Goal: Task Accomplishment & Management: Complete application form

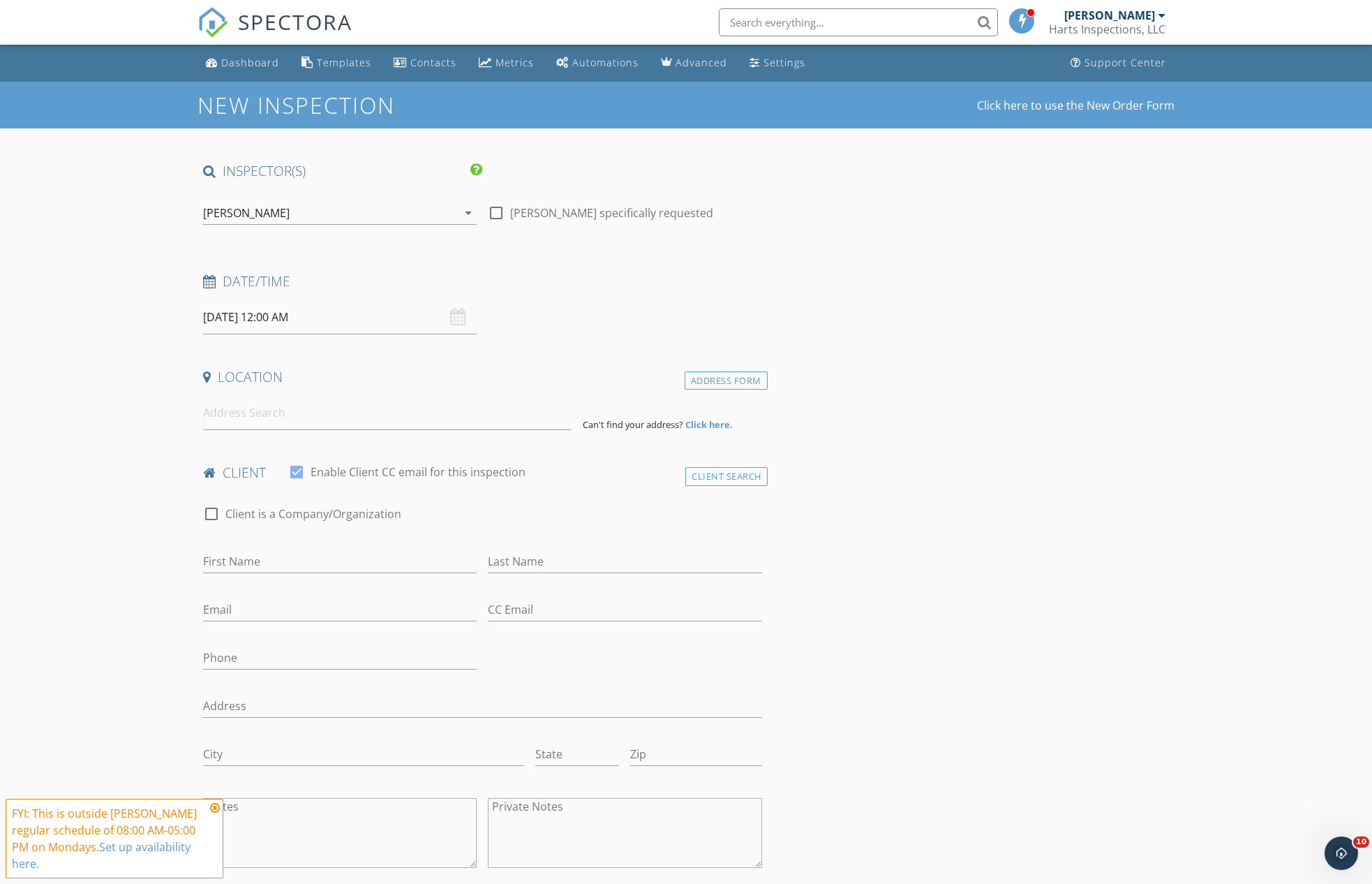
click at [312, 313] on input "09/29/2025 12:00 AM" at bounding box center [340, 317] width 274 height 34
type input "01"
type input "09/29/2025 1:00 AM"
click at [284, 542] on span at bounding box center [284, 547] width 9 height 14
type input "02"
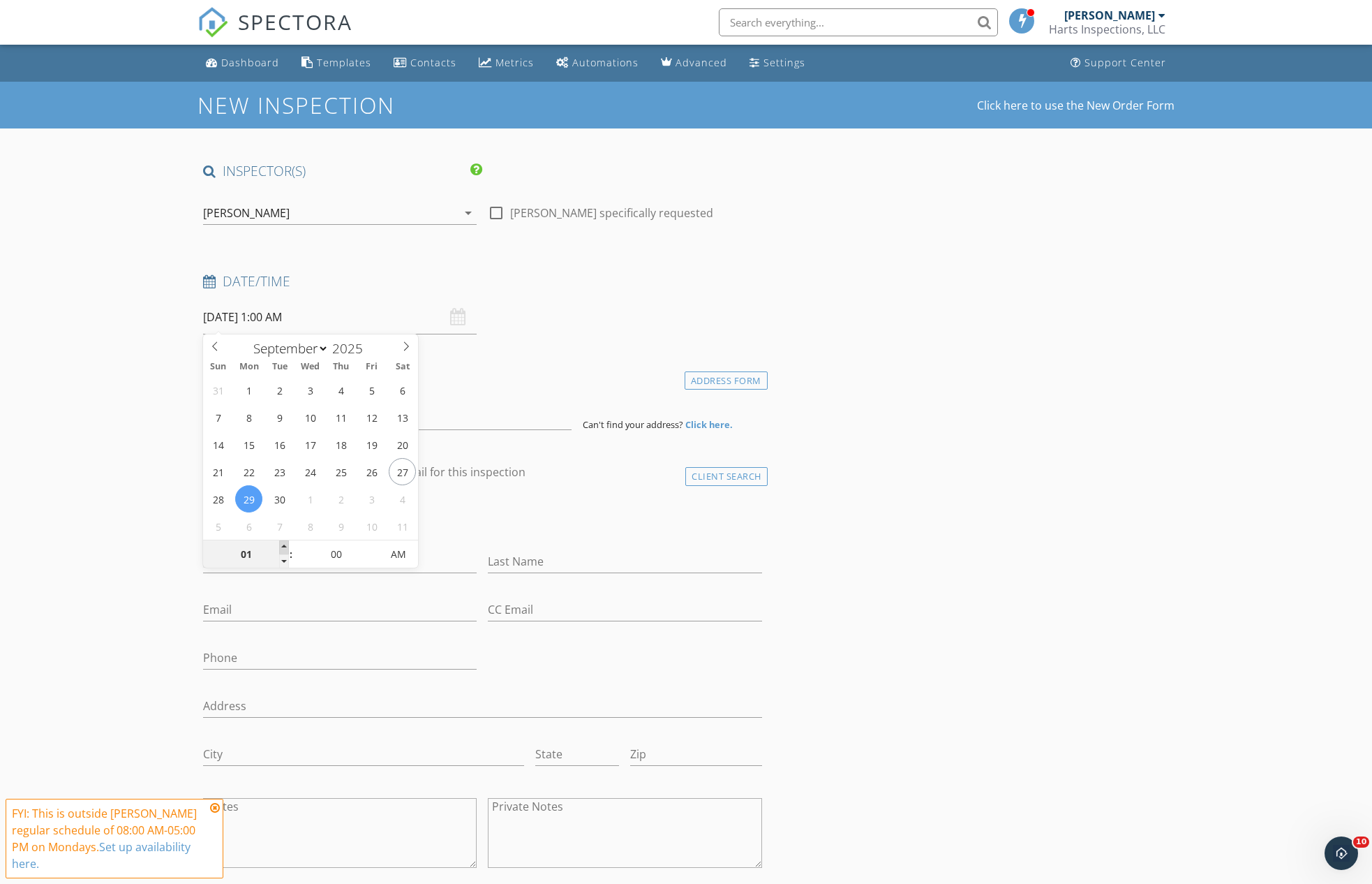
type input "09/29/2025 2:00 AM"
click at [284, 542] on span at bounding box center [284, 547] width 9 height 14
type input "03"
type input "09/29/2025 3:00 AM"
click at [284, 542] on span at bounding box center [284, 547] width 9 height 14
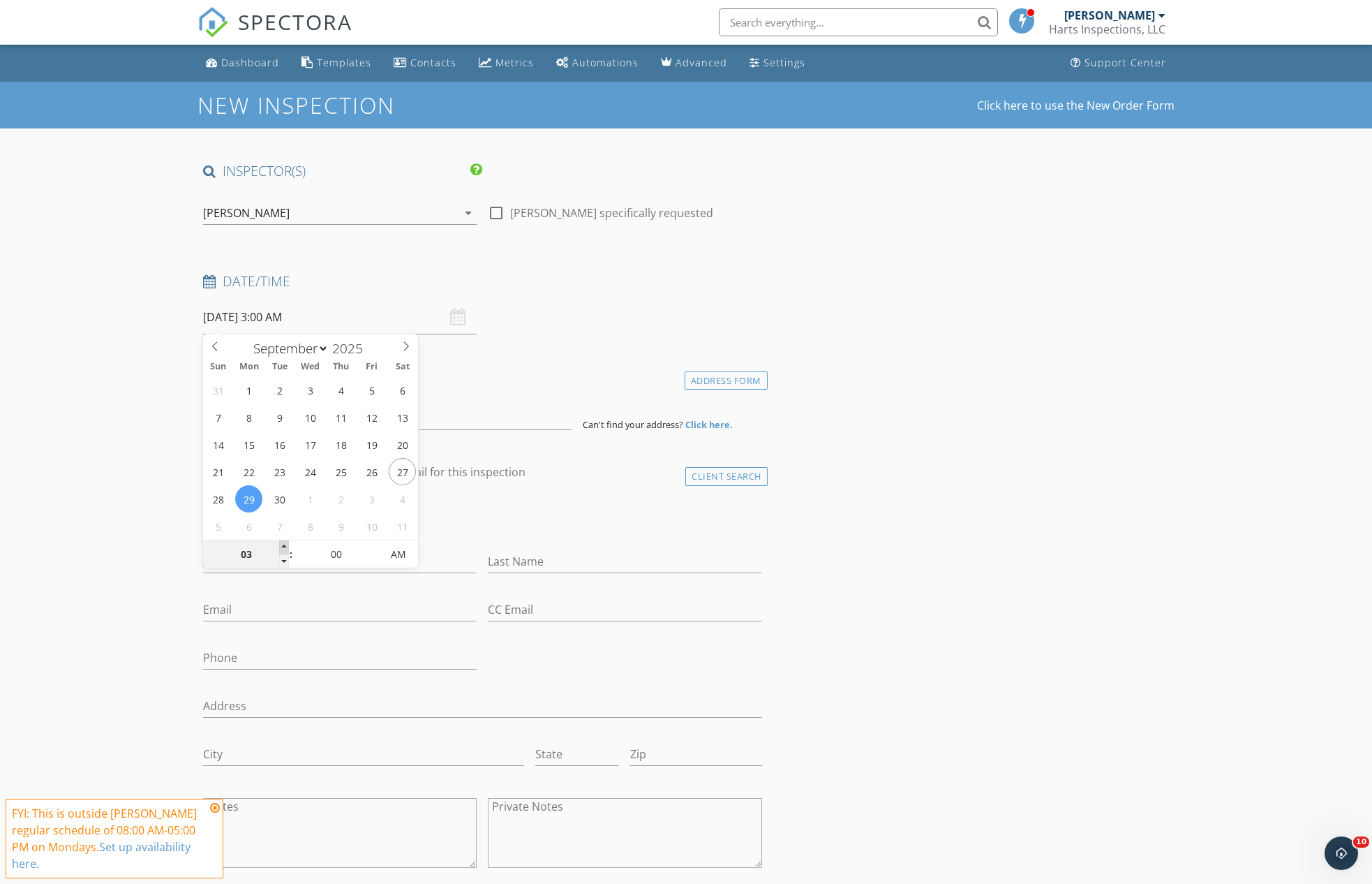
type input "04"
type input "09/29/2025 4:00 AM"
click at [284, 542] on span at bounding box center [284, 547] width 9 height 14
type input "05"
type input "09/29/2025 5:00 AM"
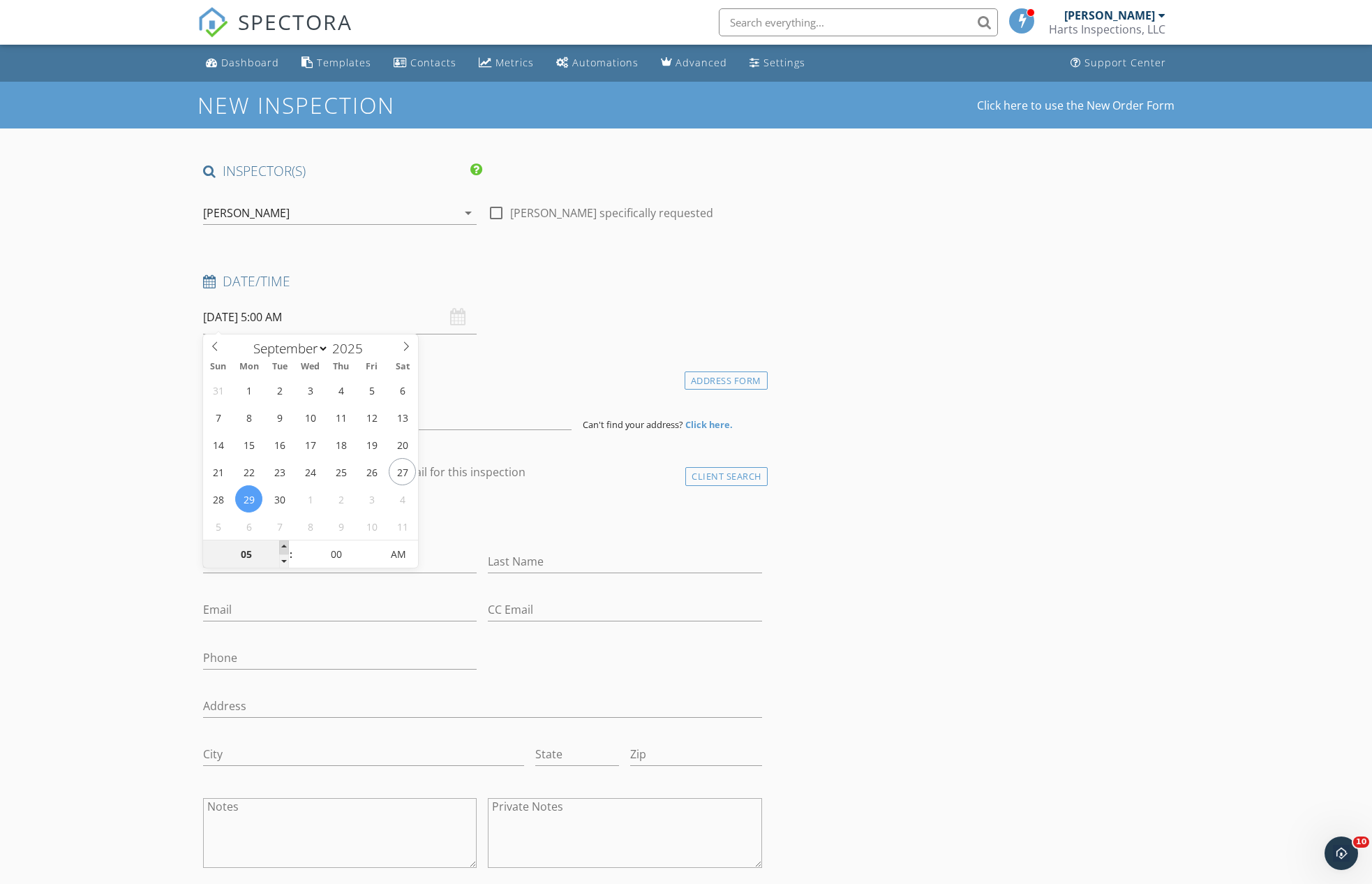
click at [285, 542] on span at bounding box center [284, 547] width 9 height 14
type input "06"
type input "09/29/2025 6:00 AM"
click at [285, 542] on span at bounding box center [284, 547] width 9 height 14
type input "07"
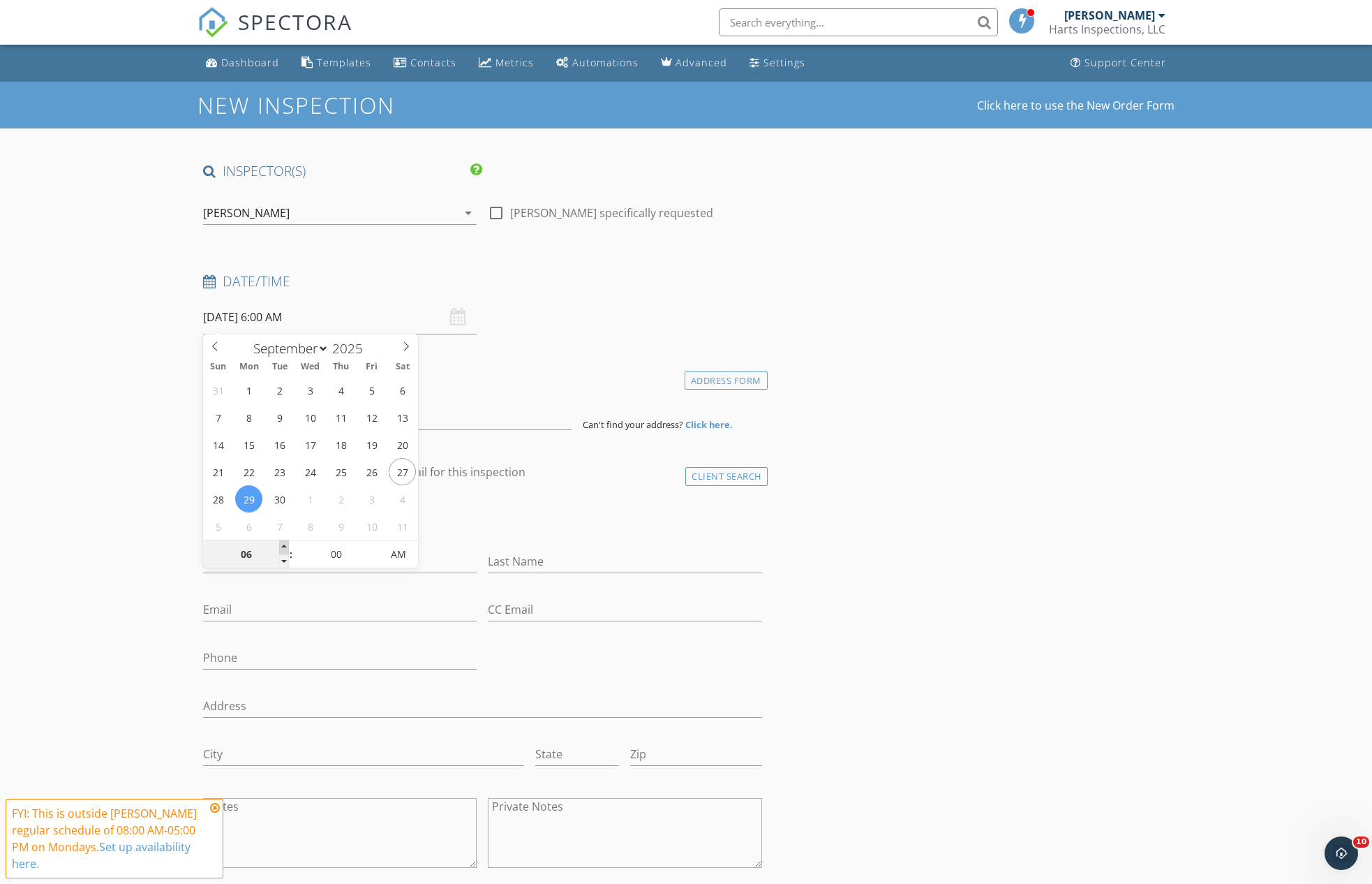
type input "09/29/2025 7:00 AM"
click at [285, 542] on span at bounding box center [284, 547] width 9 height 14
type input "08"
type input "09/29/2025 8:00 AM"
click at [285, 542] on span at bounding box center [284, 547] width 9 height 14
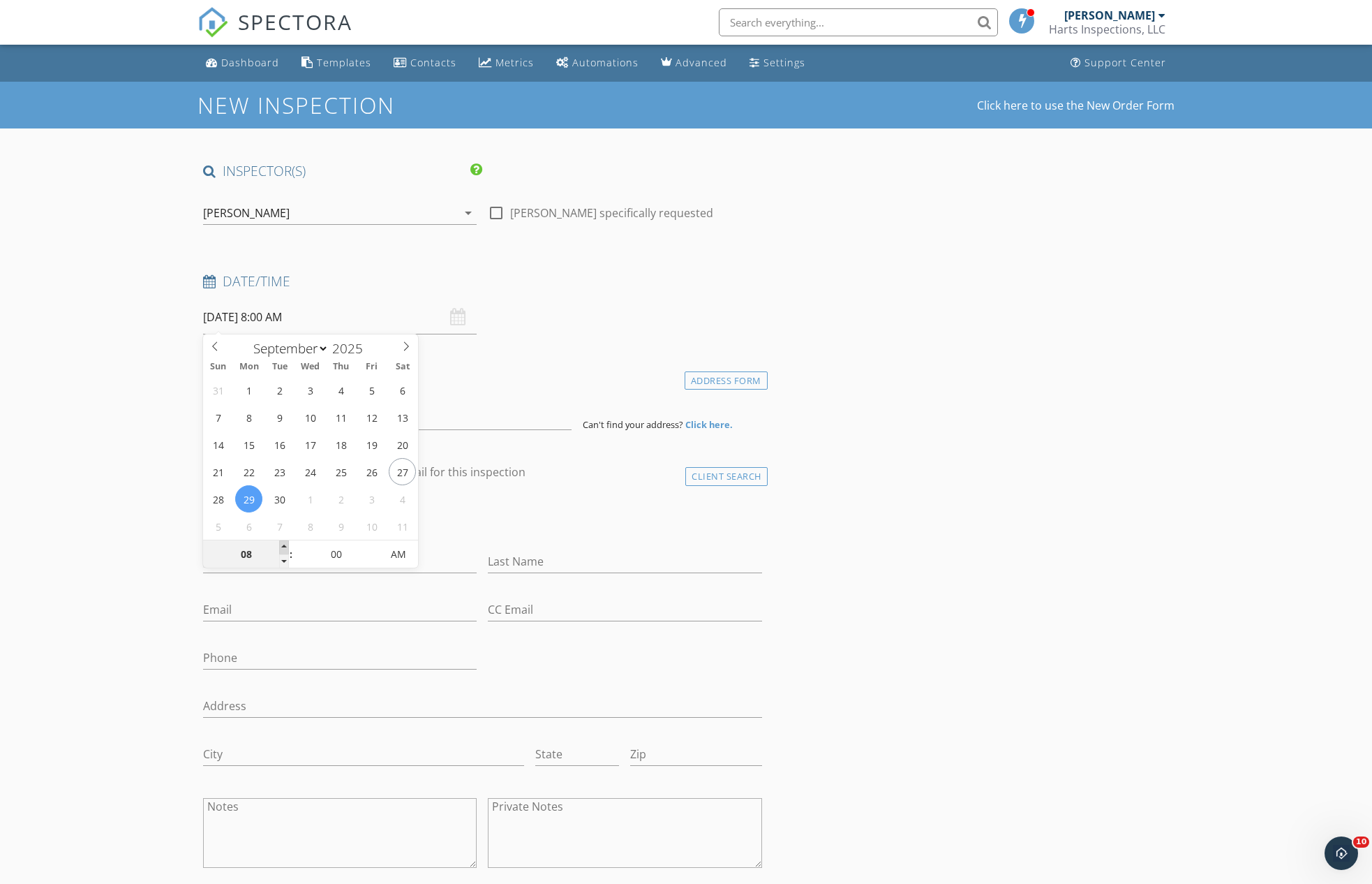
type input "09"
type input "[DATE] 9:00 AM"
click at [285, 542] on span at bounding box center [284, 547] width 9 height 14
click at [738, 611] on input "CC Email" at bounding box center [624, 610] width 274 height 23
click at [263, 414] on input at bounding box center [388, 413] width 369 height 34
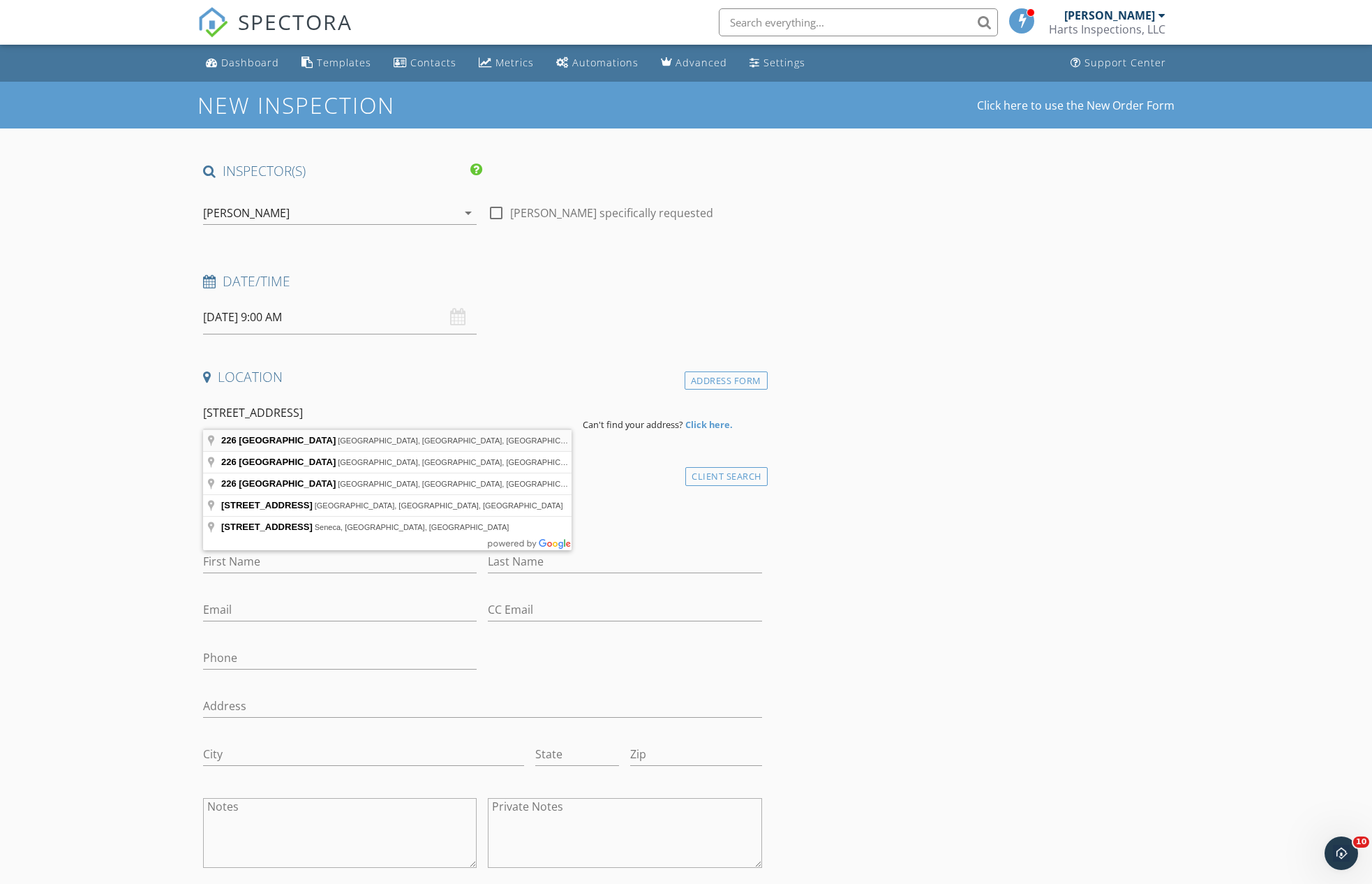
type input "226 Heritage Hills Drive, Greeneville, TN, USA"
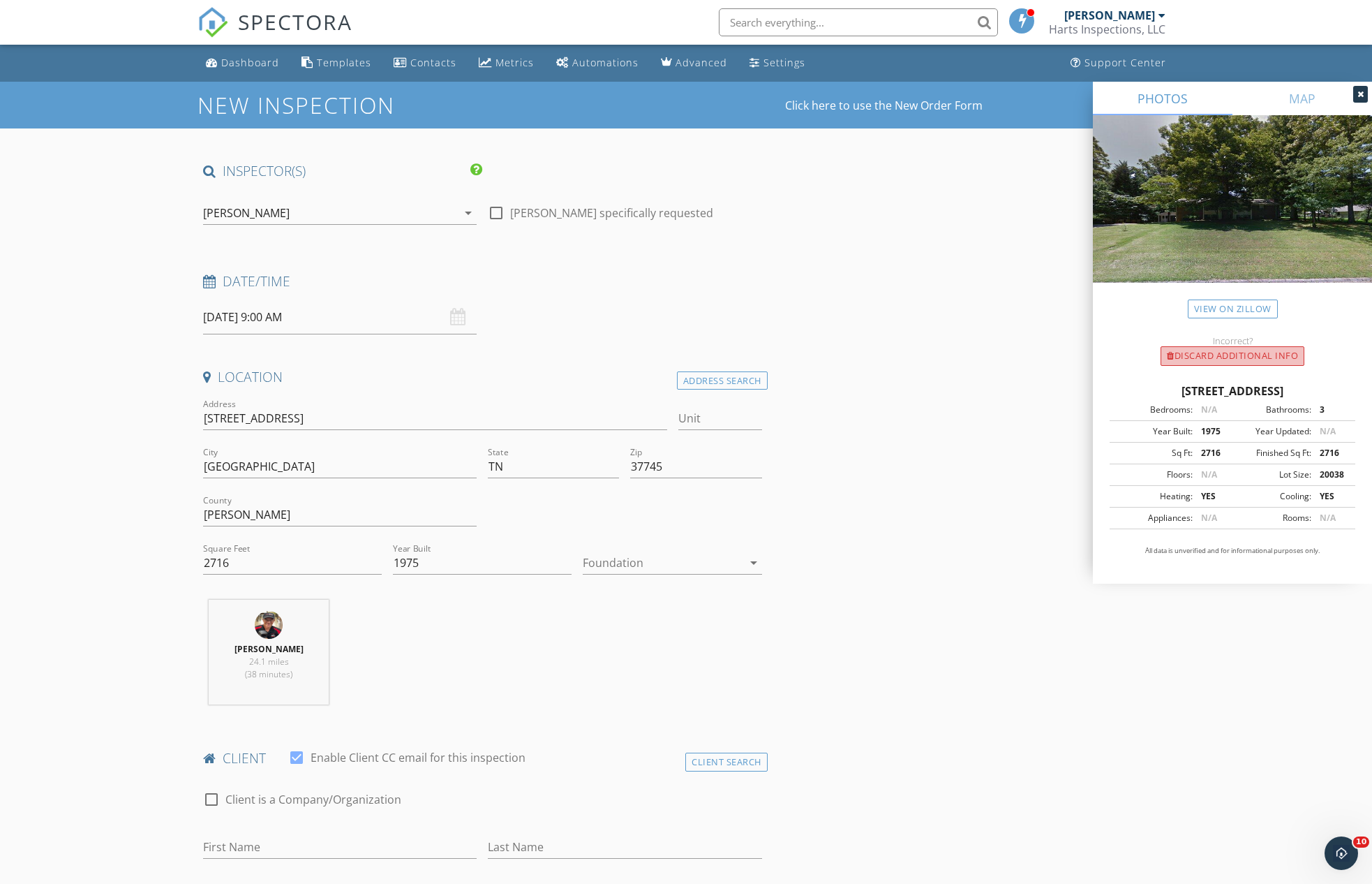
click at [1218, 356] on div "Discard Additional info" at bounding box center [1232, 356] width 144 height 20
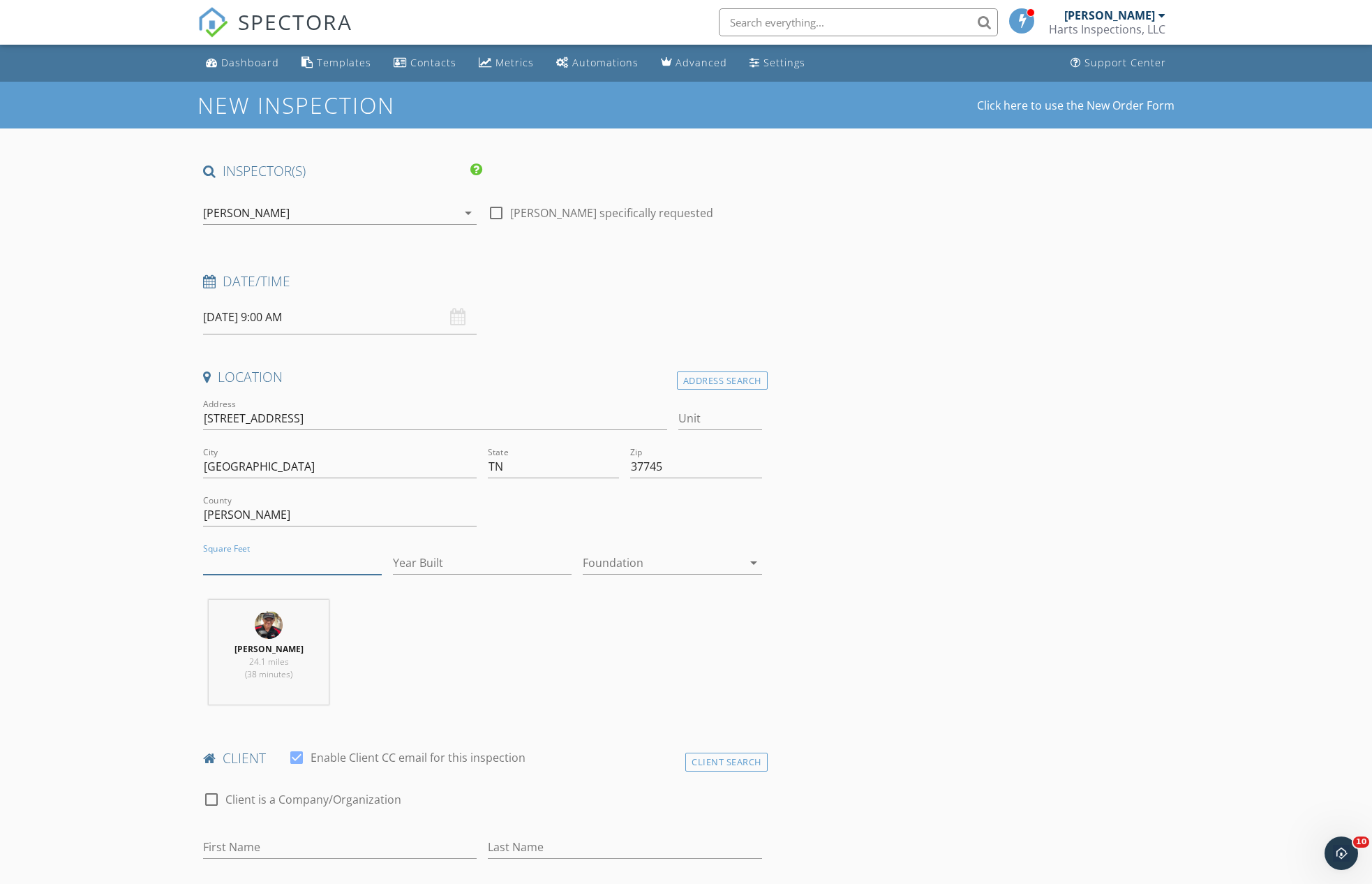
click at [255, 552] on input "Square Feet" at bounding box center [293, 563] width 179 height 23
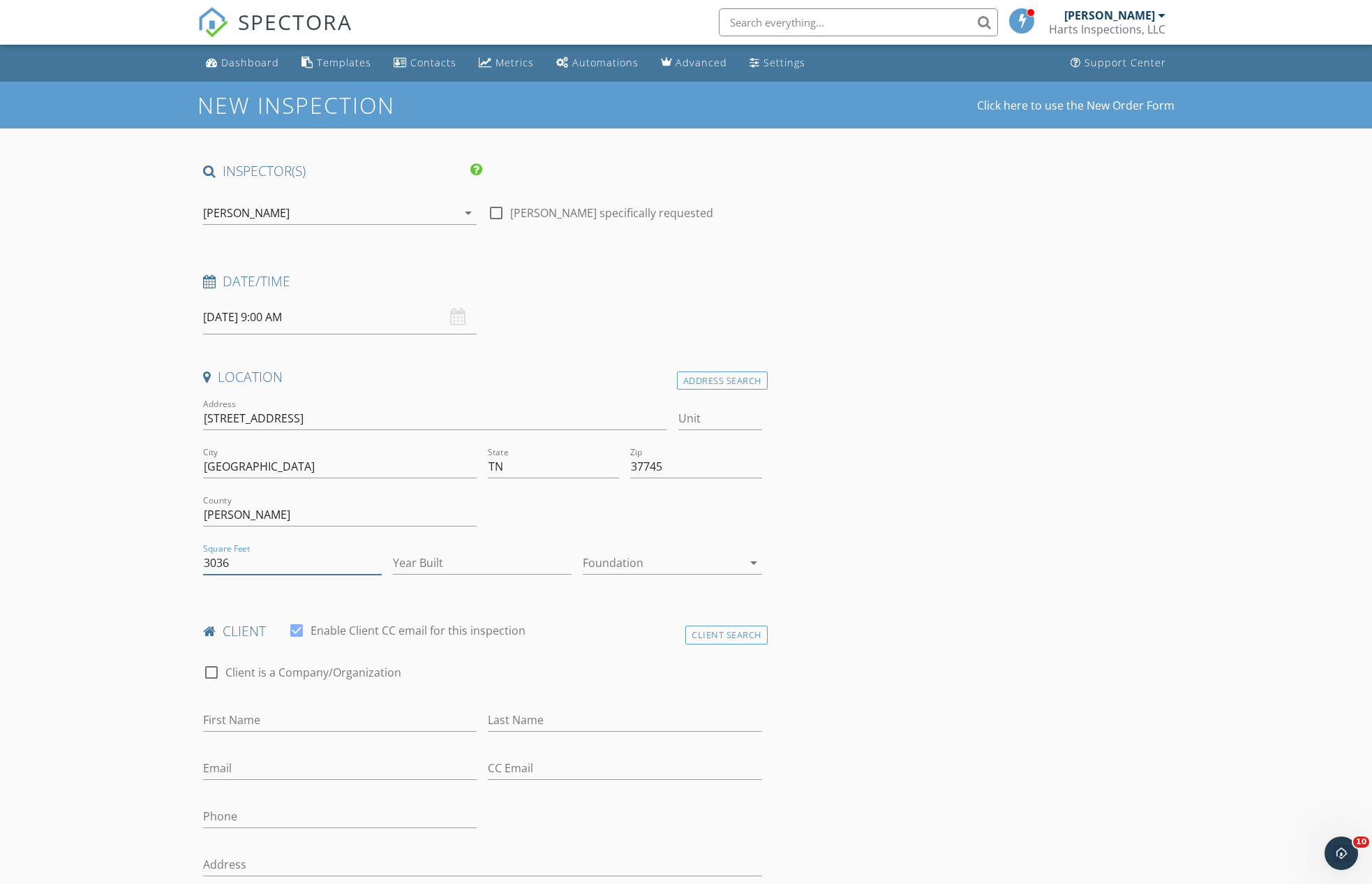
type input "3036"
click at [543, 563] on input "Year Built" at bounding box center [483, 563] width 179 height 23
click at [752, 556] on icon "arrow_drop_down" at bounding box center [754, 563] width 17 height 17
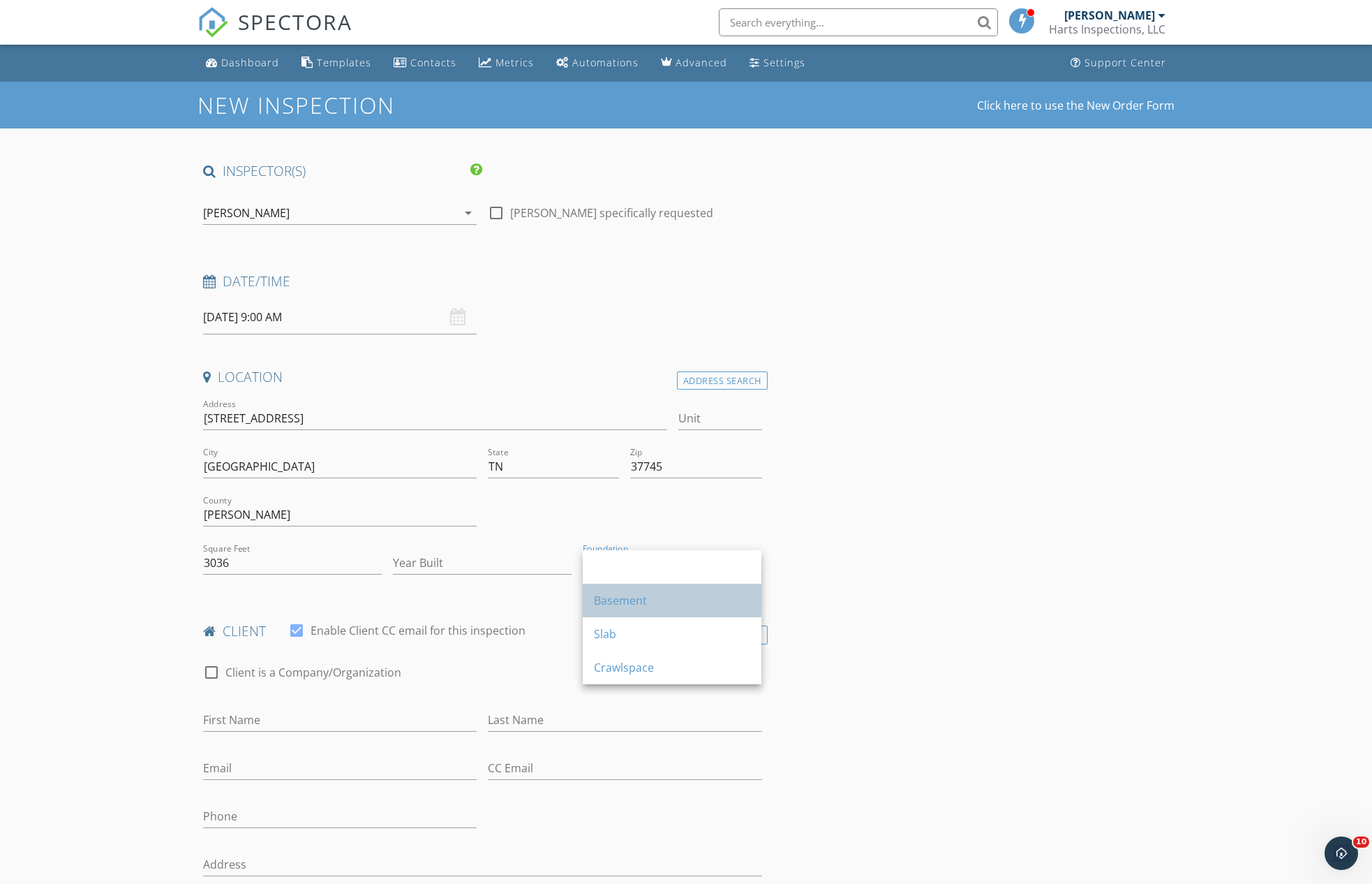
click at [650, 599] on div "Basement" at bounding box center [672, 601] width 156 height 17
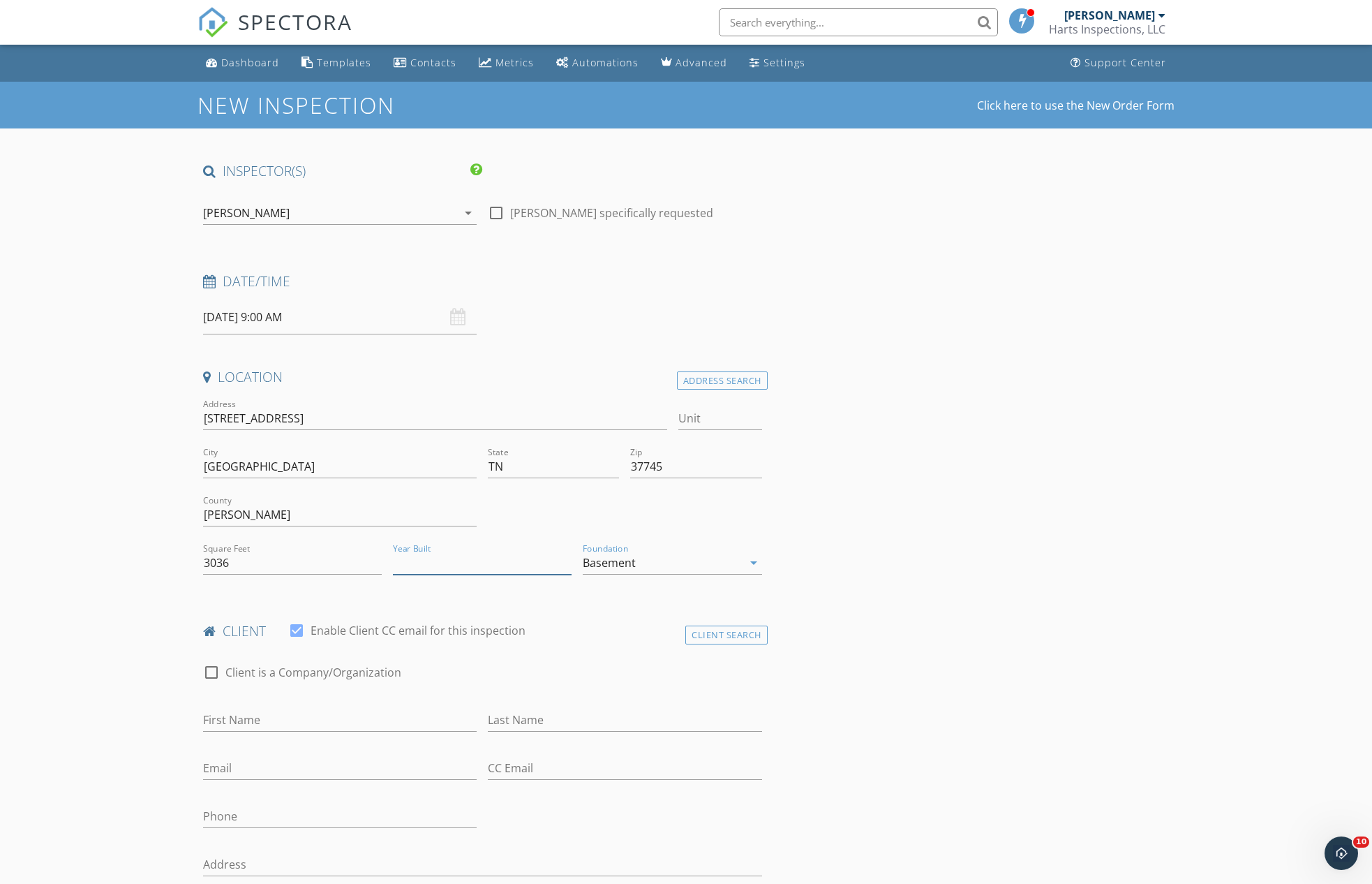
click at [440, 553] on input "Year Built" at bounding box center [483, 563] width 179 height 23
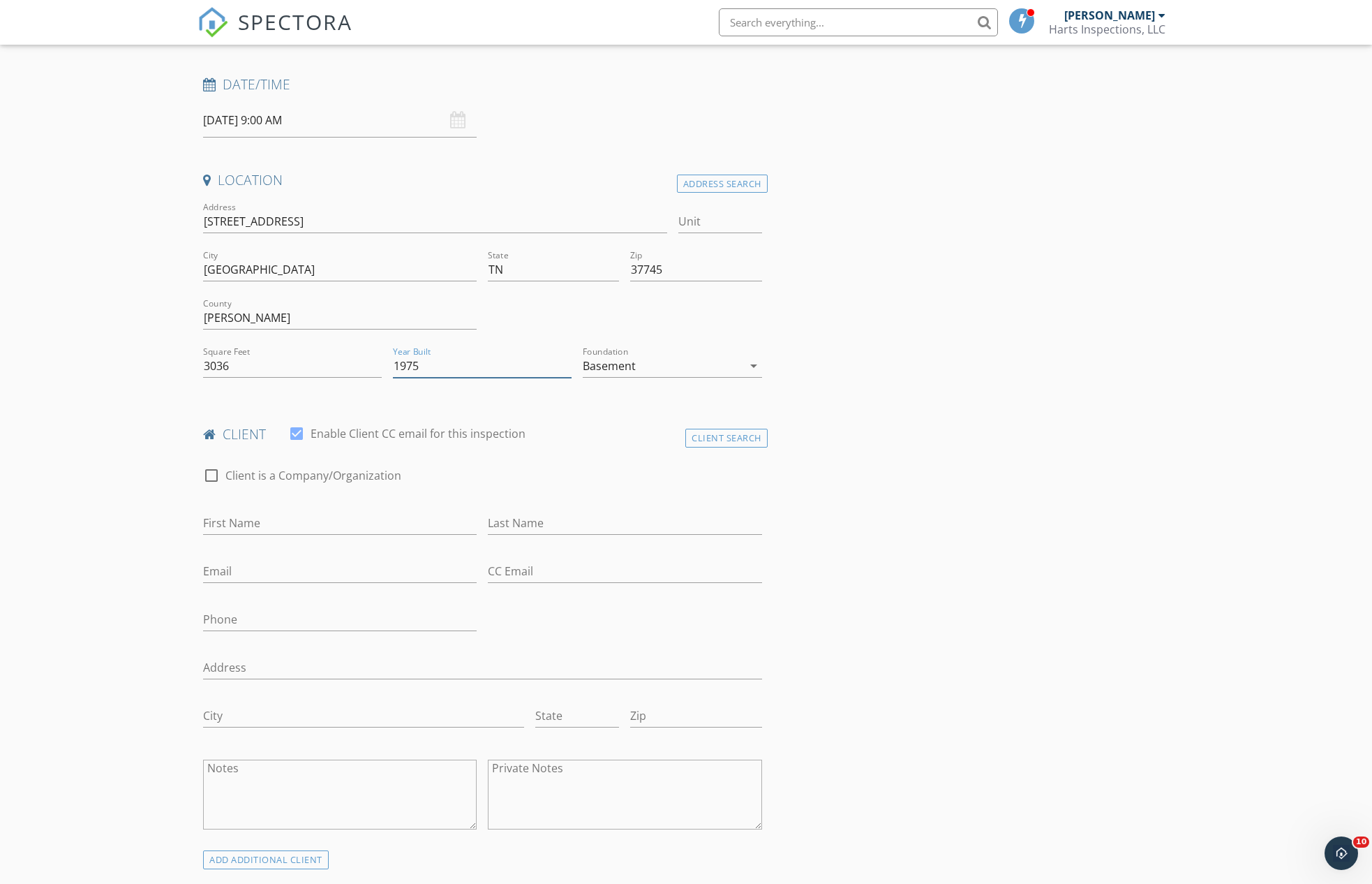
scroll to position [300, 0]
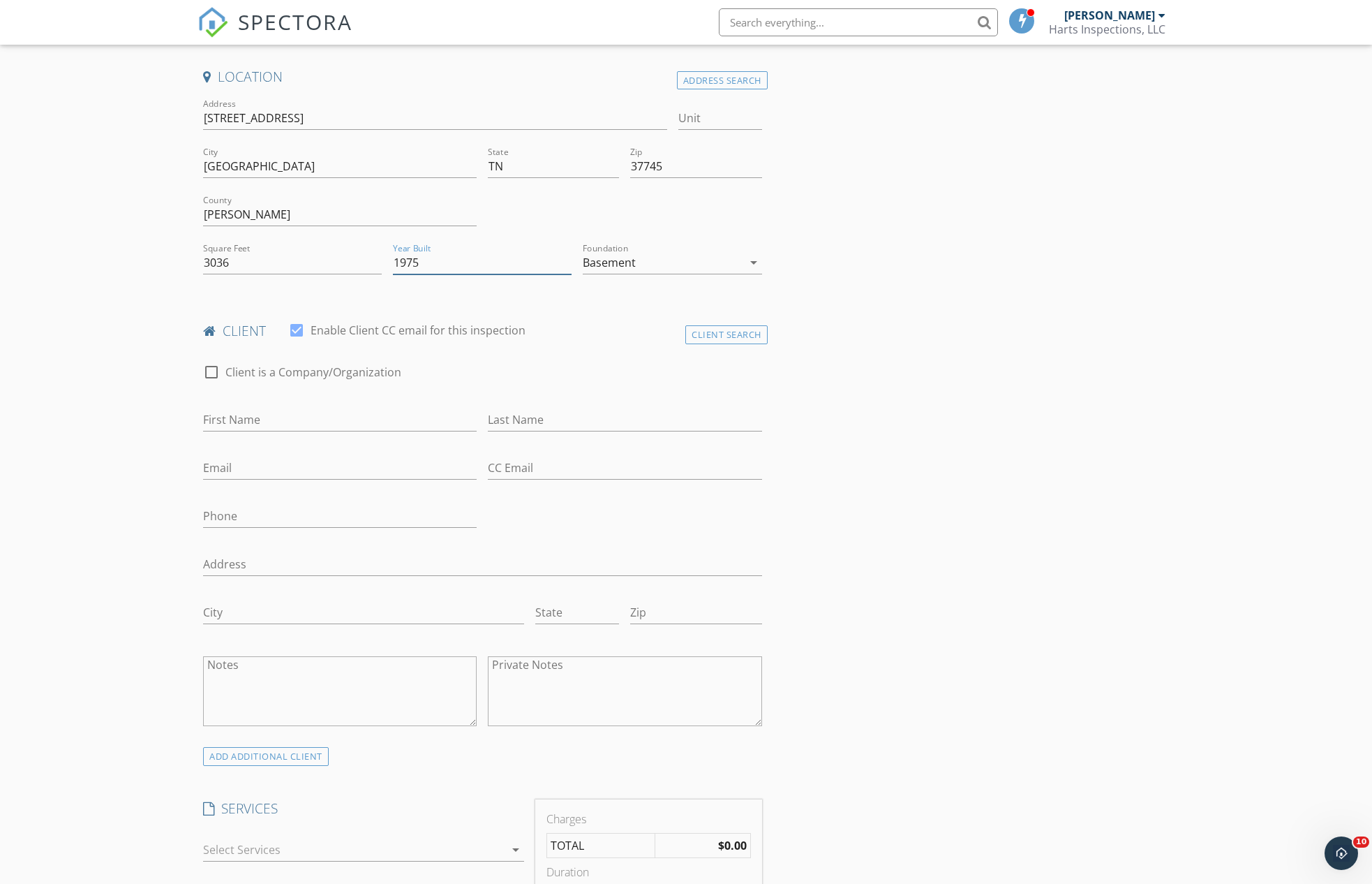
type input "1975"
click at [263, 416] on input "First Name" at bounding box center [340, 420] width 274 height 23
type input "John"
click at [534, 404] on div "Last Name" at bounding box center [624, 423] width 274 height 45
type input "Davis"
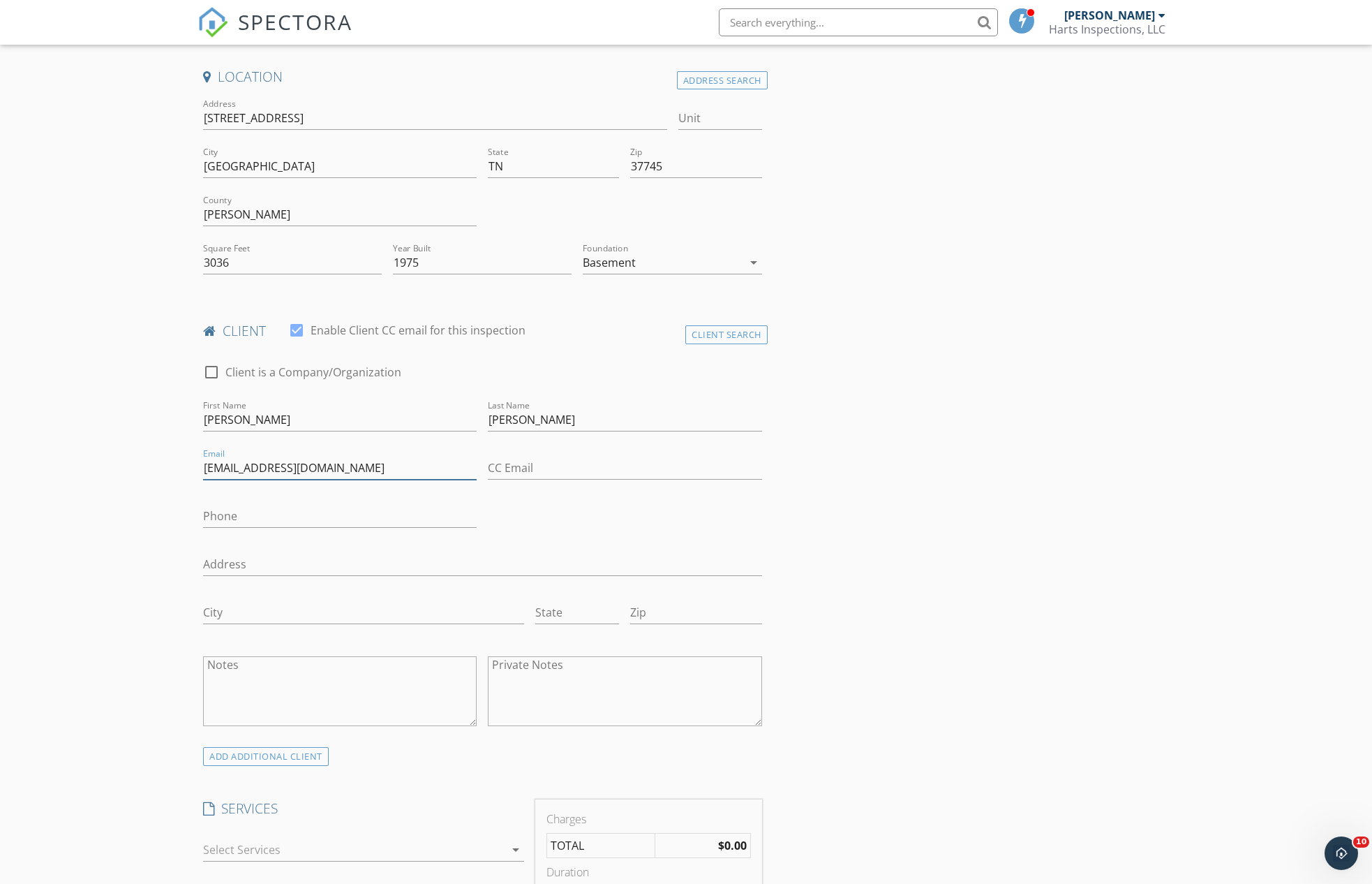
type input "yslamit@gmail.com"
click at [258, 515] on input "Phone" at bounding box center [340, 516] width 274 height 23
click at [237, 516] on input "Phone" at bounding box center [340, 516] width 274 height 23
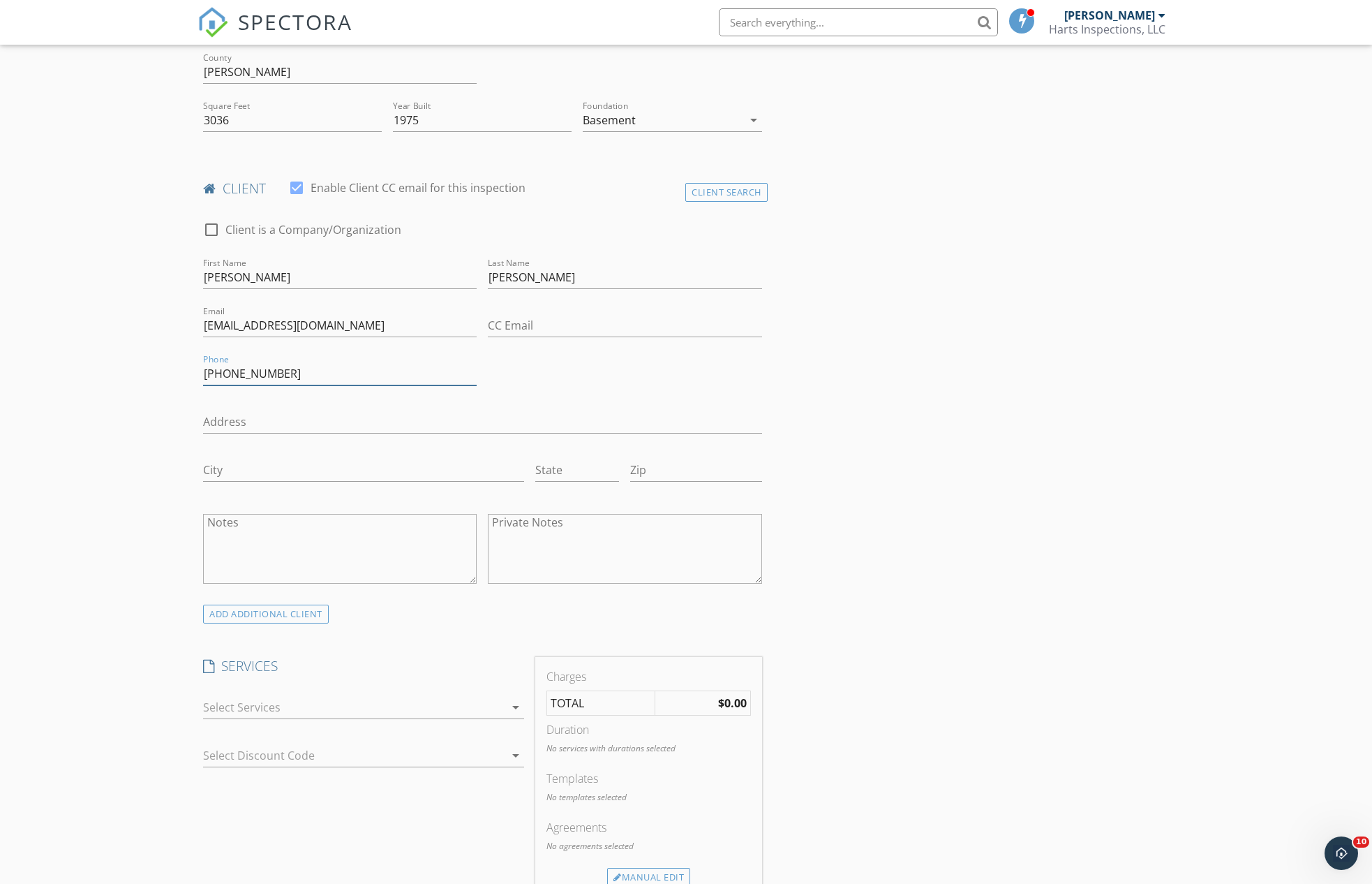
scroll to position [521, 0]
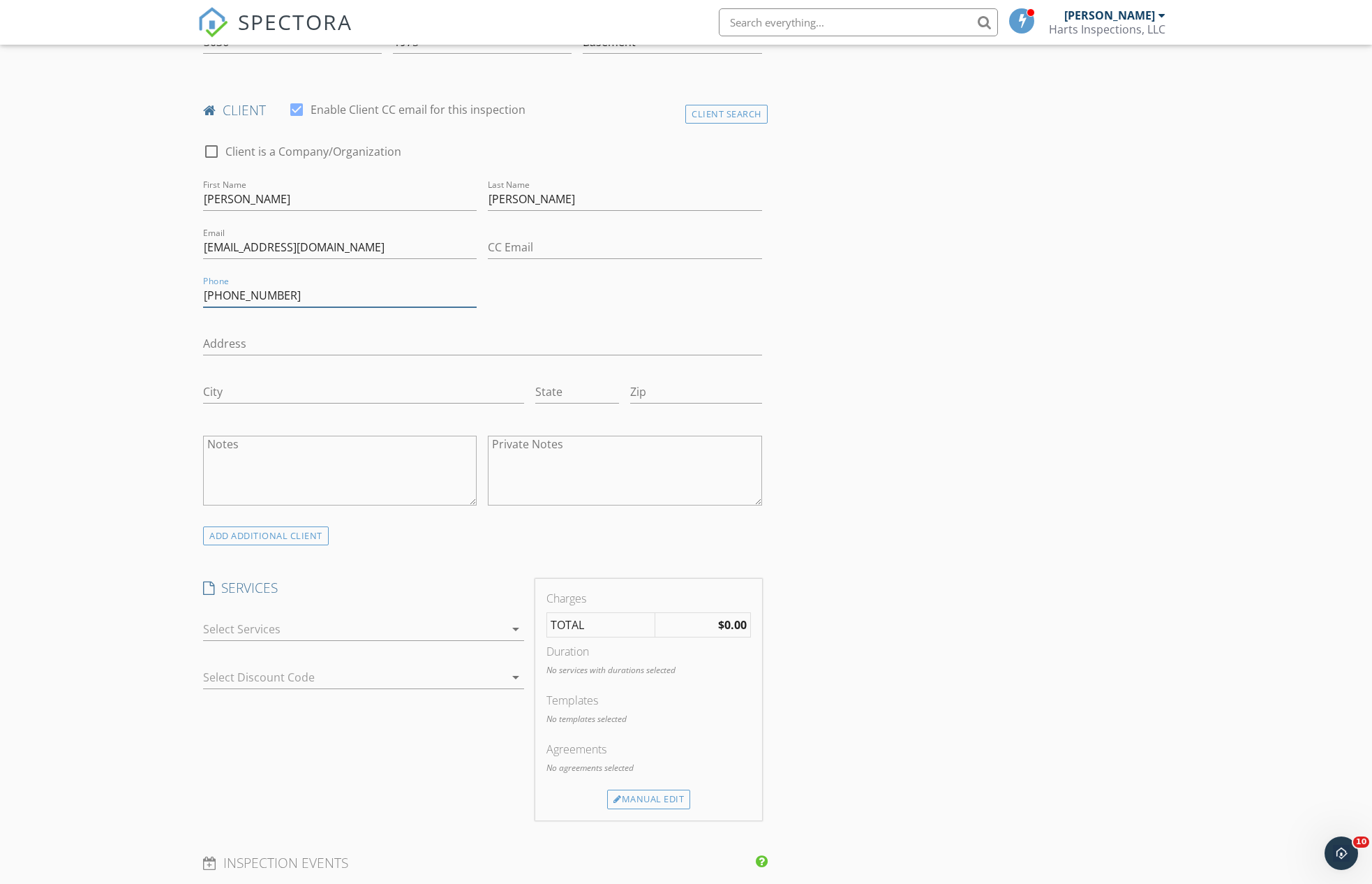
type input "909-631-3372"
click at [515, 625] on icon "arrow_drop_down" at bounding box center [516, 629] width 17 height 17
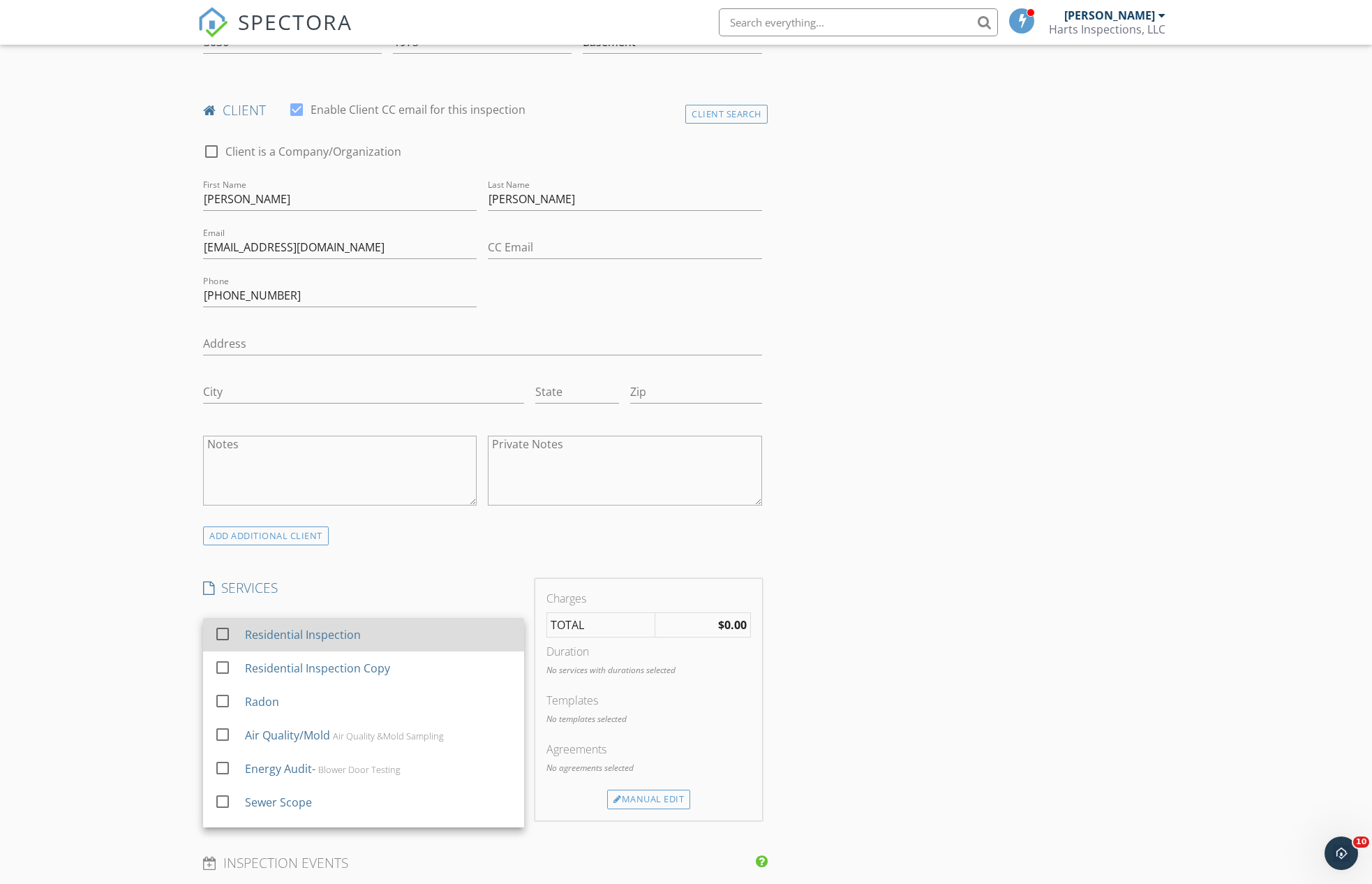
click at [221, 629] on div at bounding box center [222, 634] width 24 height 24
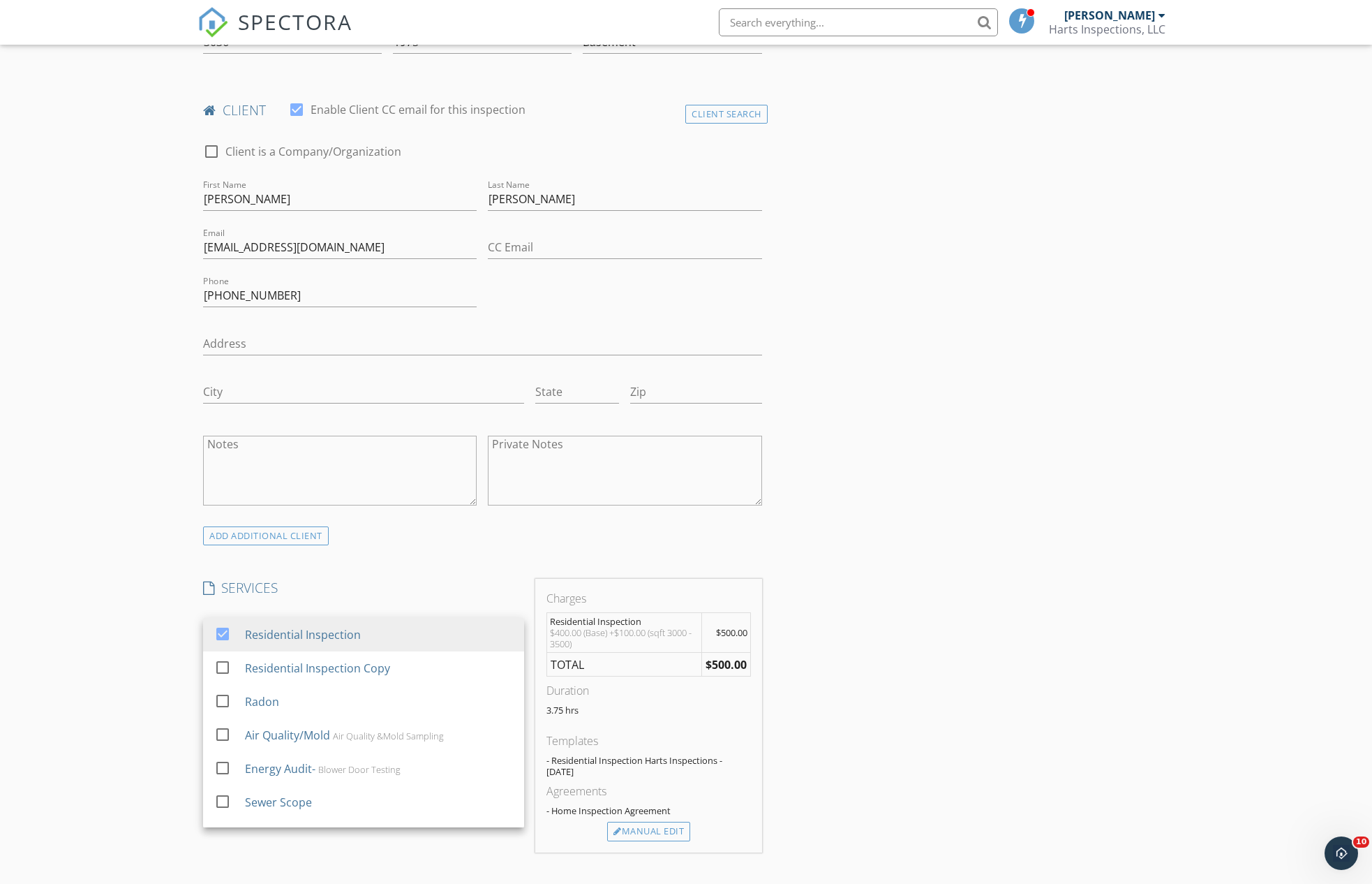
click at [939, 739] on div "INSPECTOR(S) check_box Ronnie Hart PRIMARY Ronnie Hart arrow_drop_down check_bo…" at bounding box center [686, 756] width 977 height 2230
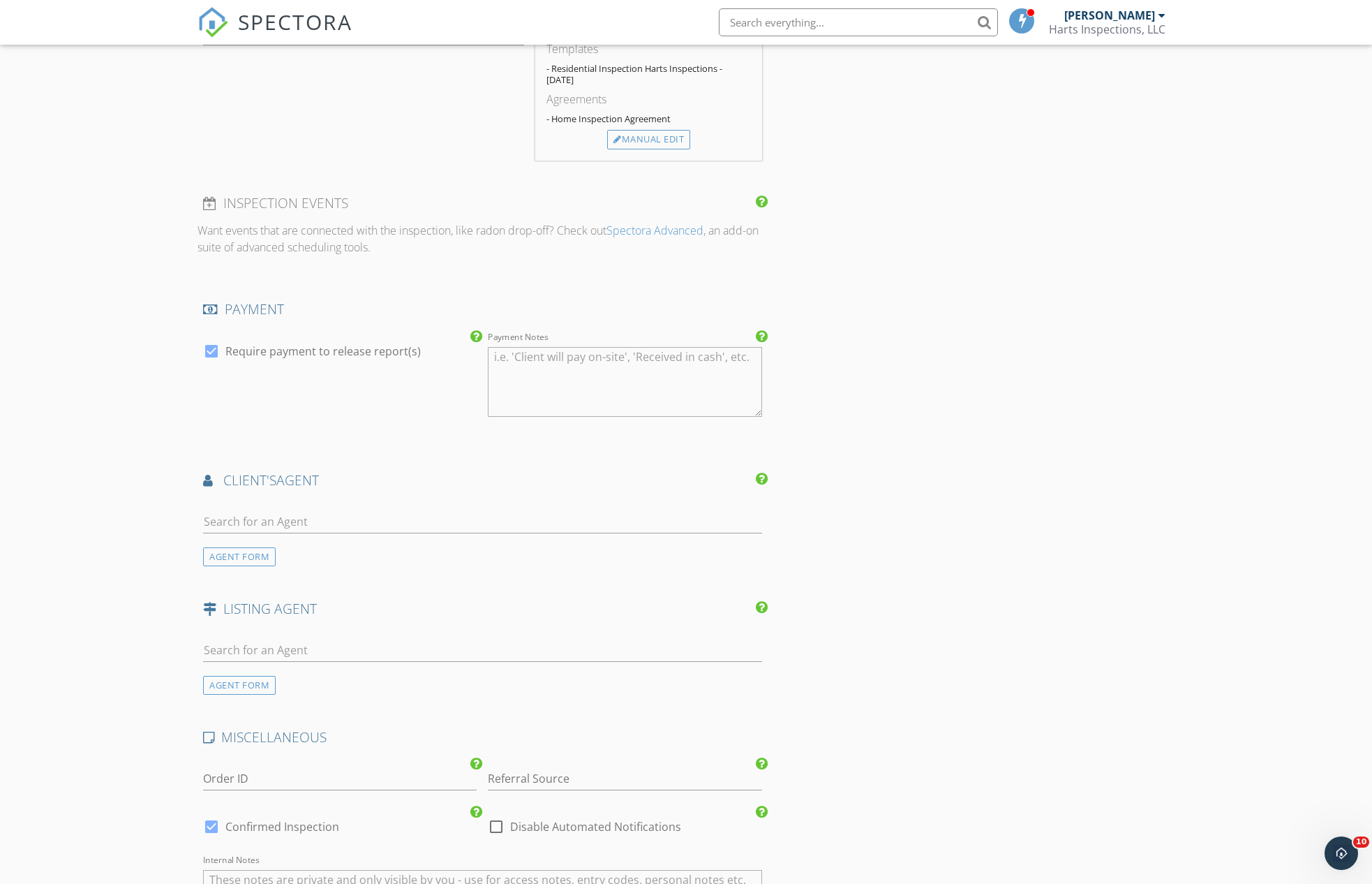
scroll to position [1429, 0]
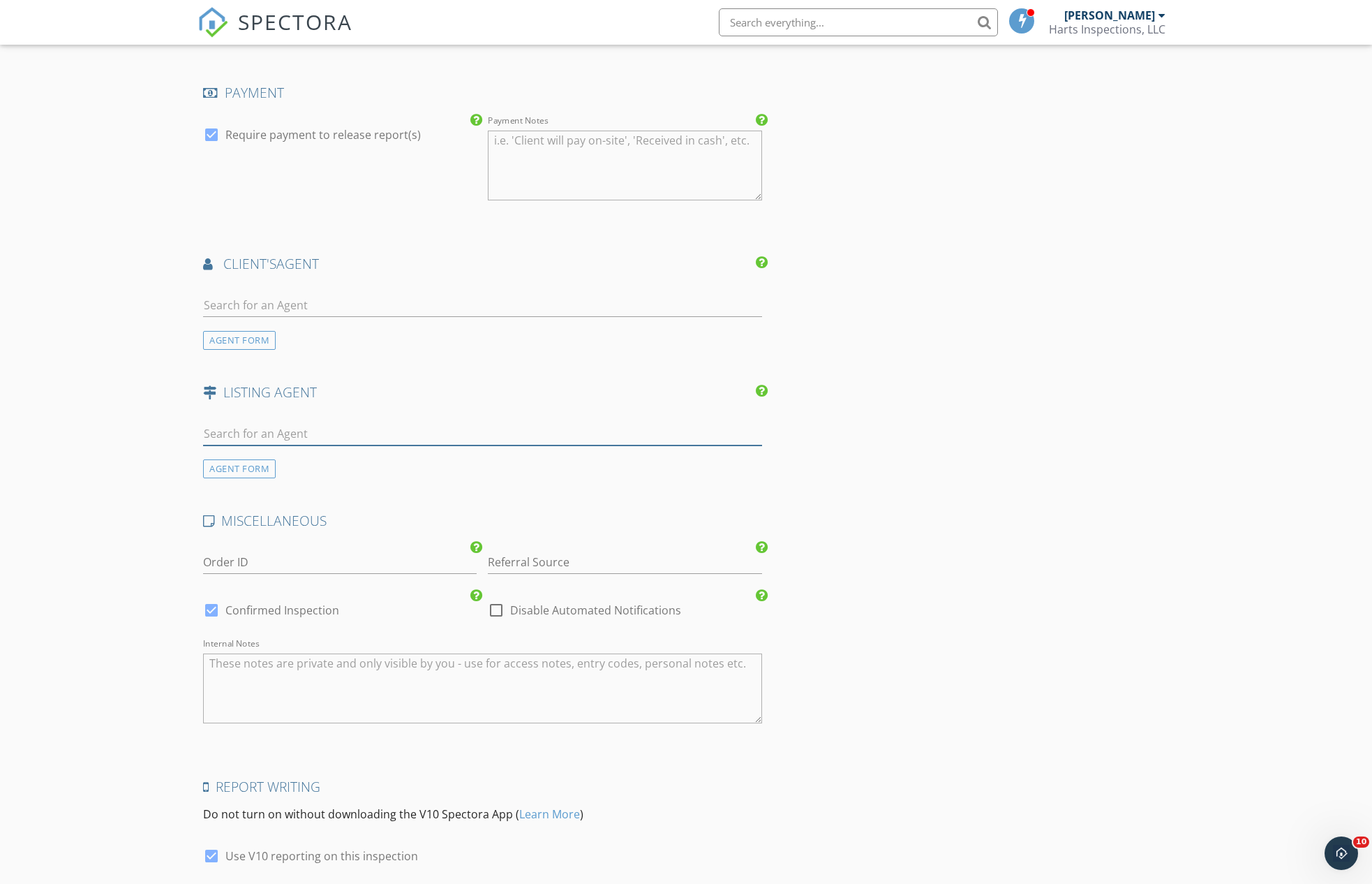
click at [287, 426] on input "text" at bounding box center [483, 434] width 559 height 23
type input "e"
type input "E"
click at [258, 296] on input "text" at bounding box center [483, 305] width 559 height 23
type input "ed & Ka"
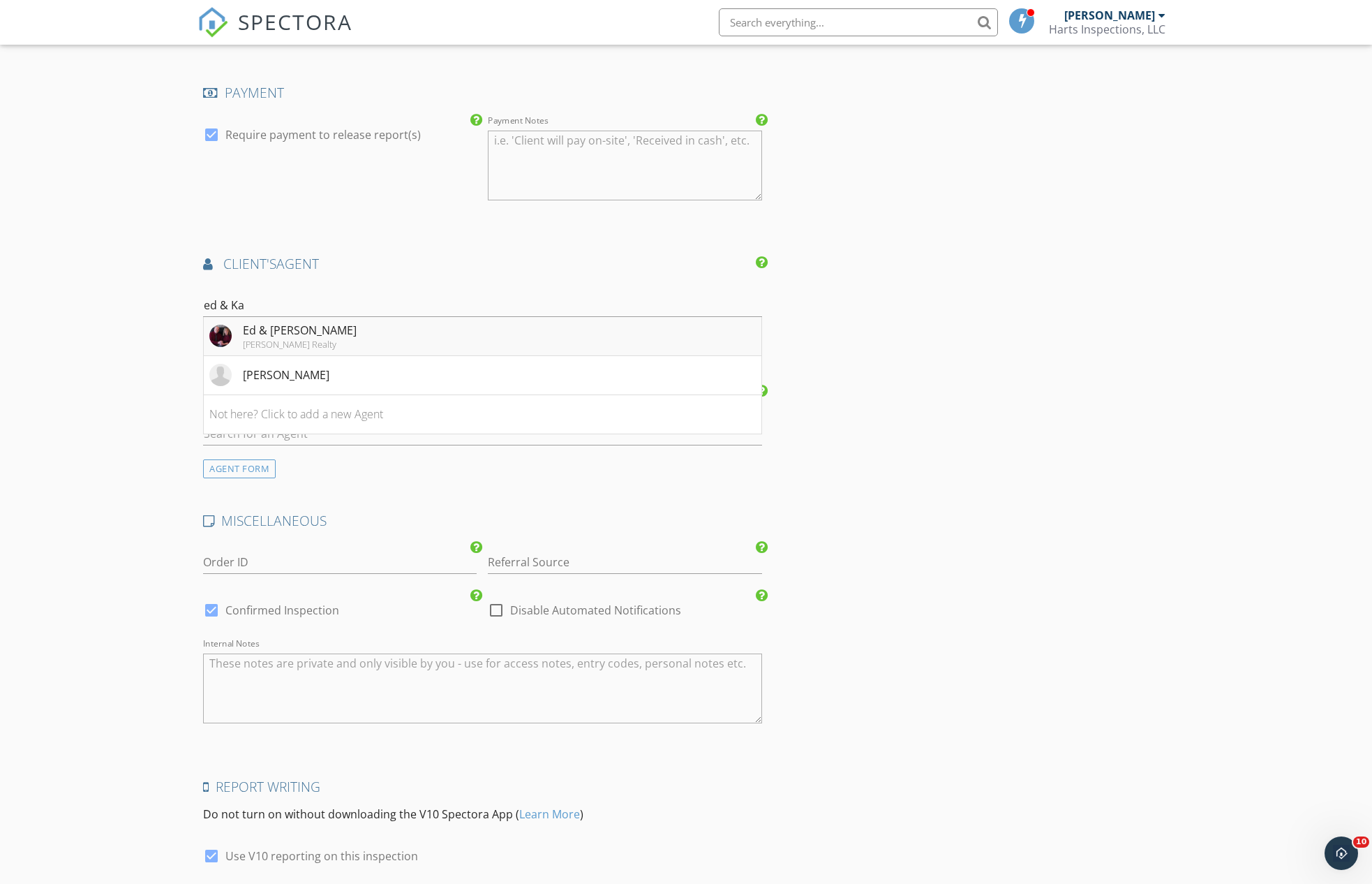
click at [298, 331] on div "Ed & Karin Dembowczyk" at bounding box center [299, 330] width 114 height 17
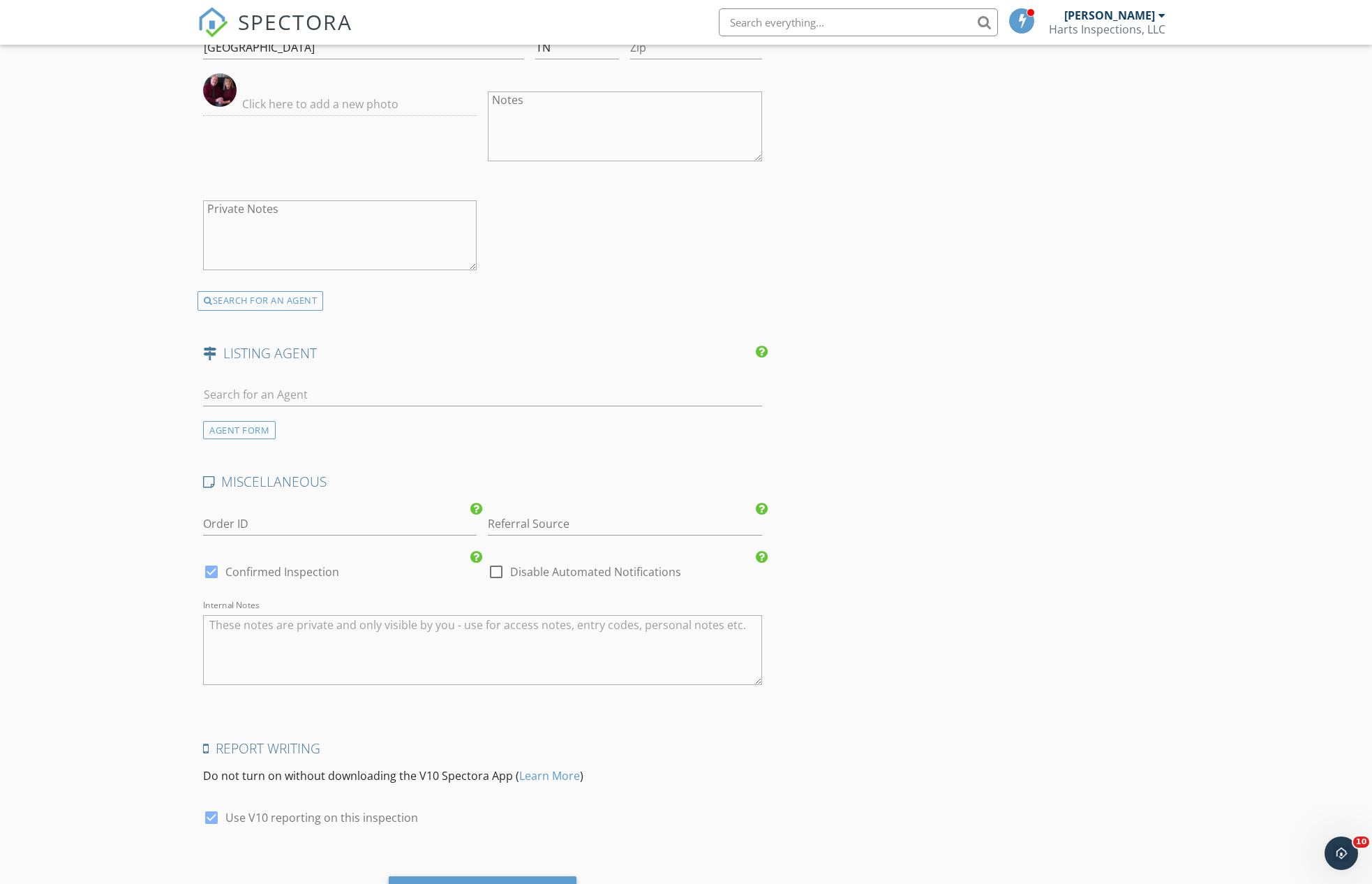
scroll to position [1951, 0]
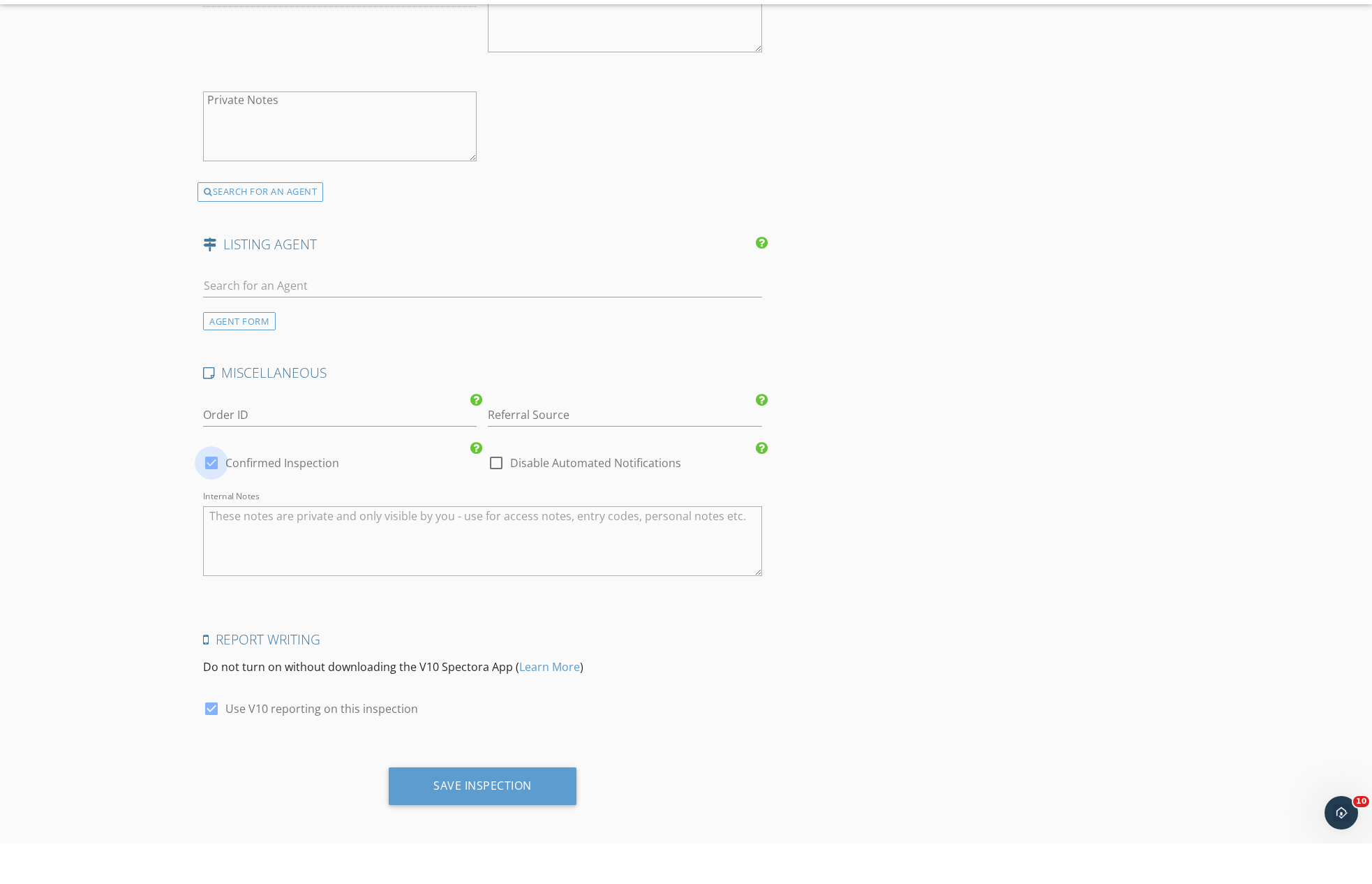
click at [215, 491] on div at bounding box center [211, 503] width 24 height 24
checkbox input "false"
checkbox input "true"
click at [469, 819] on div "Save Inspection" at bounding box center [483, 826] width 99 height 14
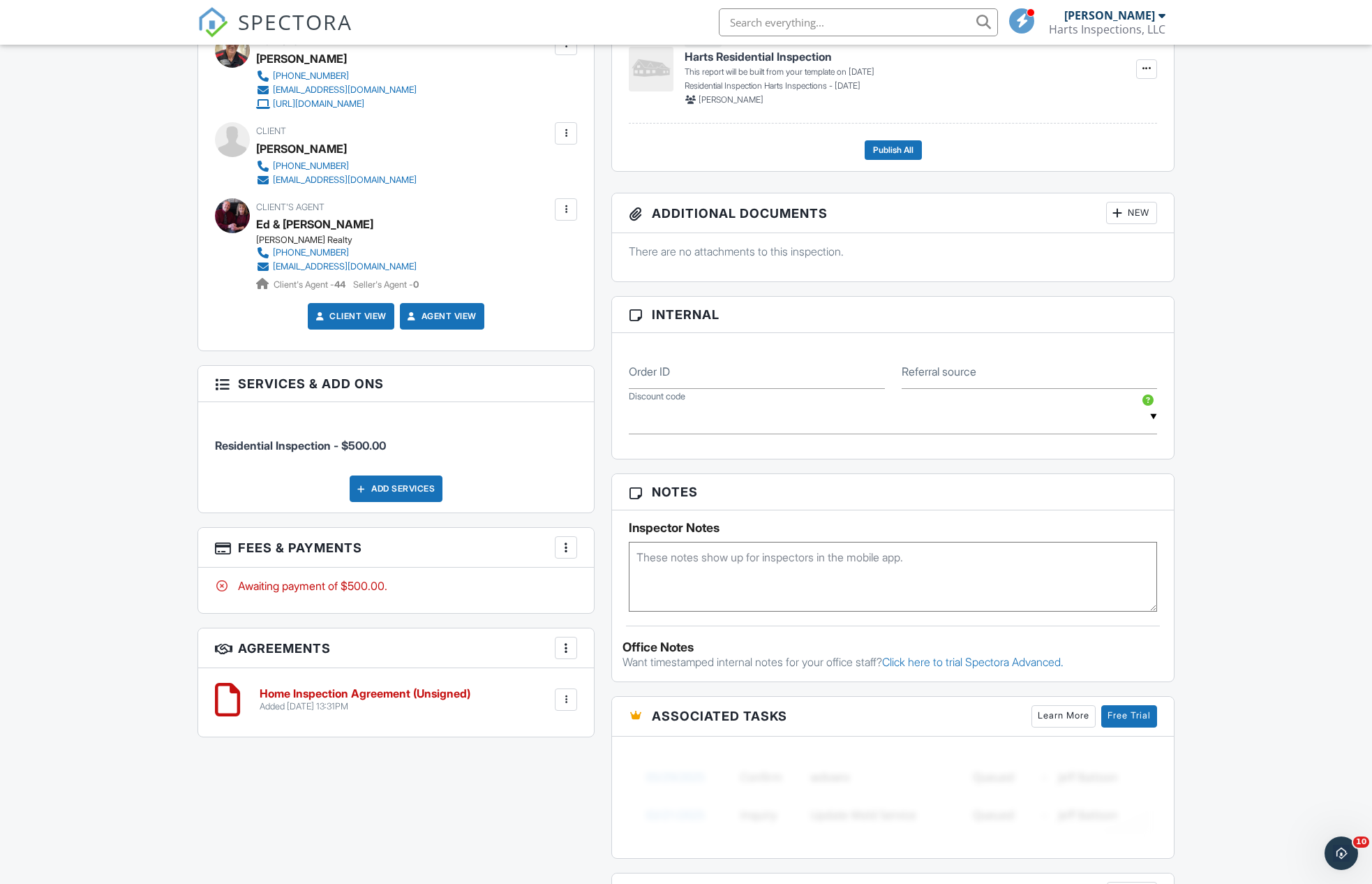
scroll to position [663, 0]
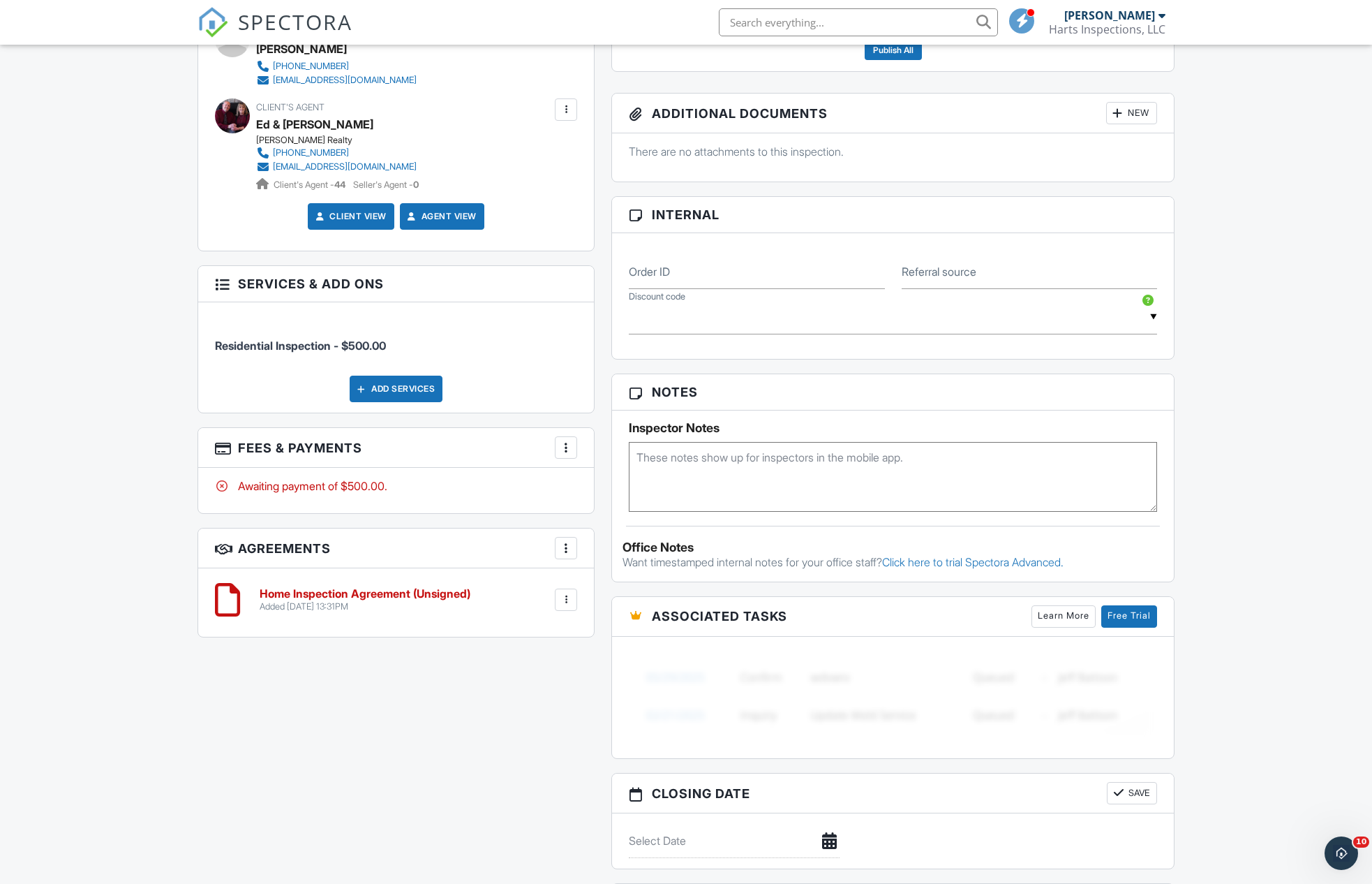
click at [353, 588] on h6 "Home Inspection Agreement (Unsigned)" at bounding box center [365, 594] width 211 height 12
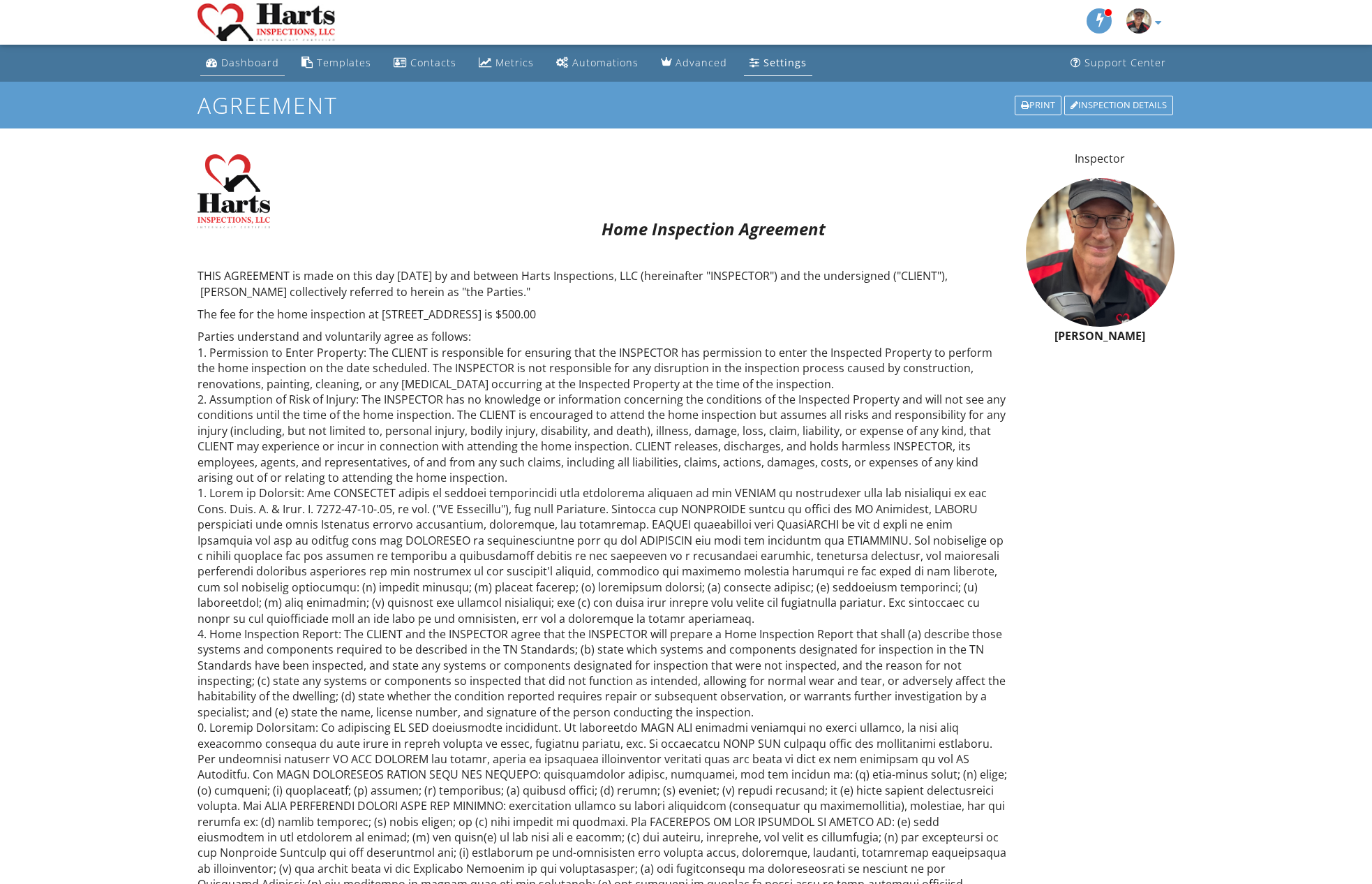
click at [249, 58] on div "Dashboard" at bounding box center [250, 62] width 58 height 13
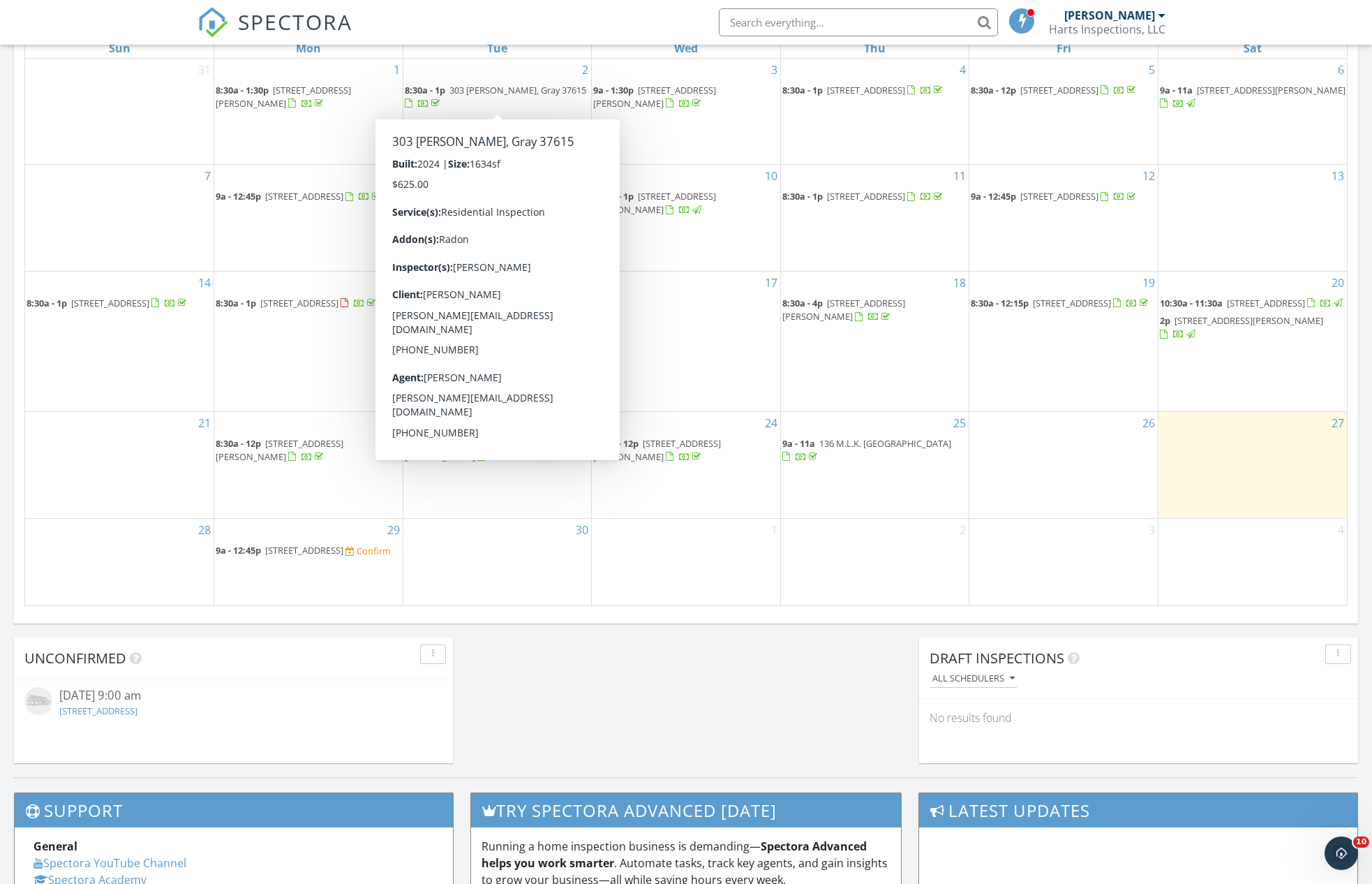
scroll to position [690, 0]
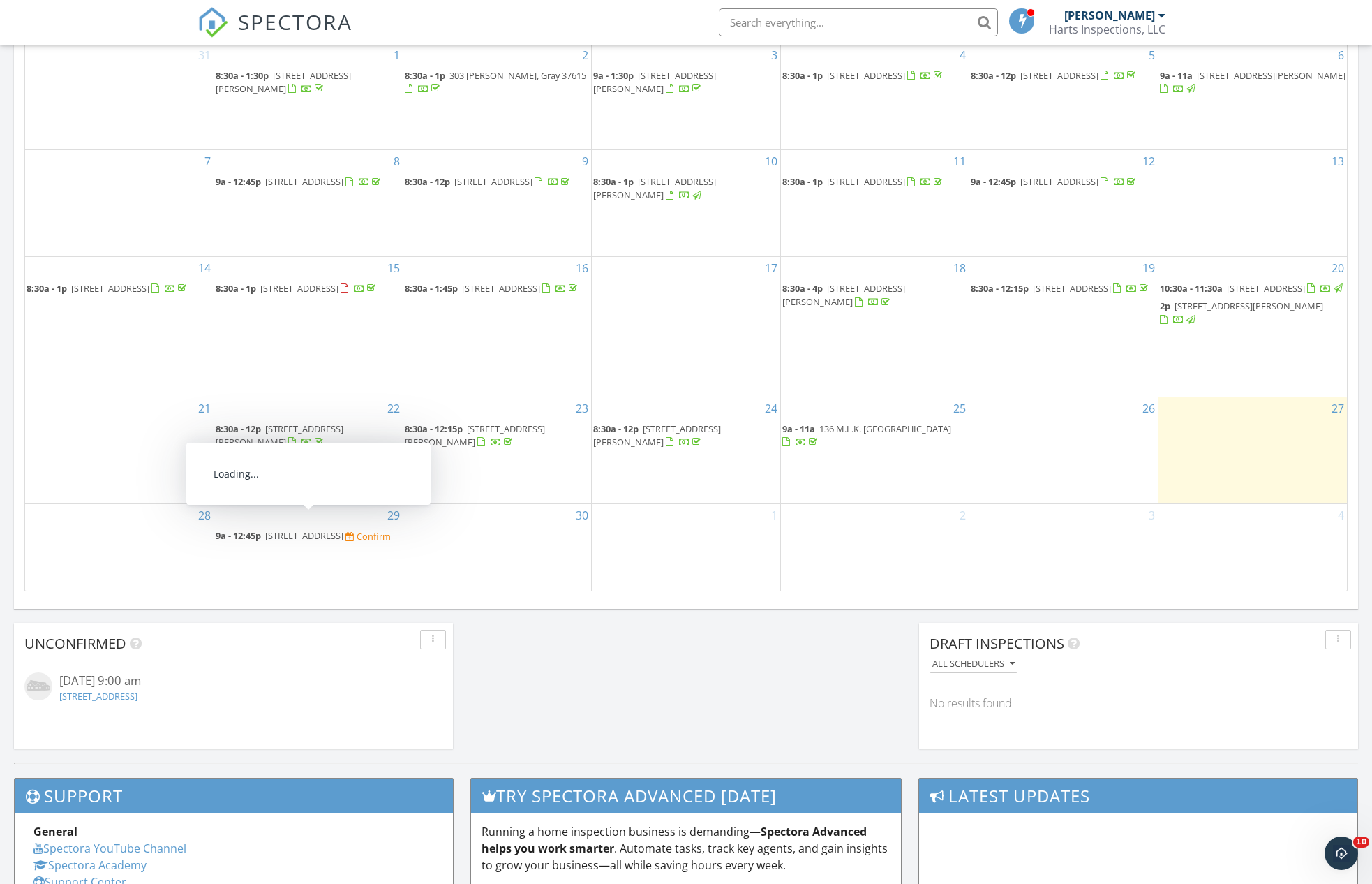
click at [274, 529] on span "226 Heritage Hills Dr, Greeneville 37745" at bounding box center [304, 535] width 78 height 12
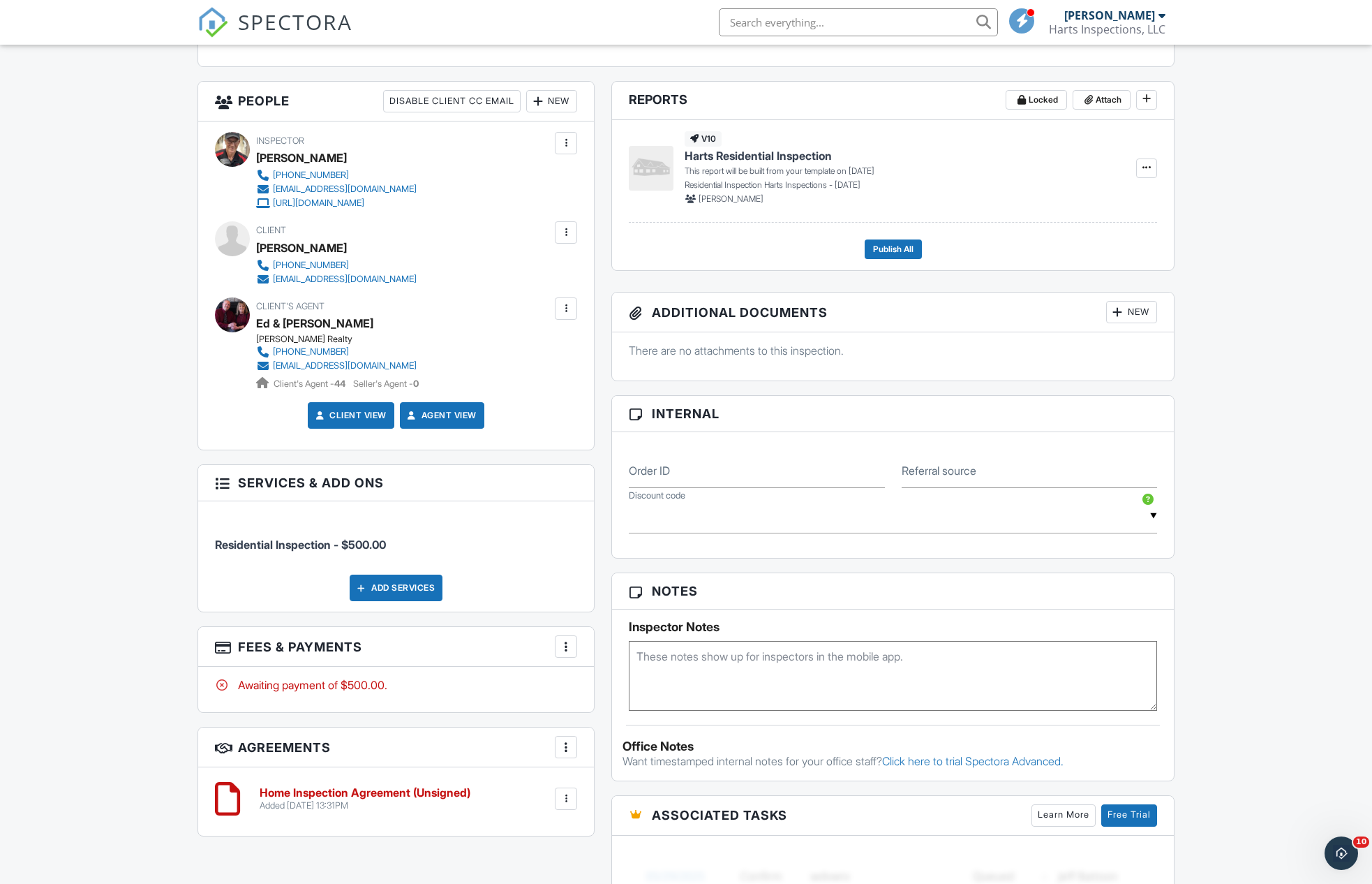
scroll to position [580, 0]
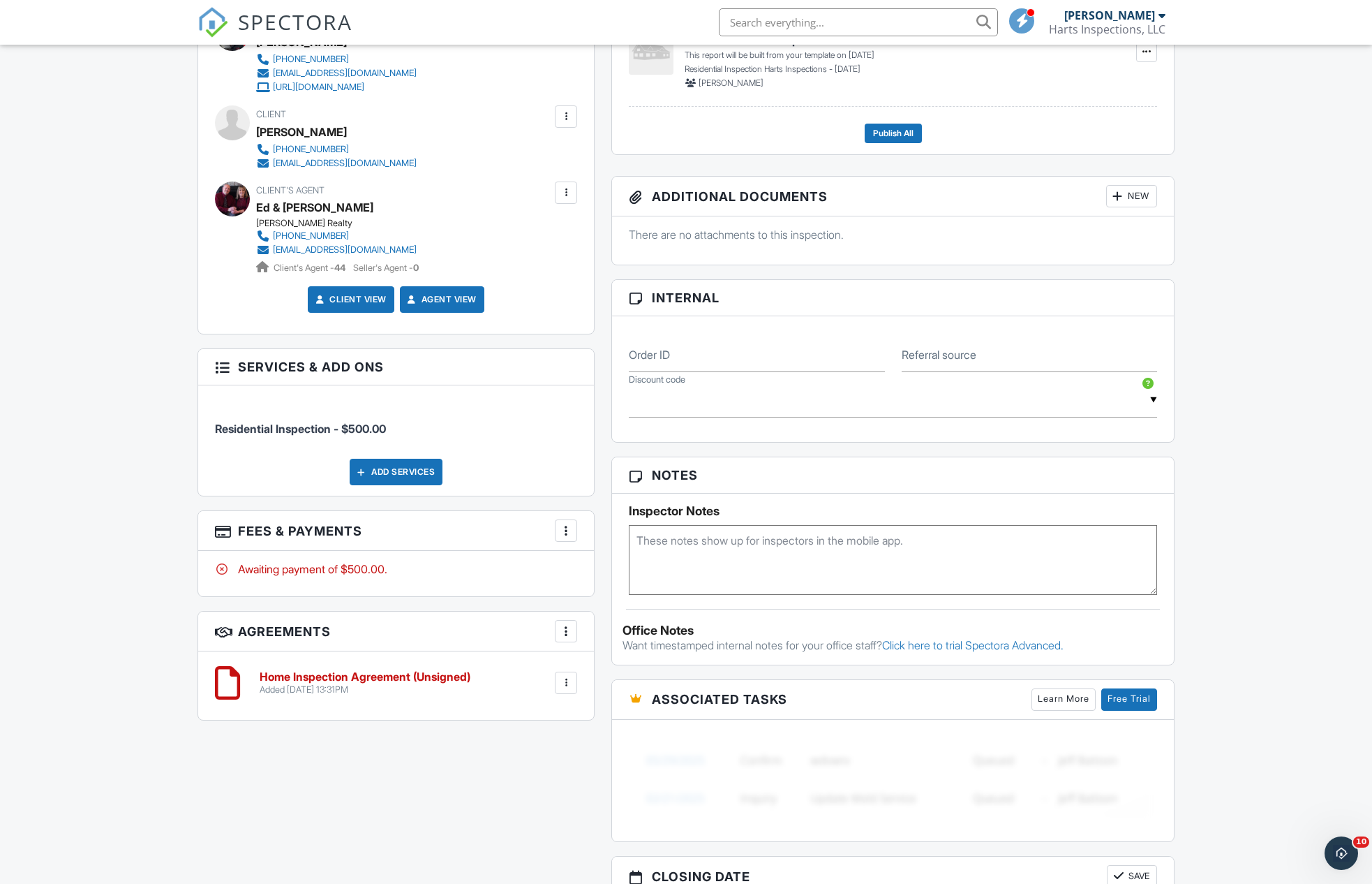
click at [567, 523] on div at bounding box center [566, 530] width 14 height 14
click at [580, 567] on div at bounding box center [575, 573] width 14 height 14
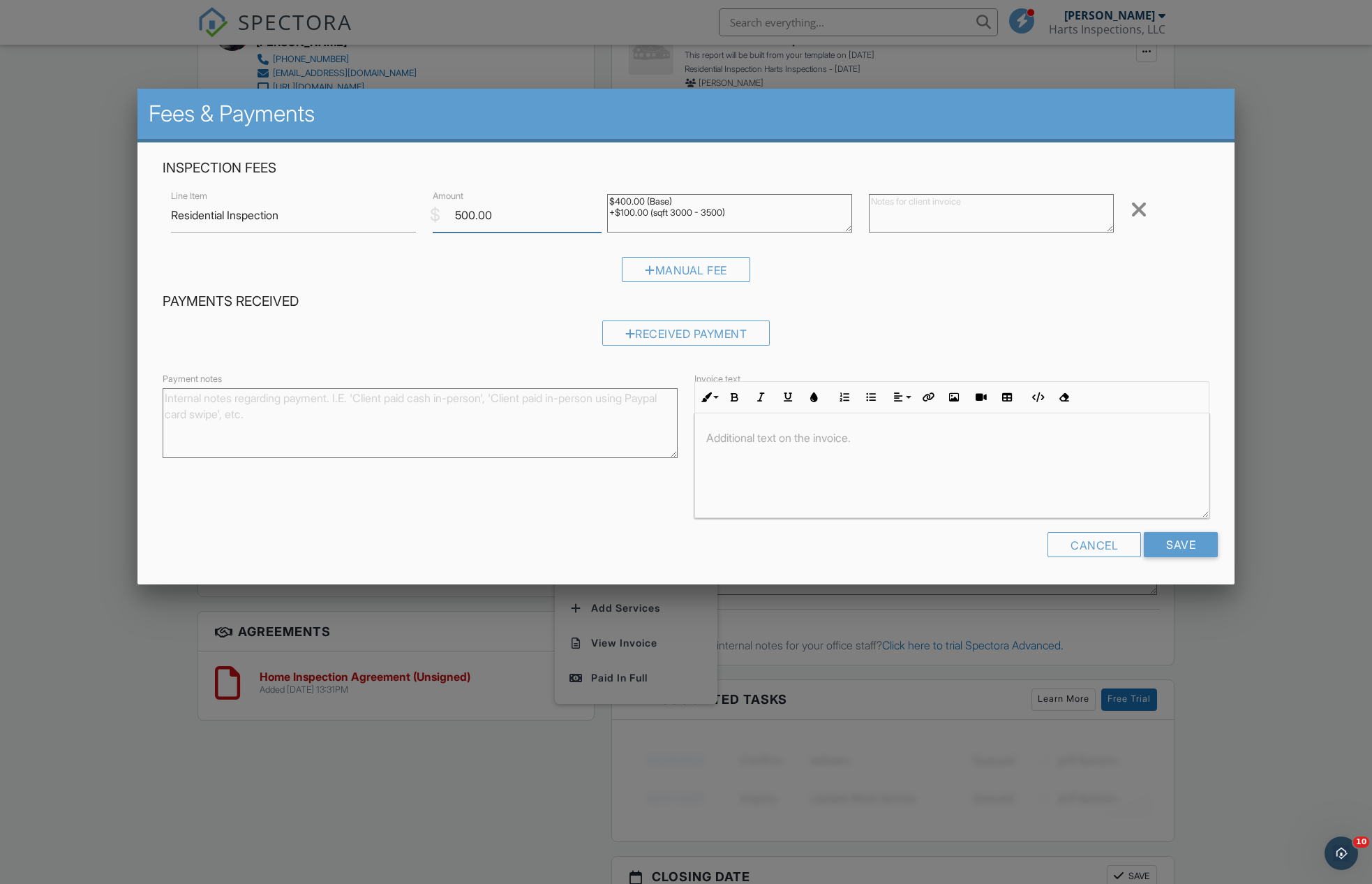
click at [474, 212] on input "500.00" at bounding box center [517, 216] width 168 height 34
type input "525.00"
click at [1190, 538] on input "Save" at bounding box center [1181, 544] width 74 height 25
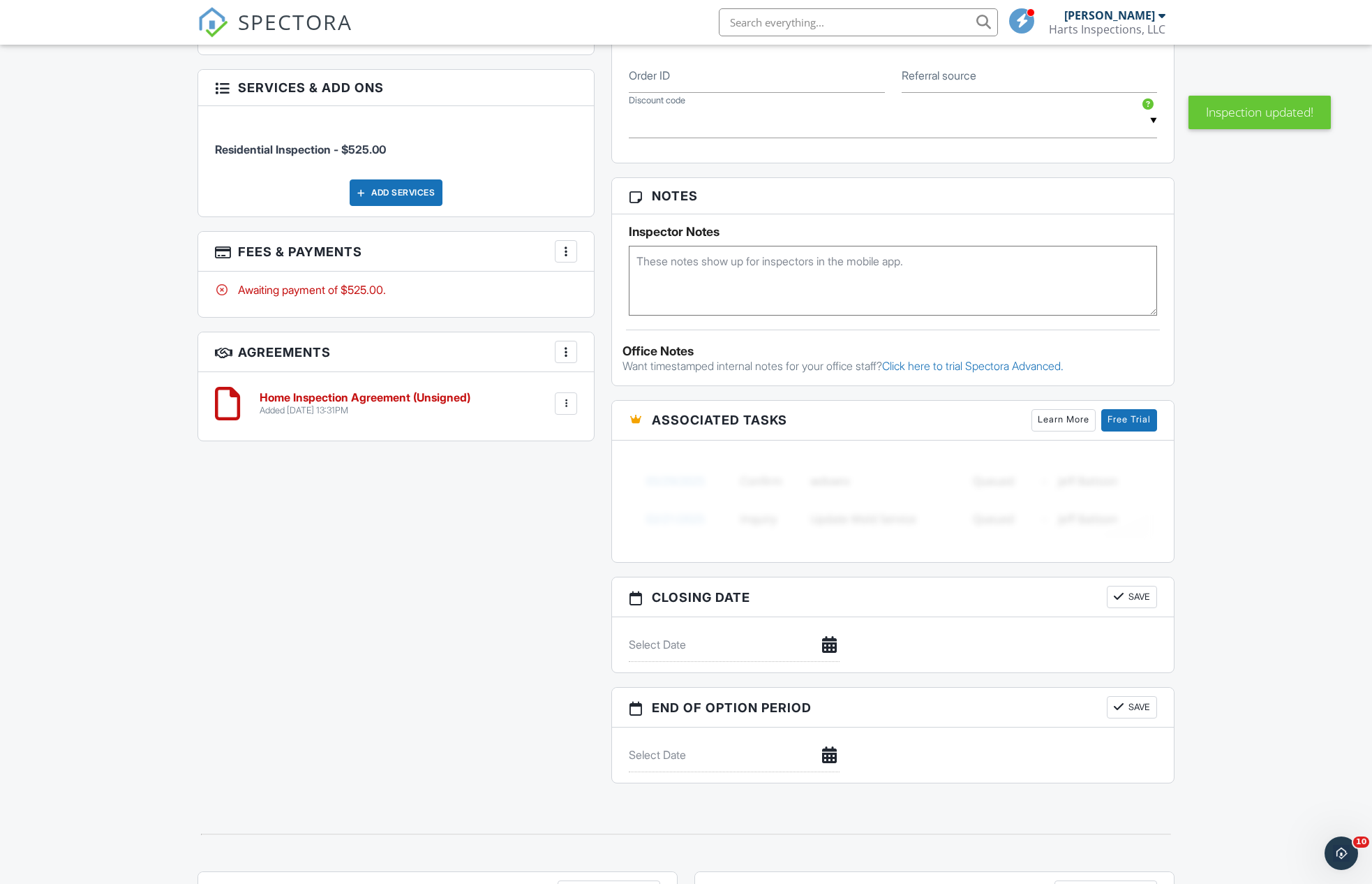
click at [360, 392] on h6 "Home Inspection Agreement (Unsigned)" at bounding box center [365, 397] width 211 height 12
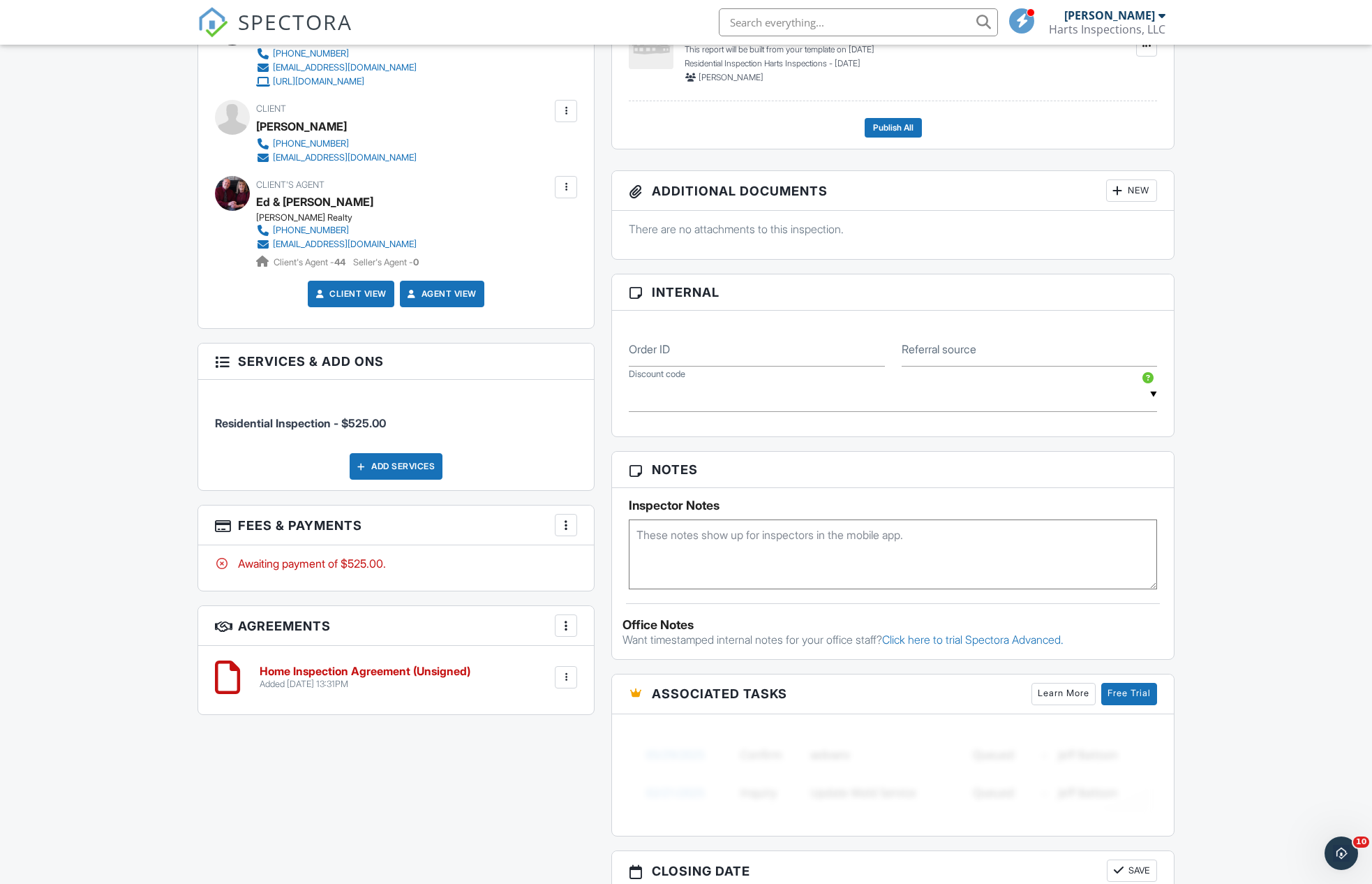
click at [564, 673] on div at bounding box center [566, 677] width 14 height 14
click at [520, 708] on li "Edit" at bounding box center [529, 715] width 80 height 35
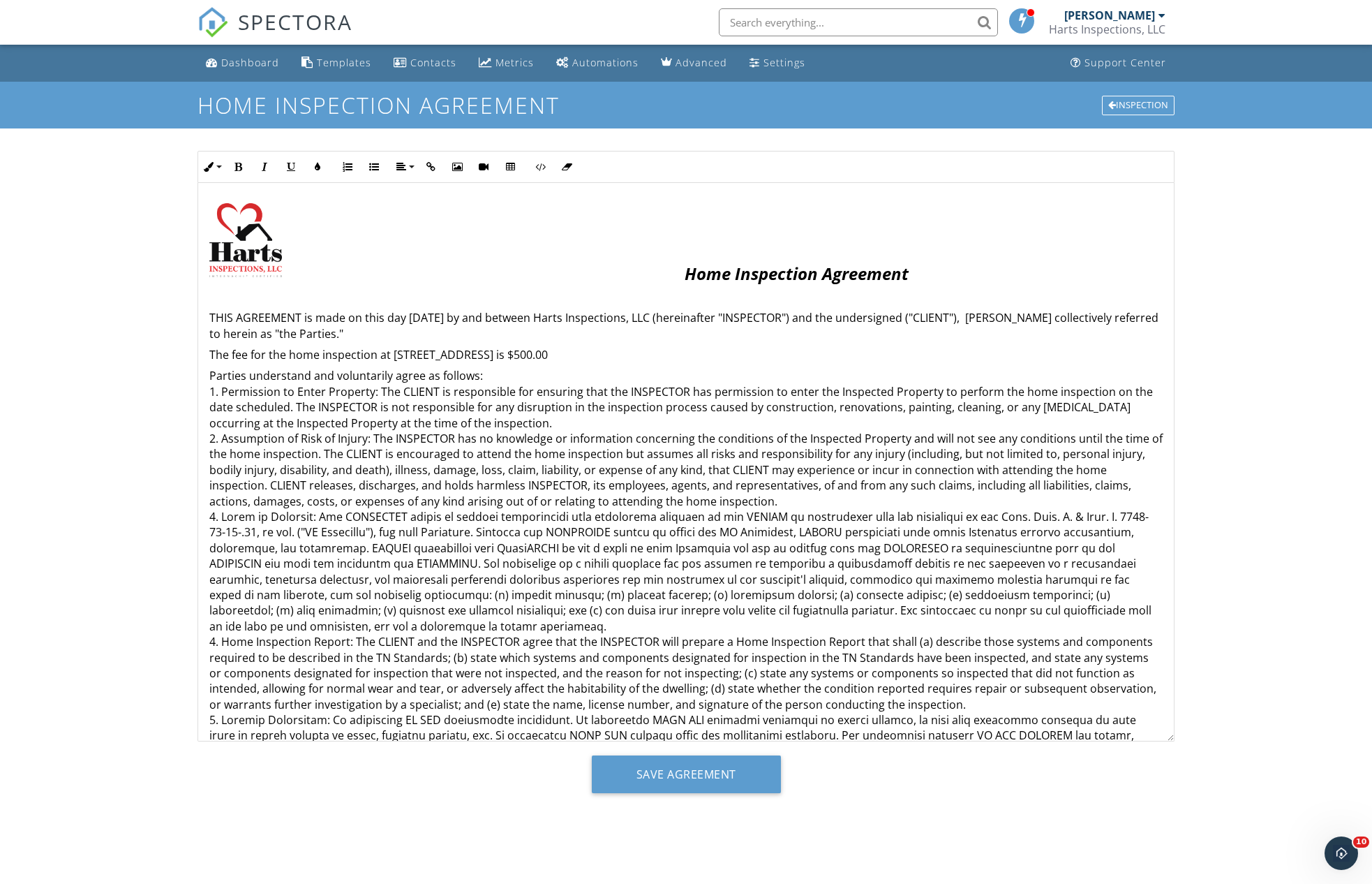
click at [656, 350] on p "The fee for the home inspection at [STREET_ADDRESS] is $500.00" at bounding box center [686, 355] width 953 height 15
click at [695, 774] on input "Save Agreement" at bounding box center [686, 775] width 189 height 38
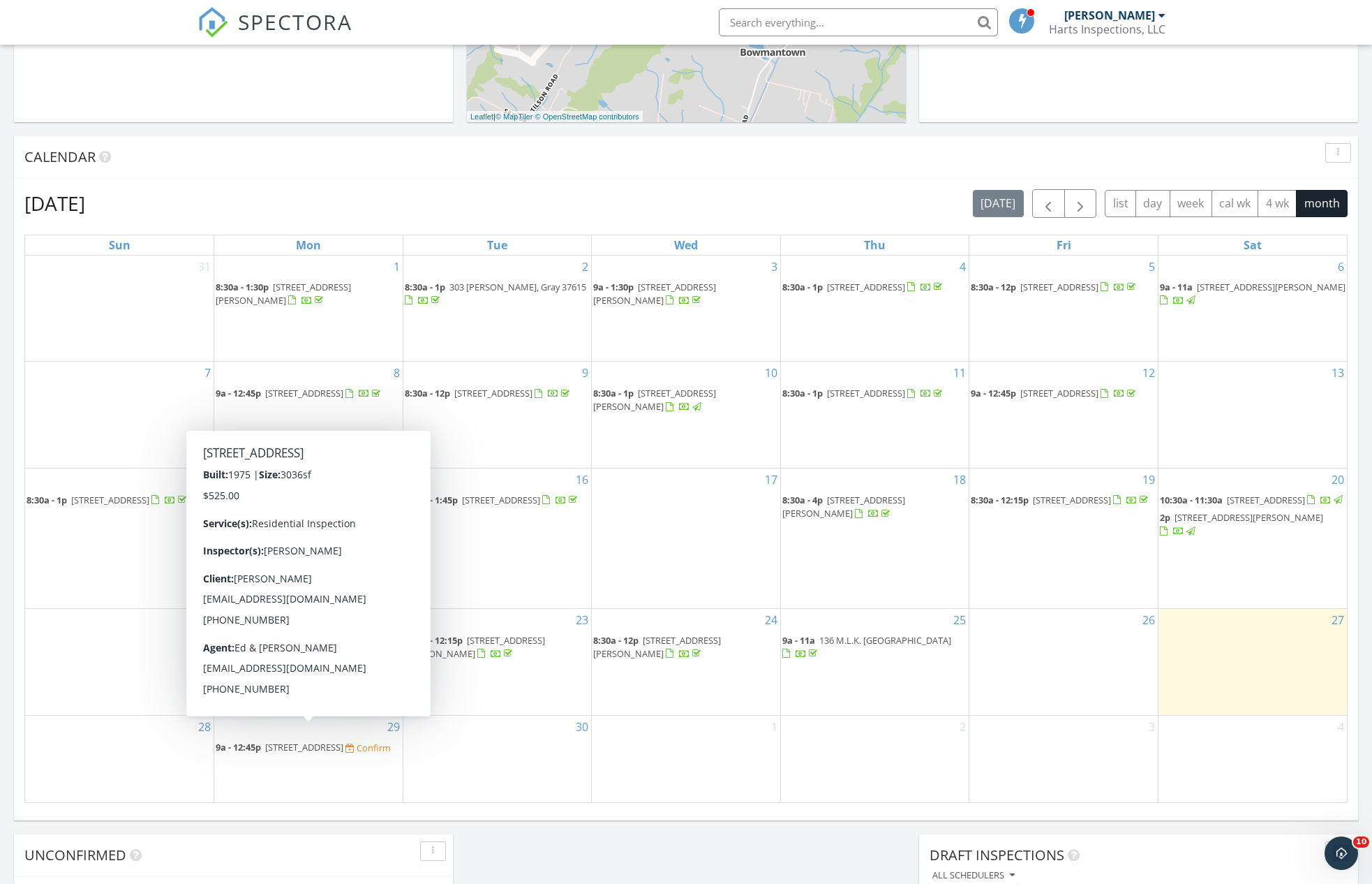
click at [310, 741] on span "226 Heritage Hills Dr, Greeneville 37745" at bounding box center [304, 747] width 78 height 12
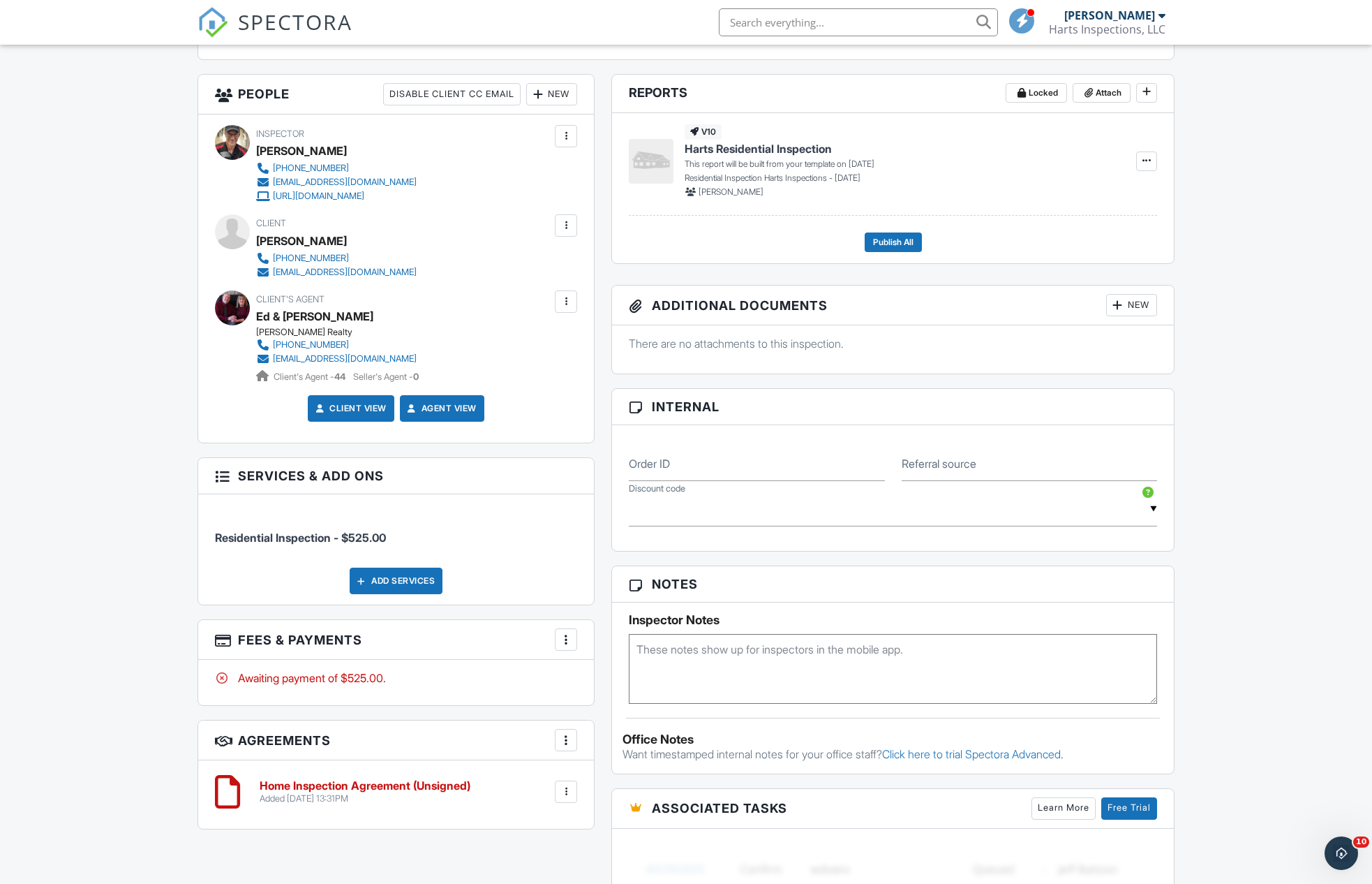
click at [566, 788] on div at bounding box center [566, 792] width 14 height 14
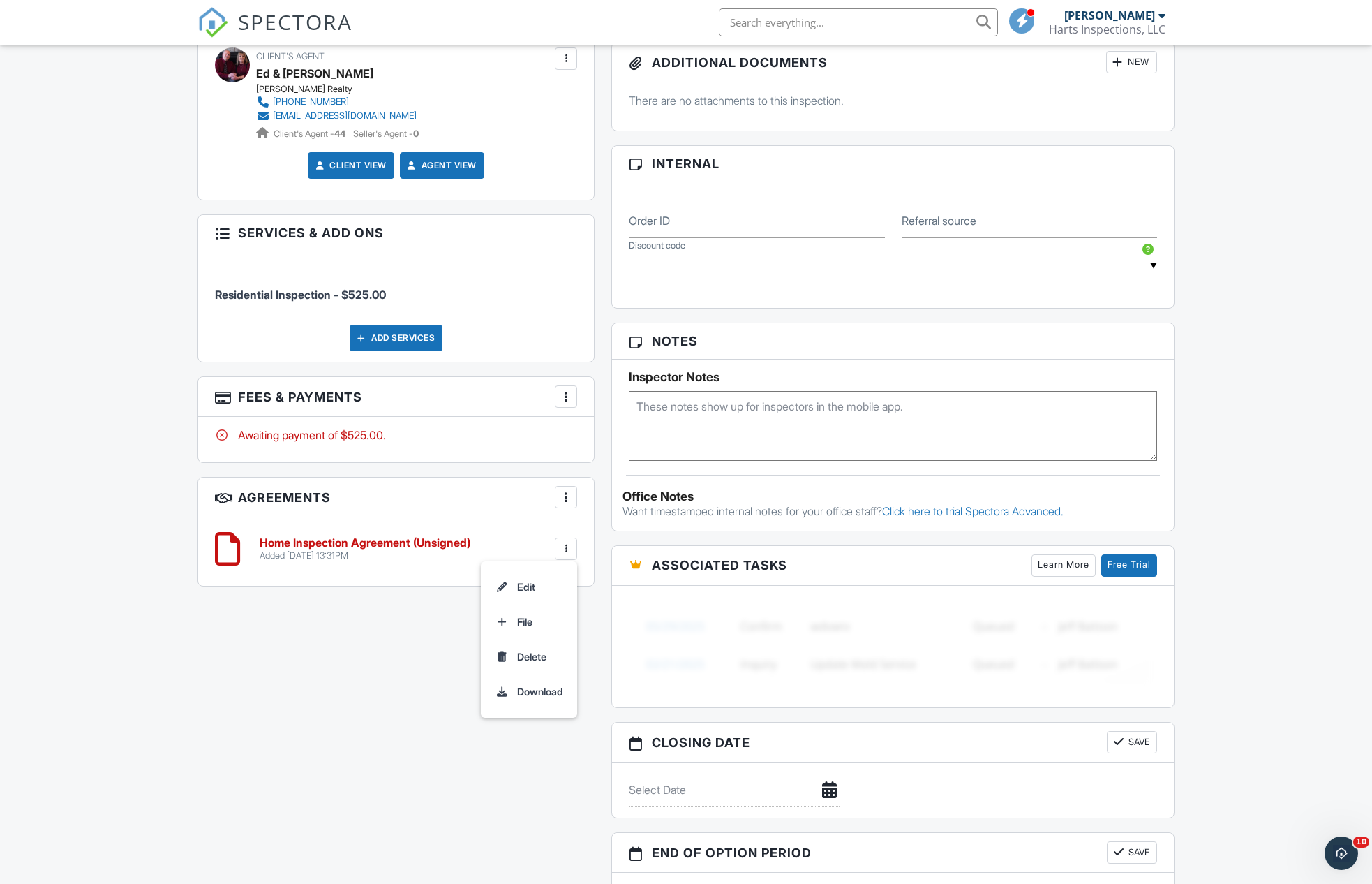
click at [534, 431] on div "Awaiting payment of $525.00." at bounding box center [395, 435] width 362 height 15
click at [431, 537] on h6 "Home Inspection Agreement (Unsigned)" at bounding box center [365, 542] width 211 height 12
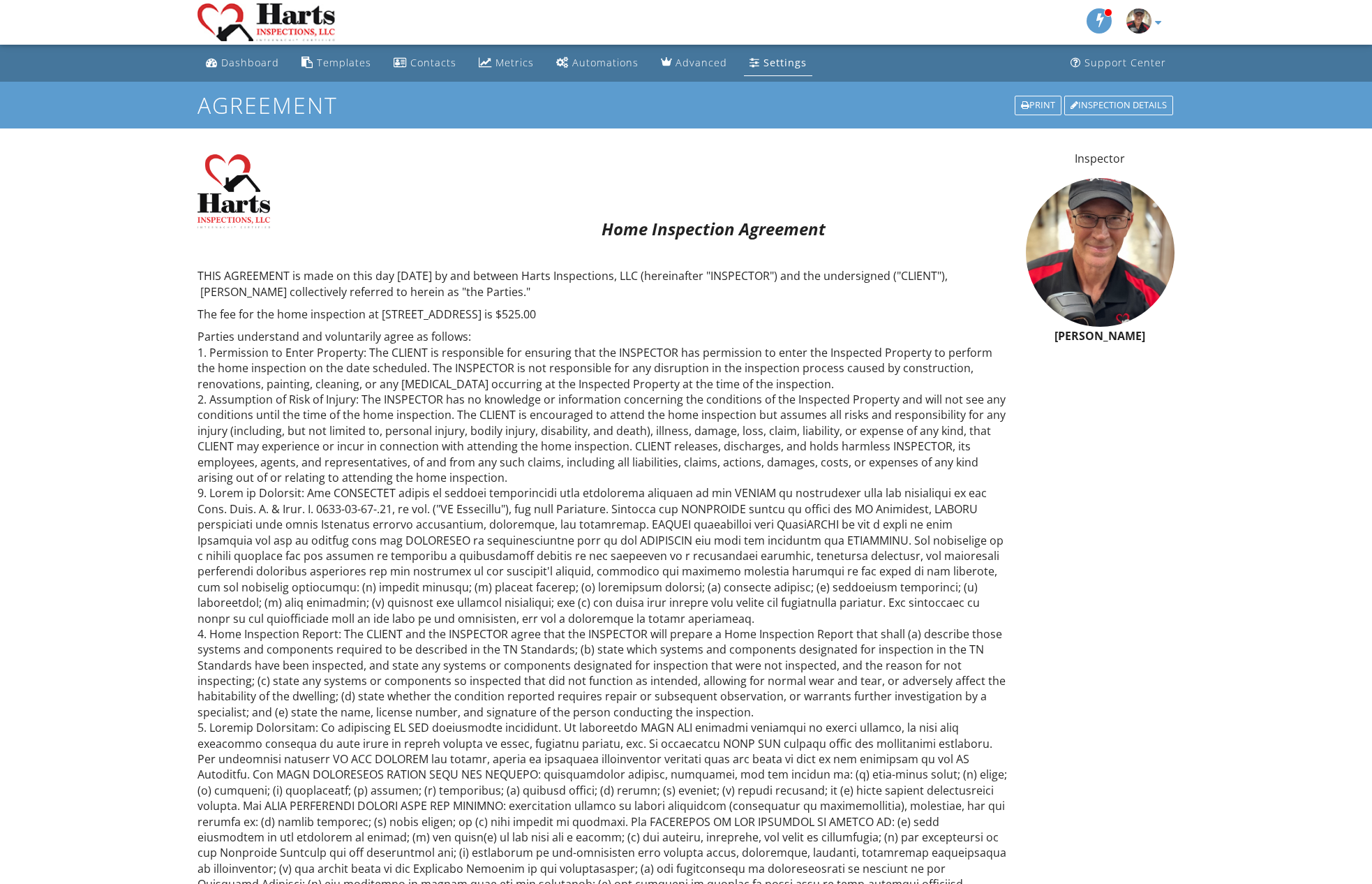
click at [249, 58] on div "Dashboard" at bounding box center [250, 62] width 58 height 13
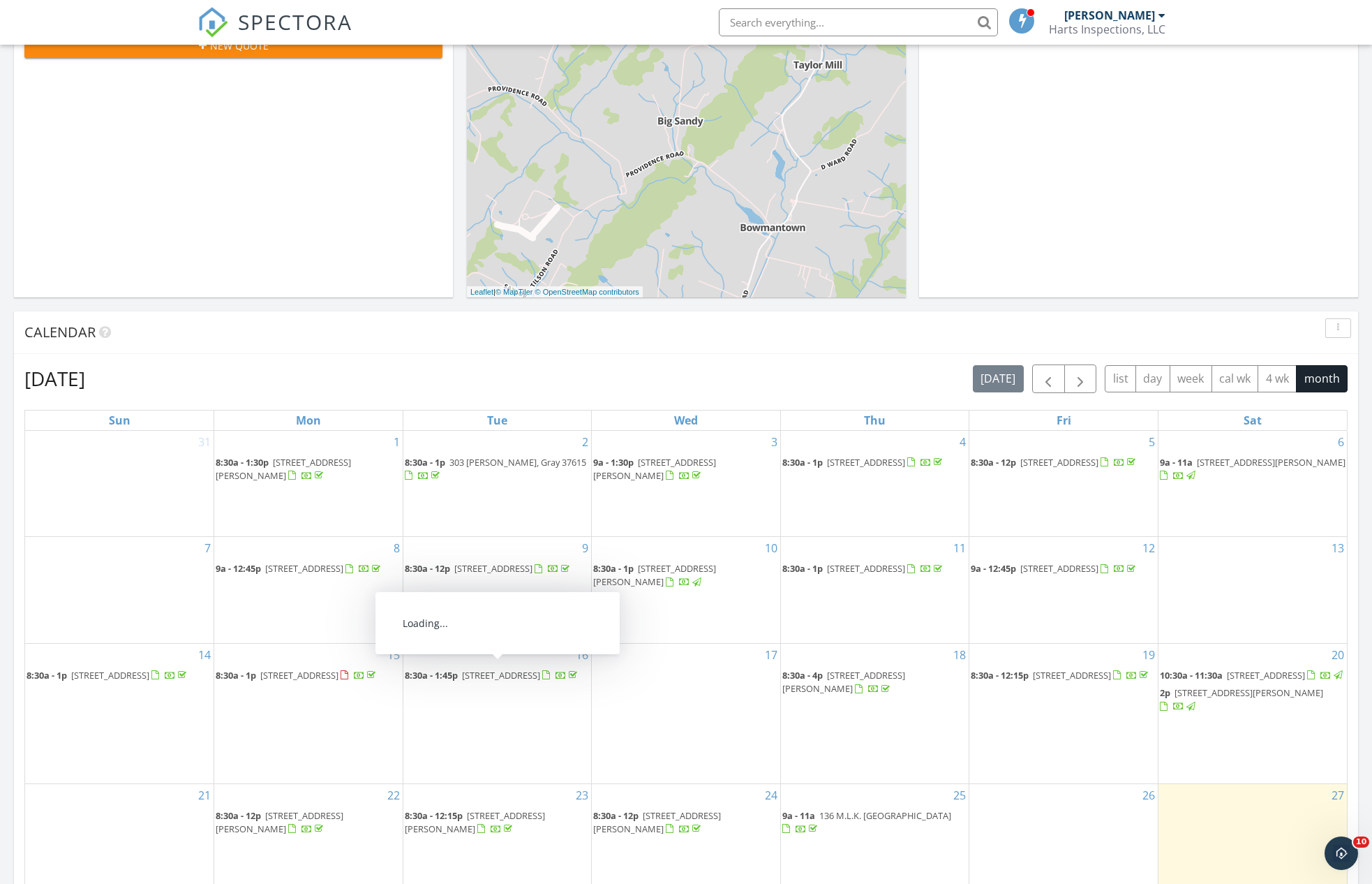
scroll to position [419, 0]
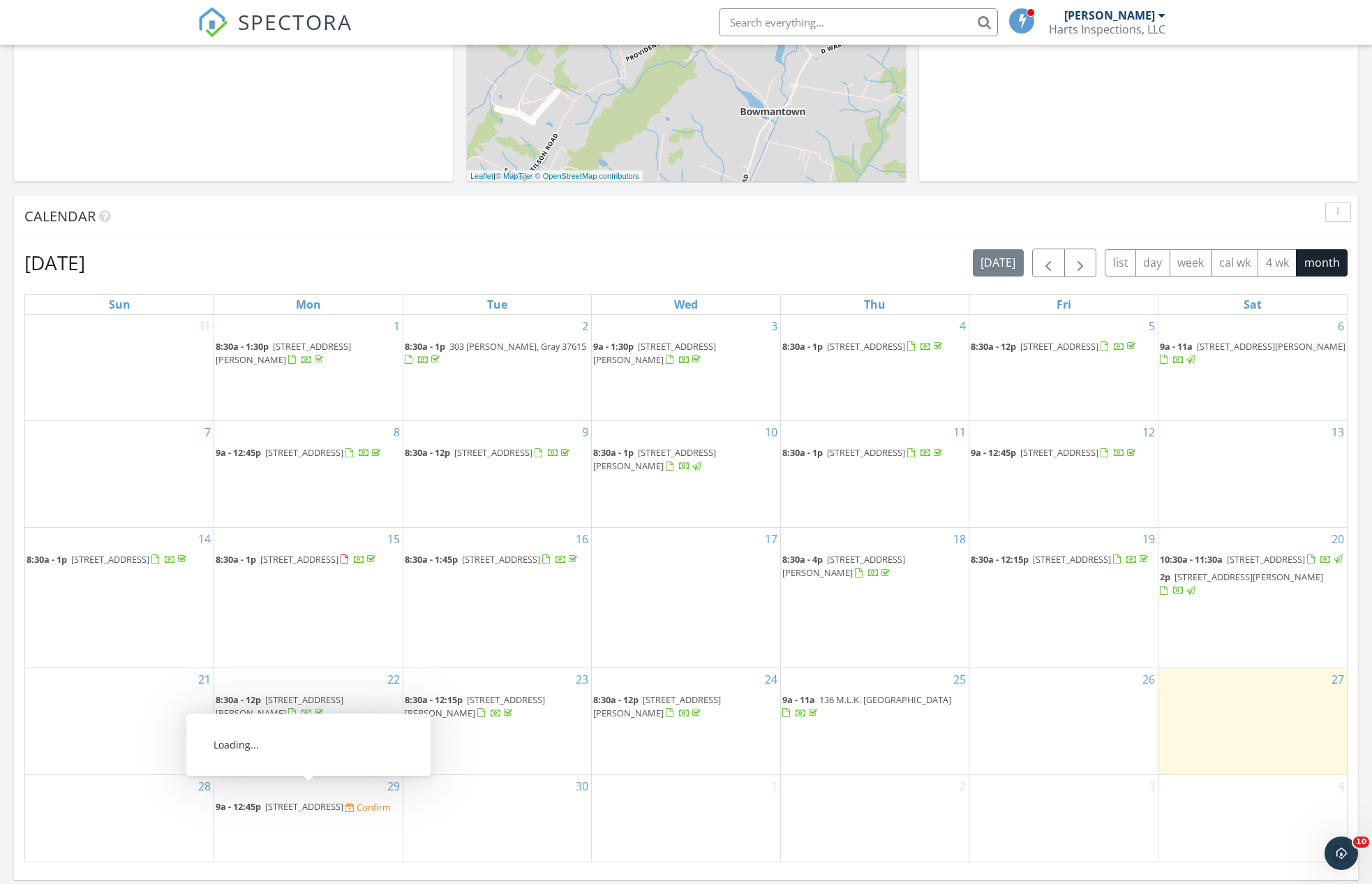
click at [295, 800] on span "[STREET_ADDRESS]" at bounding box center [304, 806] width 78 height 12
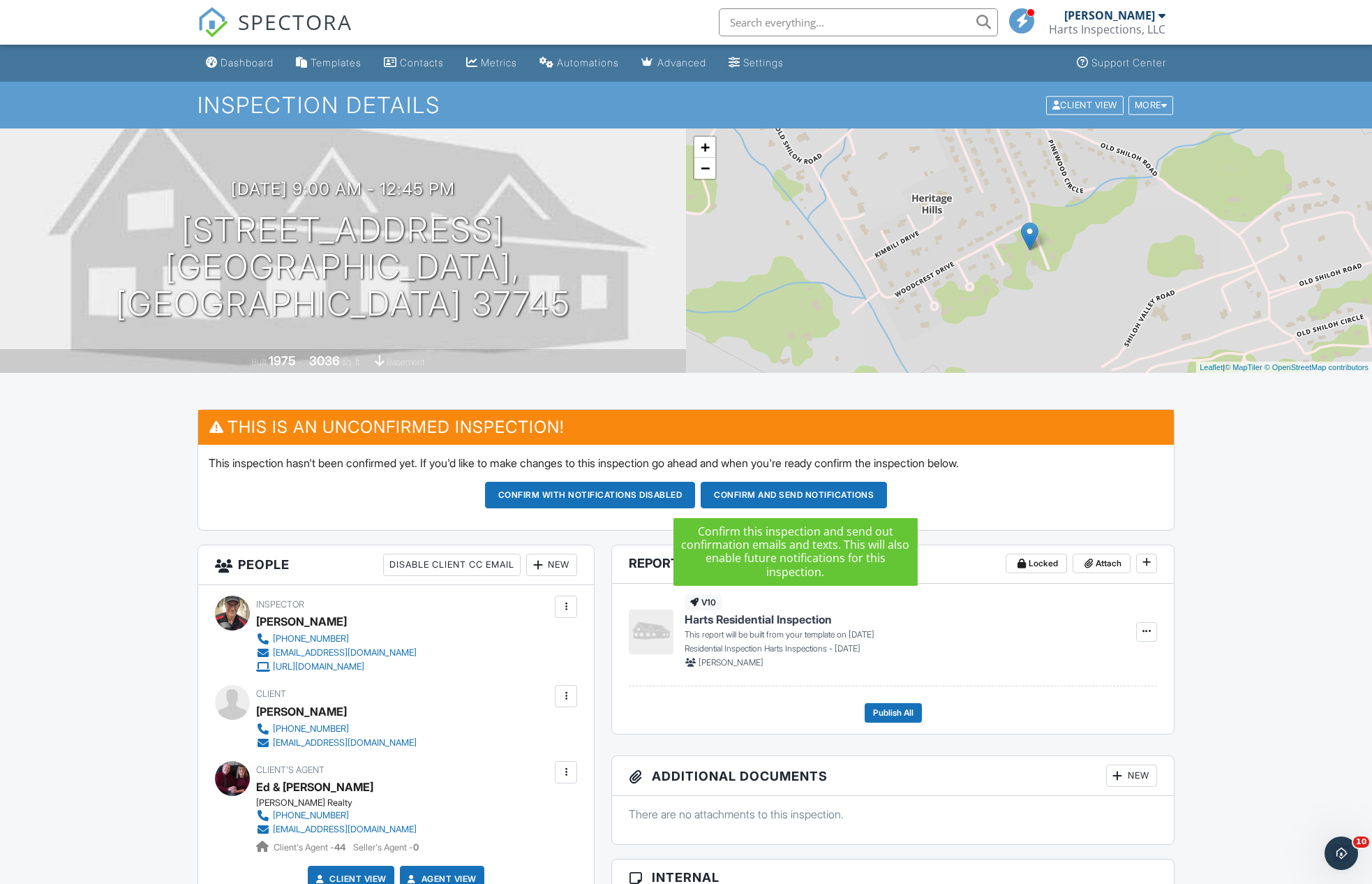
click at [831, 491] on button "Confirm and send notifications" at bounding box center [794, 495] width 186 height 26
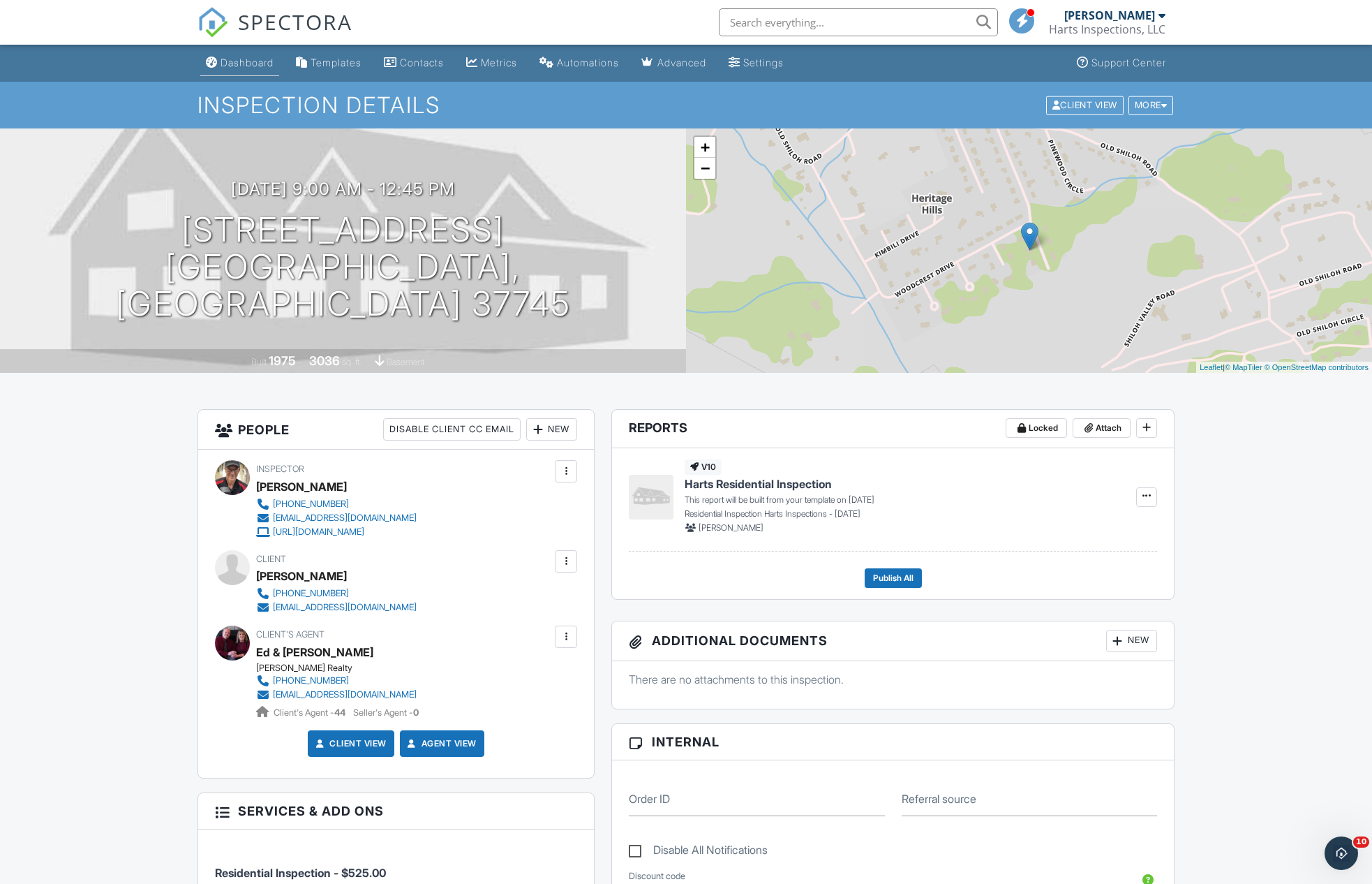
click at [236, 63] on div "Dashboard" at bounding box center [247, 62] width 53 height 12
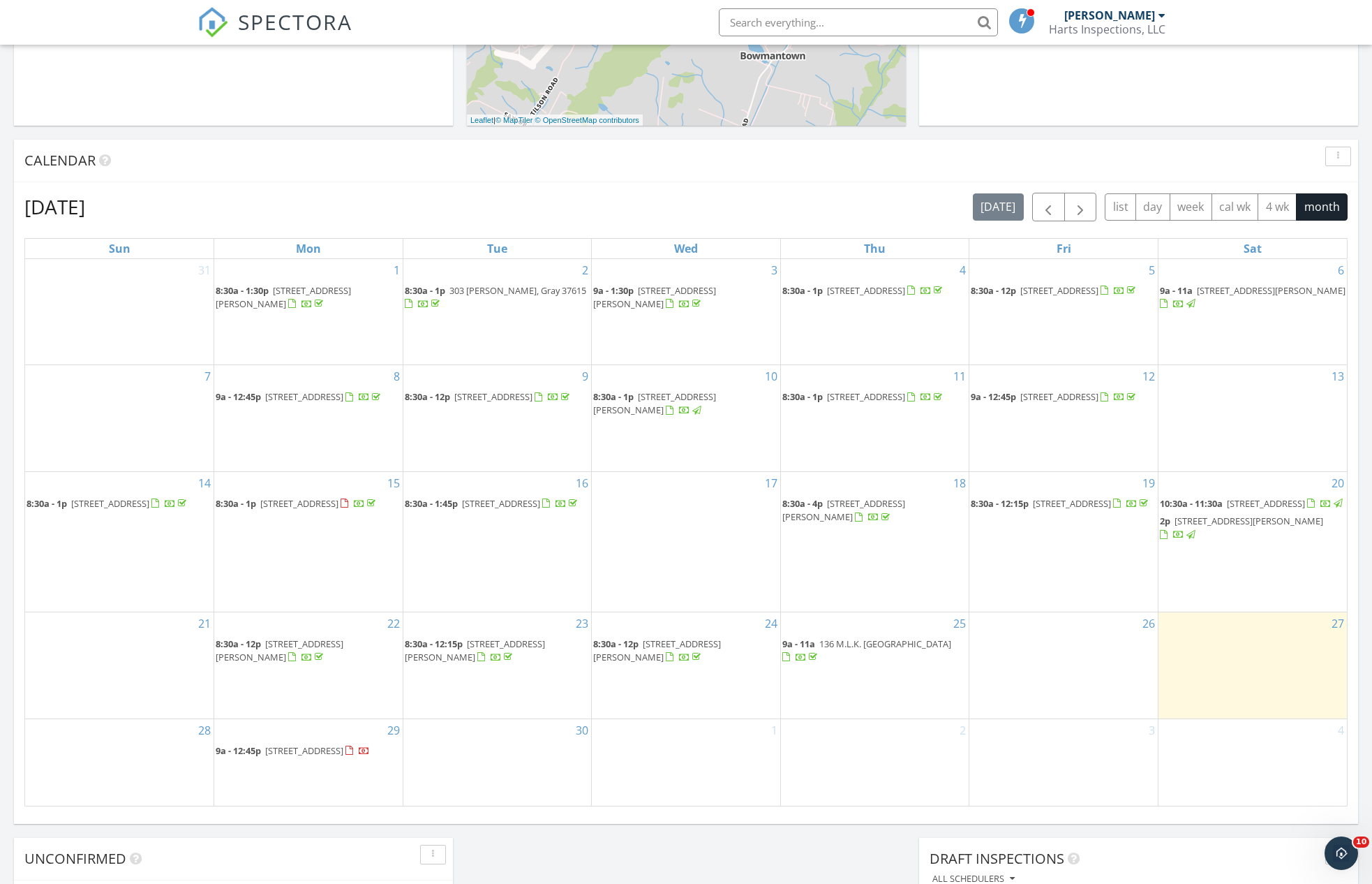
scroll to position [598, 0]
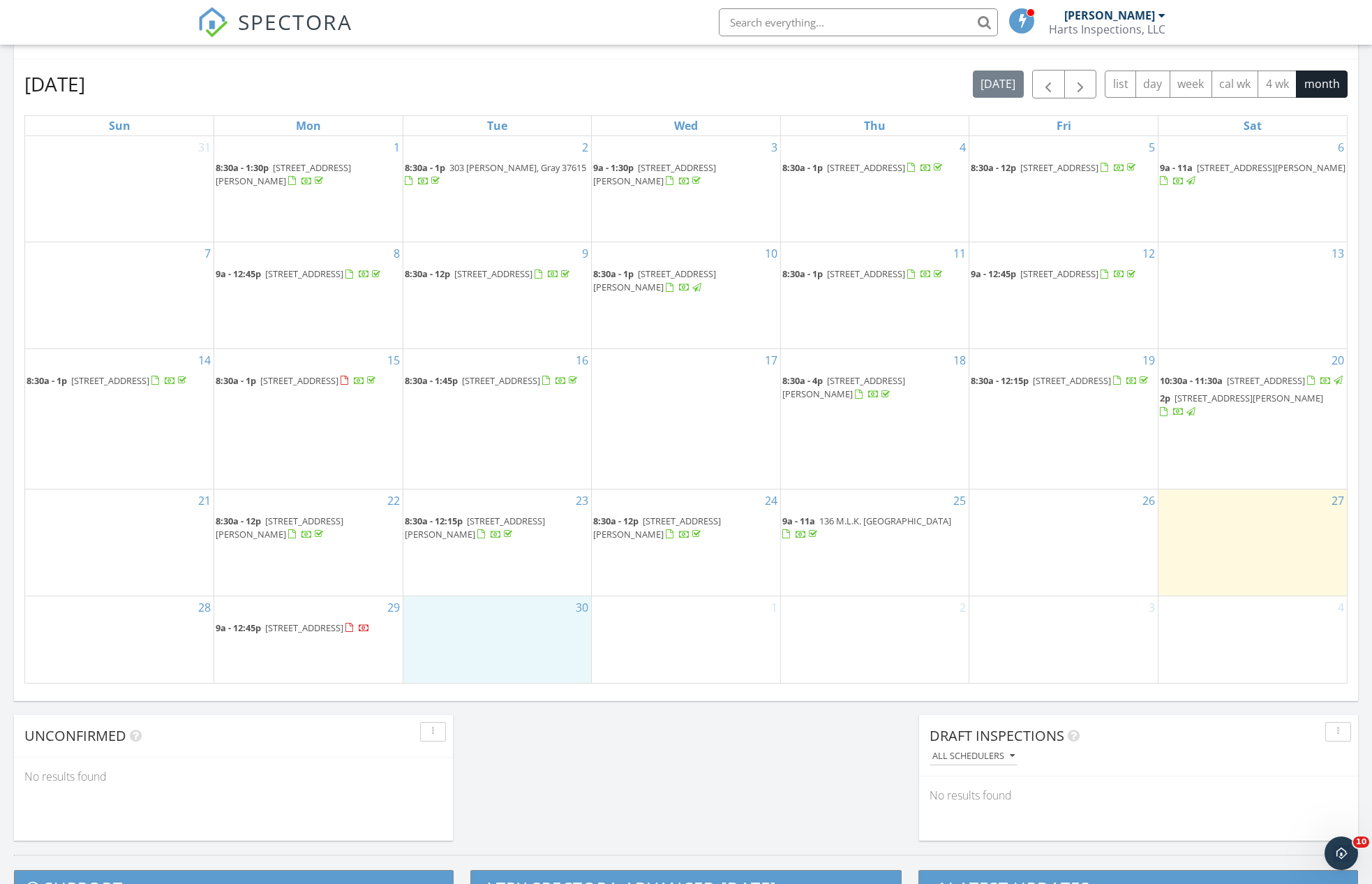
click at [540, 596] on div "30" at bounding box center [498, 639] width 188 height 87
click at [512, 537] on link "Inspection" at bounding box center [496, 538] width 72 height 23
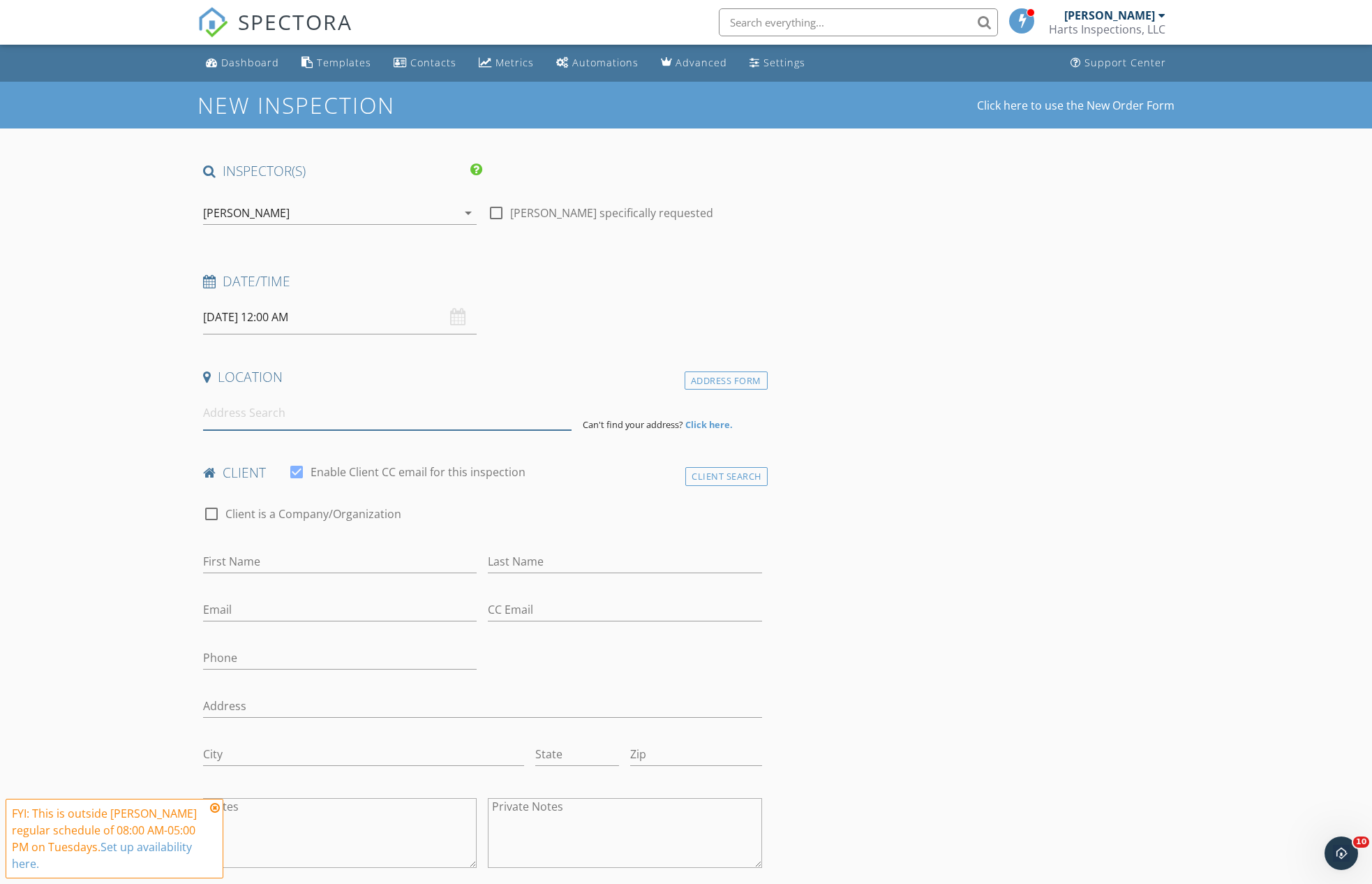
click at [261, 408] on input at bounding box center [388, 413] width 369 height 34
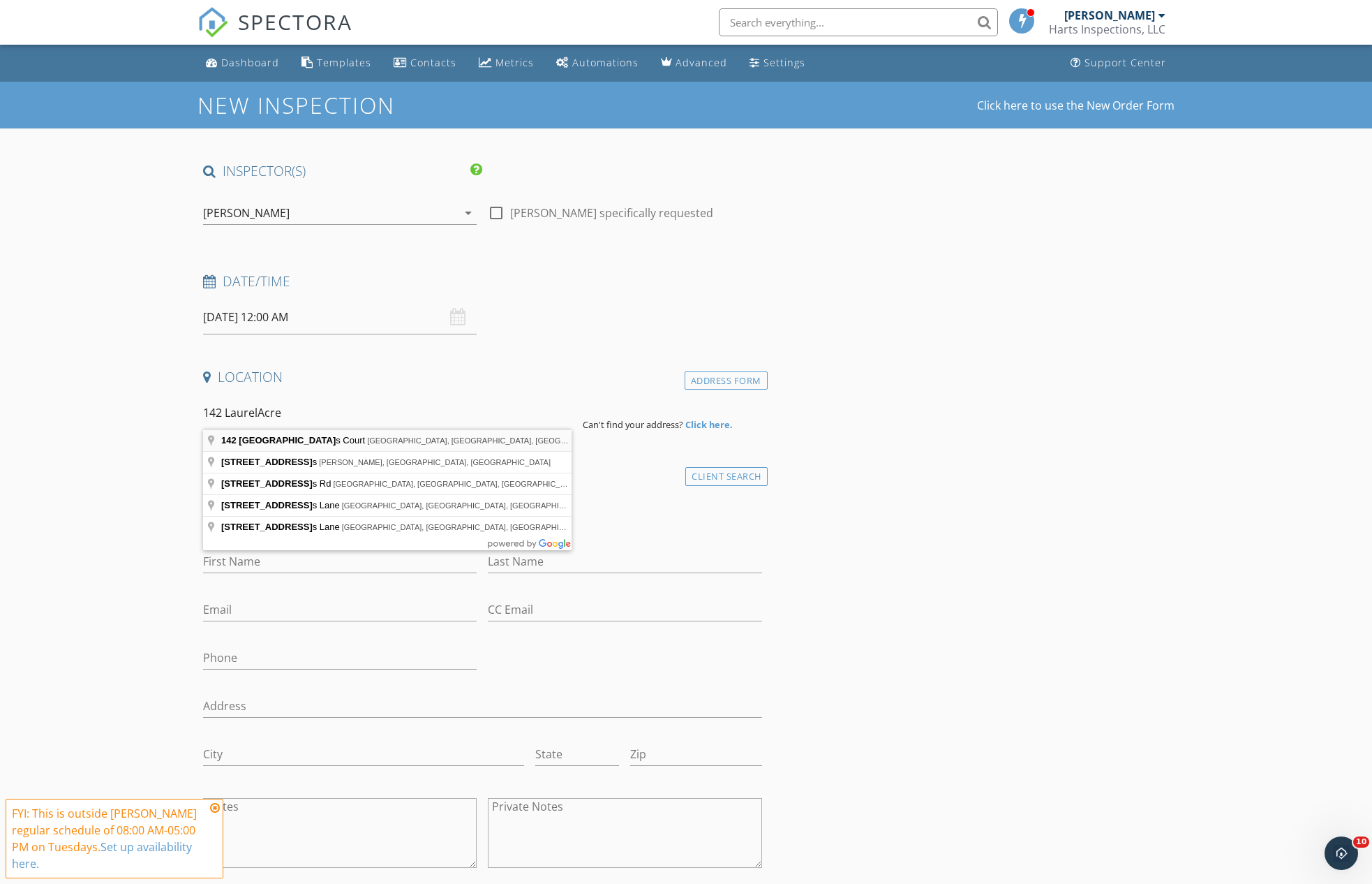
type input "142 Laurel Acres Court, Jonesborough, TN, USA"
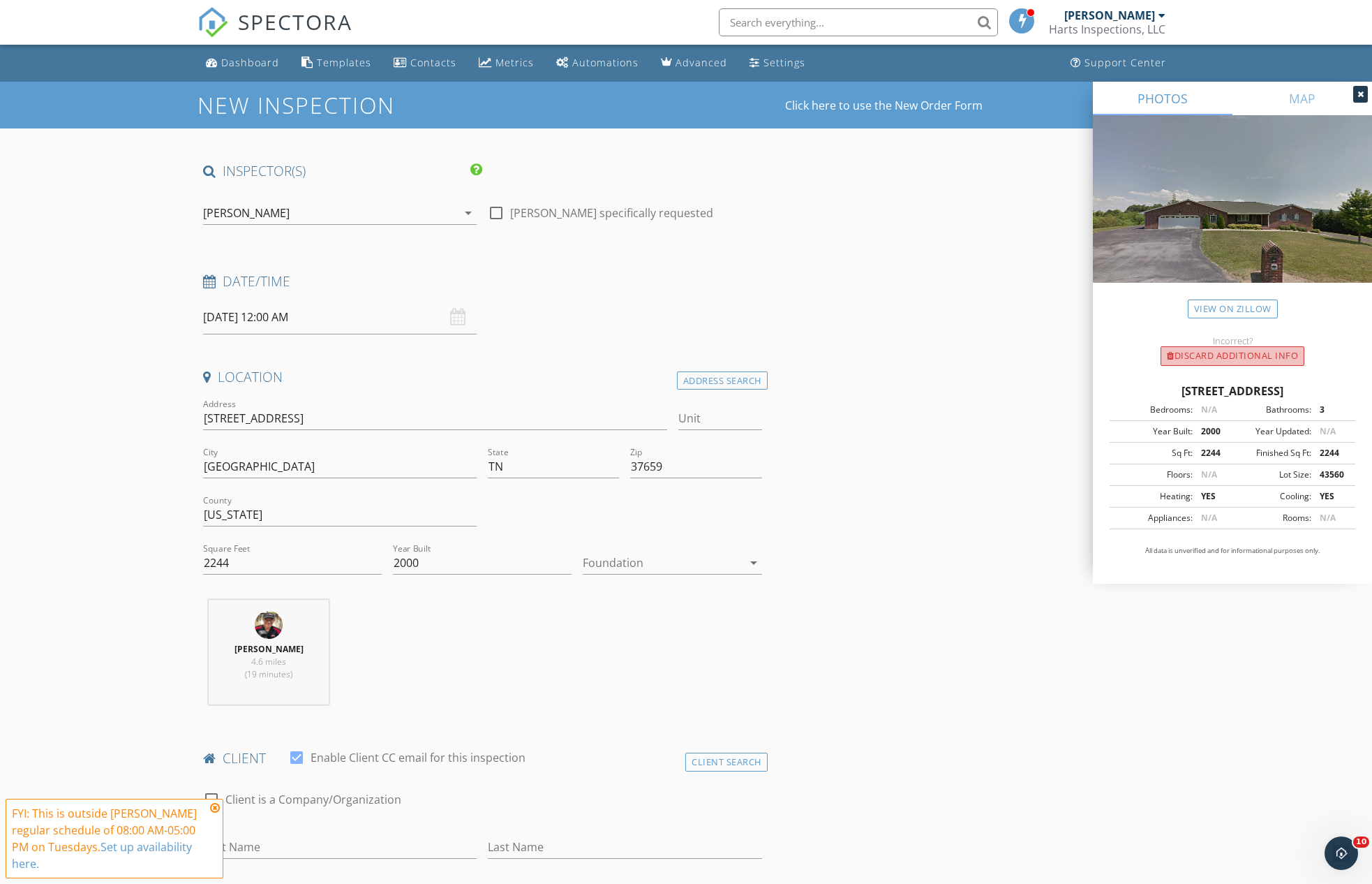
click at [1253, 349] on div "Discard Additional info" at bounding box center [1232, 356] width 144 height 20
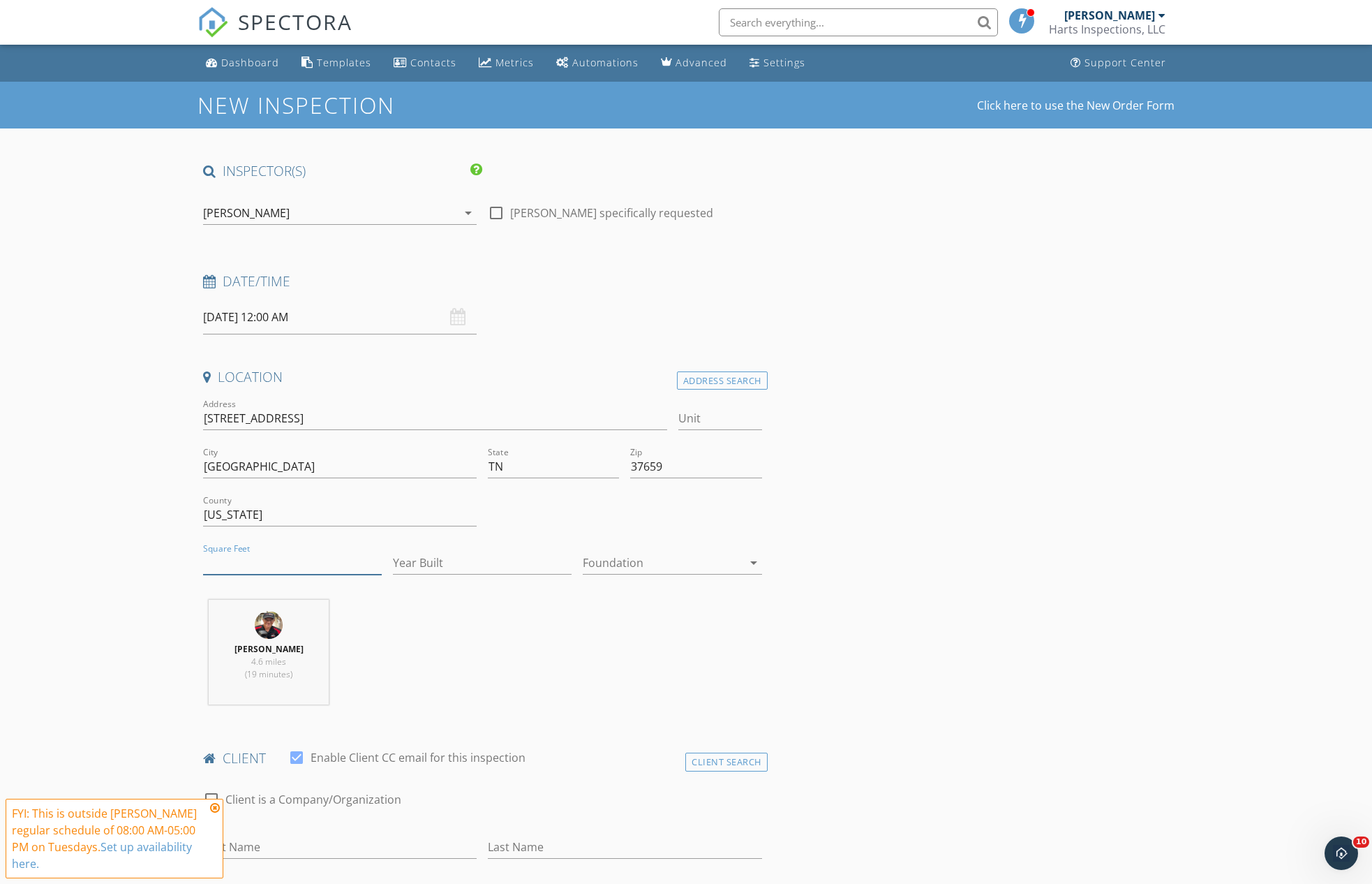
click at [267, 553] on input "Square Feet" at bounding box center [293, 563] width 179 height 23
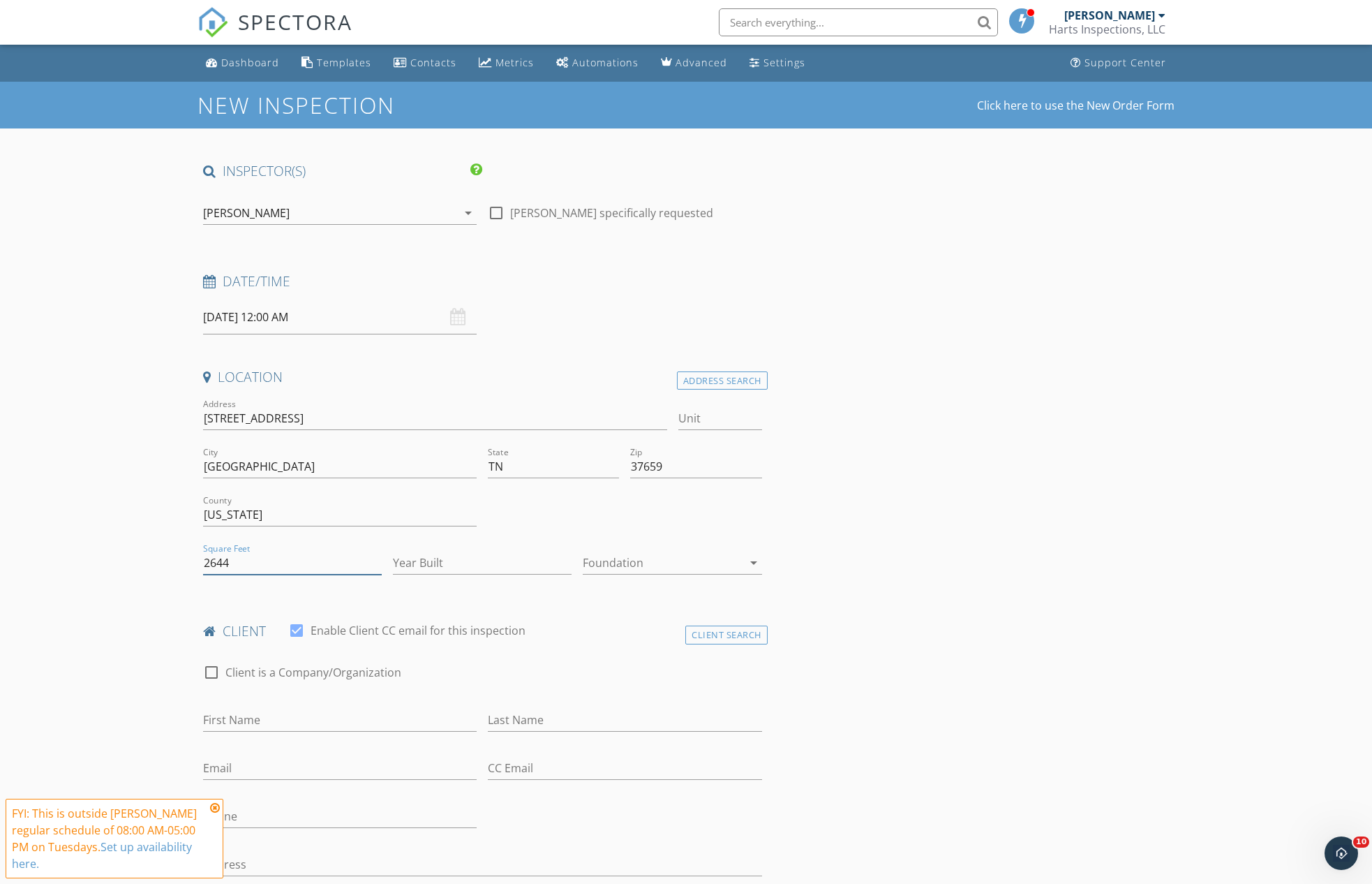
type input "2644"
click at [453, 556] on input "Year Built" at bounding box center [483, 563] width 179 height 23
type input "2000"
click at [691, 558] on div at bounding box center [662, 563] width 159 height 23
click at [624, 596] on div "Basement" at bounding box center [672, 601] width 156 height 17
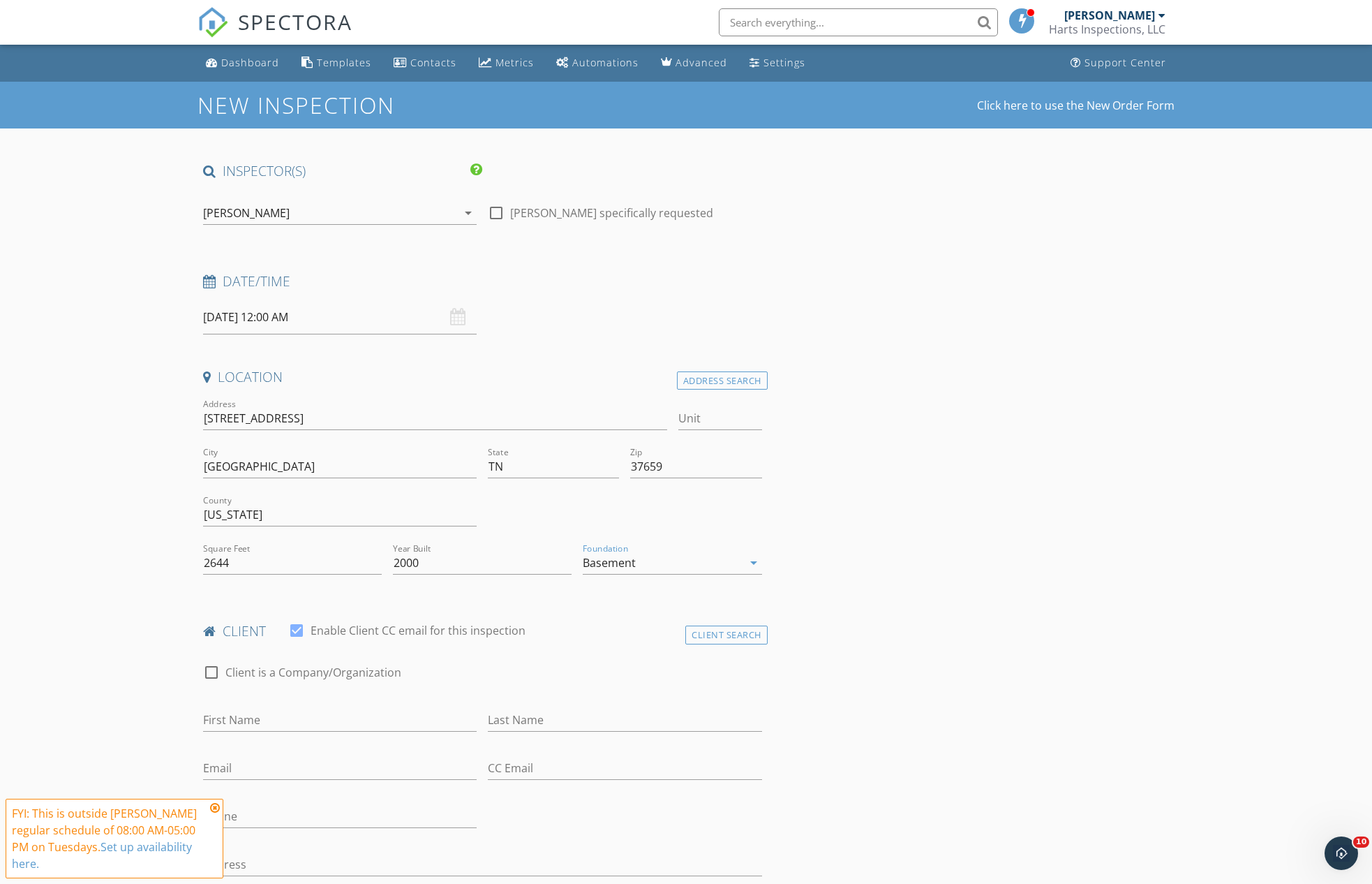
scroll to position [174, 0]
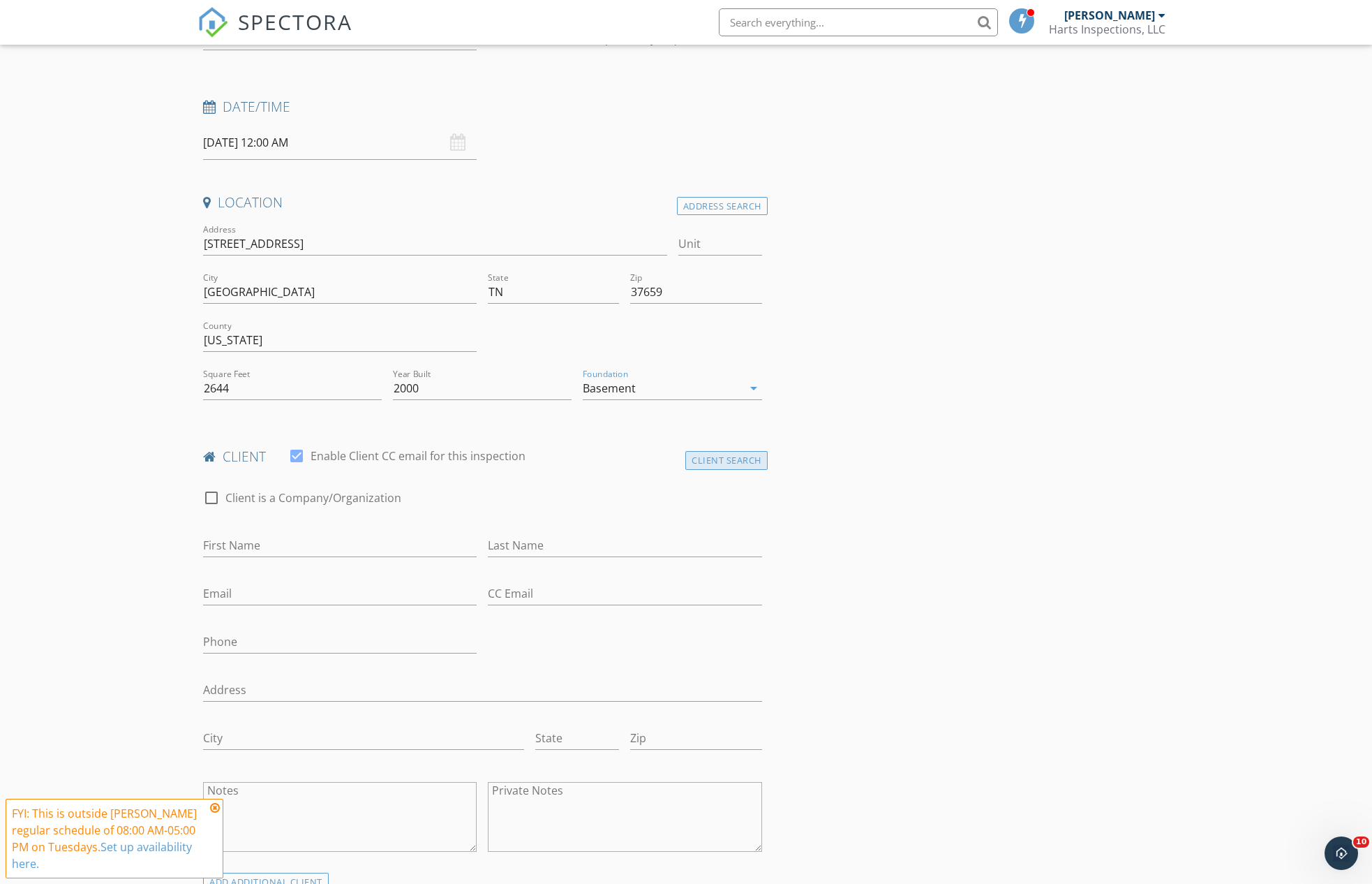
click at [726, 455] on div "Client Search" at bounding box center [726, 460] width 83 height 19
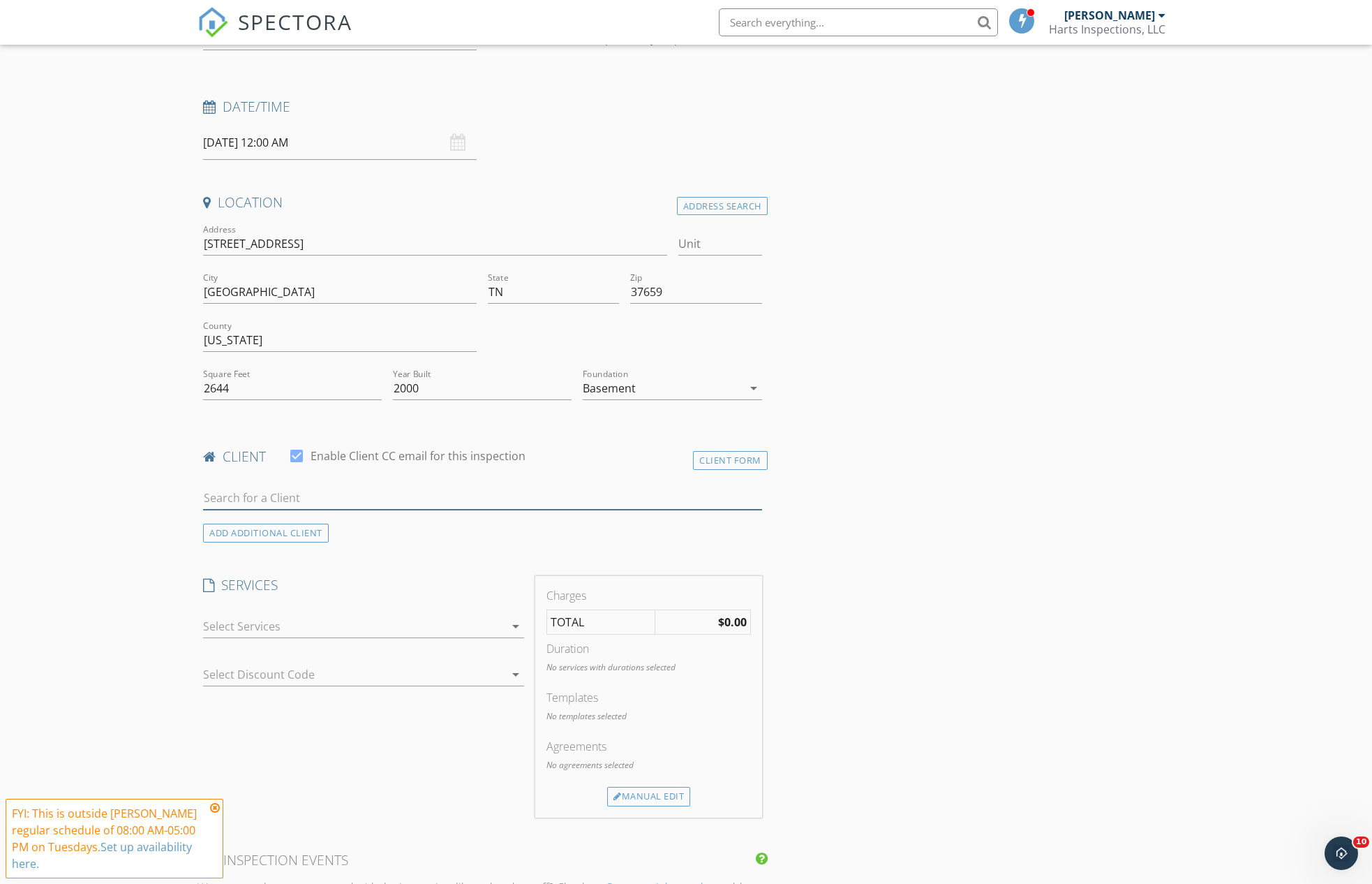
click at [270, 494] on input "text" at bounding box center [483, 498] width 559 height 23
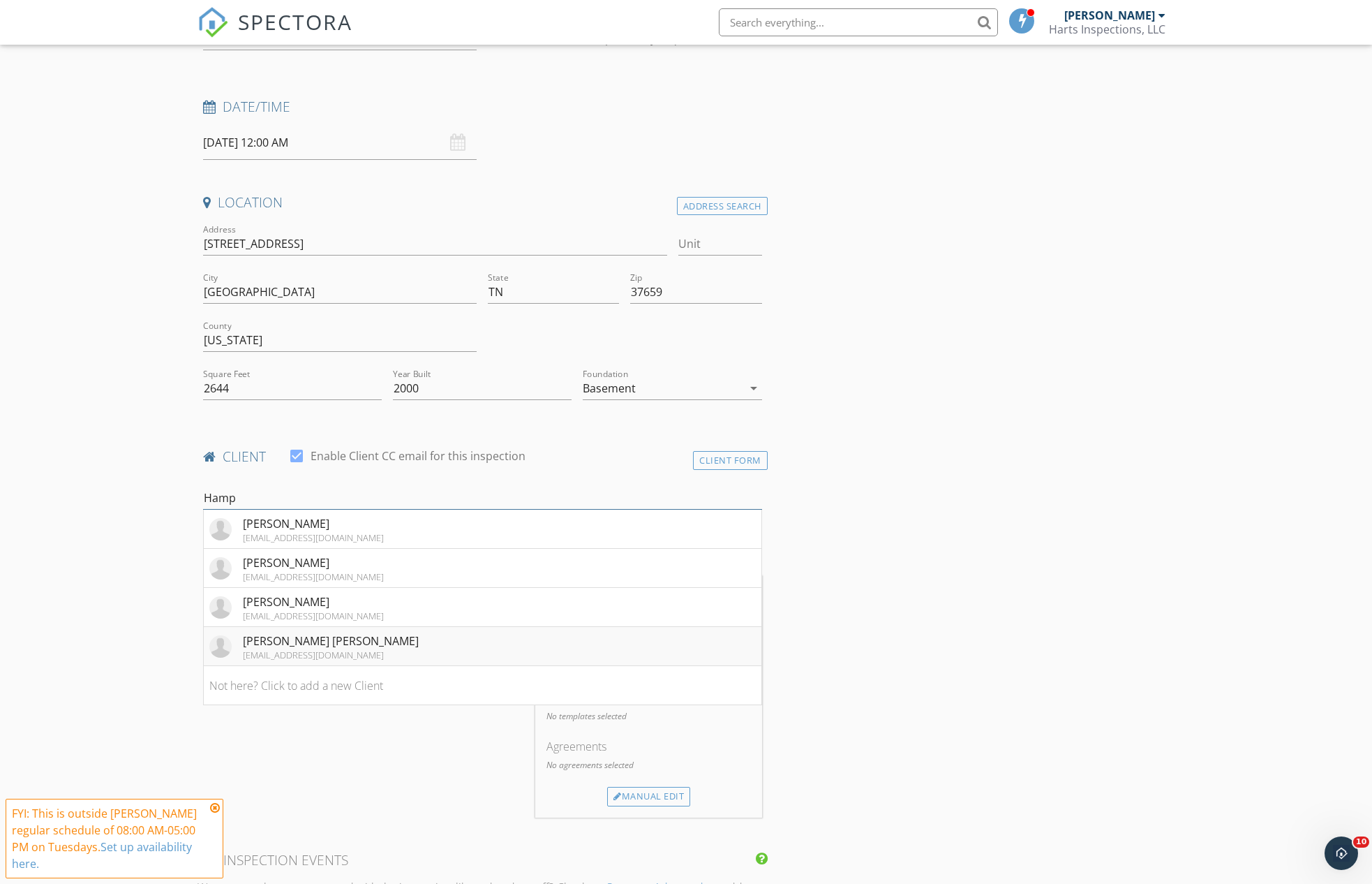
type input "Hamp"
click at [324, 640] on div "[PERSON_NAME] [PERSON_NAME]" at bounding box center [330, 641] width 176 height 17
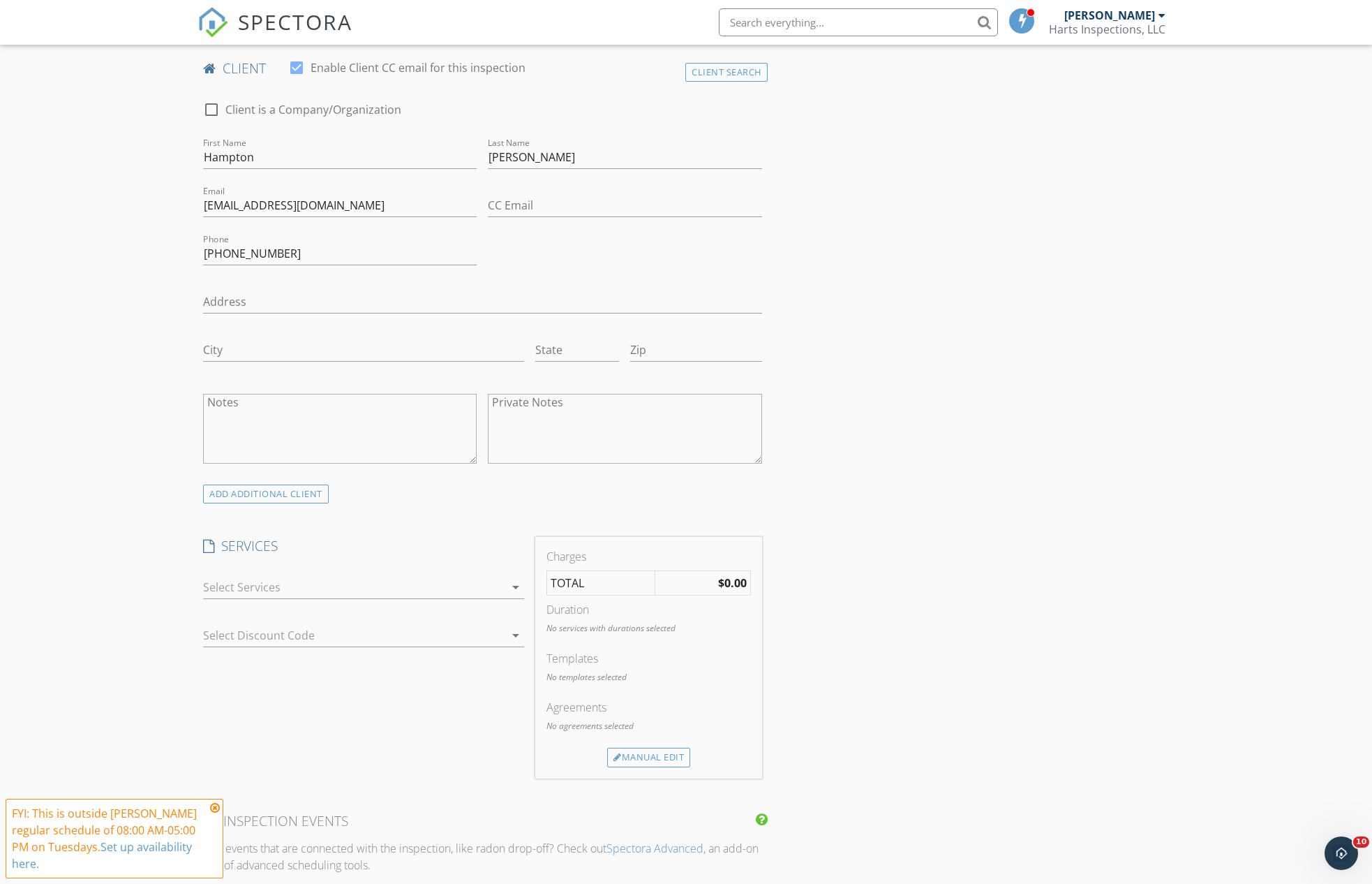
scroll to position [599, 0]
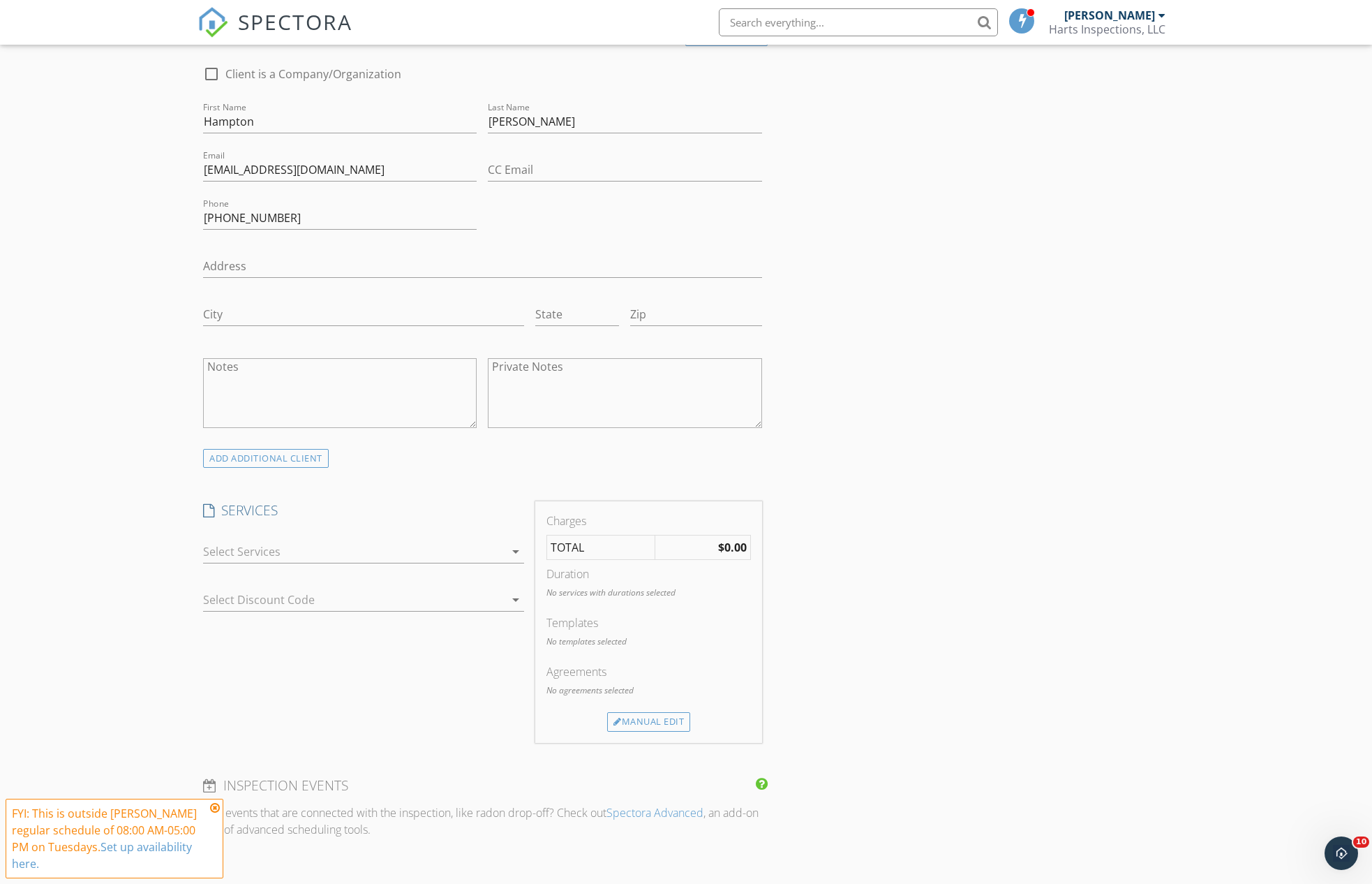
click at [515, 550] on icon "arrow_drop_down" at bounding box center [516, 552] width 17 height 17
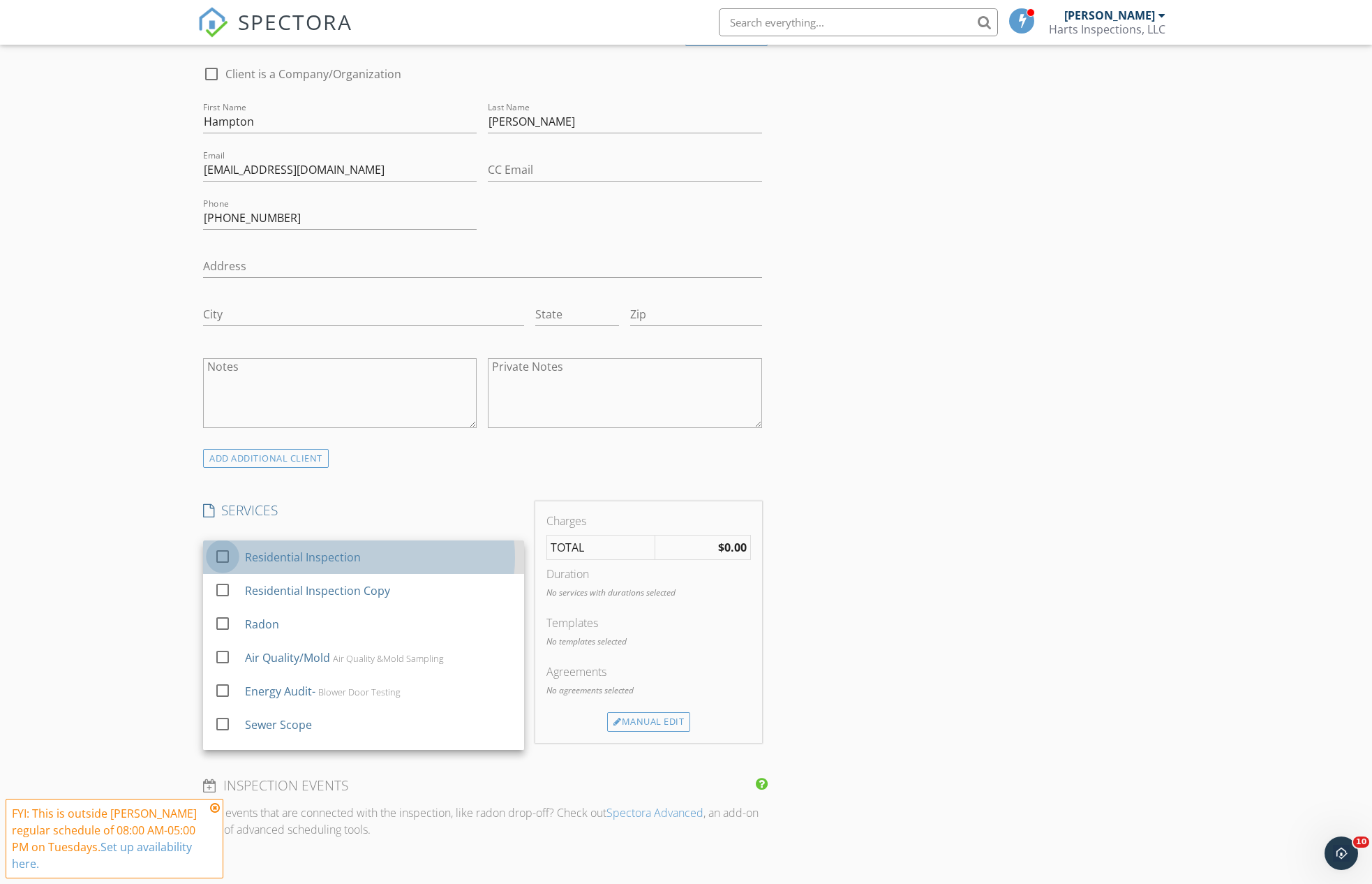
click at [222, 549] on div at bounding box center [222, 556] width 24 height 24
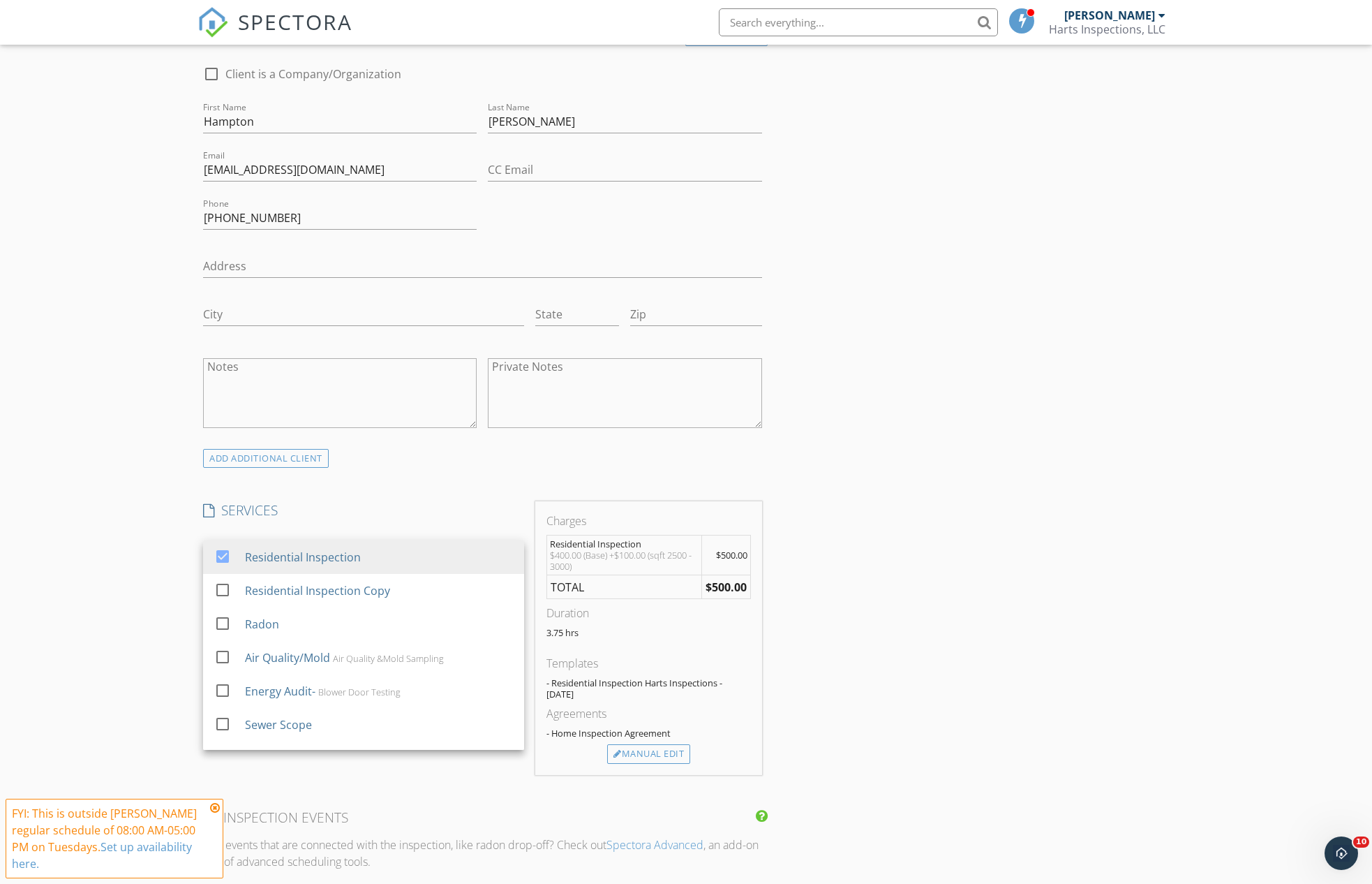
click at [916, 671] on div "INSPECTOR(S) check_box Ronnie Hart PRIMARY Ronnie Hart arrow_drop_down check_bo…" at bounding box center [686, 678] width 977 height 2230
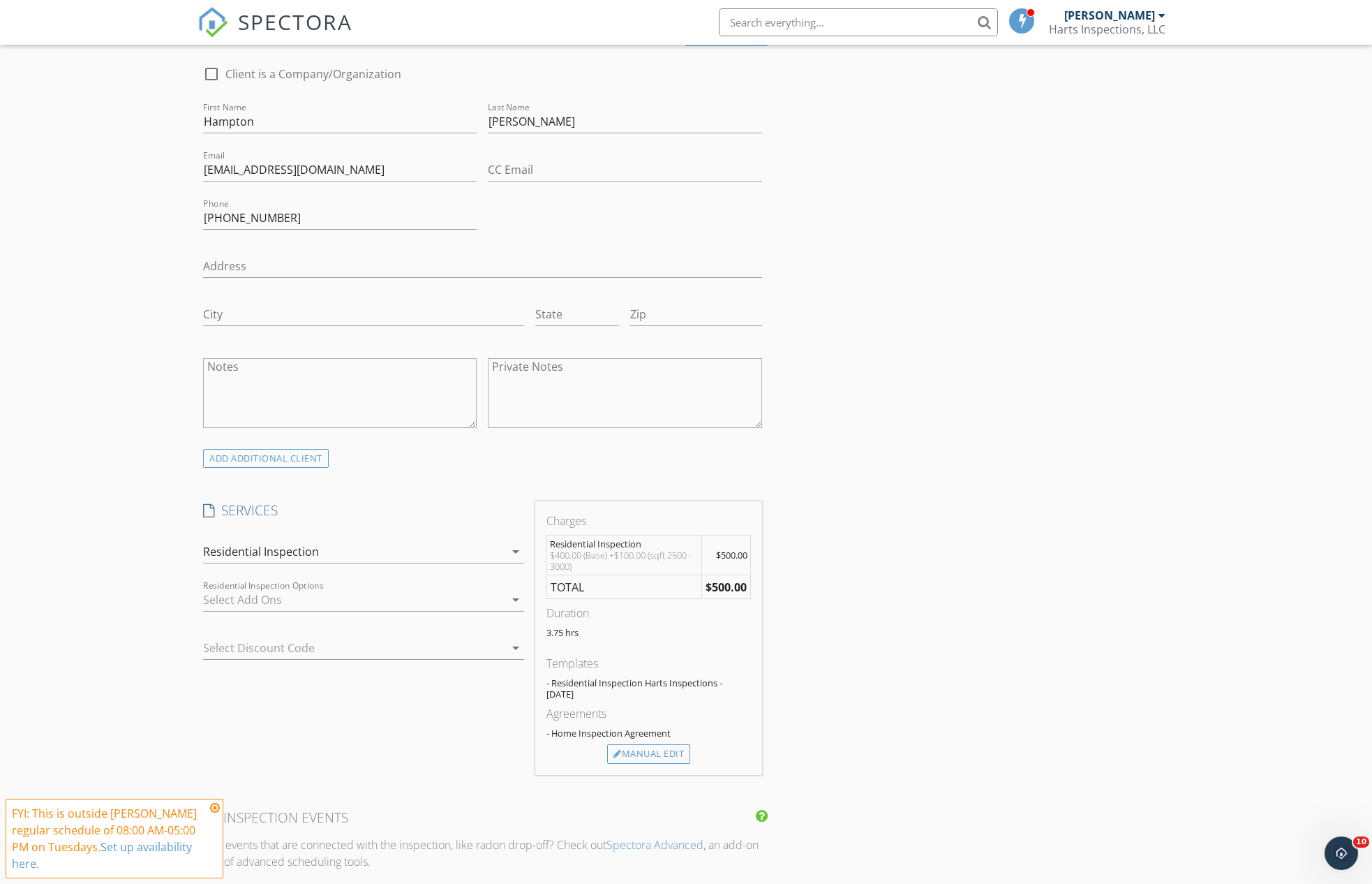
scroll to position [693, 0]
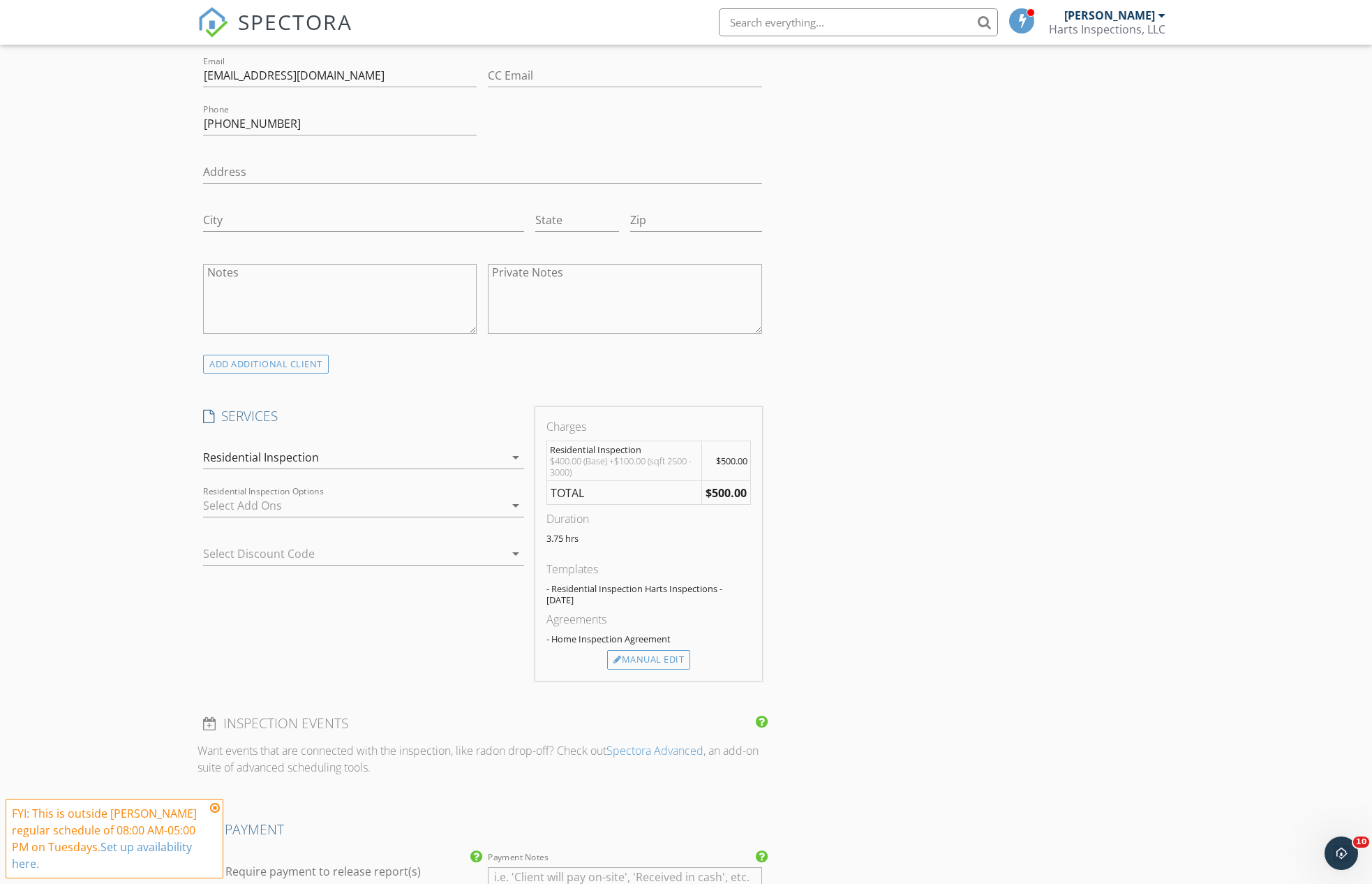
click at [518, 501] on icon "arrow_drop_down" at bounding box center [516, 506] width 17 height 17
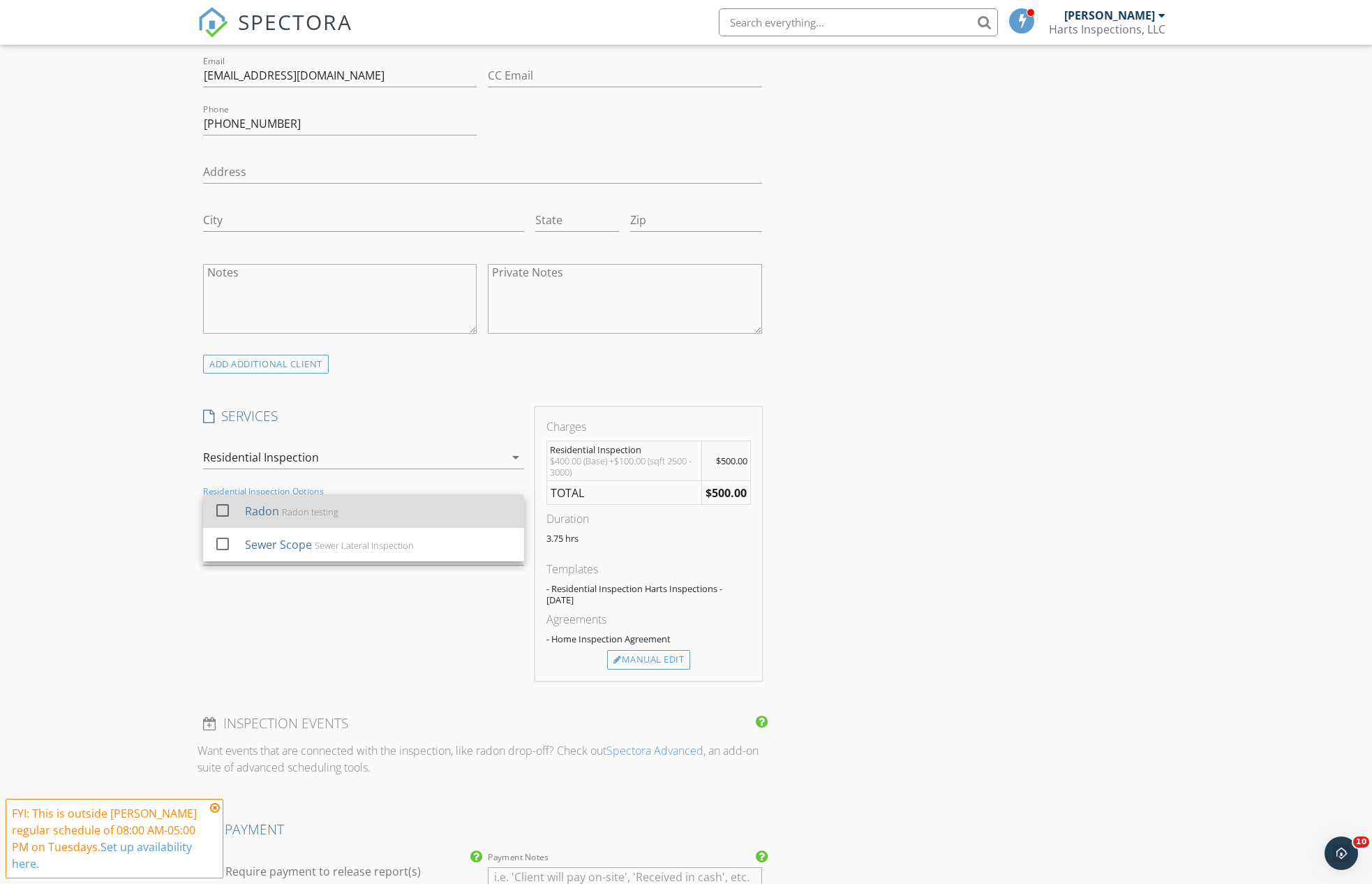
click at [223, 502] on div at bounding box center [222, 510] width 24 height 24
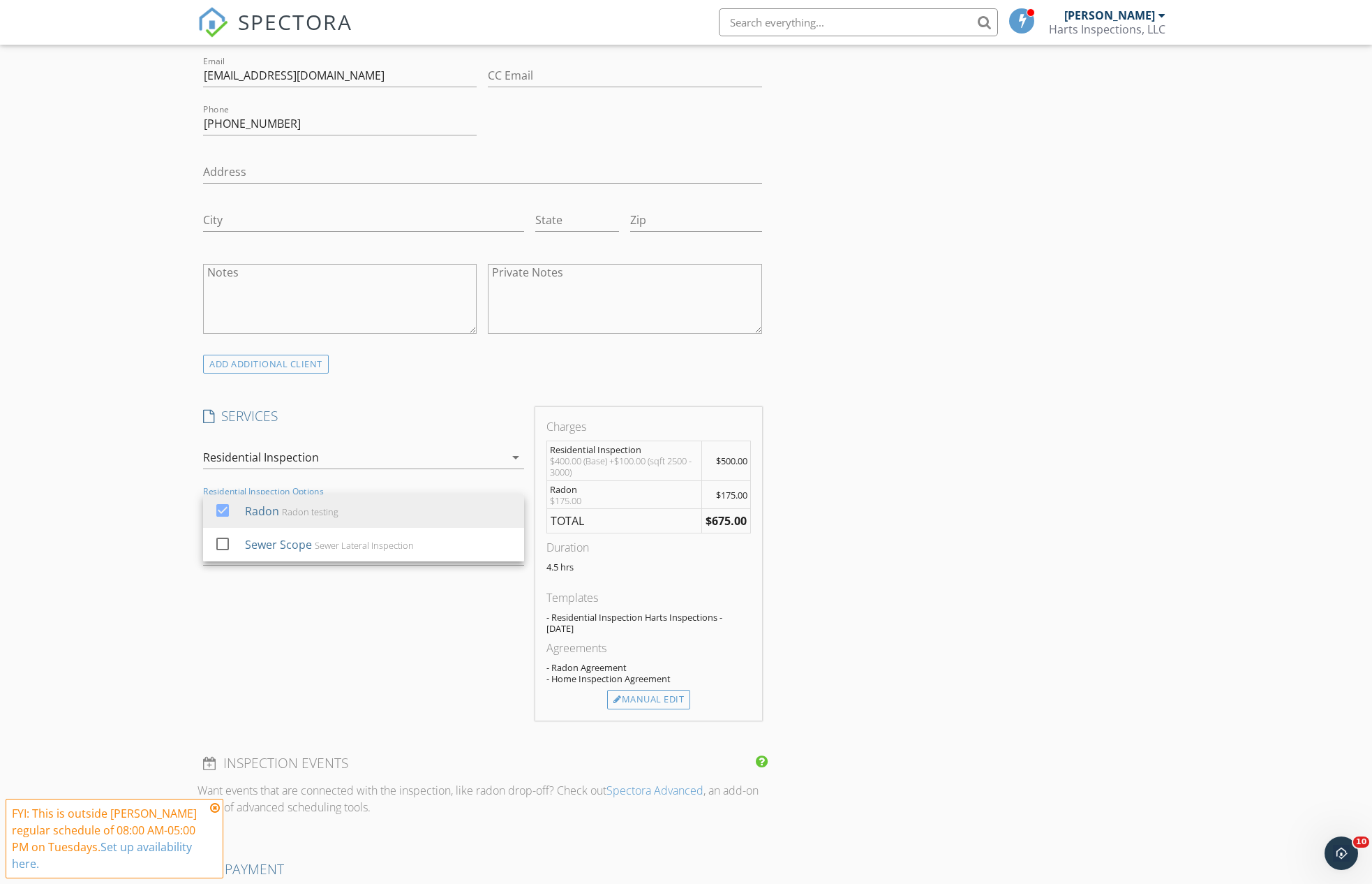
click at [831, 597] on div "INSPECTOR(S) check_box Ronnie Hart PRIMARY Ronnie Hart arrow_drop_down check_bo…" at bounding box center [686, 603] width 977 height 2270
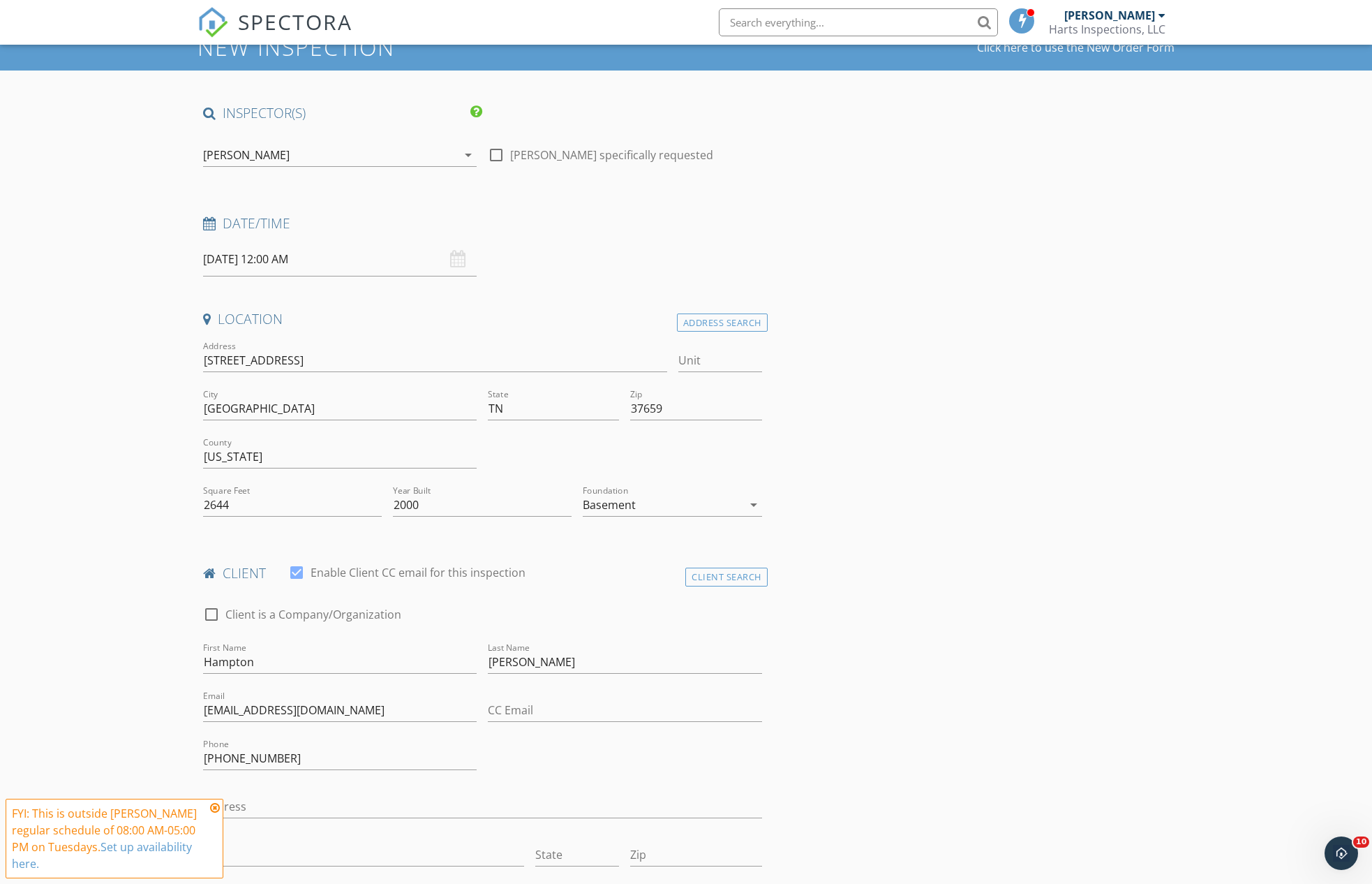
scroll to position [0, 0]
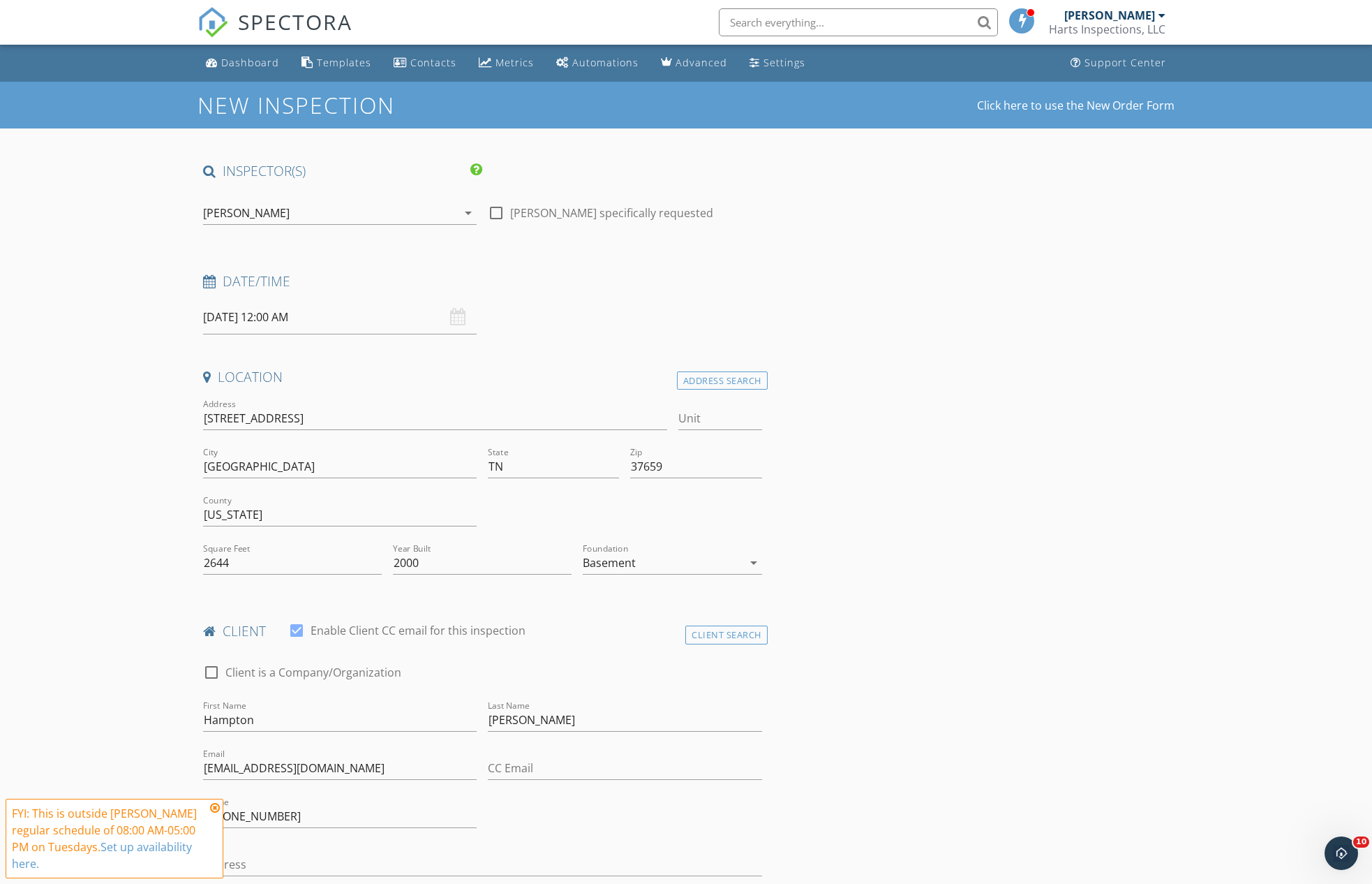
click at [455, 315] on div "09/30/2025 12:00 AM" at bounding box center [340, 317] width 274 height 34
click at [452, 313] on div "09/30/2025 12:00 AM" at bounding box center [340, 317] width 274 height 34
click at [301, 316] on input "09/30/2025 12:00 AM" at bounding box center [340, 317] width 274 height 34
type input "09/30/2025 1:00 AM"
type input "01"
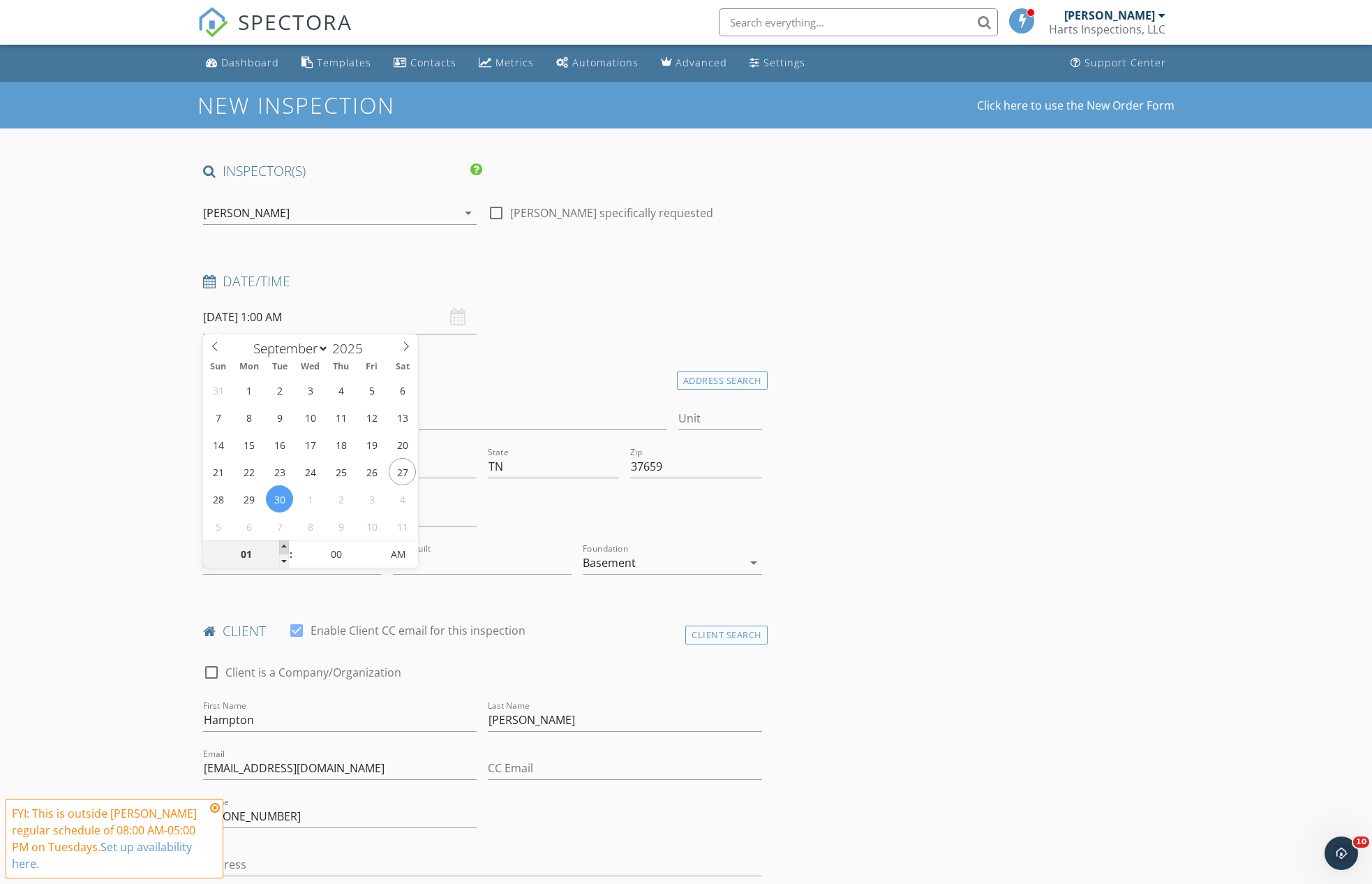
click at [282, 544] on span at bounding box center [284, 547] width 9 height 14
type input "09/30/2025 2:00 AM"
type input "02"
click at [282, 544] on span at bounding box center [284, 547] width 9 height 14
type input "09/30/2025 3:00 AM"
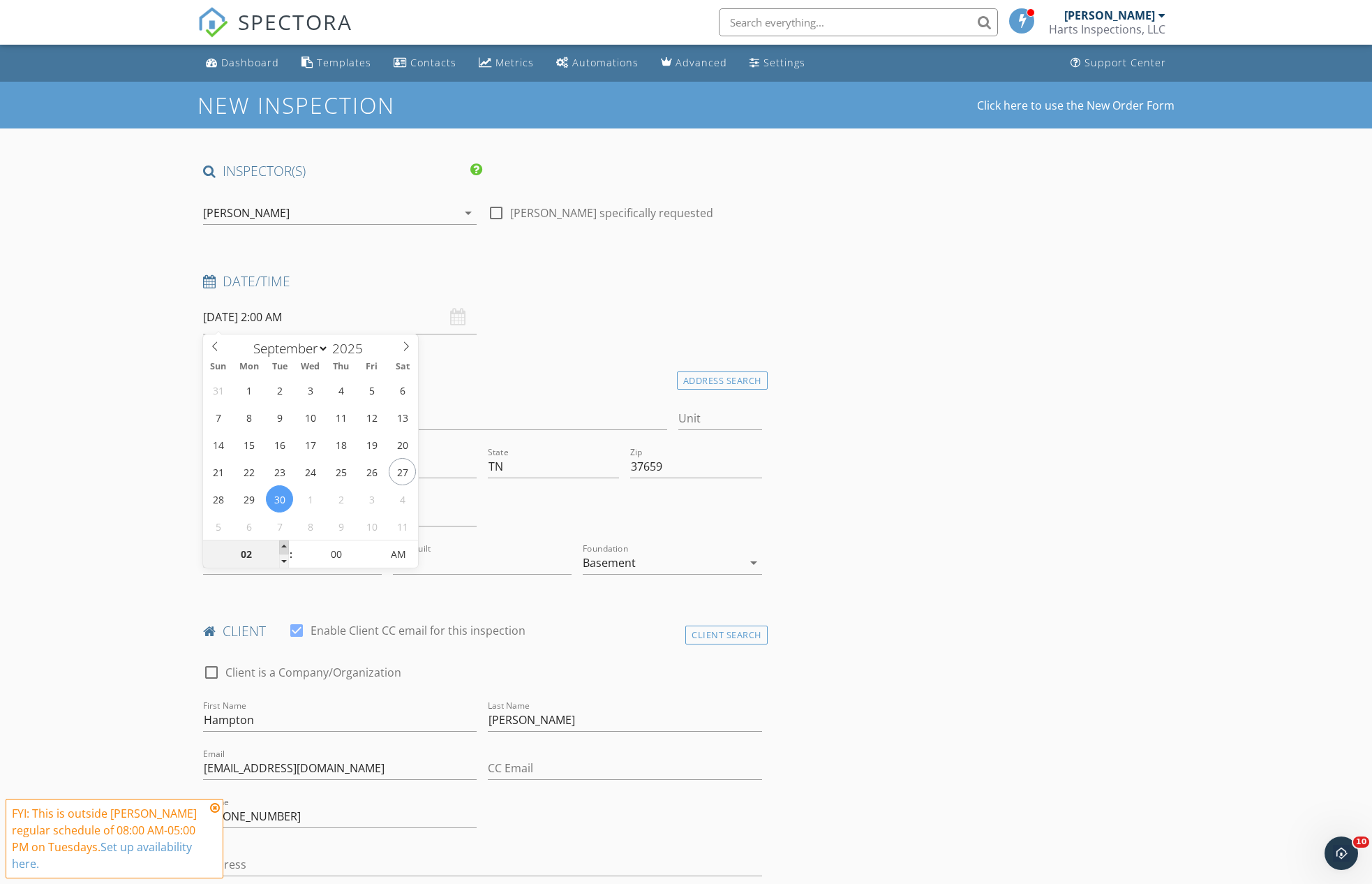
type input "03"
click at [282, 544] on span at bounding box center [284, 547] width 9 height 14
type input "09/30/2025 4:00 AM"
type input "04"
click at [282, 544] on span at bounding box center [284, 547] width 9 height 14
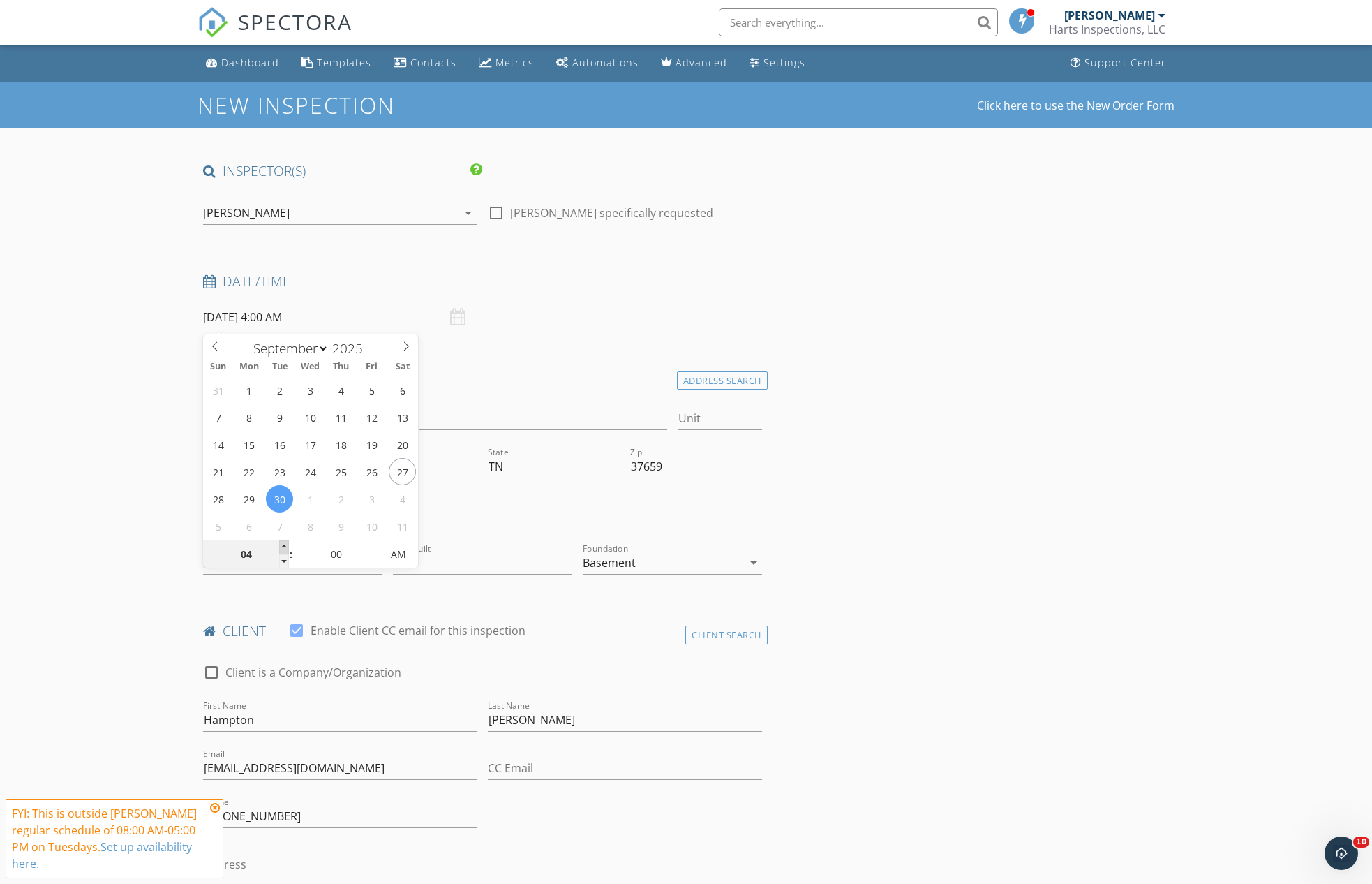
type input "09/30/2025 5:00 AM"
type input "05"
click at [282, 544] on span at bounding box center [284, 547] width 9 height 14
type input "09/30/2025 6:00 AM"
type input "06"
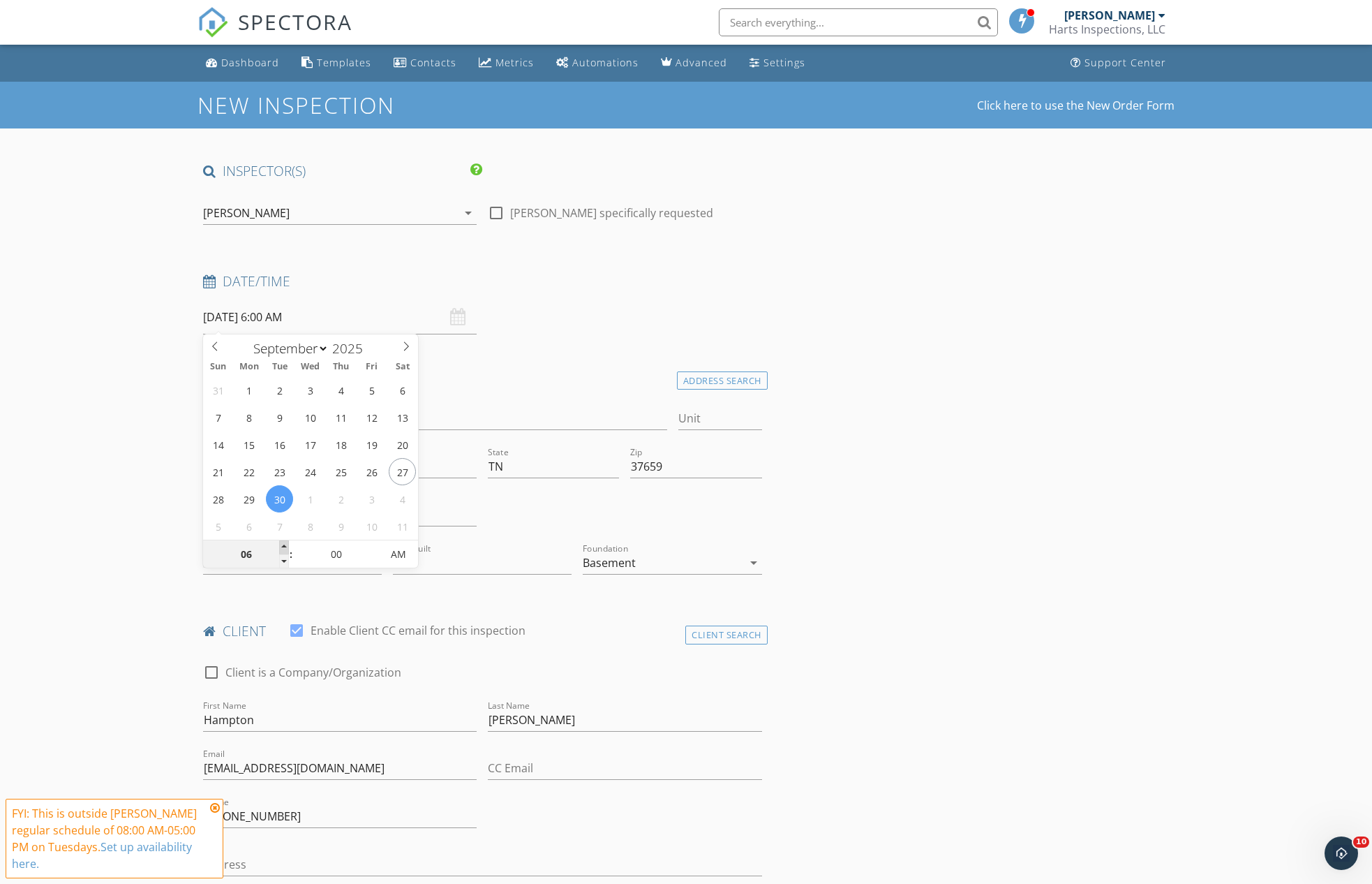
click at [282, 544] on span at bounding box center [284, 547] width 9 height 14
type input "09/30/2025 7:00 AM"
type input "07"
click at [282, 544] on span at bounding box center [284, 547] width 9 height 14
type input "09/30/2025 8:00 AM"
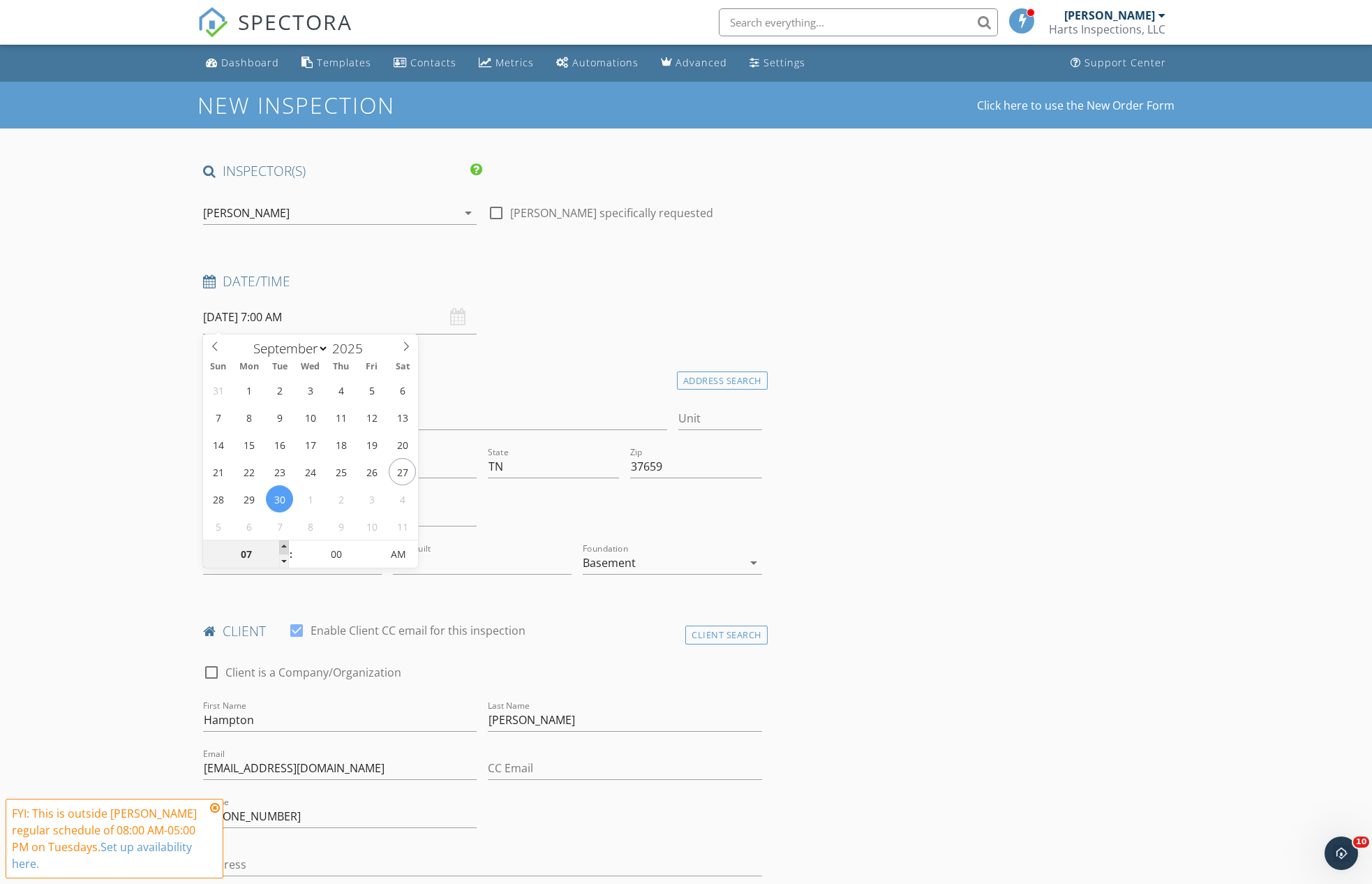
type input "08"
click at [282, 544] on span at bounding box center [284, 547] width 9 height 14
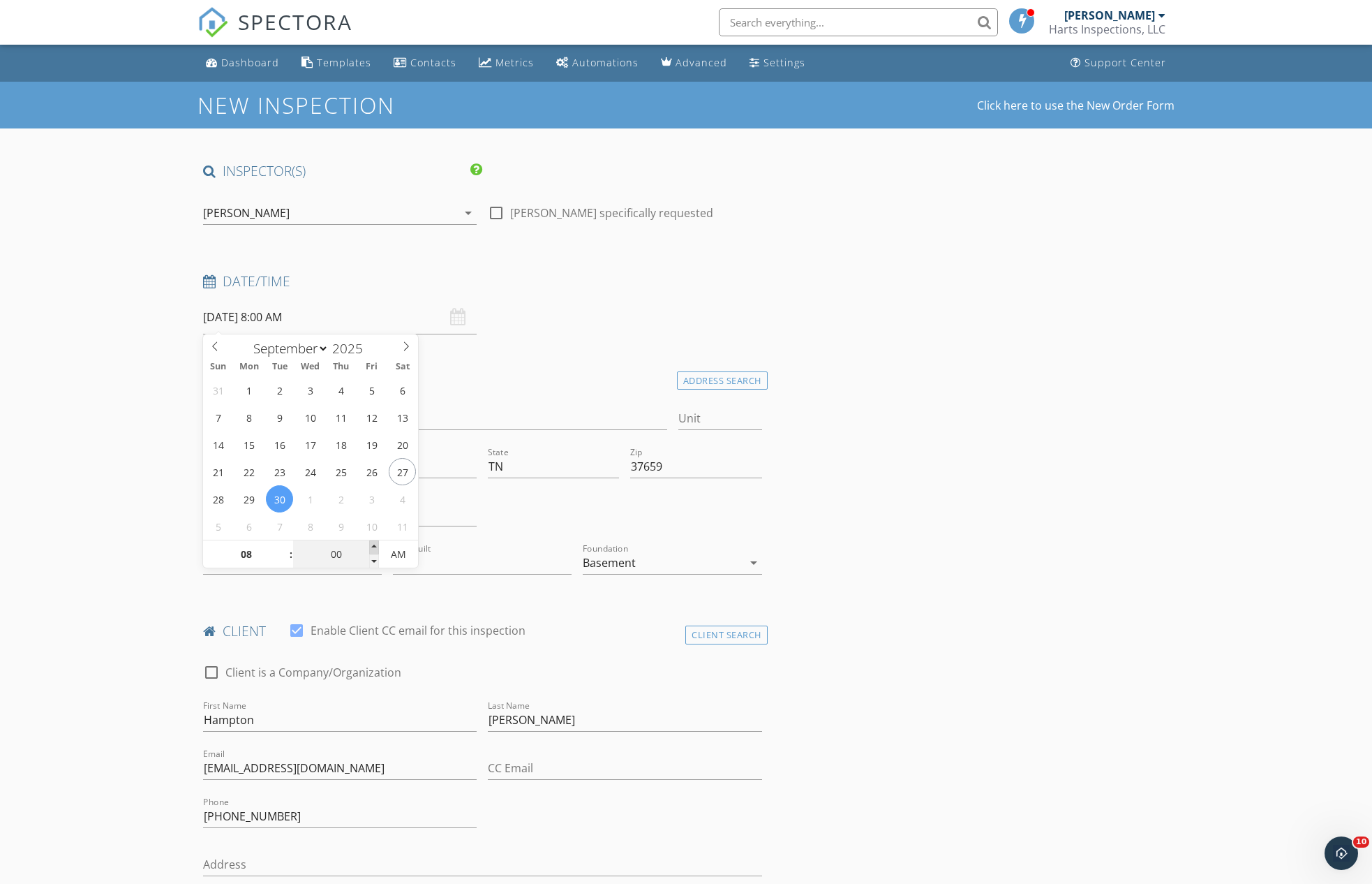
type input "09/30/2025 8:05 AM"
type input "05"
click at [372, 547] on span at bounding box center [374, 547] width 9 height 14
type input "09/30/2025 8:10 AM"
type input "10"
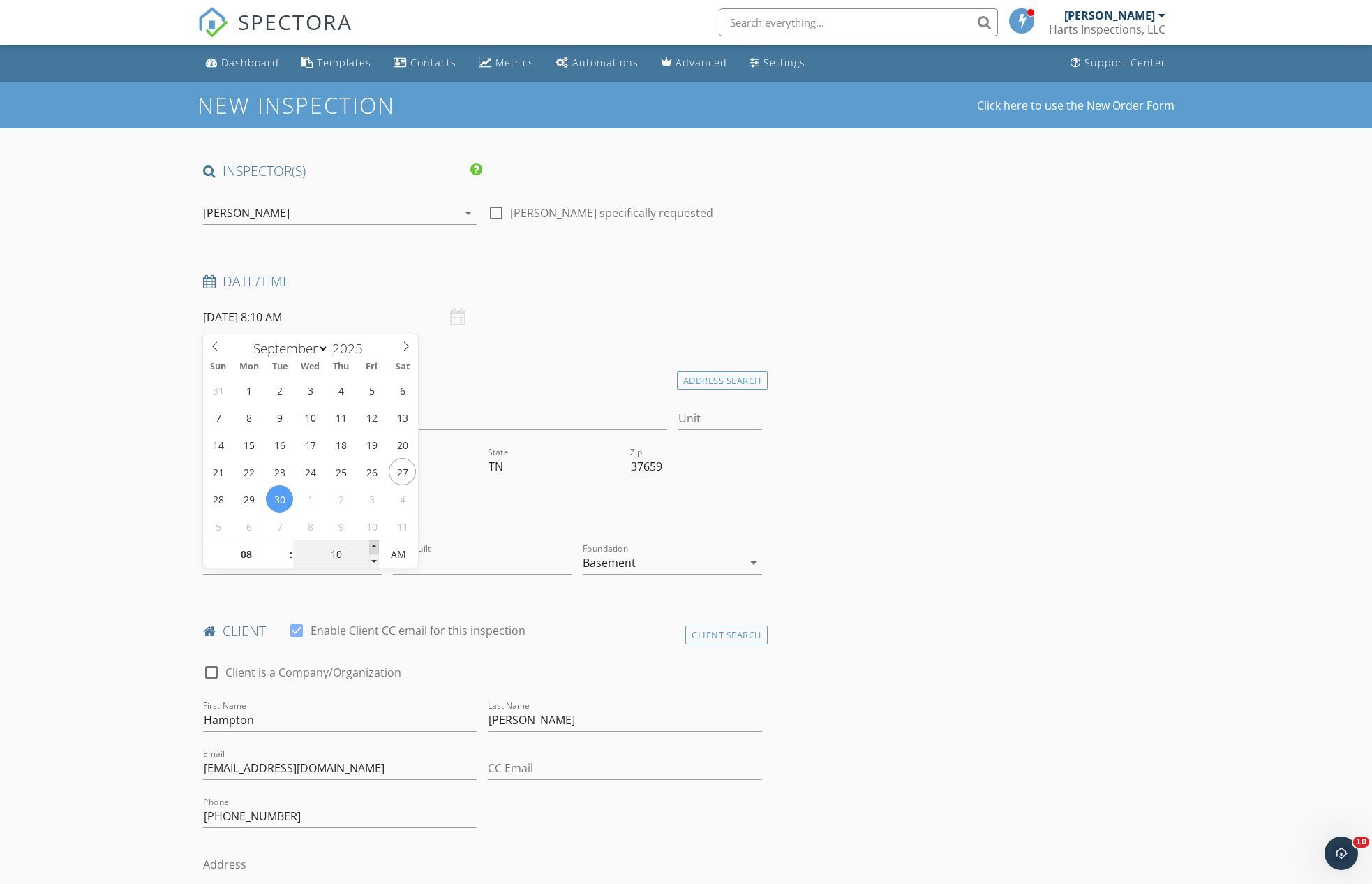
click at [372, 547] on span at bounding box center [374, 547] width 9 height 14
type input "09/30/2025 8:15 AM"
type input "15"
click at [372, 547] on span at bounding box center [374, 547] width 9 height 14
type input "09/30/2025 8:20 AM"
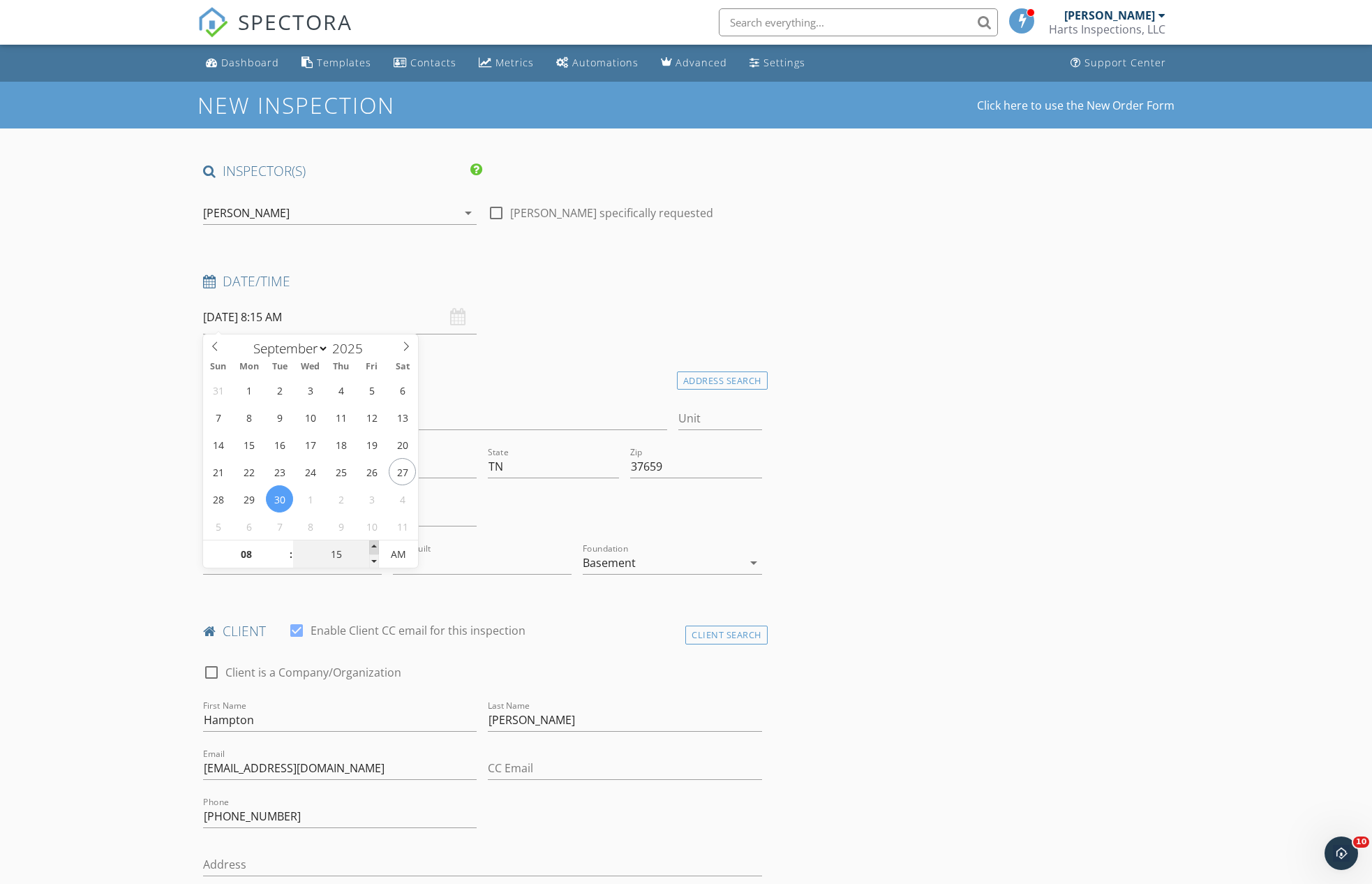
type input "20"
click at [372, 547] on span at bounding box center [374, 547] width 9 height 14
type input "09/30/2025 8:25 AM"
type input "25"
click at [372, 547] on span at bounding box center [374, 547] width 9 height 14
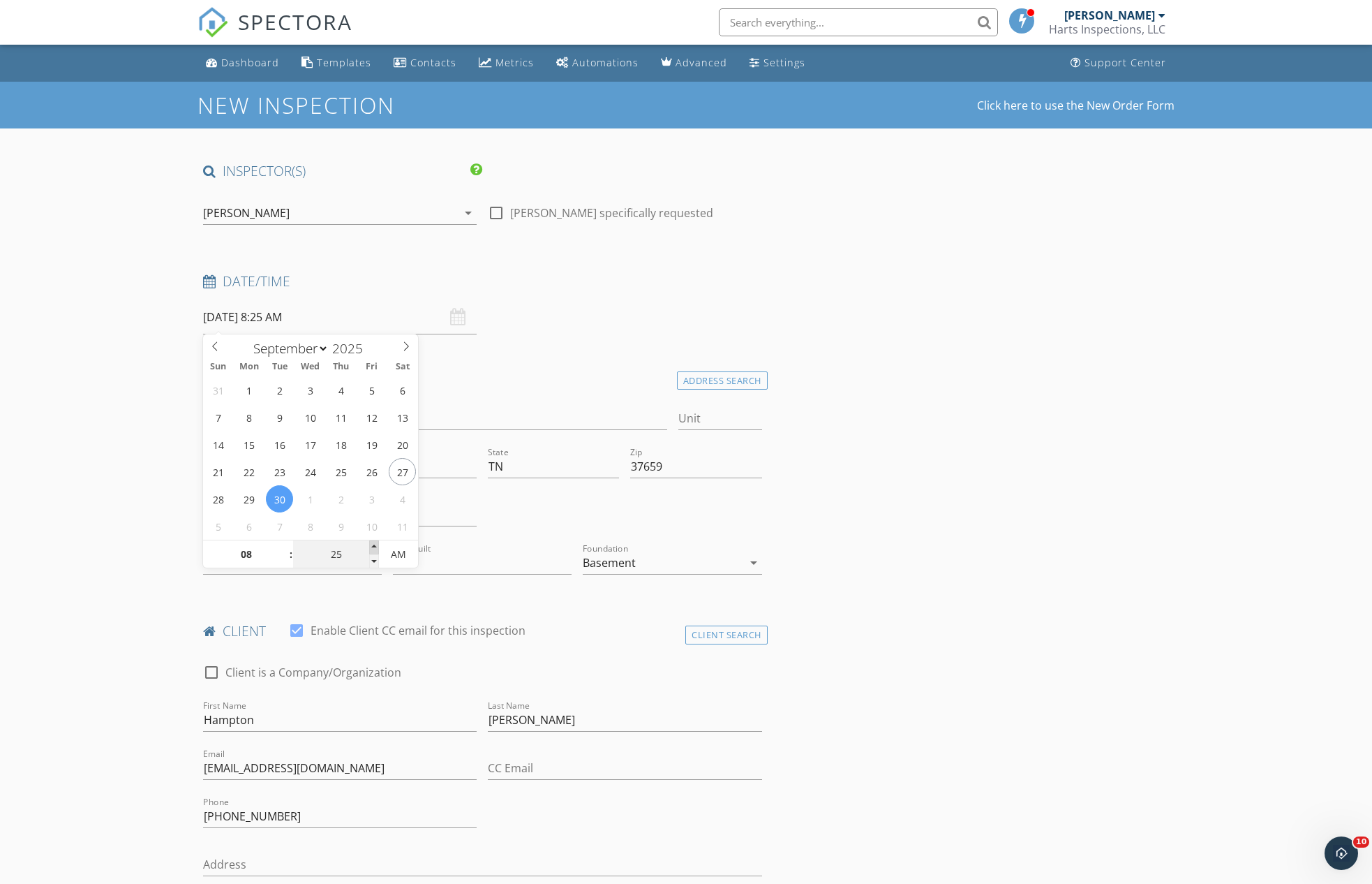
type input "09/30/2025 8:30 AM"
type input "30"
click at [372, 547] on span at bounding box center [374, 547] width 9 height 14
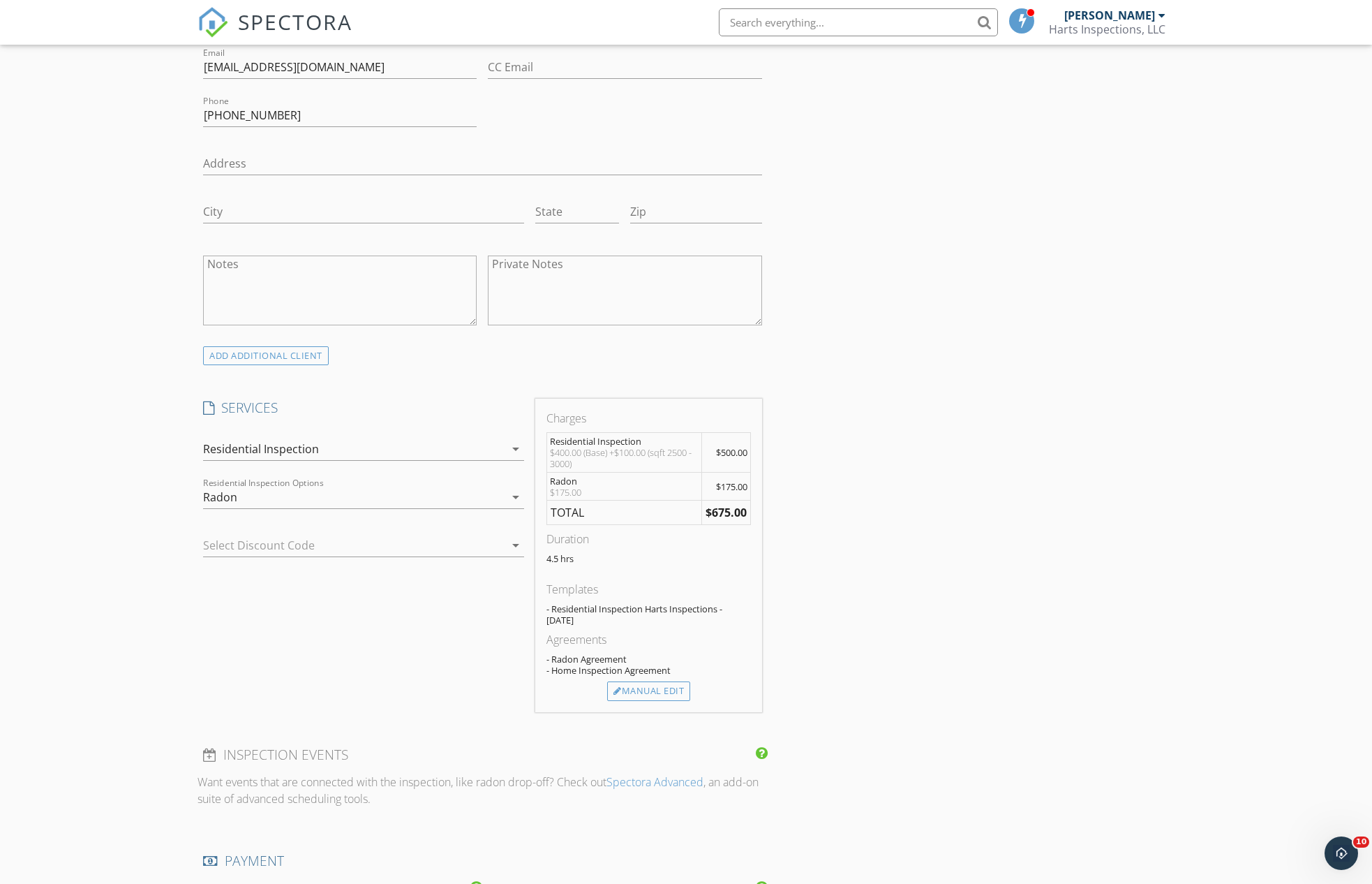
scroll to position [704, 0]
click at [646, 684] on div "Manual Edit" at bounding box center [648, 688] width 83 height 20
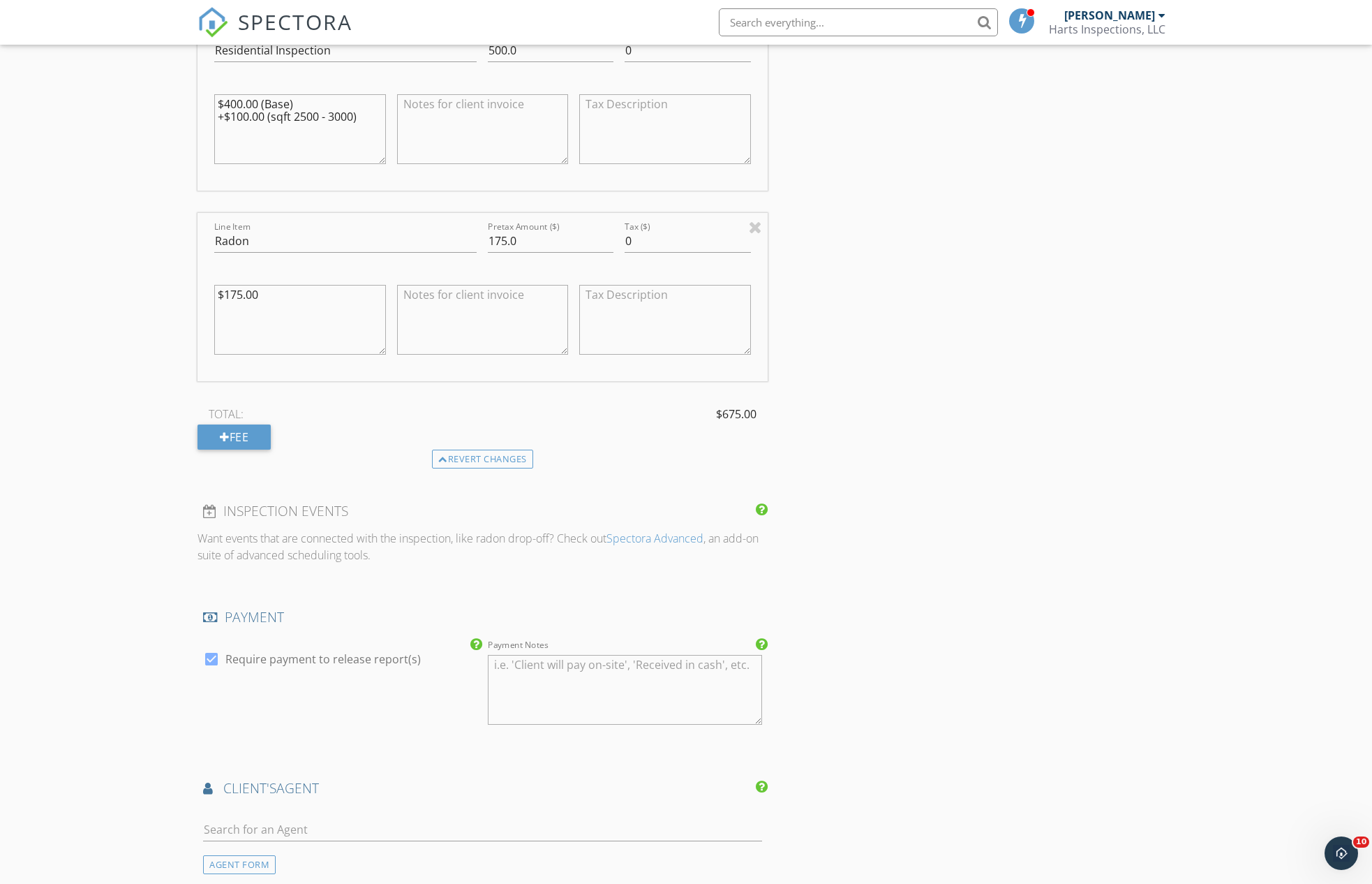
scroll to position [1120, 0]
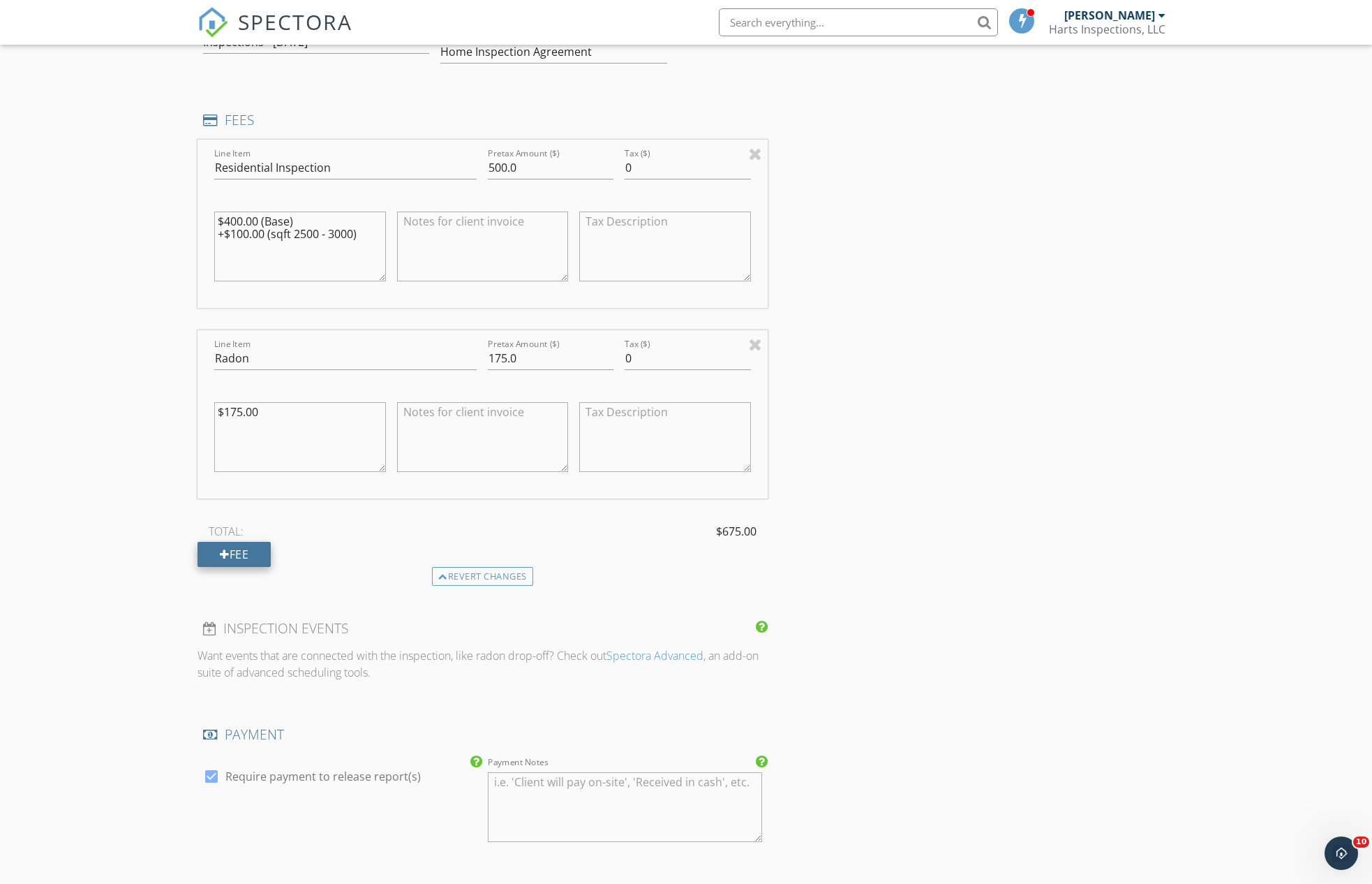
click at [237, 545] on div "Fee" at bounding box center [234, 555] width 73 height 25
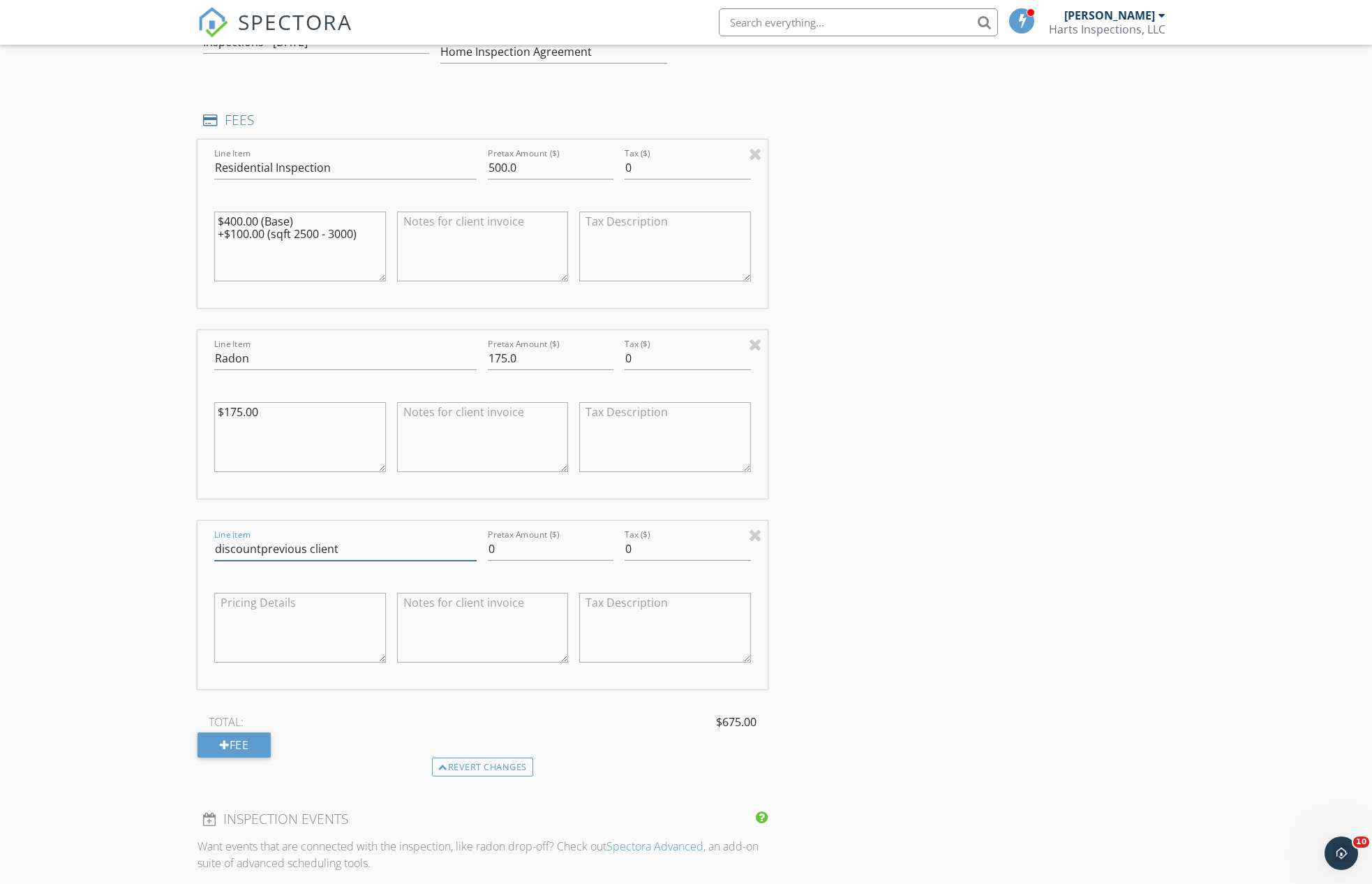
drag, startPoint x: 258, startPoint y: 544, endPoint x: 296, endPoint y: 555, distance: 39.6
click at [259, 546] on input "discountprevious client" at bounding box center [345, 549] width 263 height 23
type input "discount -previous client"
click at [511, 548] on input "0" at bounding box center [550, 549] width 126 height 23
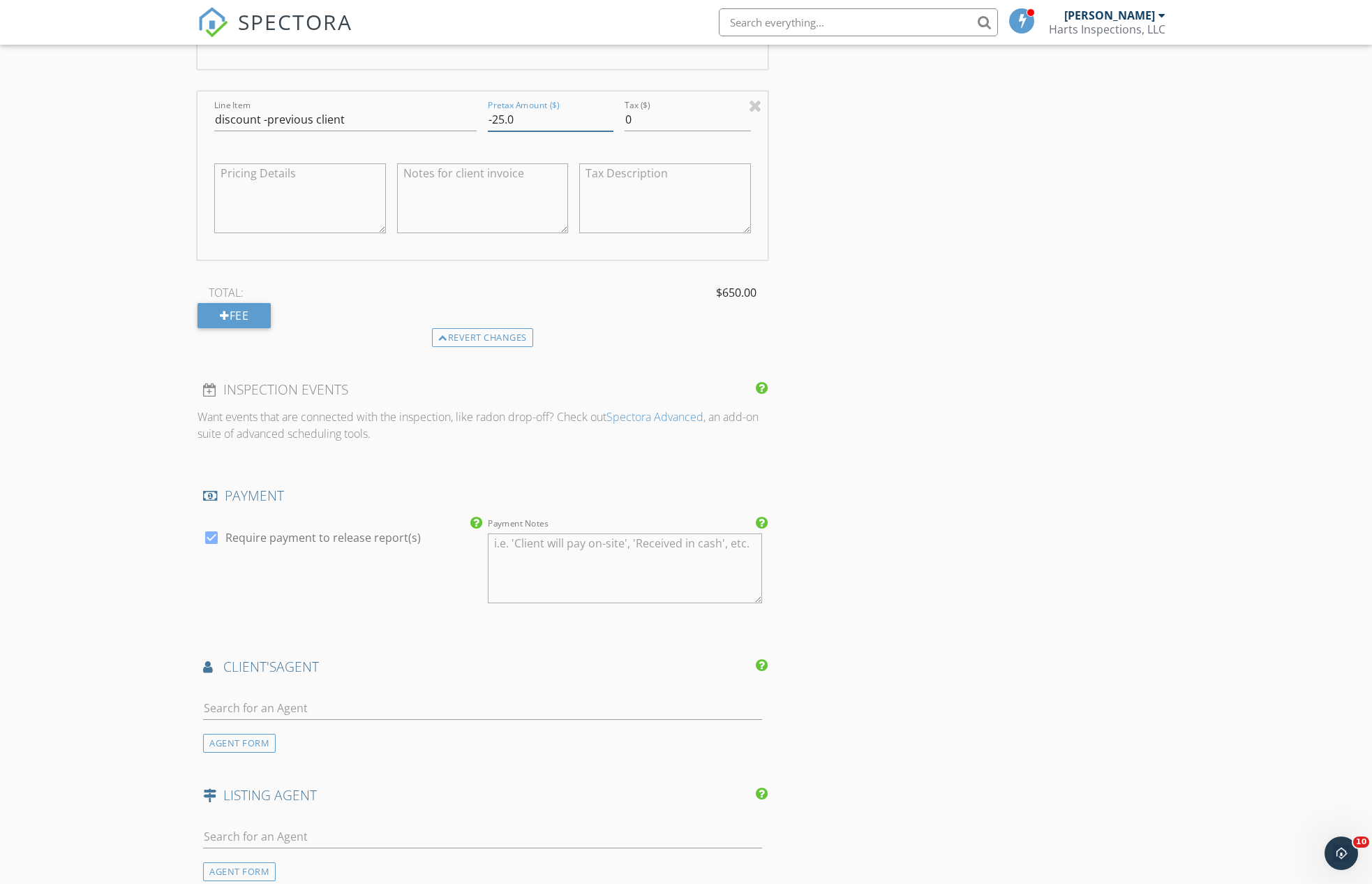
scroll to position [1646, 0]
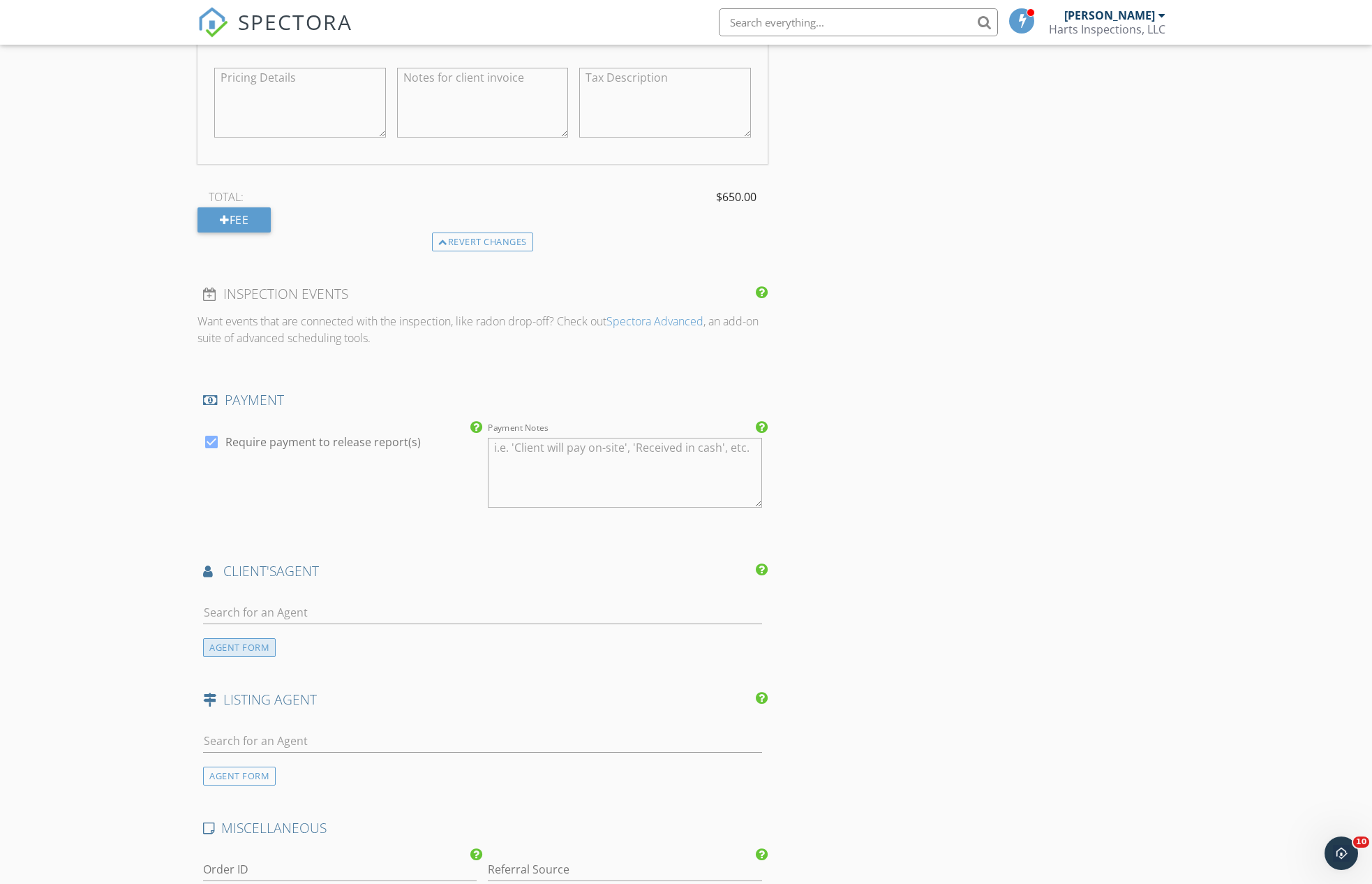
type input "-25.0"
click at [239, 640] on div "AGENT FORM" at bounding box center [239, 648] width 72 height 19
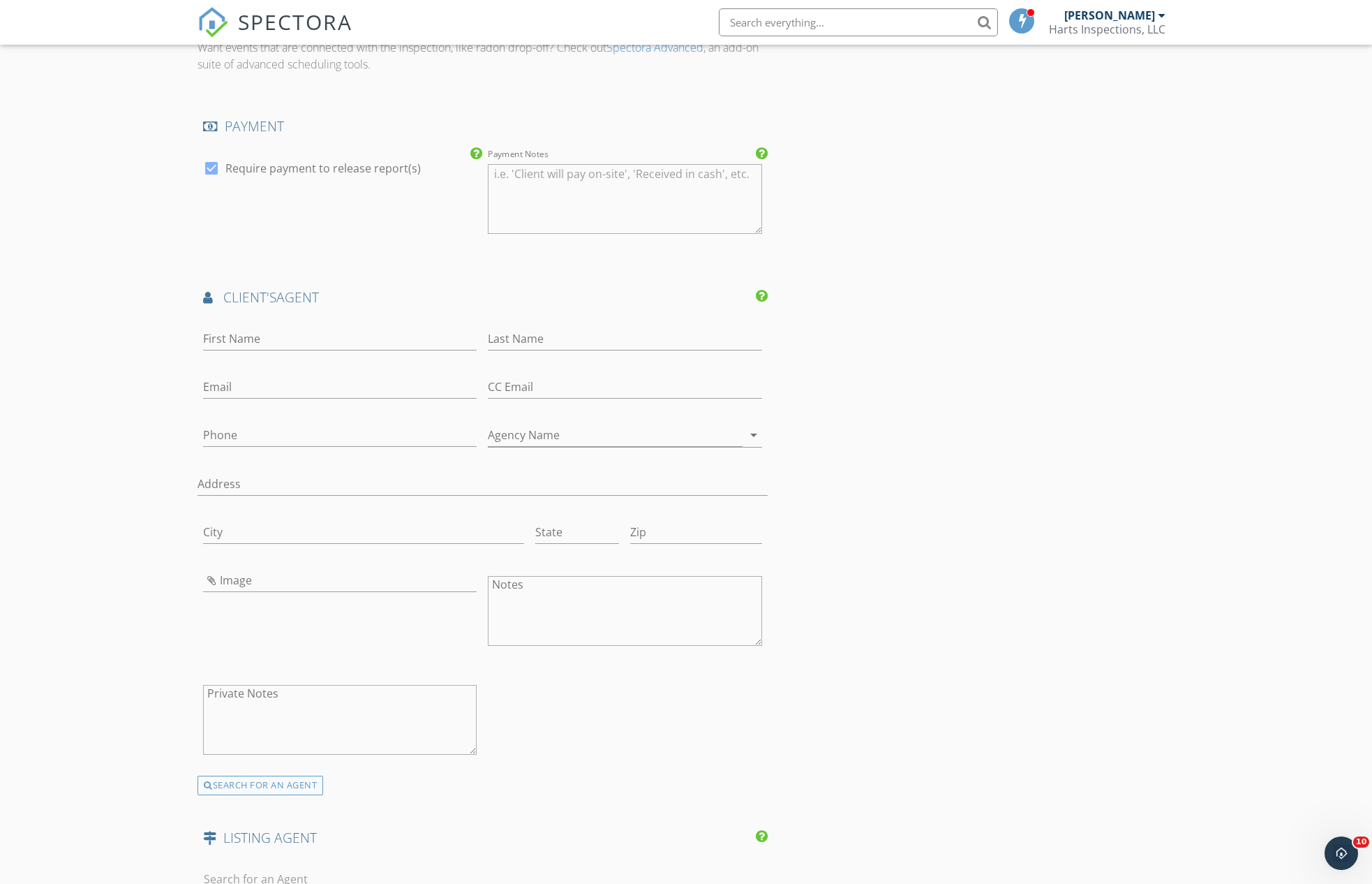
scroll to position [2030, 0]
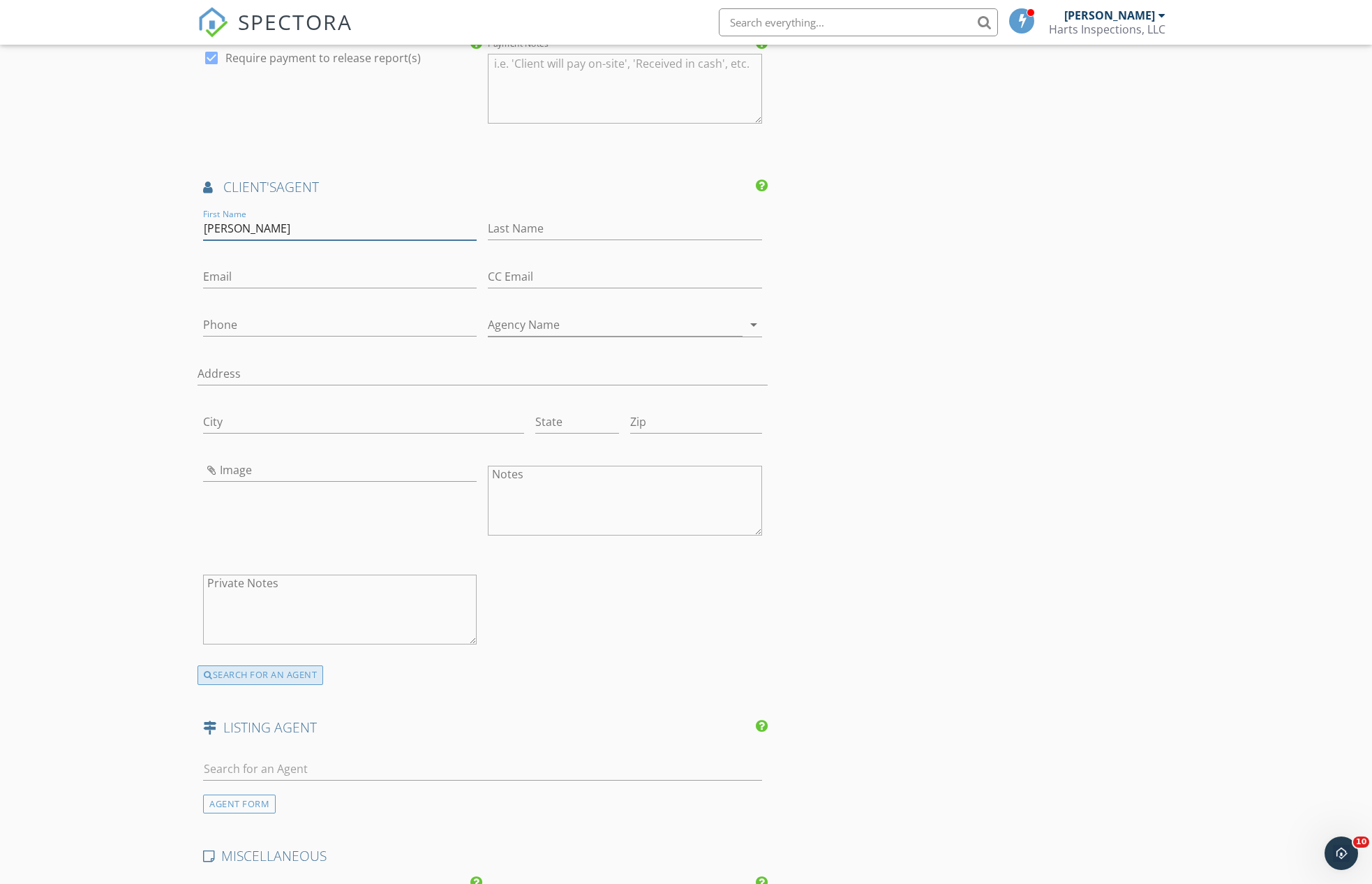
type input "Kell"
click at [259, 669] on div "SEARCH FOR AN AGENT" at bounding box center [261, 675] width 126 height 20
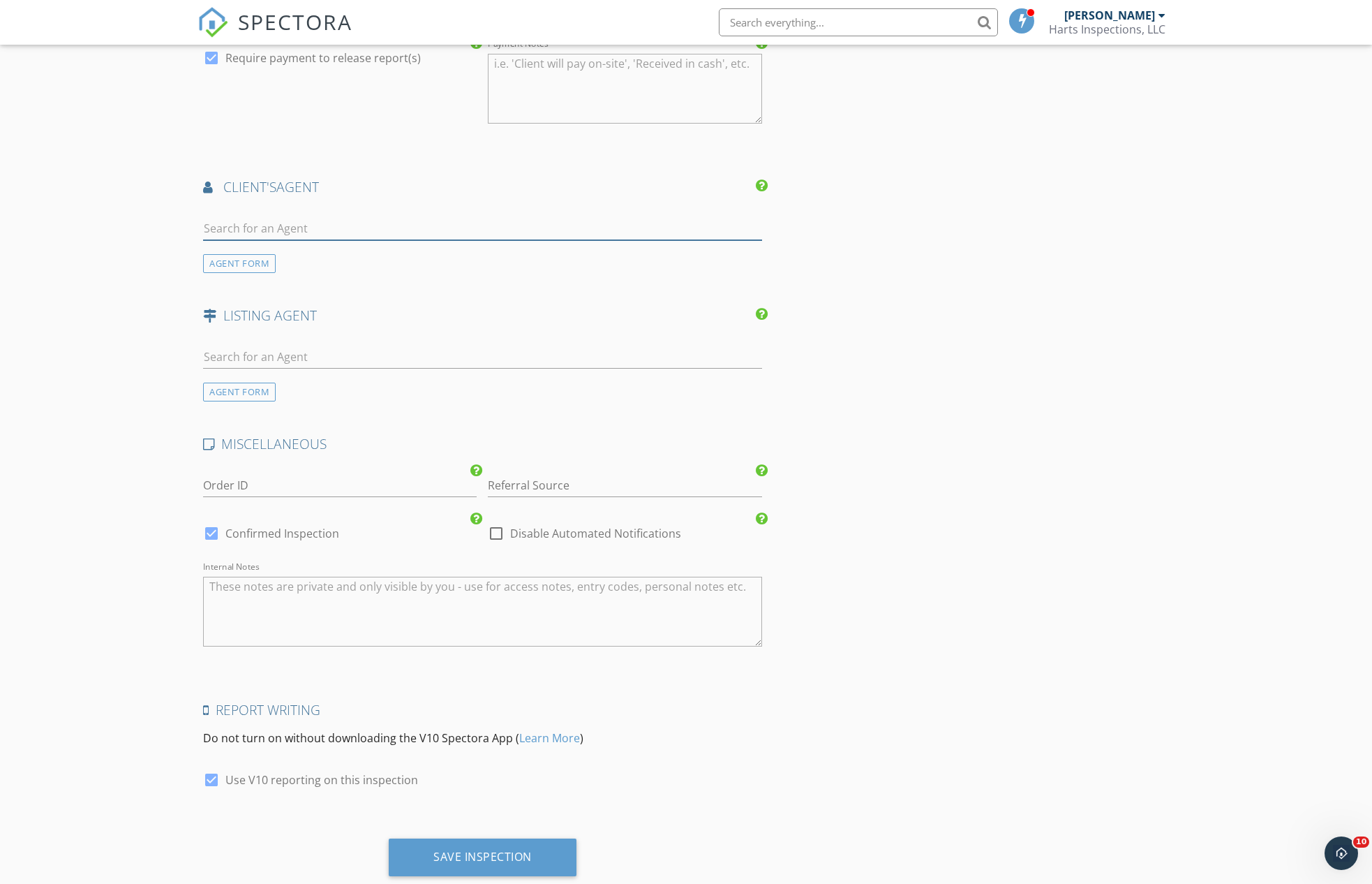
click at [255, 220] on input "text" at bounding box center [483, 229] width 559 height 23
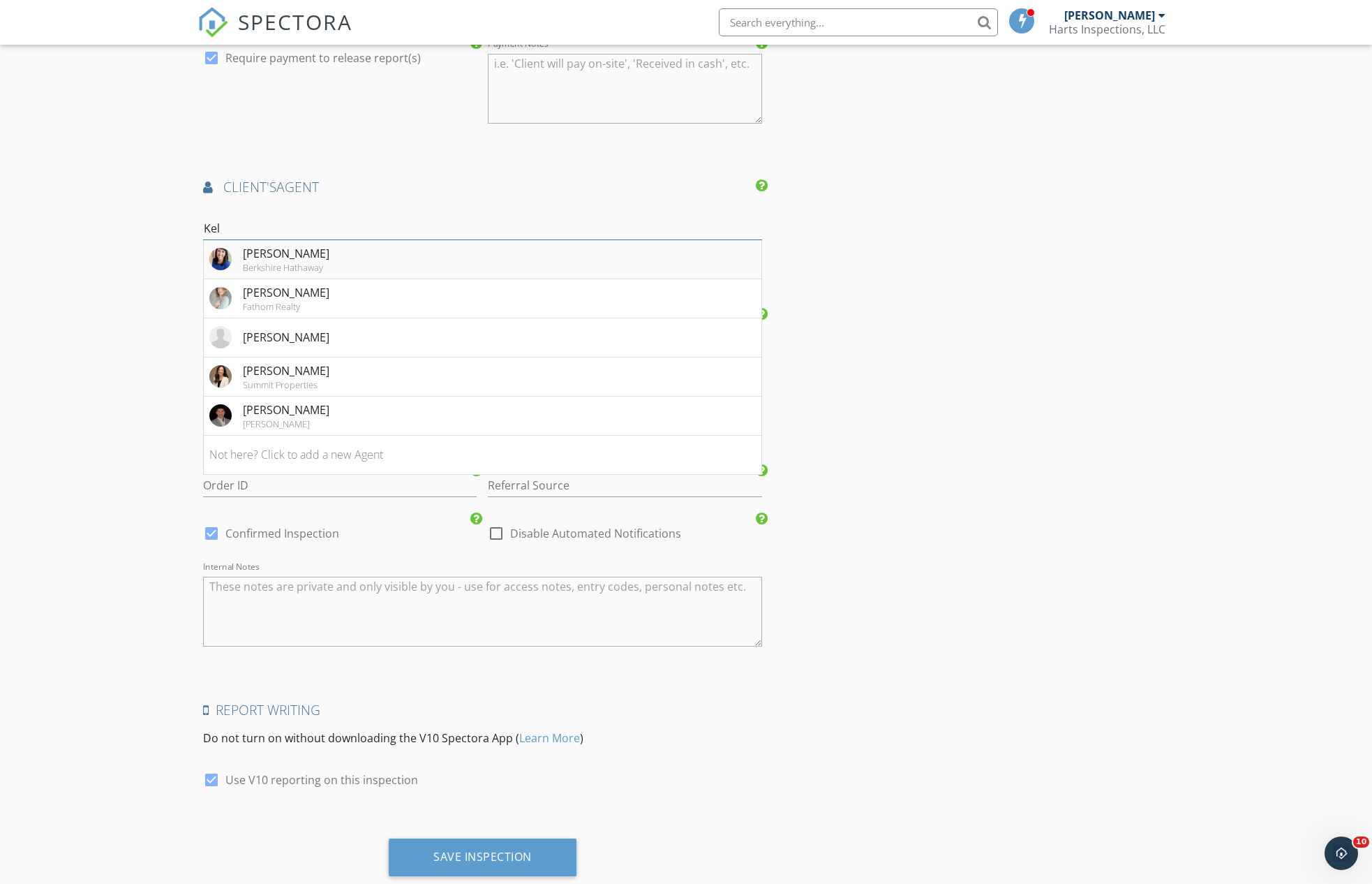
type input "Kel"
click at [283, 252] on div "[PERSON_NAME]" at bounding box center [286, 253] width 87 height 17
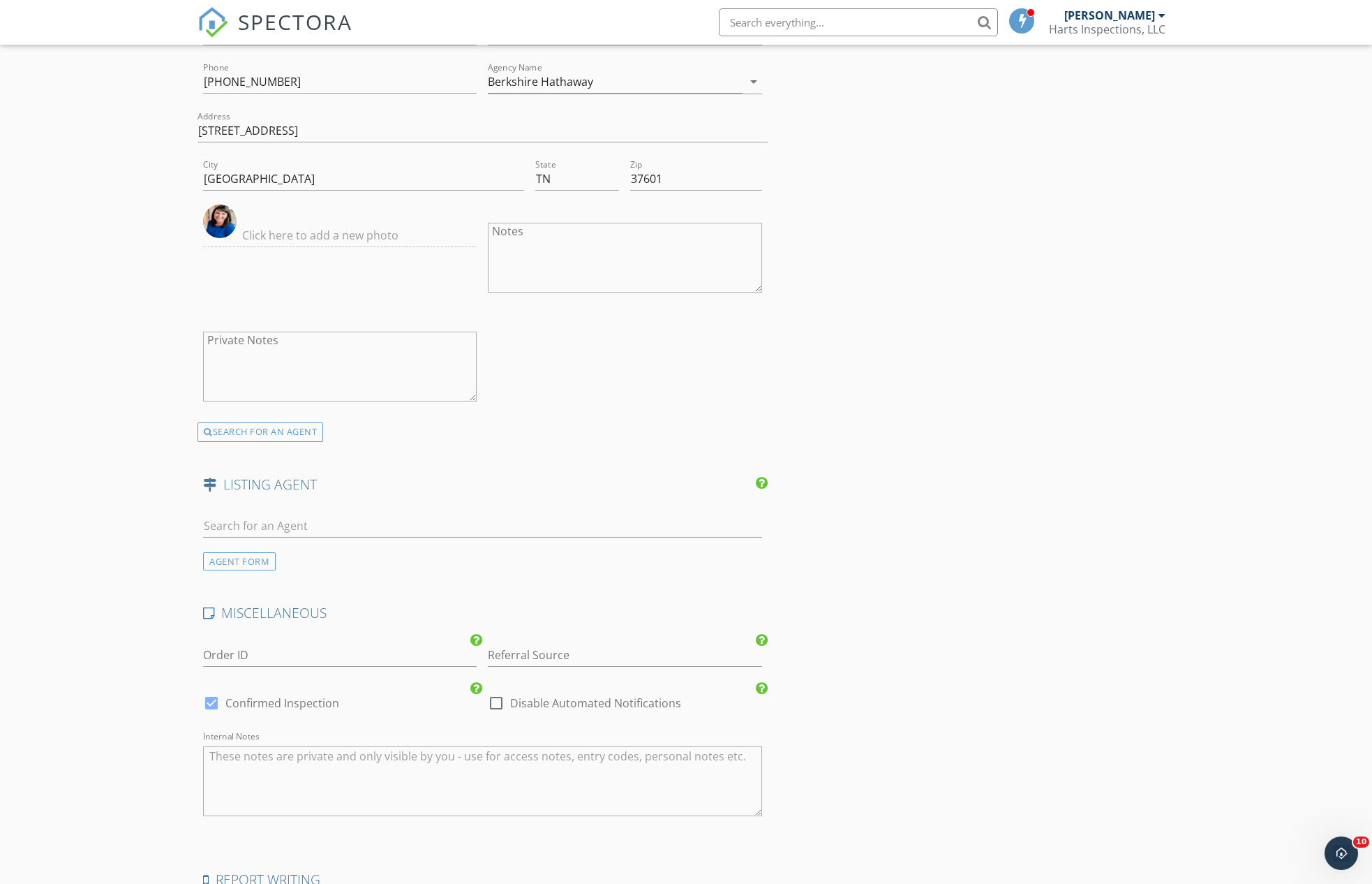
scroll to position [2333, 0]
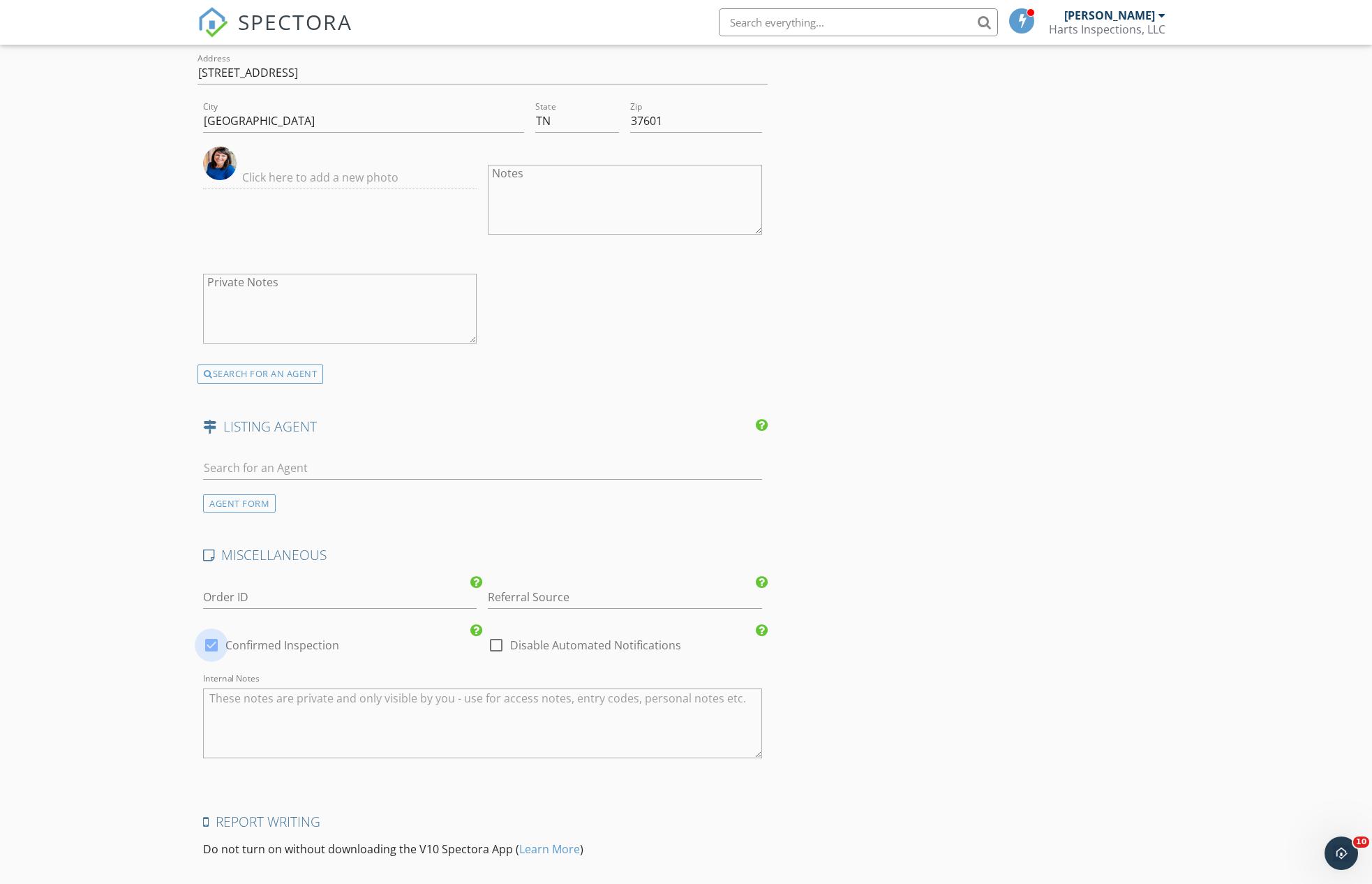
click at [210, 634] on div at bounding box center [211, 645] width 24 height 24
checkbox input "false"
checkbox input "true"
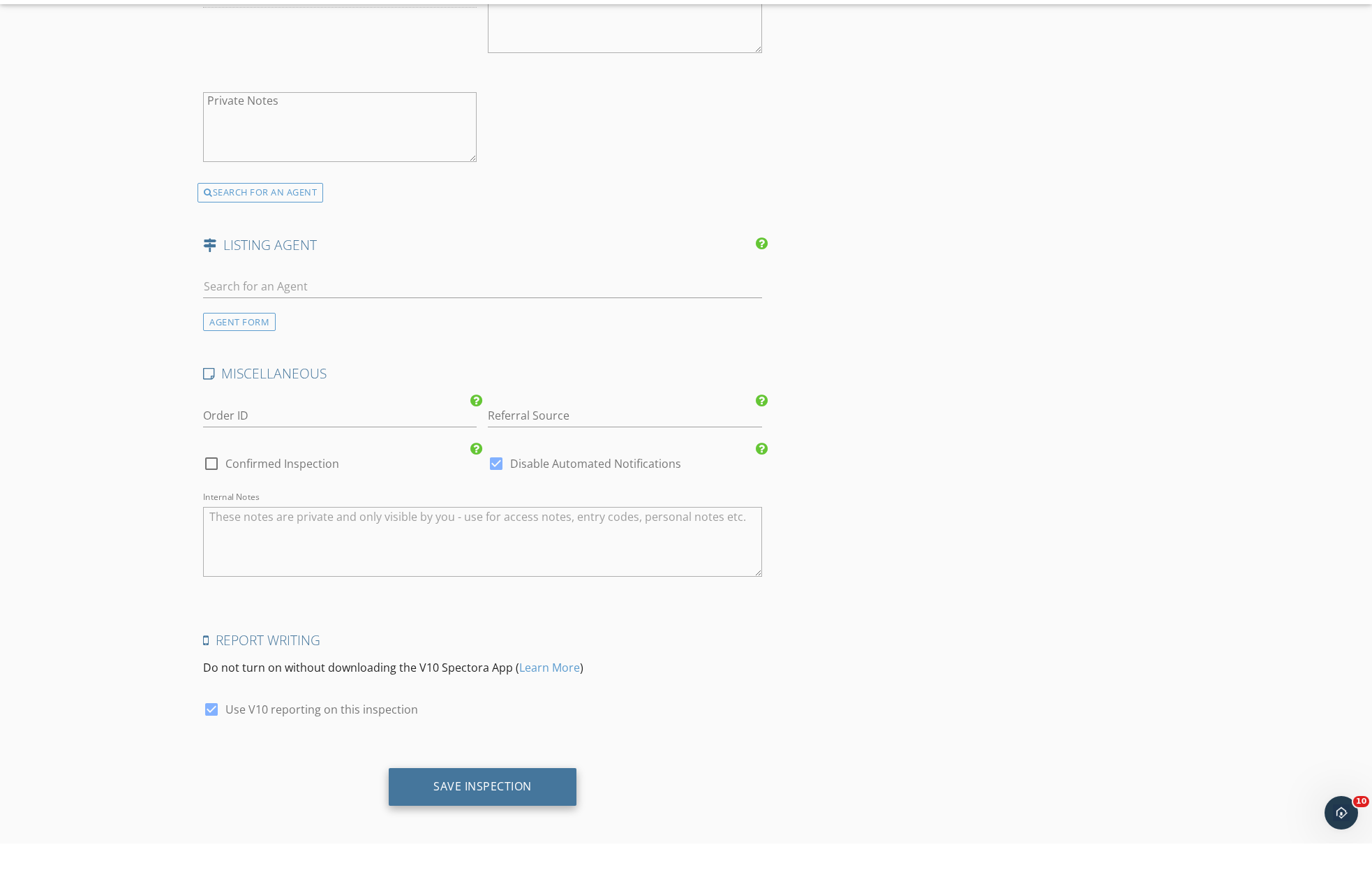
click at [503, 820] on div "Save Inspection" at bounding box center [483, 827] width 99 height 14
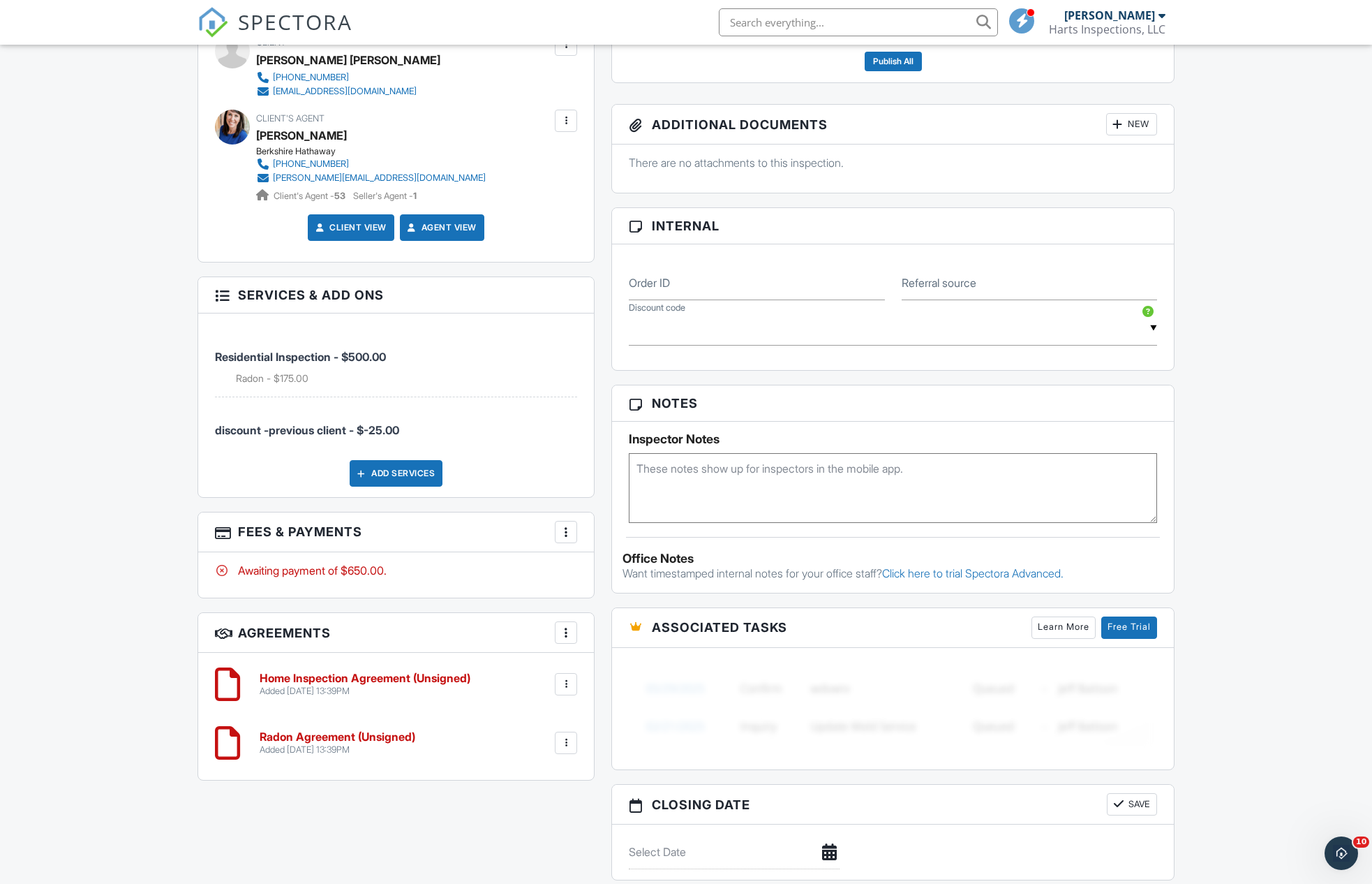
scroll to position [669, 0]
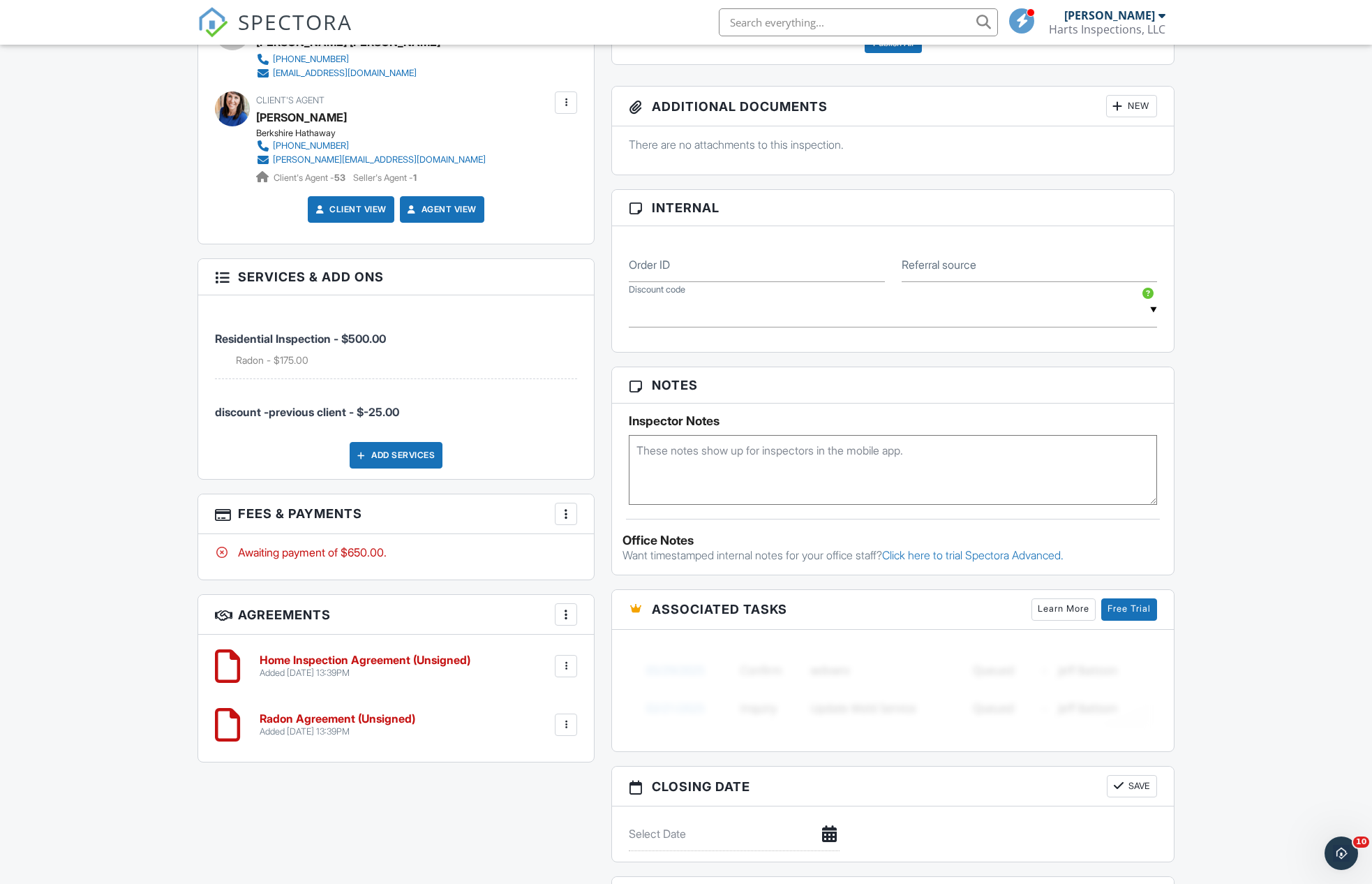
click at [570, 662] on div at bounding box center [566, 666] width 14 height 14
click at [532, 697] on li "Edit" at bounding box center [529, 704] width 80 height 35
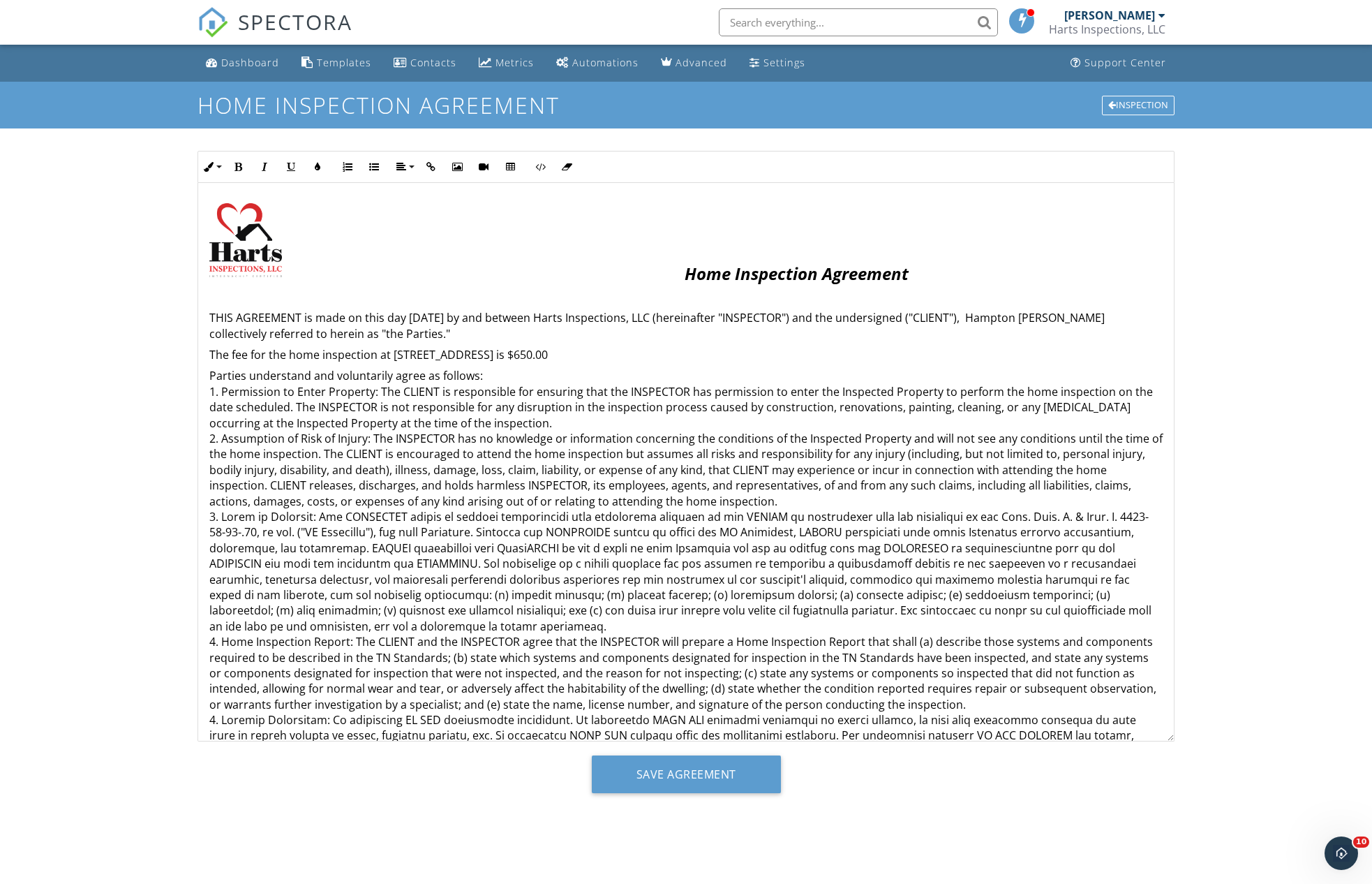
click at [726, 347] on p "The fee for the home inspection at 142 Laurel Acres Ct, Jonesborough, TN 37659 …" at bounding box center [686, 355] width 953 height 15
click at [695, 769] on input "Save Agreement" at bounding box center [686, 775] width 189 height 38
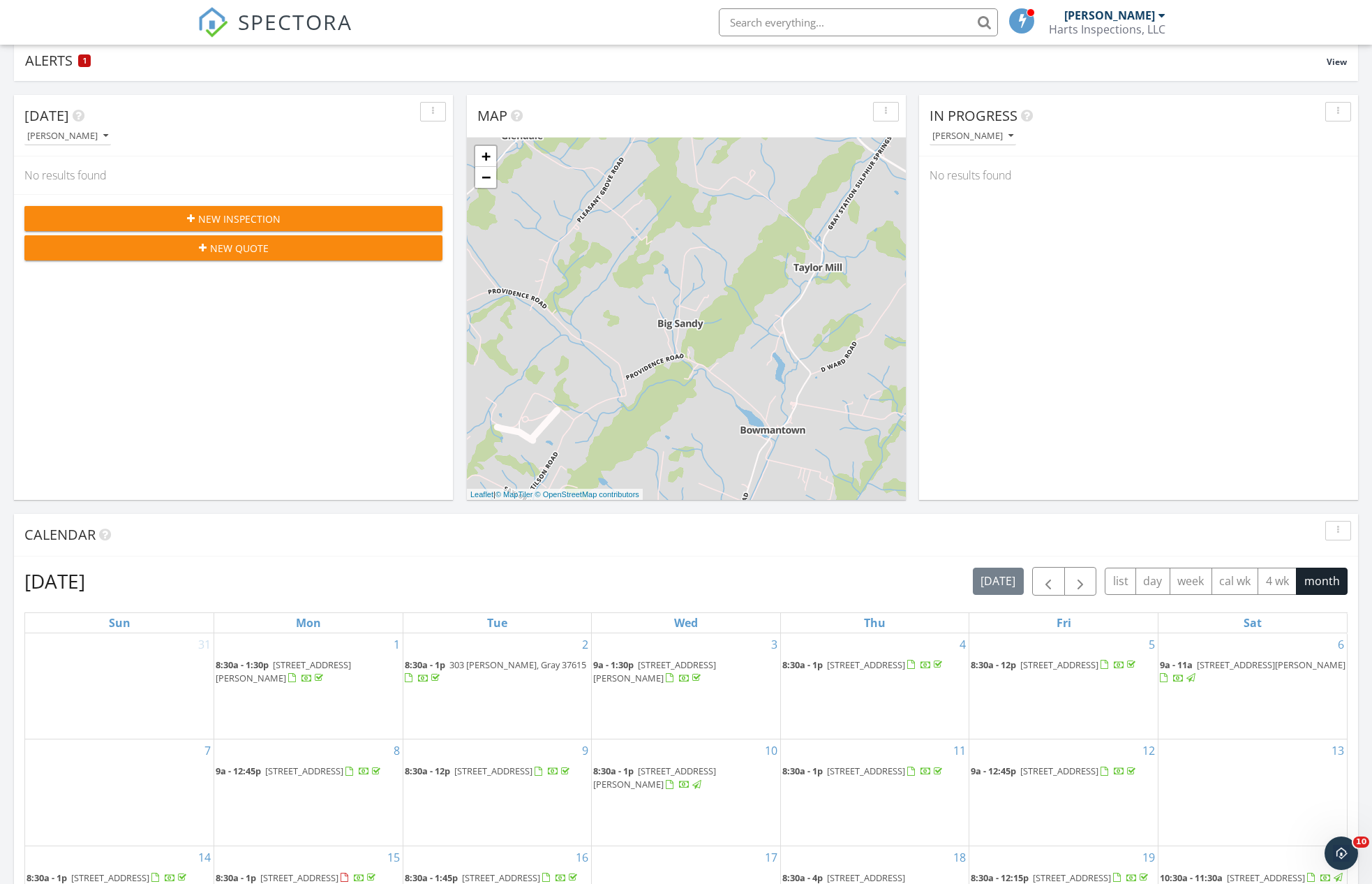
scroll to position [580, 0]
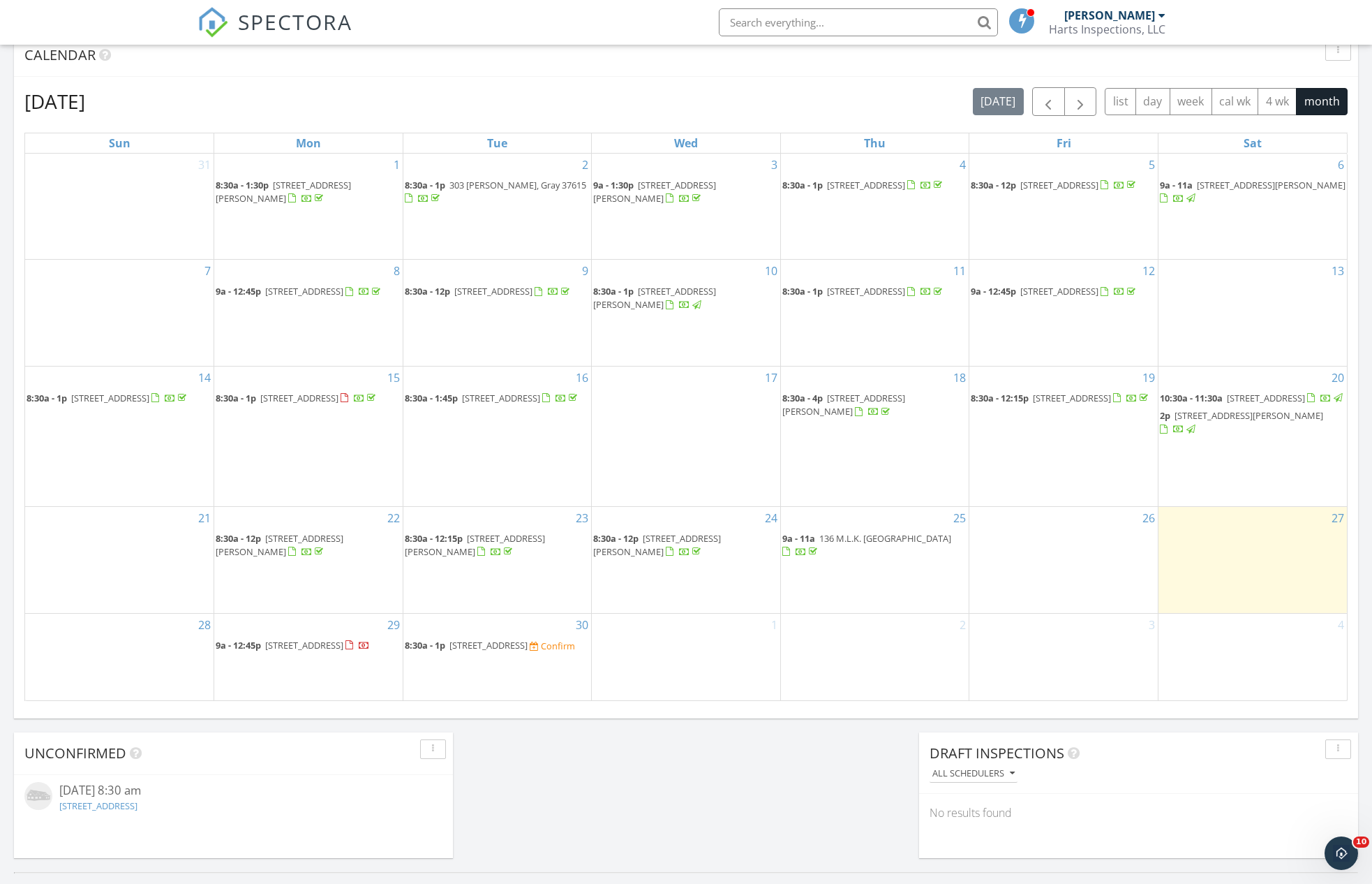
click at [474, 639] on span "[STREET_ADDRESS]" at bounding box center [488, 645] width 78 height 12
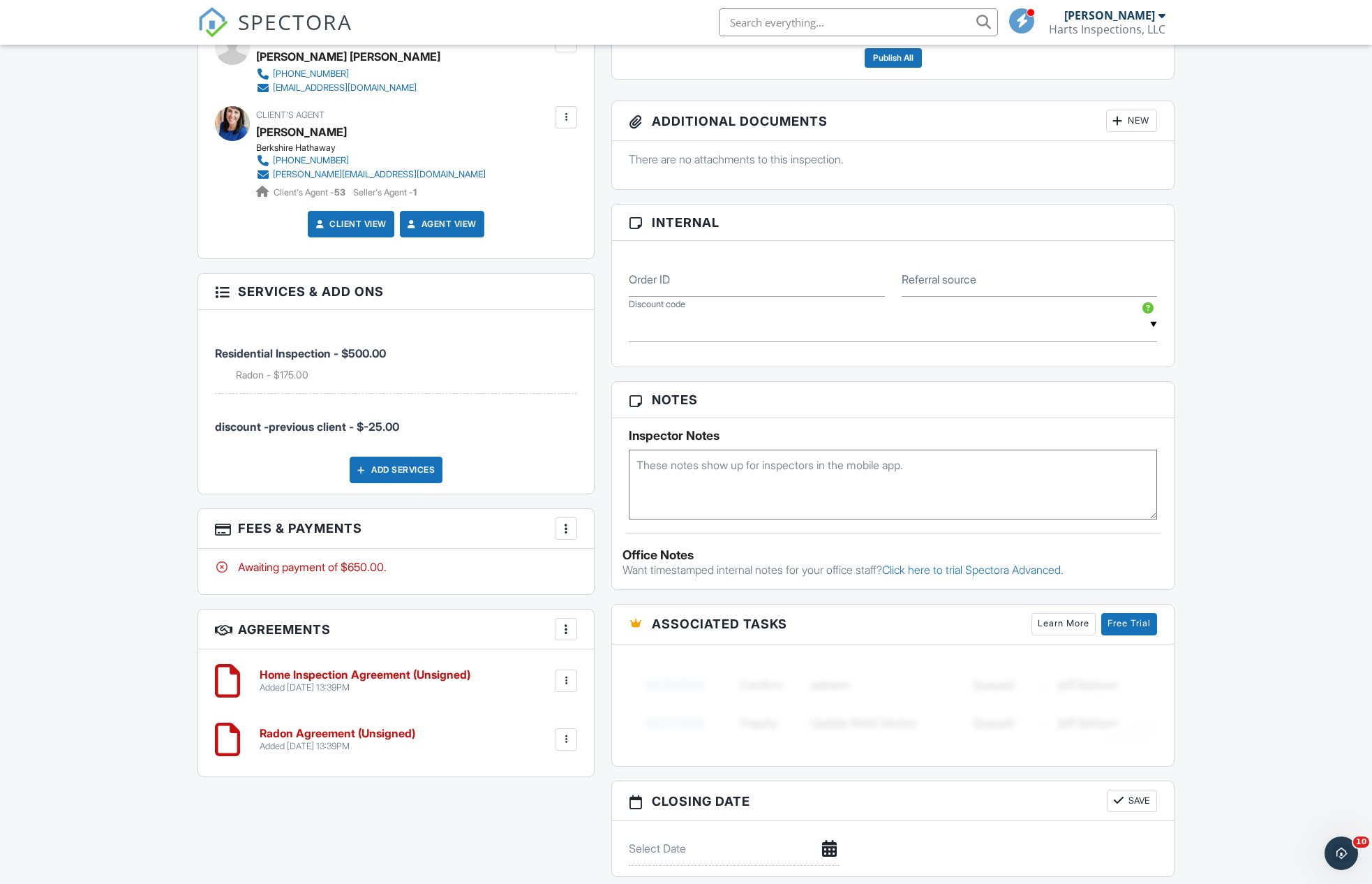
scroll to position [758, 0]
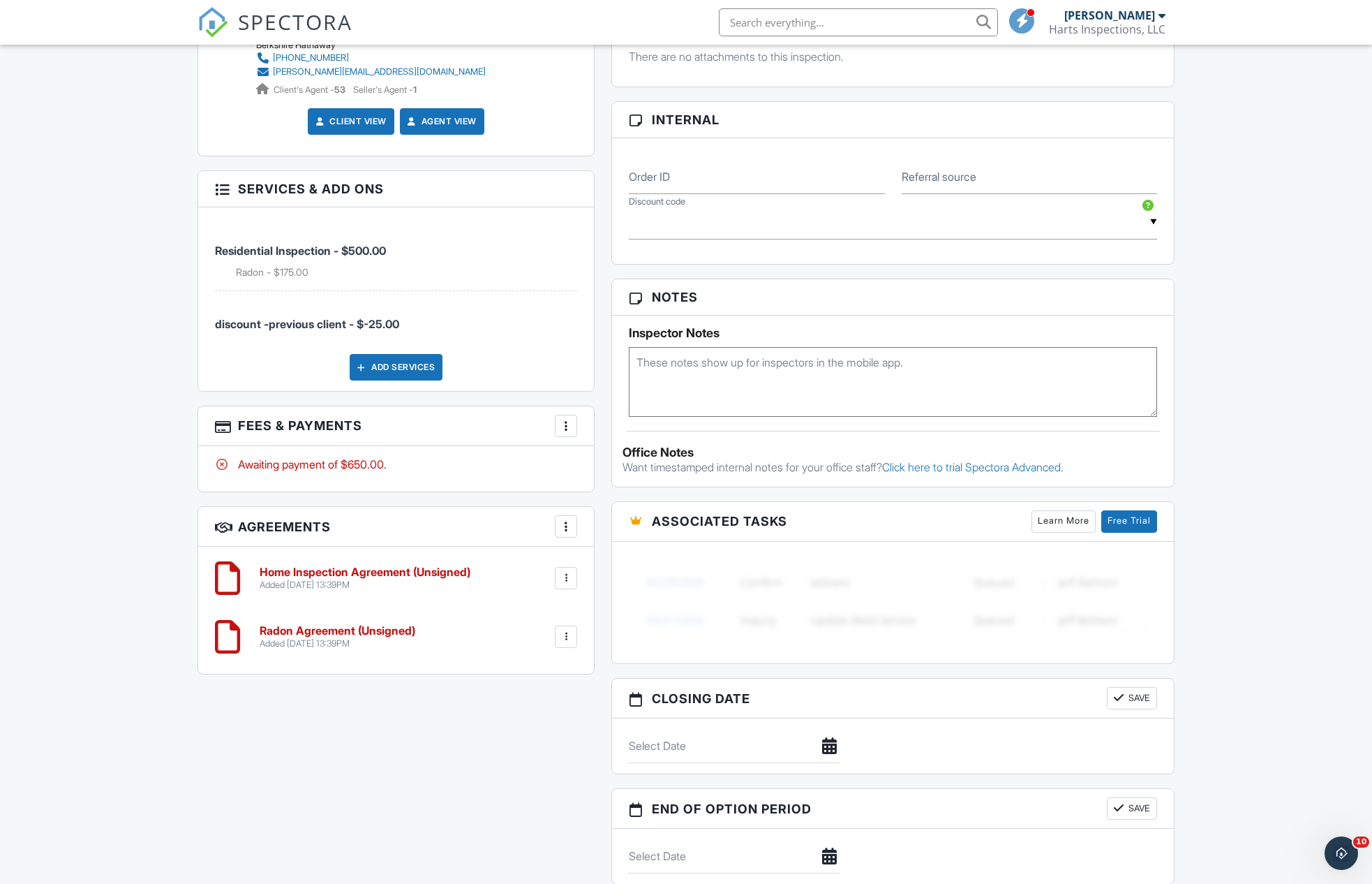
click at [566, 572] on div at bounding box center [566, 578] width 14 height 14
click at [424, 582] on div "Added 09/27/2025 13:39PM" at bounding box center [365, 586] width 211 height 11
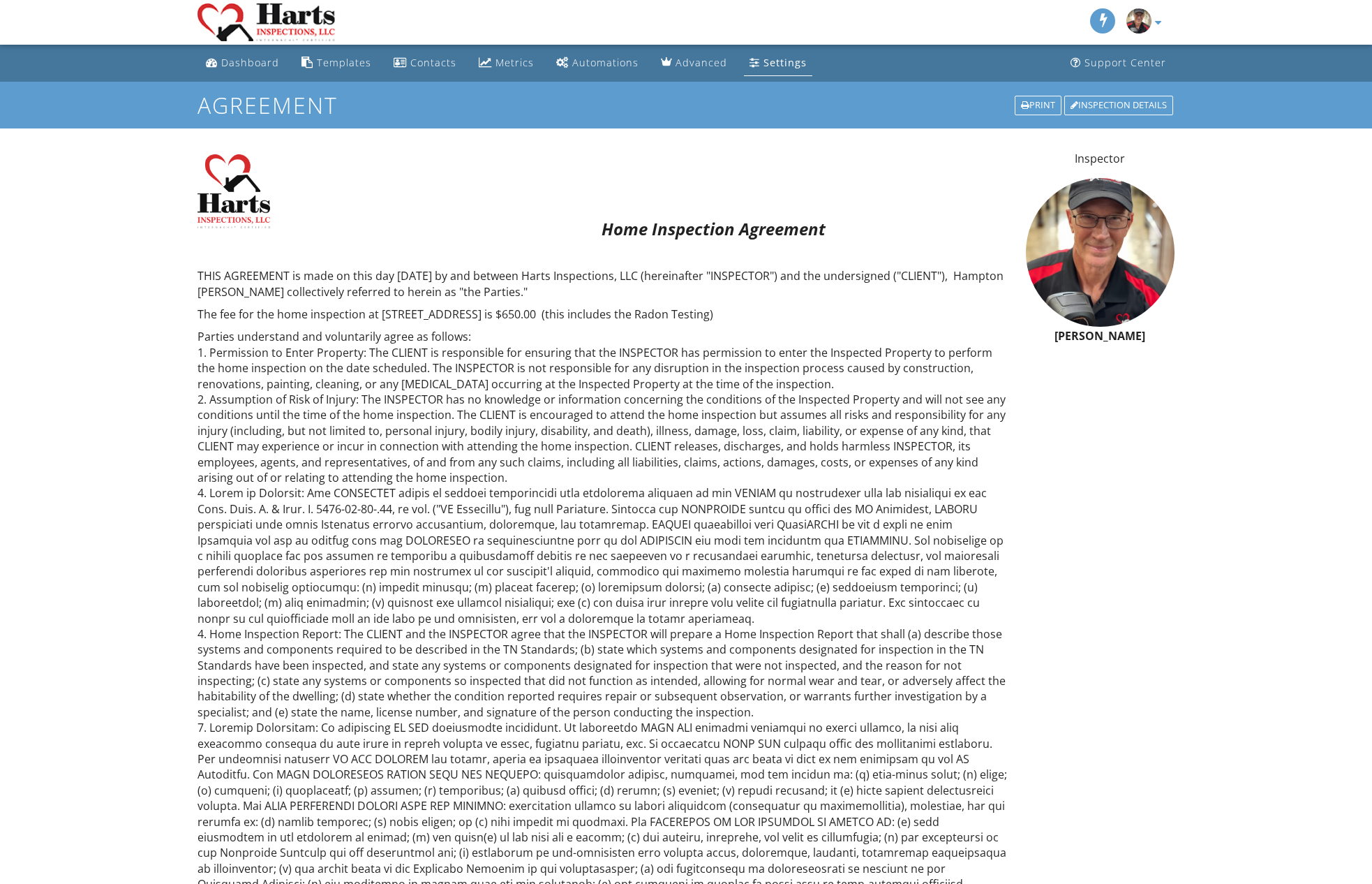
click at [251, 61] on div "Dashboard" at bounding box center [250, 62] width 58 height 13
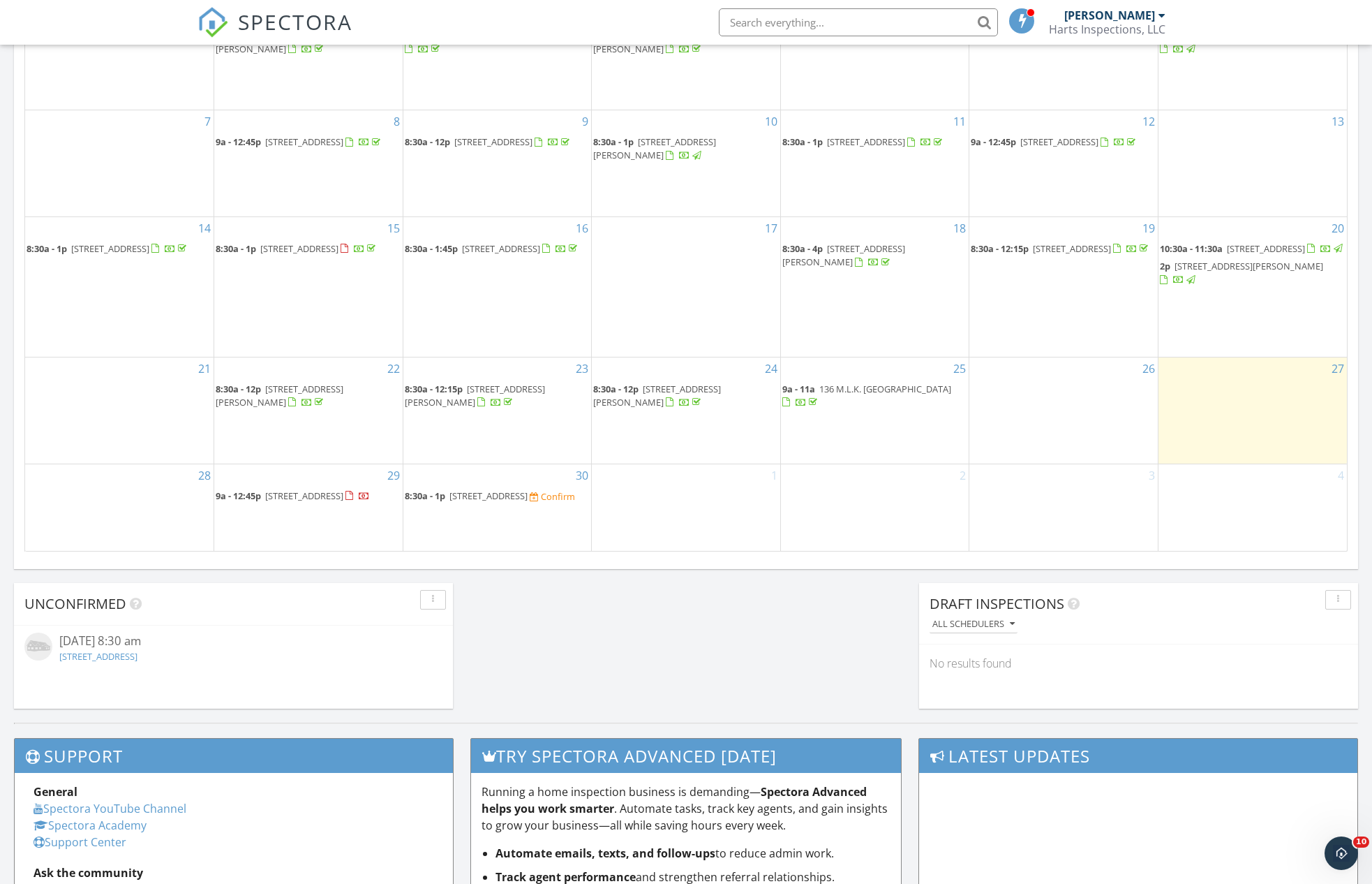
scroll to position [760, 0]
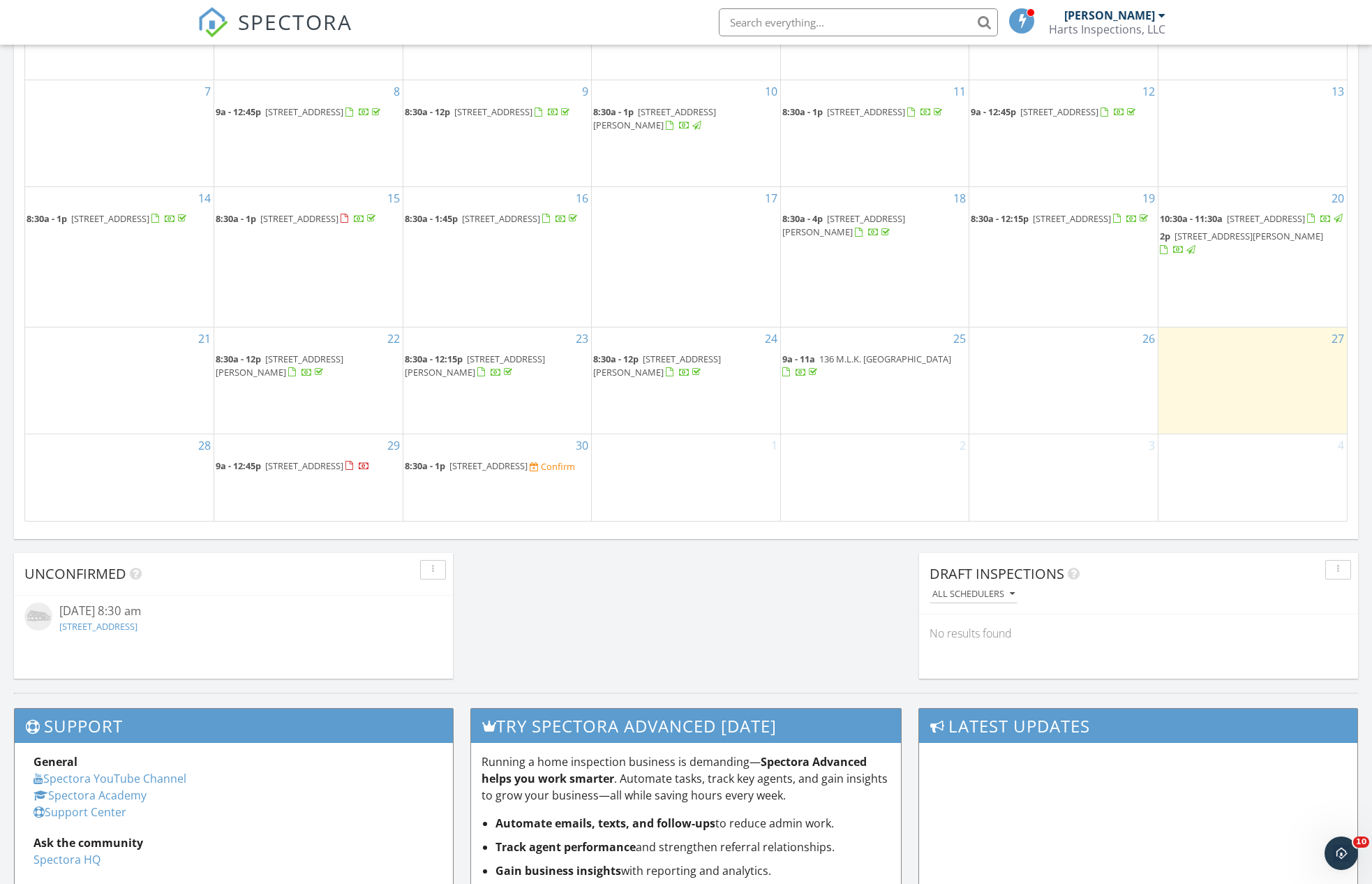
click at [457, 459] on span "[STREET_ADDRESS]" at bounding box center [488, 465] width 78 height 12
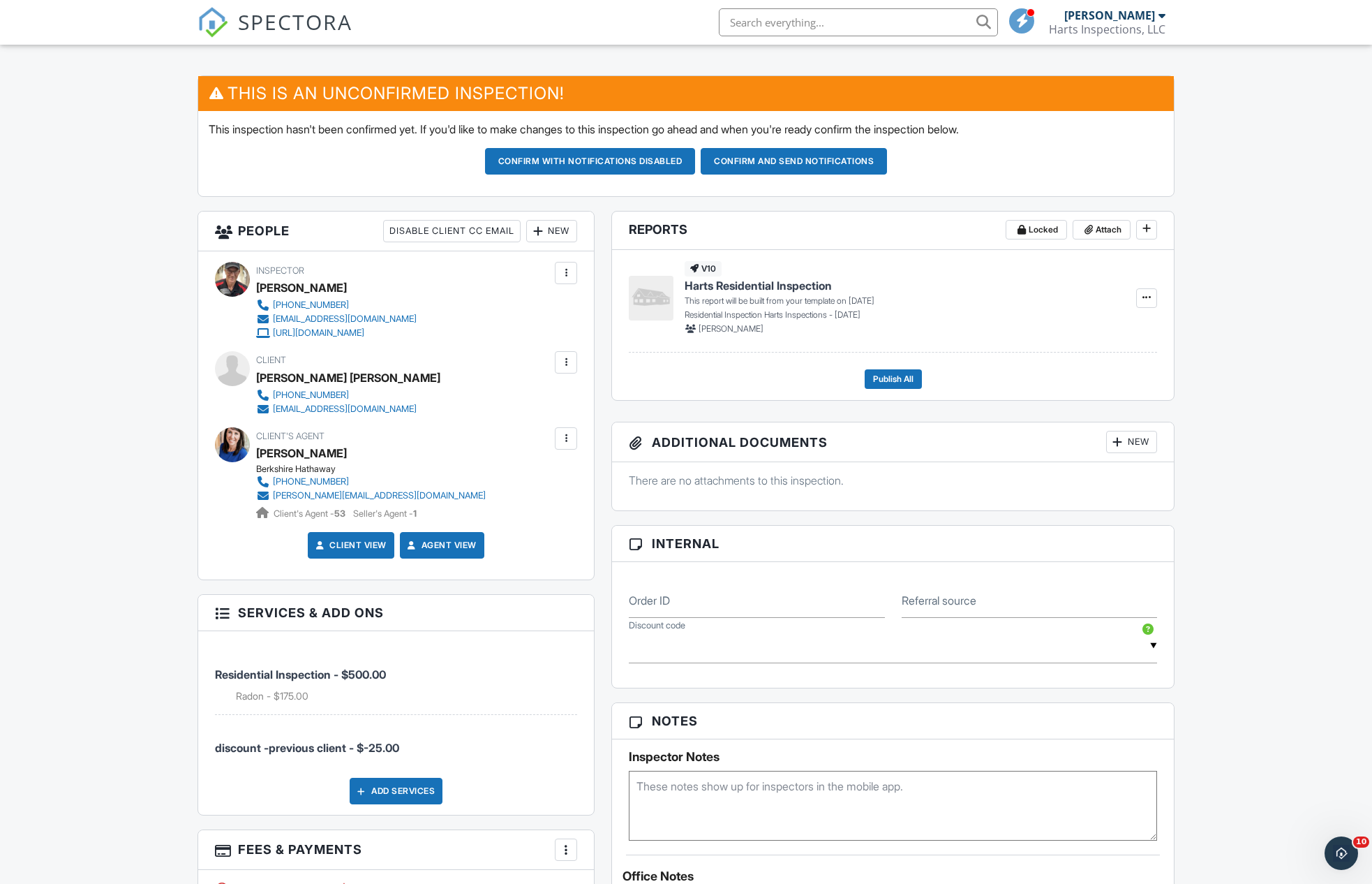
scroll to position [232, 0]
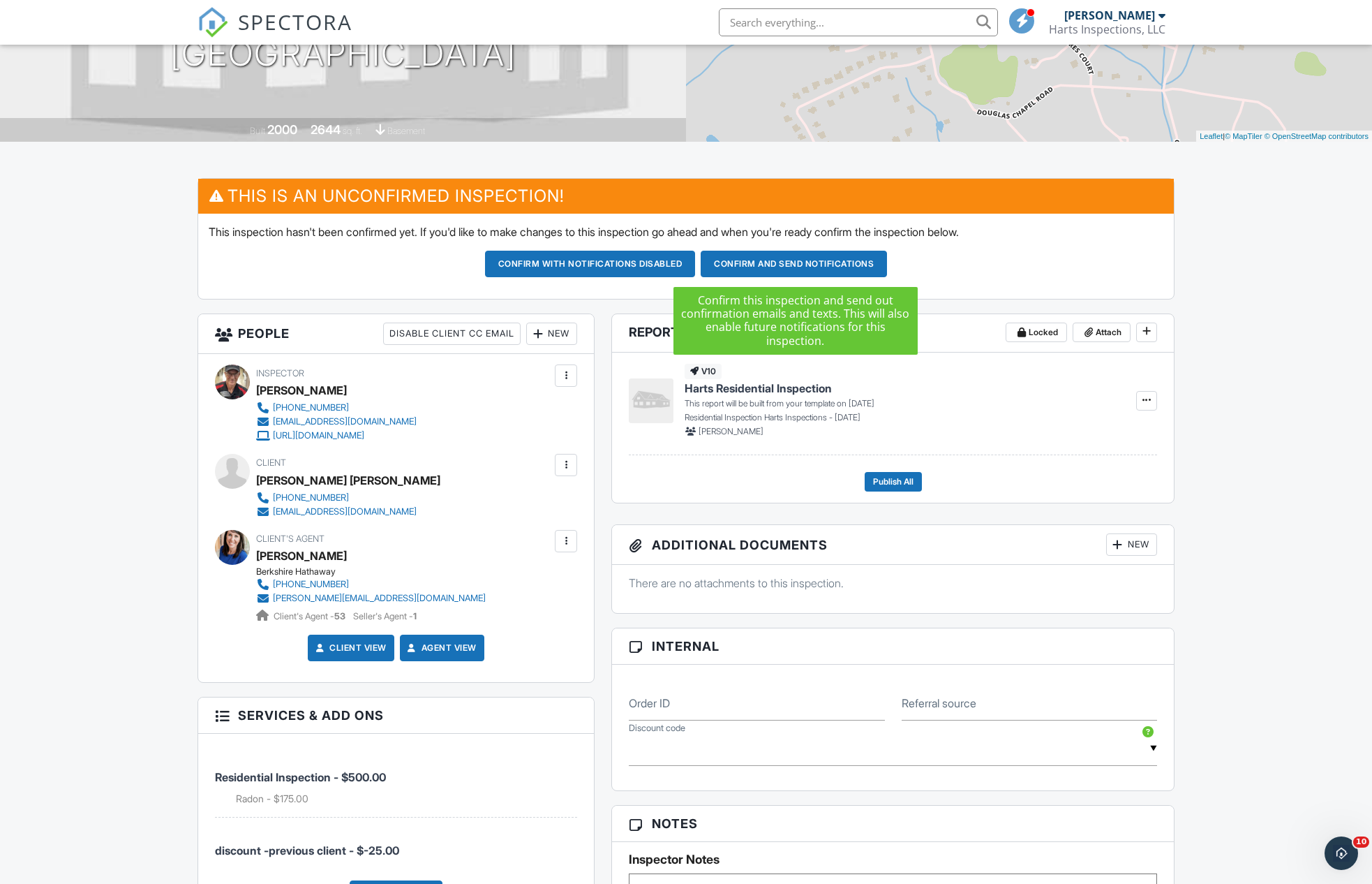
click at [845, 262] on button "Confirm and send notifications" at bounding box center [794, 264] width 186 height 26
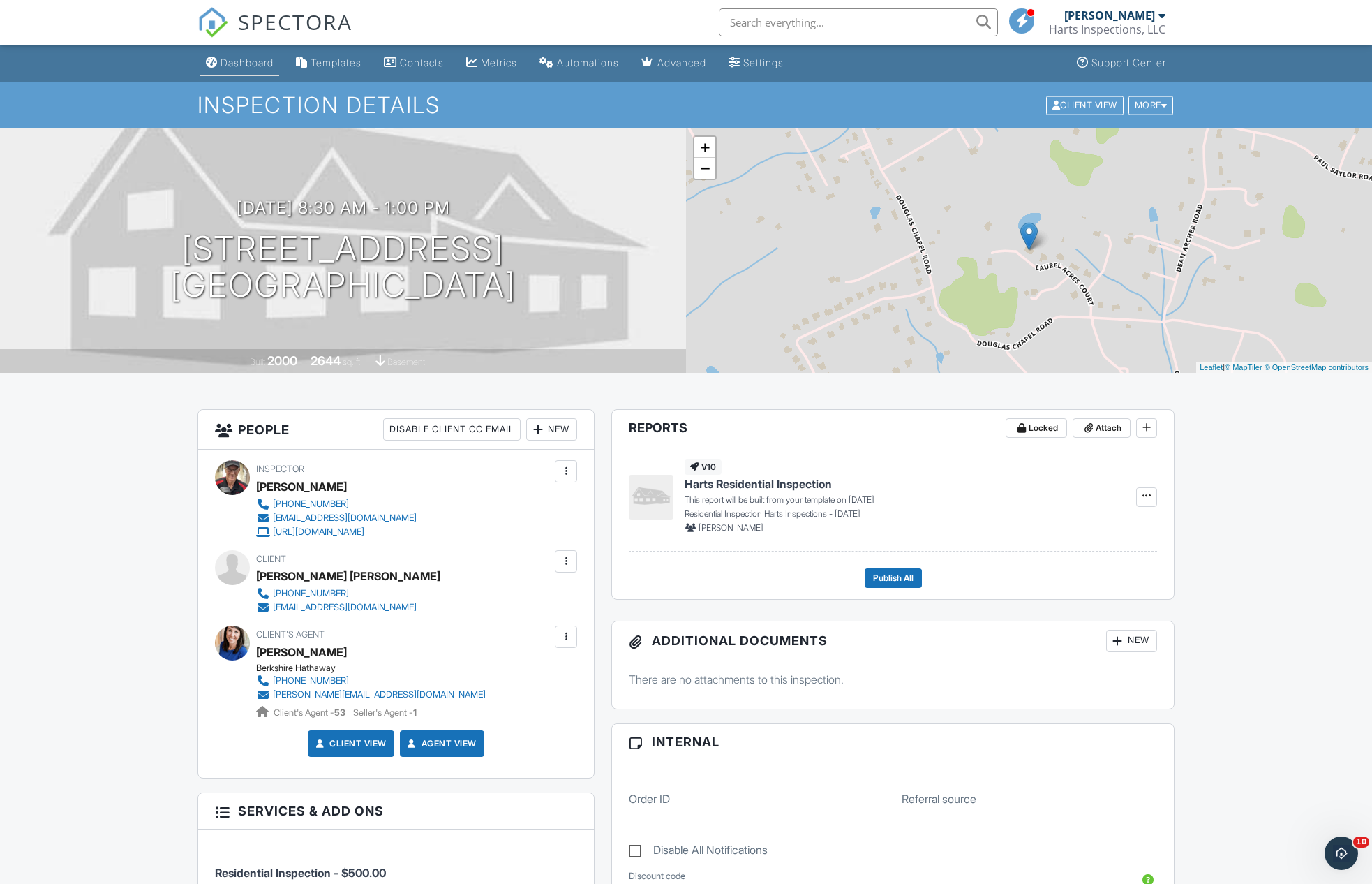
click at [247, 58] on div "Dashboard" at bounding box center [247, 62] width 53 height 12
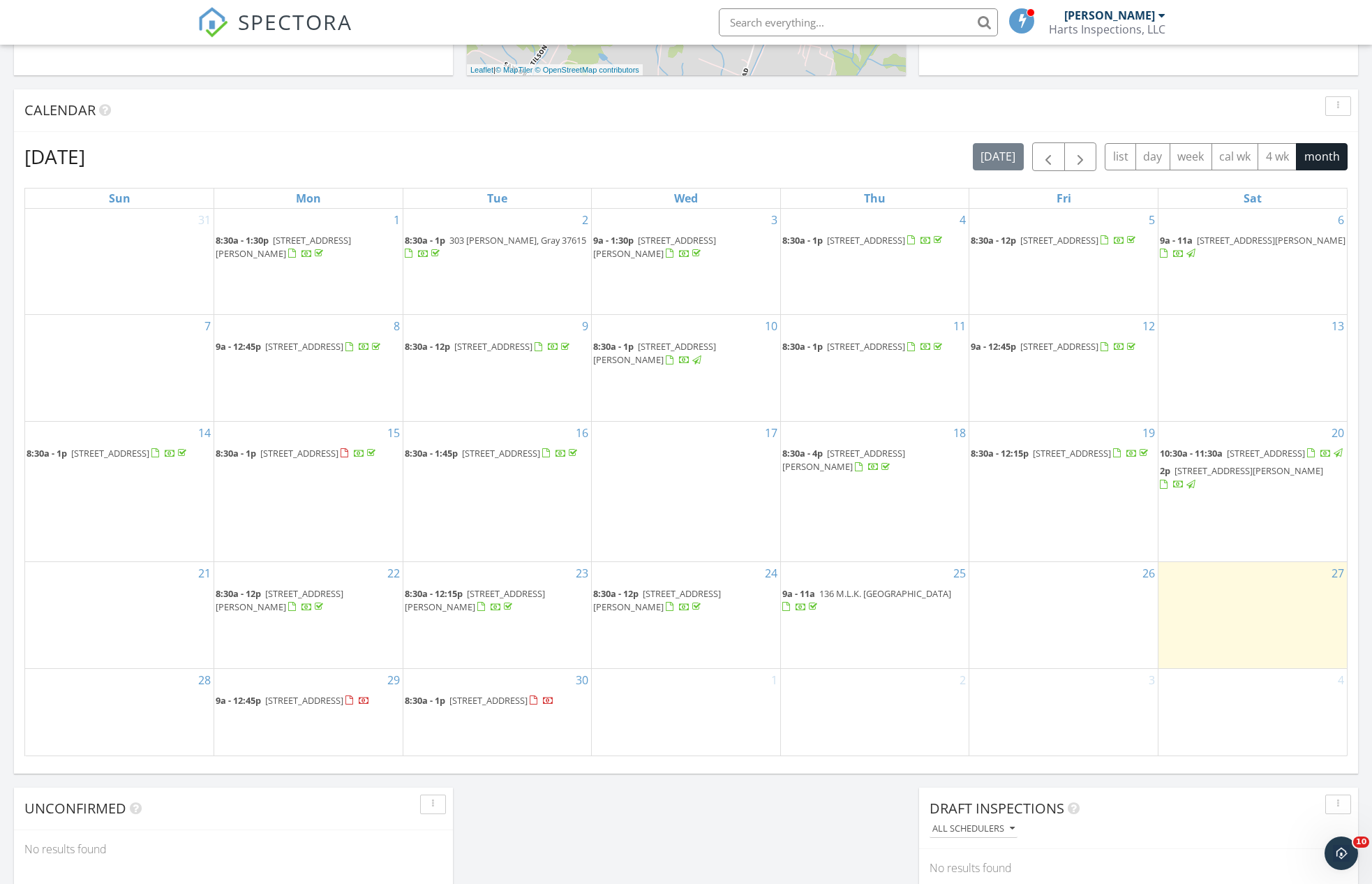
scroll to position [768, 0]
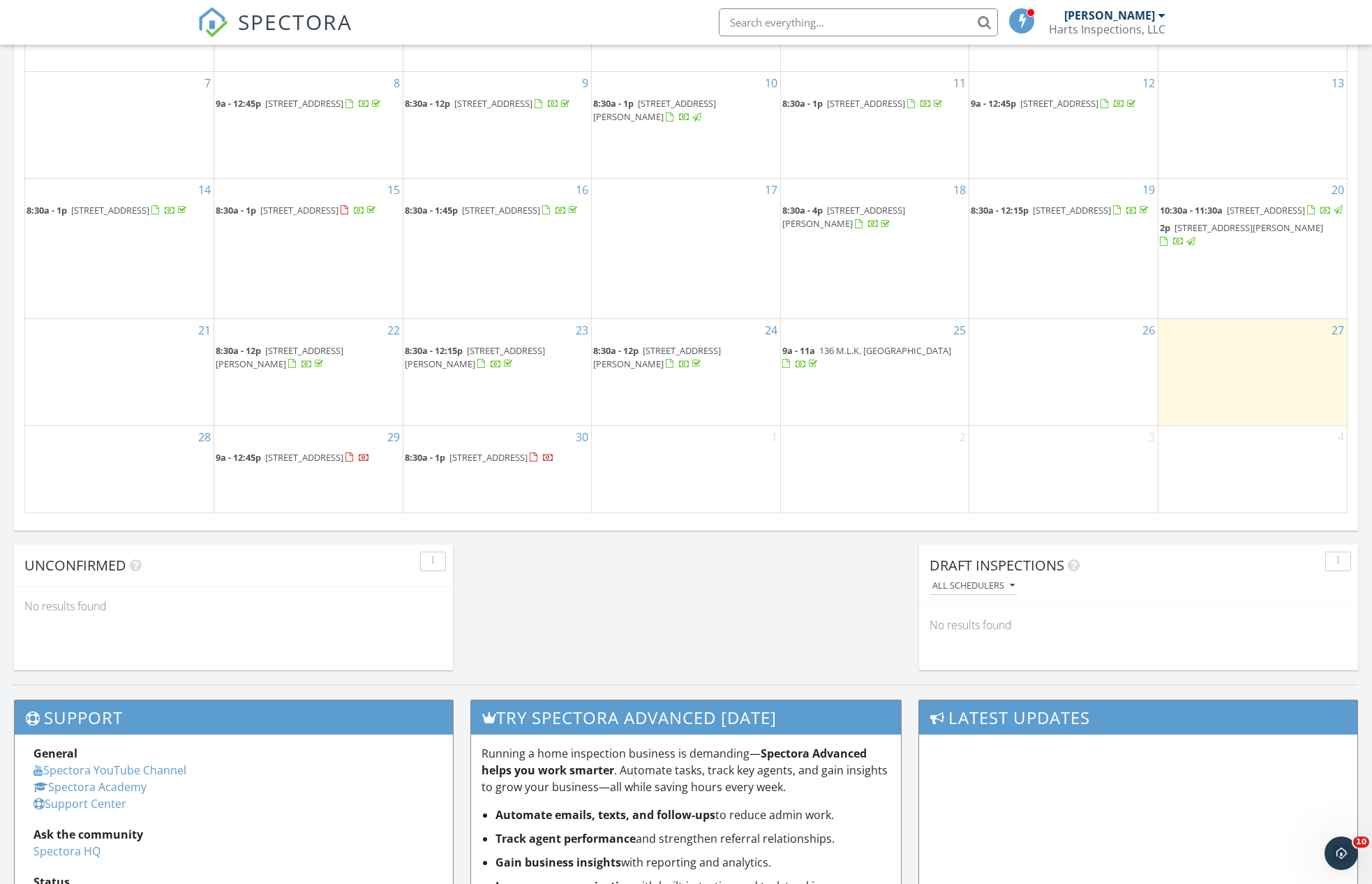
click at [711, 433] on div "1" at bounding box center [686, 469] width 188 height 87
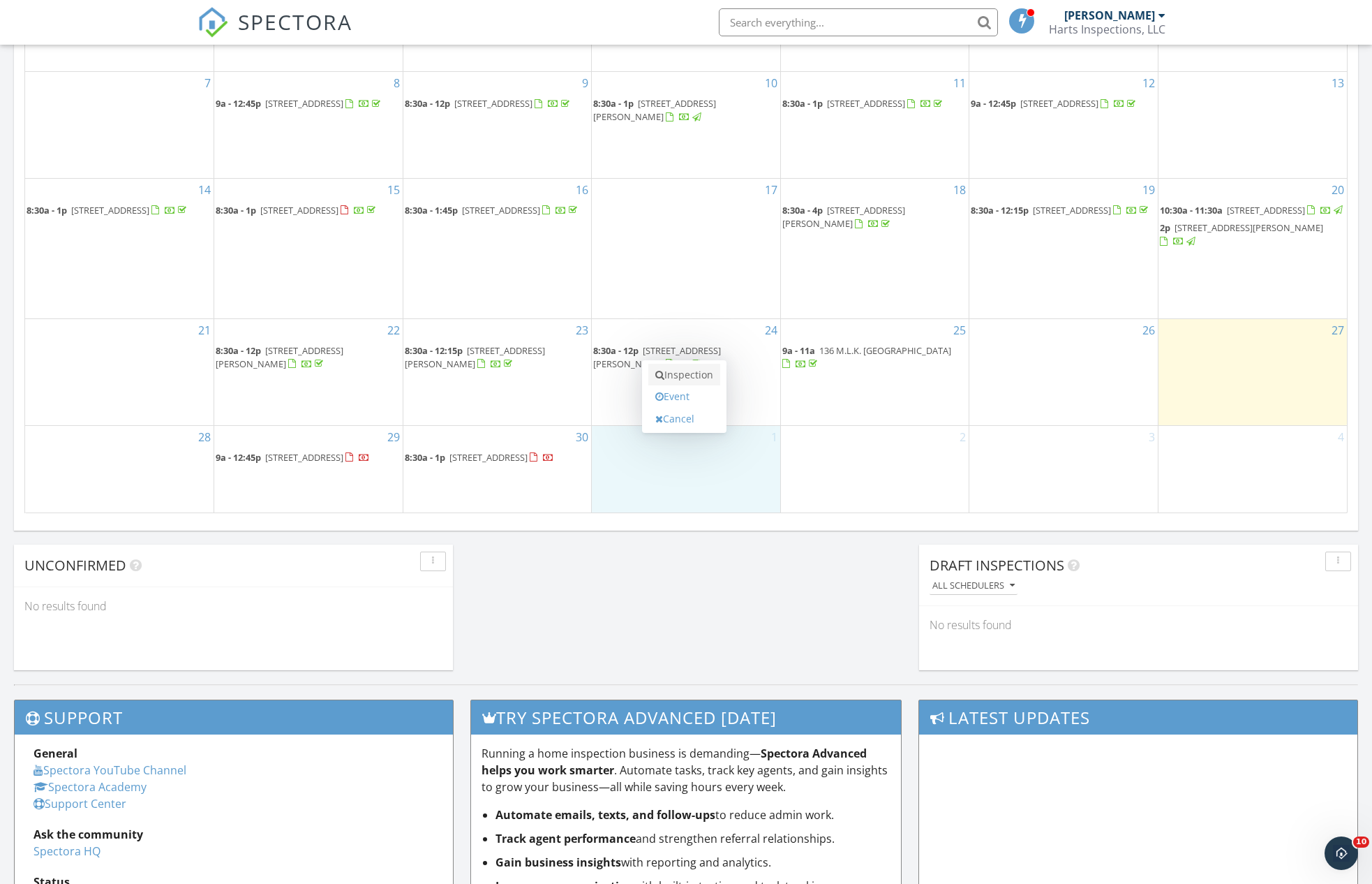
click at [703, 377] on link "Inspection" at bounding box center [684, 375] width 72 height 23
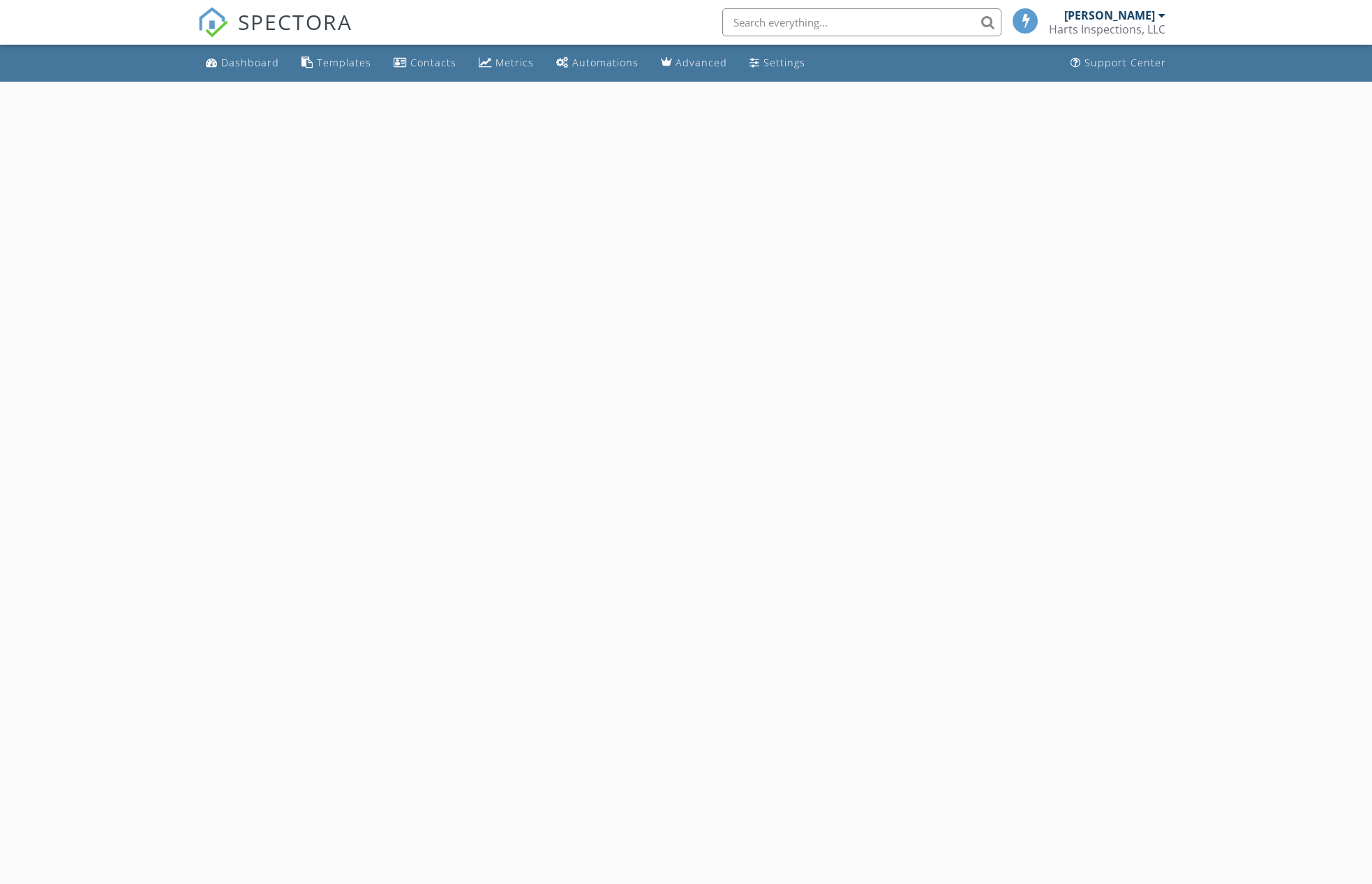
select select "9"
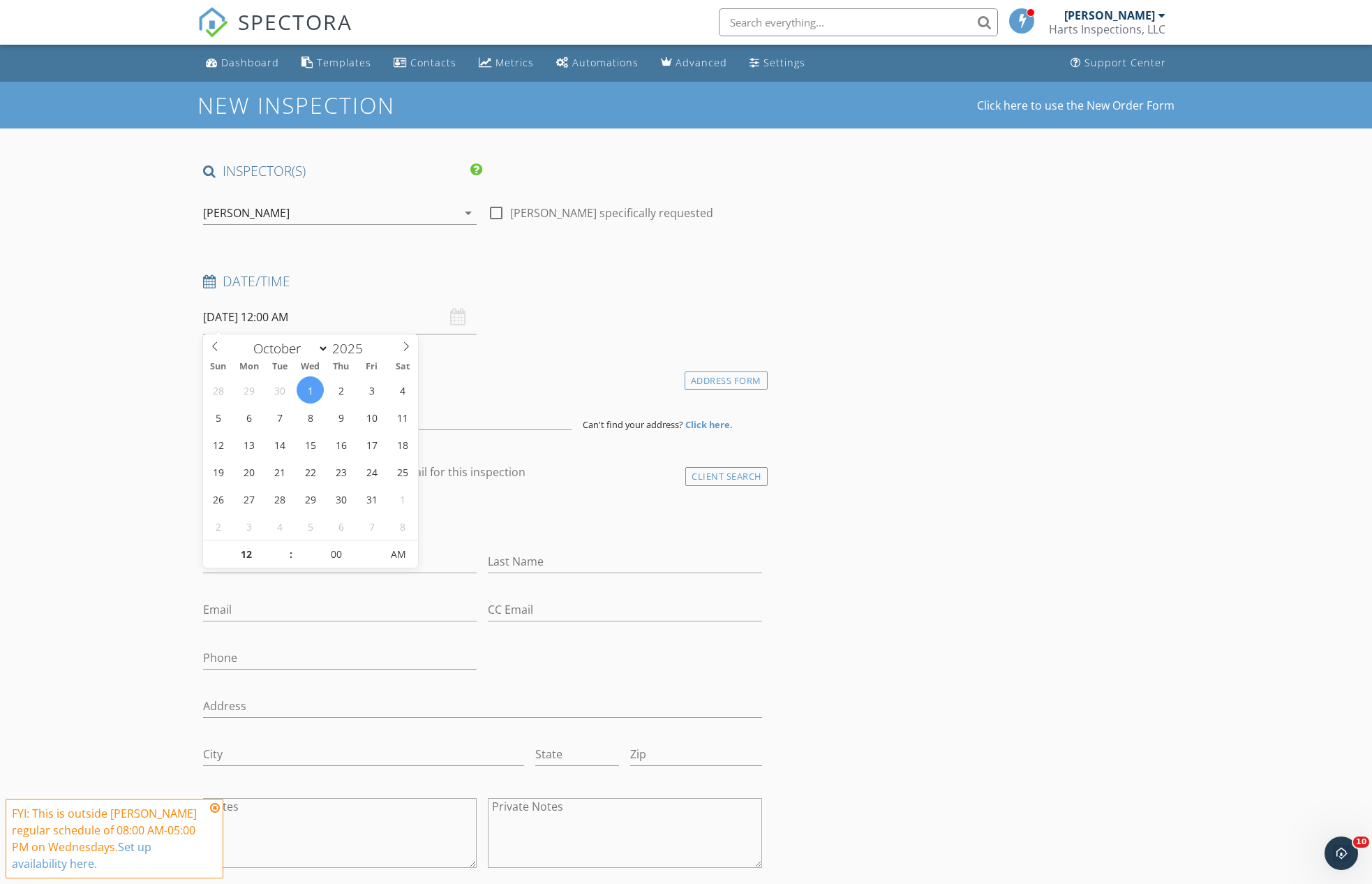
click at [295, 318] on input "[DATE] 12:00 AM" at bounding box center [340, 317] width 274 height 34
type input "01"
type input "[DATE] 1:00 AM"
click at [279, 547] on span at bounding box center [284, 547] width 9 height 14
type input "02"
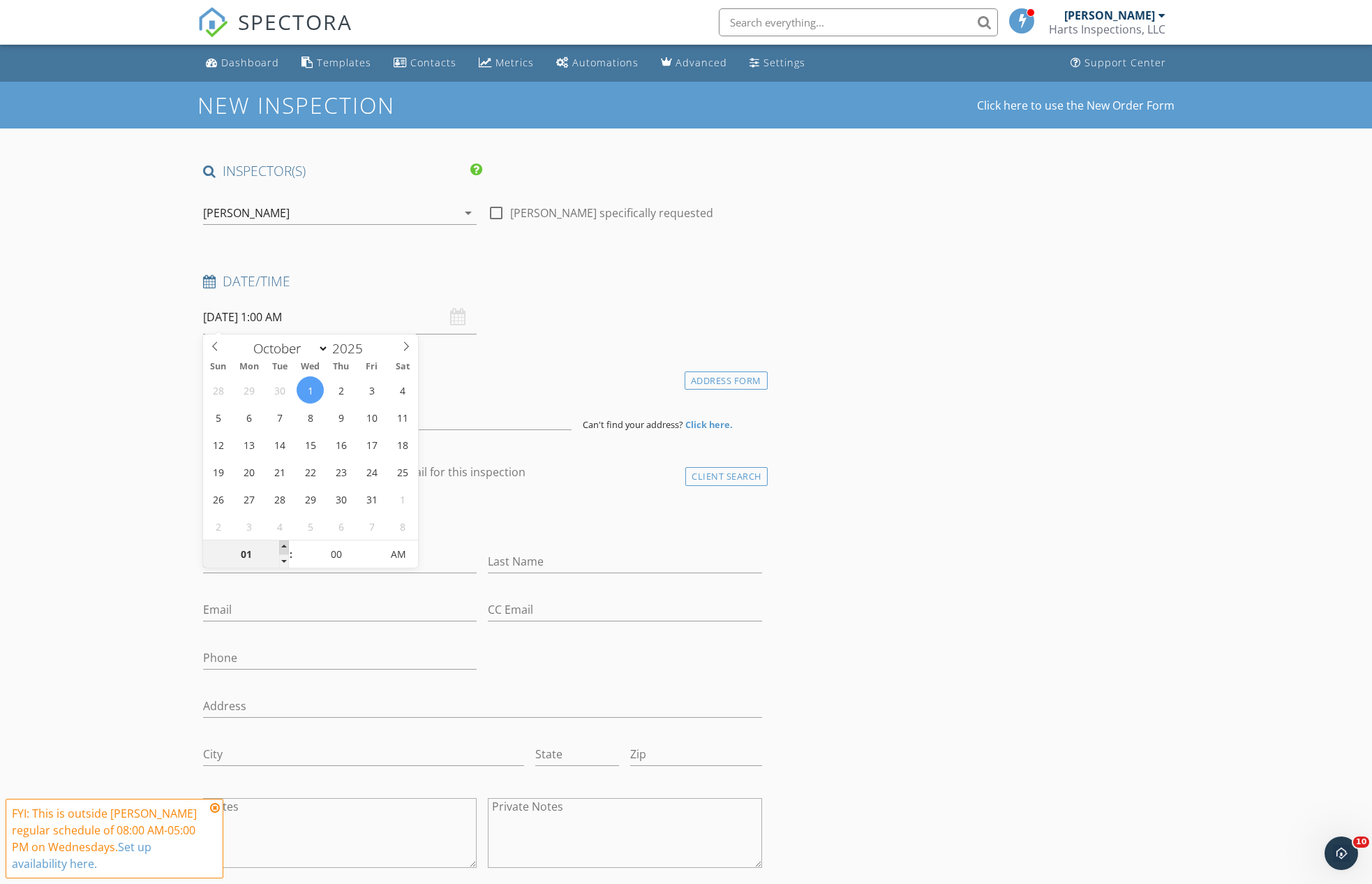
type input "[DATE] 2:00 AM"
click at [279, 547] on span at bounding box center [284, 547] width 9 height 14
type input "03"
type input "[DATE] 3:00 AM"
click at [279, 547] on span at bounding box center [284, 547] width 9 height 14
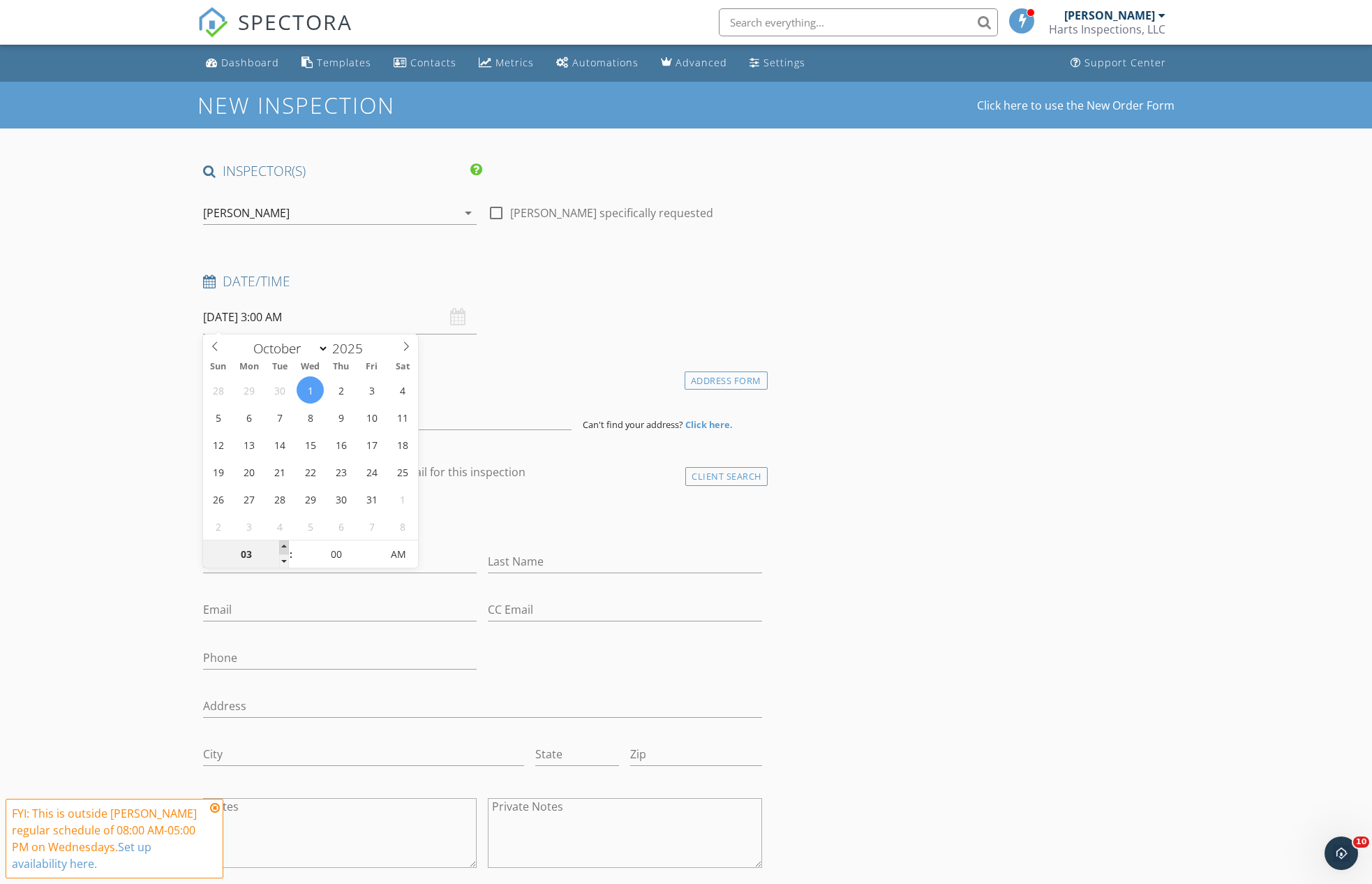
type input "04"
type input "[DATE] 4:00 AM"
click at [279, 547] on span at bounding box center [284, 547] width 9 height 14
type input "05"
type input "[DATE] 5:00 AM"
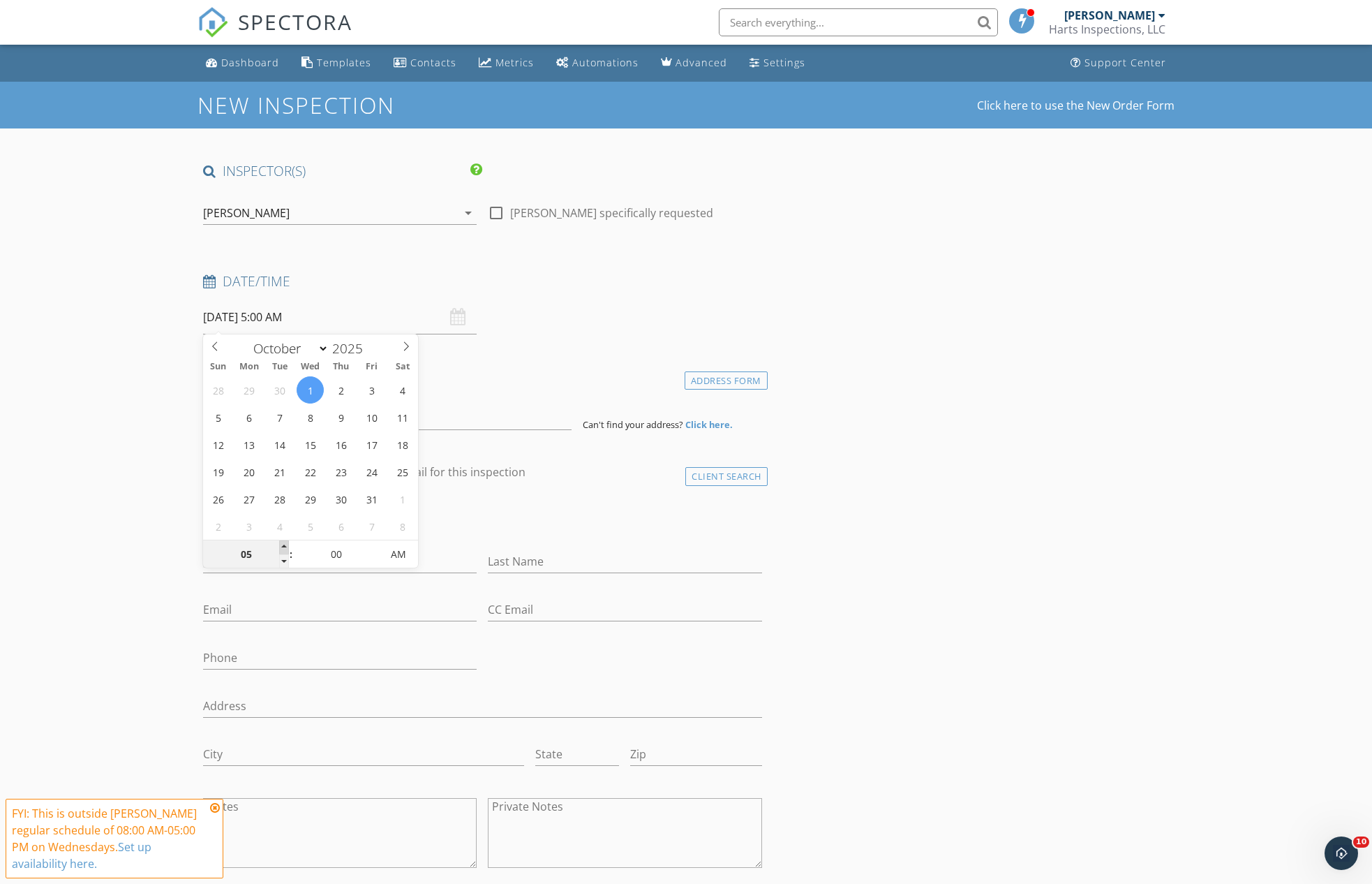
click at [279, 547] on span at bounding box center [284, 547] width 9 height 14
type input "06"
type input "[DATE] 6:00 AM"
click at [279, 547] on span at bounding box center [284, 547] width 9 height 14
type input "07"
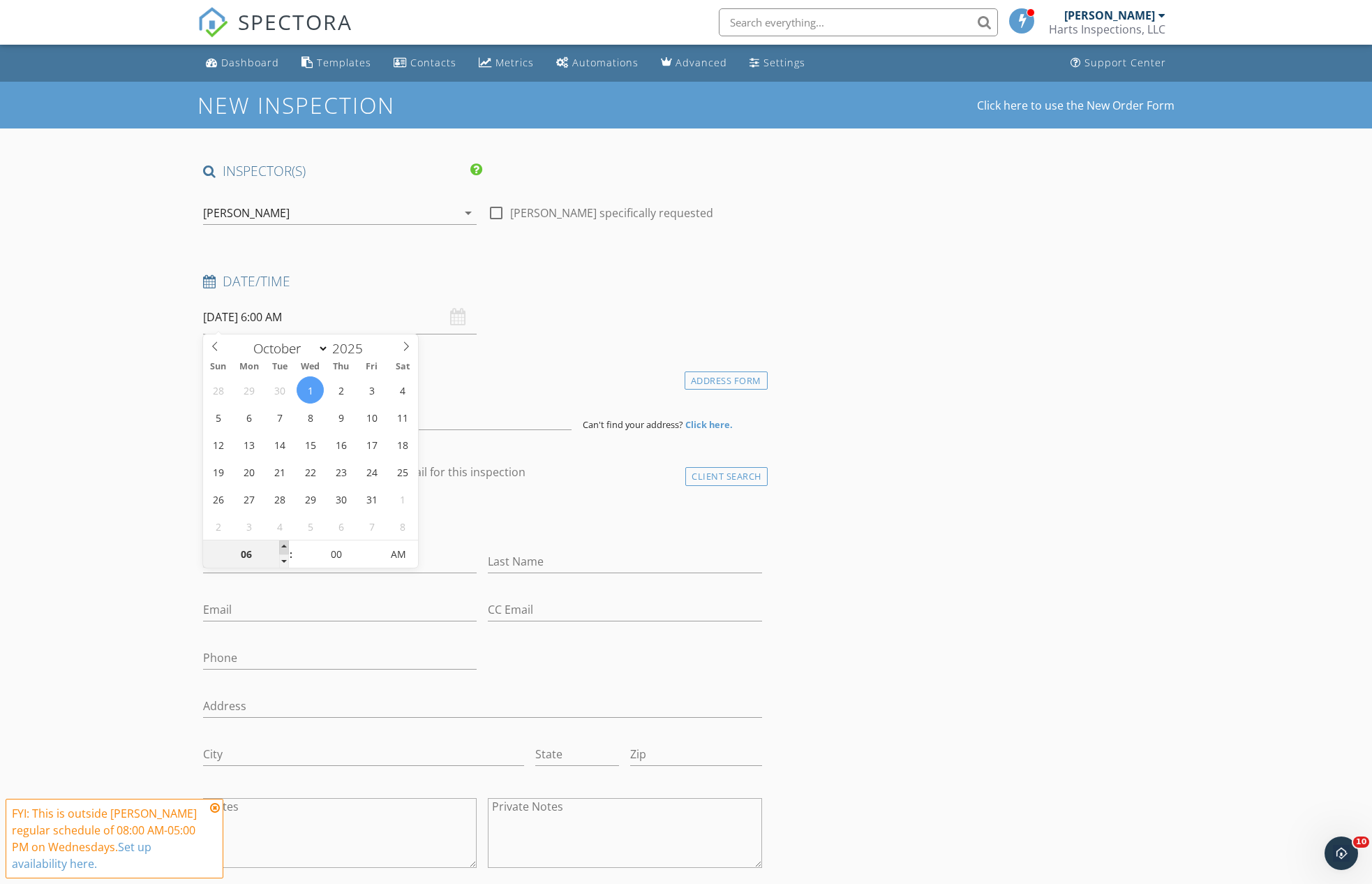
type input "[DATE] 7:00 AM"
click at [285, 547] on span at bounding box center [284, 547] width 9 height 14
type input "08"
type input "[DATE] 8:00 AM"
click at [285, 547] on span at bounding box center [284, 547] width 9 height 14
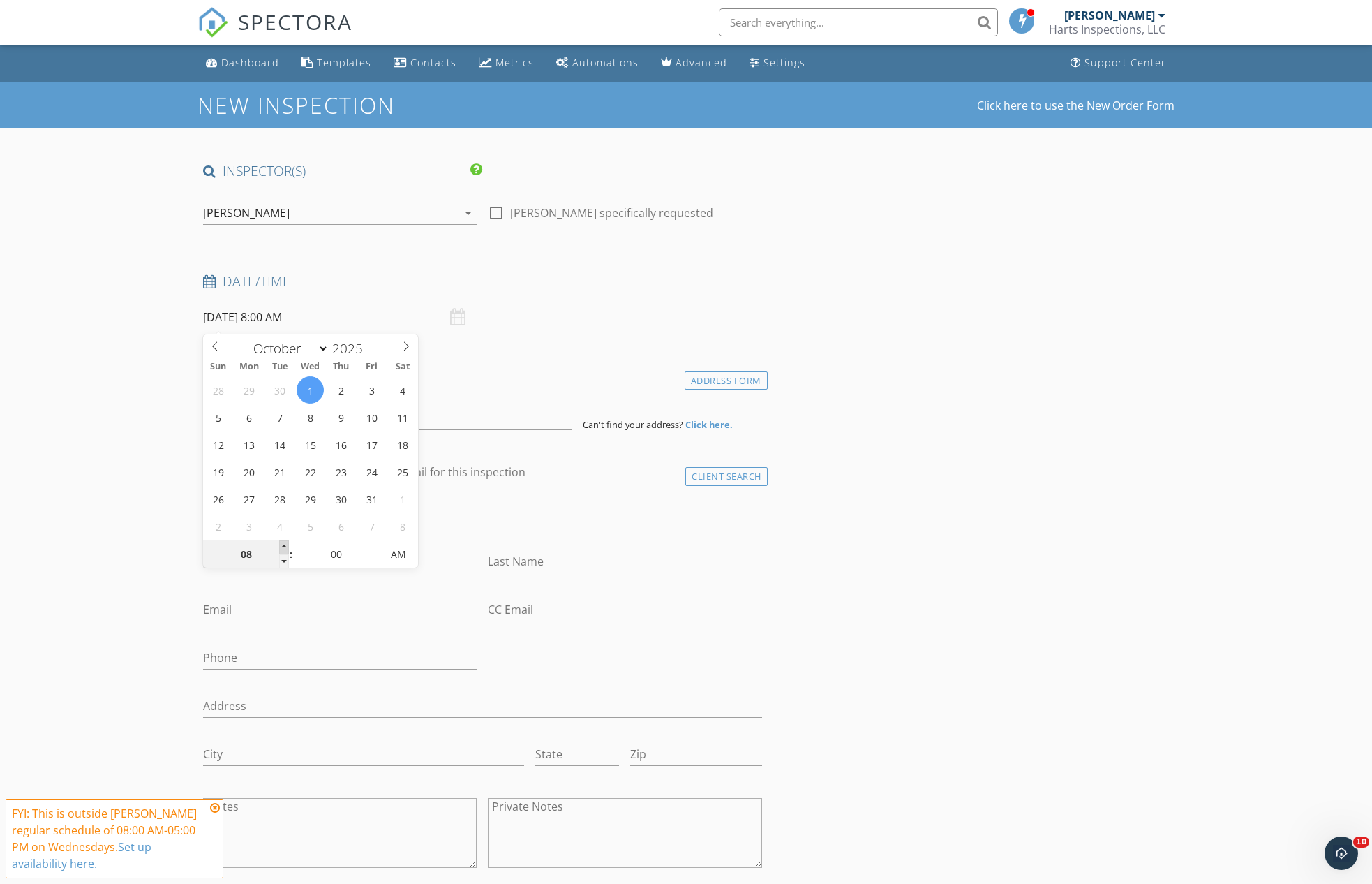
type input "09"
type input "10/01/2025 9:00 AM"
click at [285, 547] on span at bounding box center [284, 547] width 9 height 14
type input "08"
type input "10/01/2025 8:00 AM"
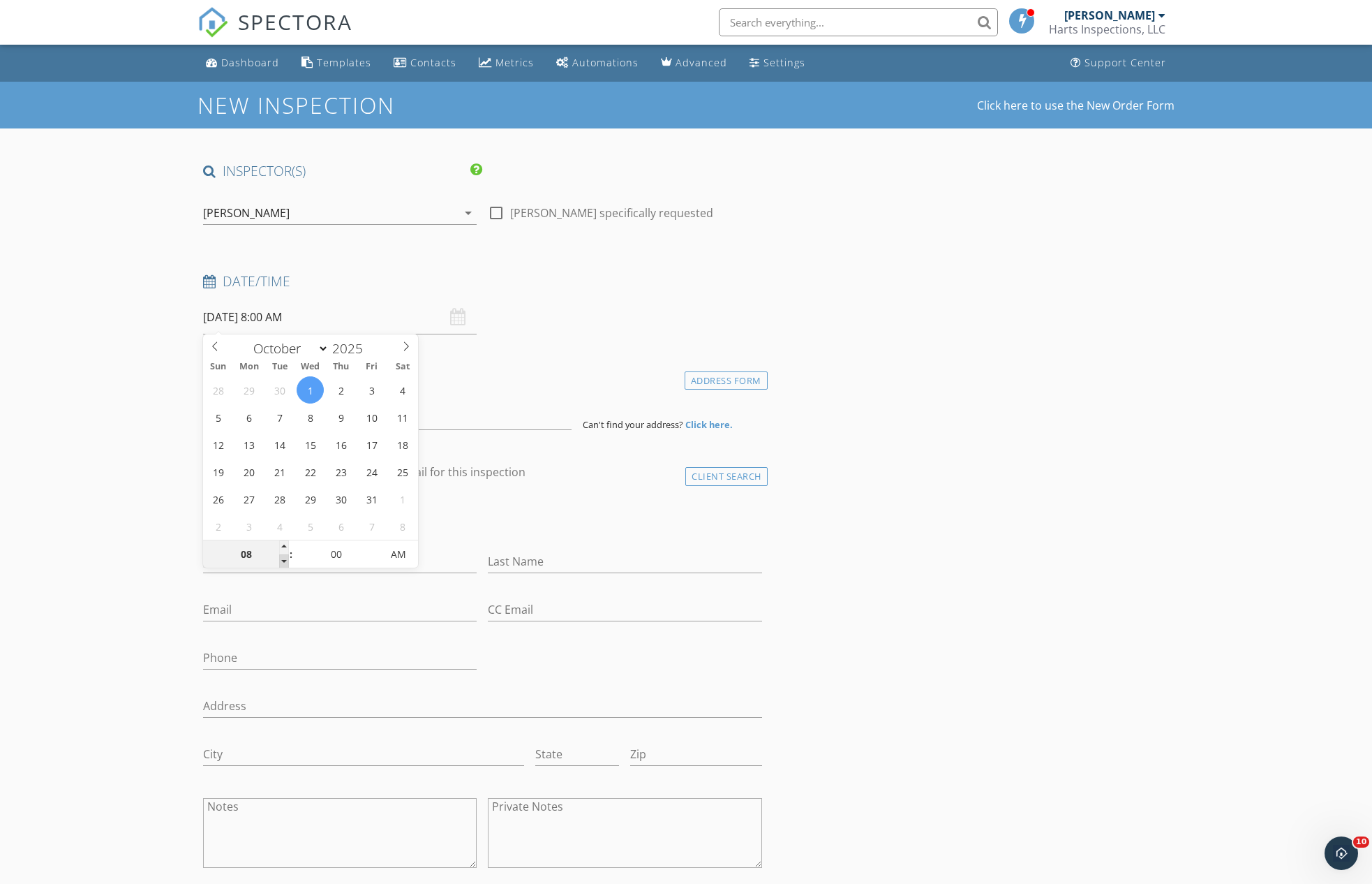
click at [282, 564] on span at bounding box center [284, 561] width 9 height 14
type input "05"
type input "10/01/2025 8:05 AM"
click at [375, 545] on span at bounding box center [374, 547] width 9 height 14
type input "10"
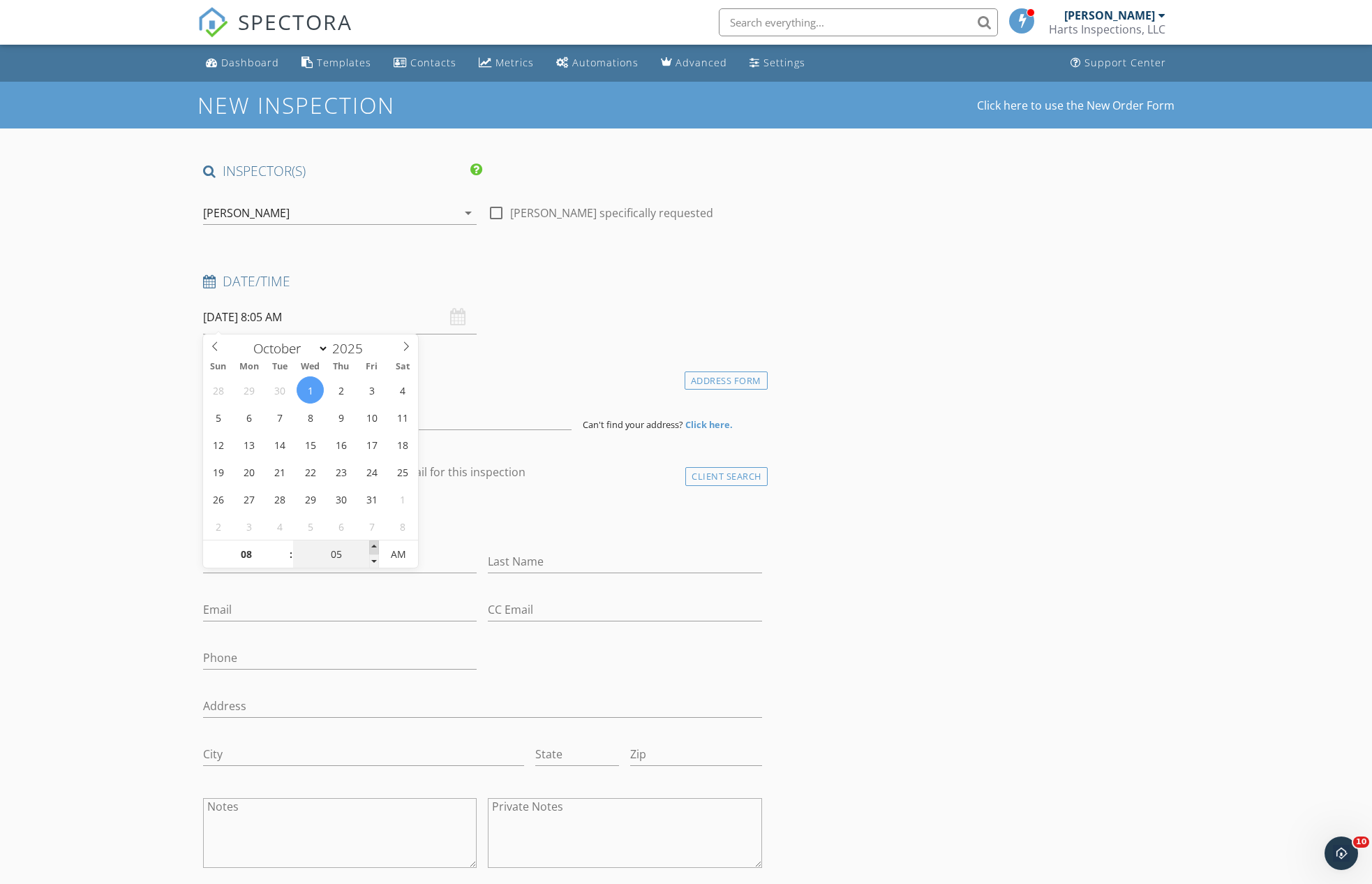
type input "10/01/2025 8:10 AM"
click at [375, 545] on span at bounding box center [374, 547] width 9 height 14
type input "15"
type input "10/01/2025 8:15 AM"
click at [375, 545] on span at bounding box center [374, 547] width 9 height 14
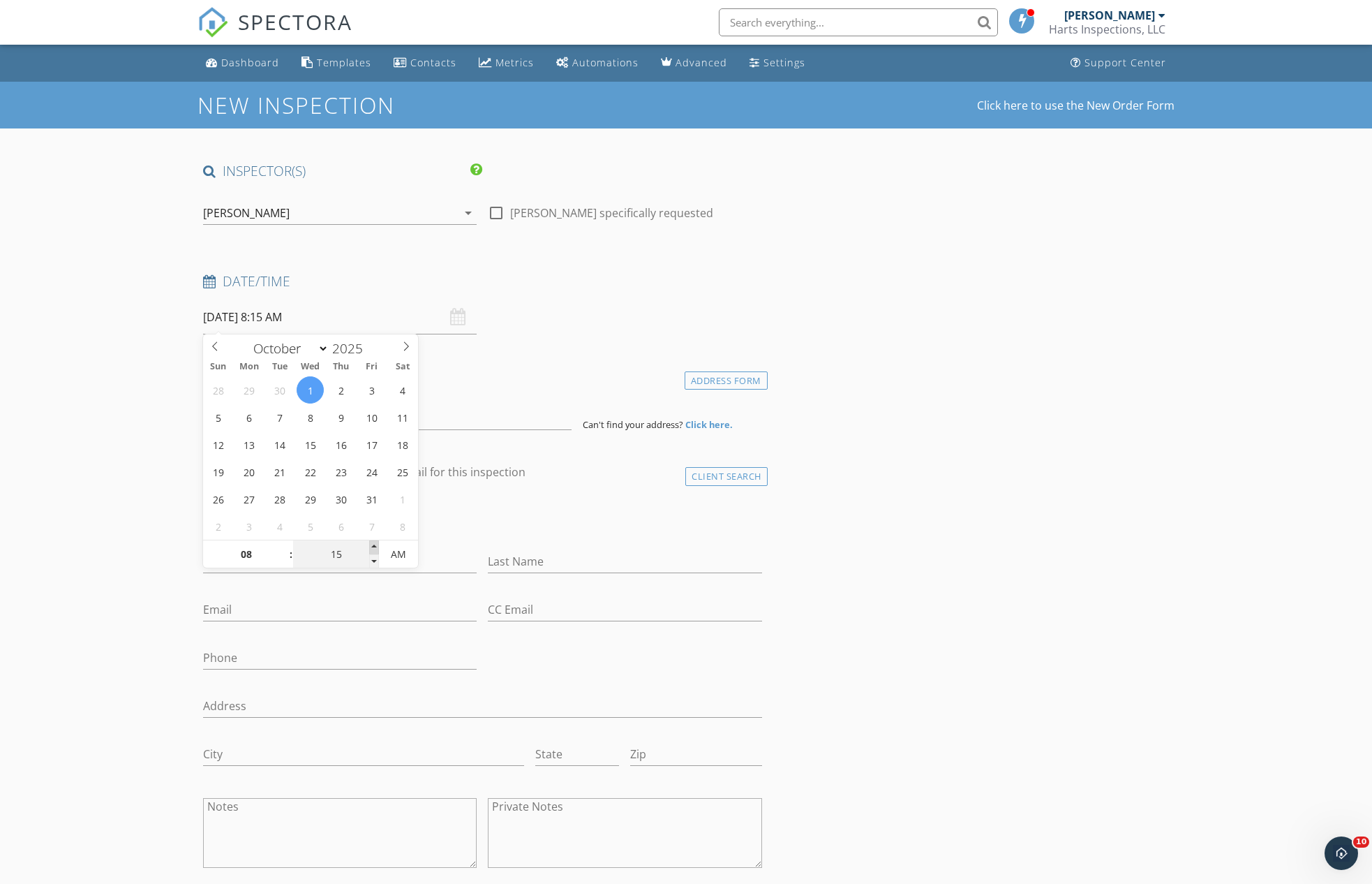
type input "20"
type input "10/01/2025 8:20 AM"
click at [375, 545] on span at bounding box center [374, 547] width 9 height 14
type input "25"
type input "10/01/2025 8:25 AM"
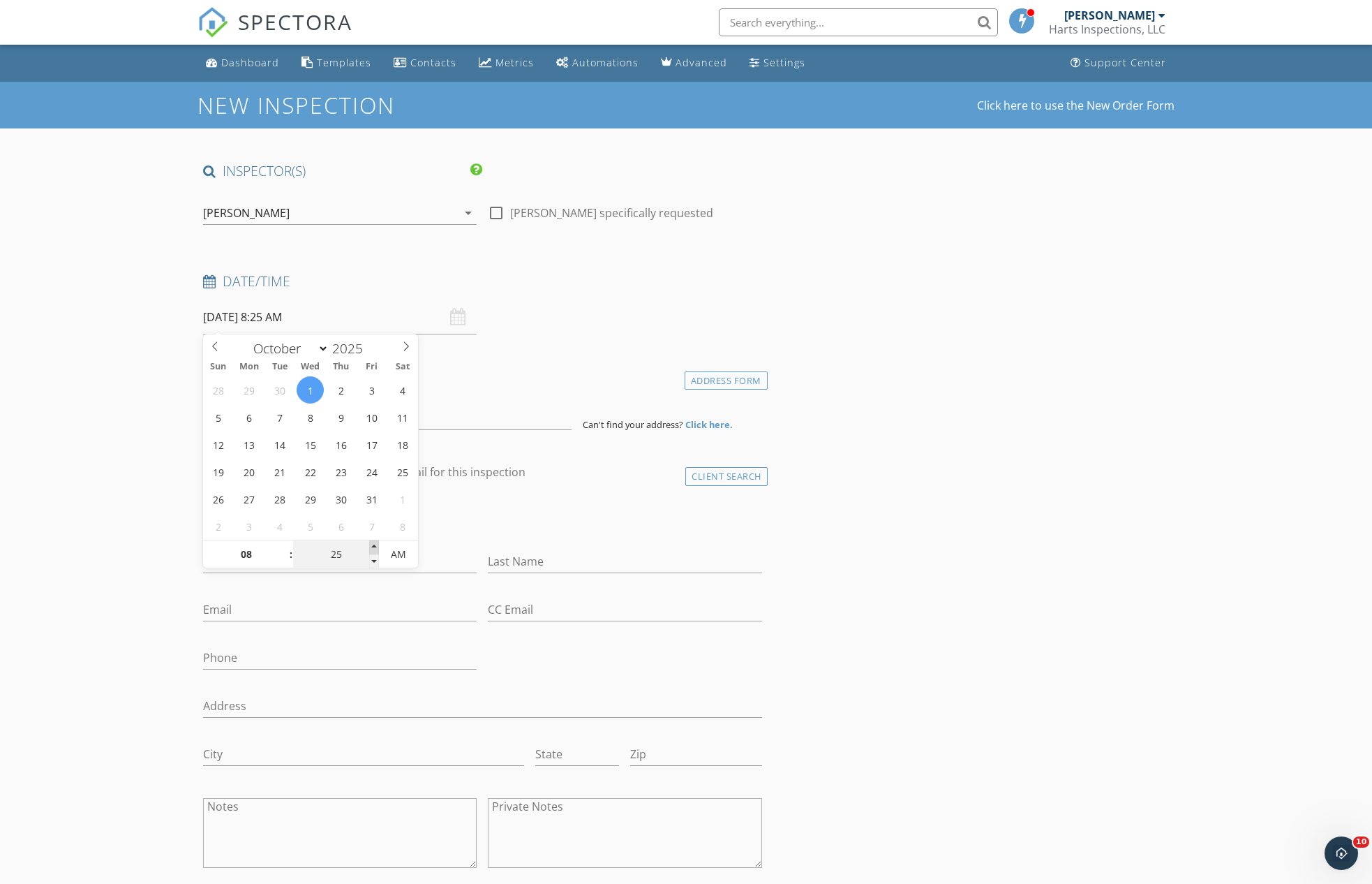
click at [375, 545] on span at bounding box center [374, 547] width 9 height 14
type input "30"
type input "10/01/2025 8:30 AM"
click at [375, 545] on span at bounding box center [374, 547] width 9 height 14
click at [713, 580] on div at bounding box center [624, 583] width 274 height 8
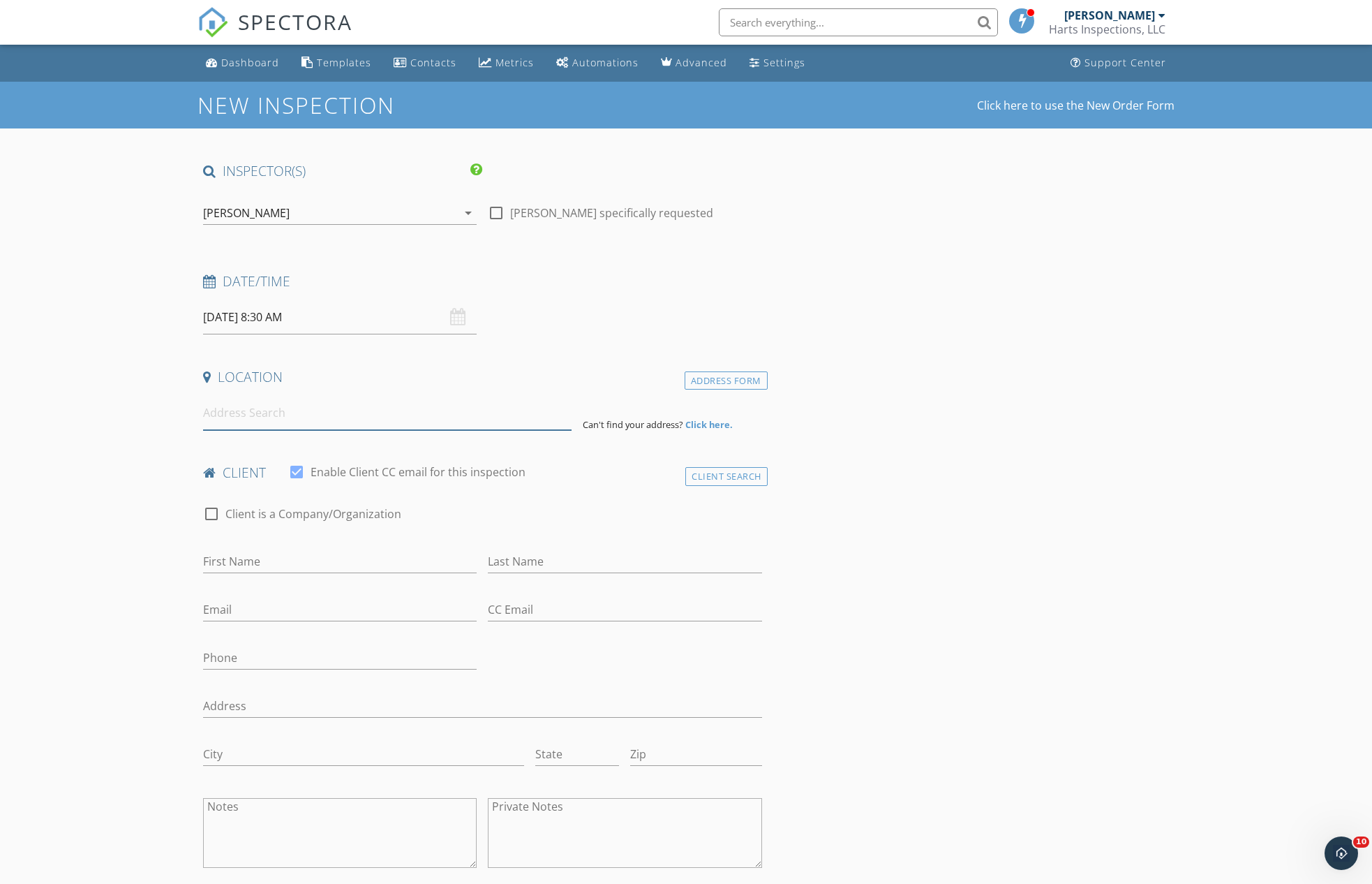
click at [250, 416] on input at bounding box center [388, 413] width 369 height 34
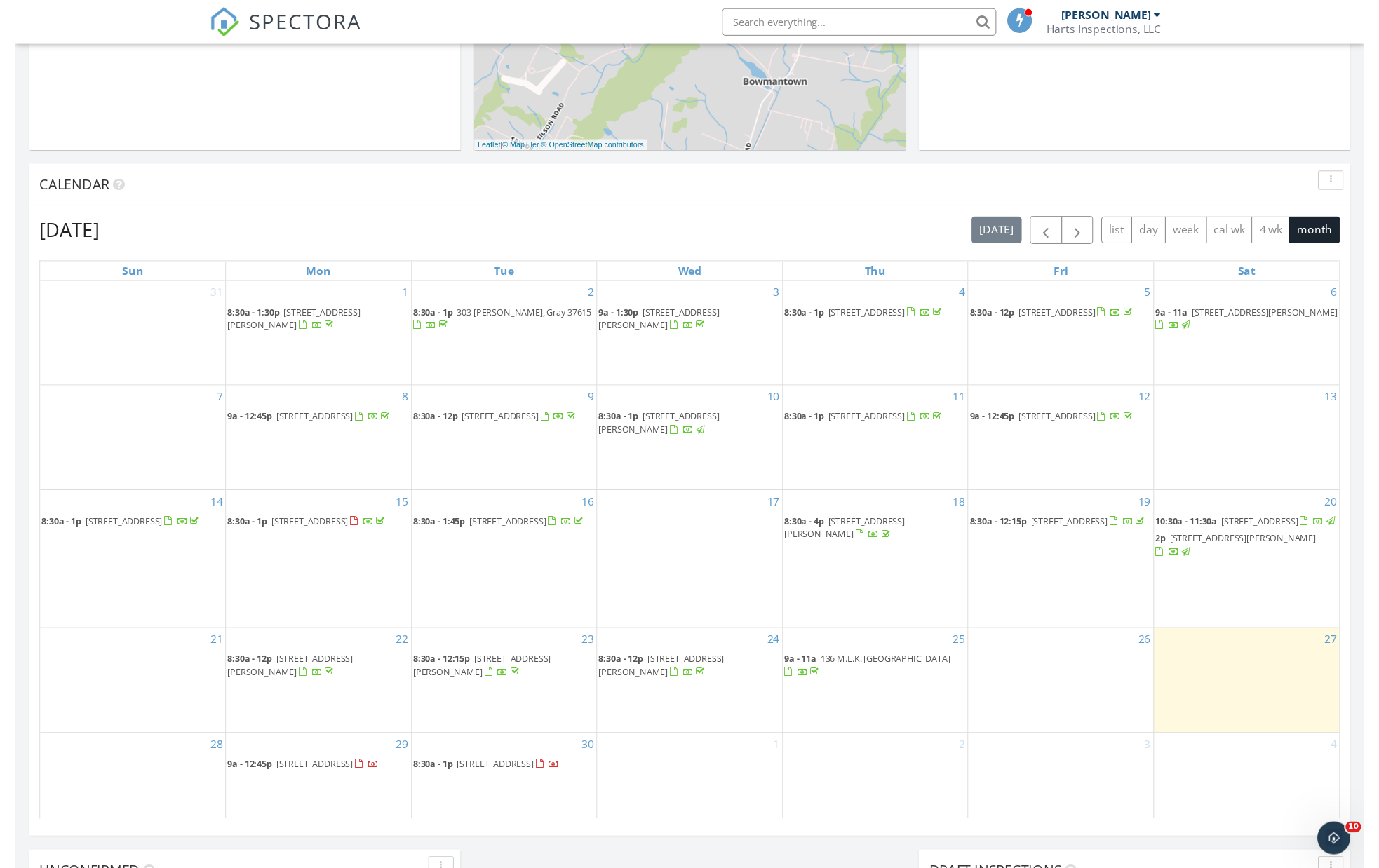
scroll to position [546, 0]
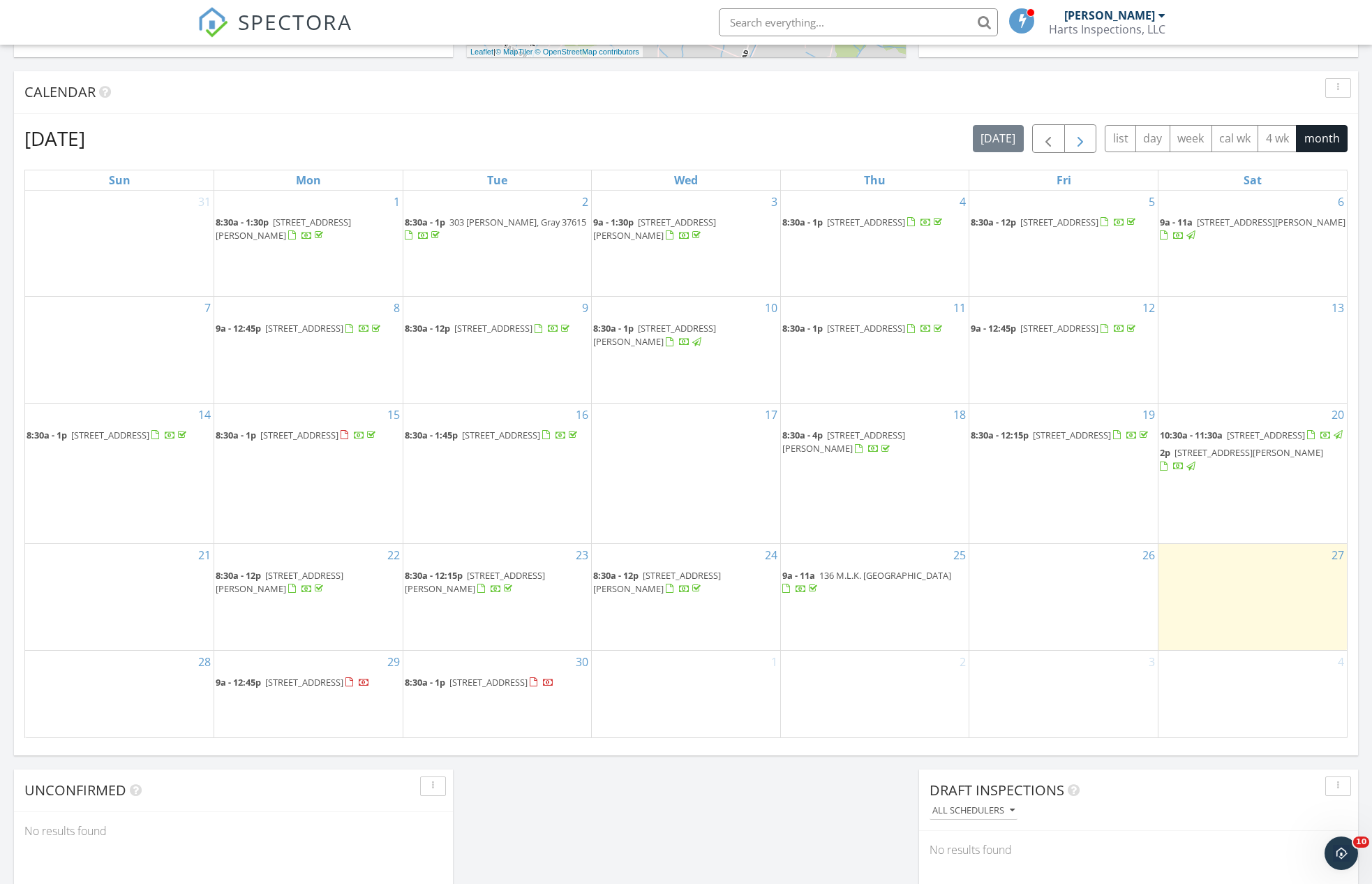
click at [1077, 138] on span "button" at bounding box center [1080, 139] width 17 height 17
